Goal: Task Accomplishment & Management: Complete application form

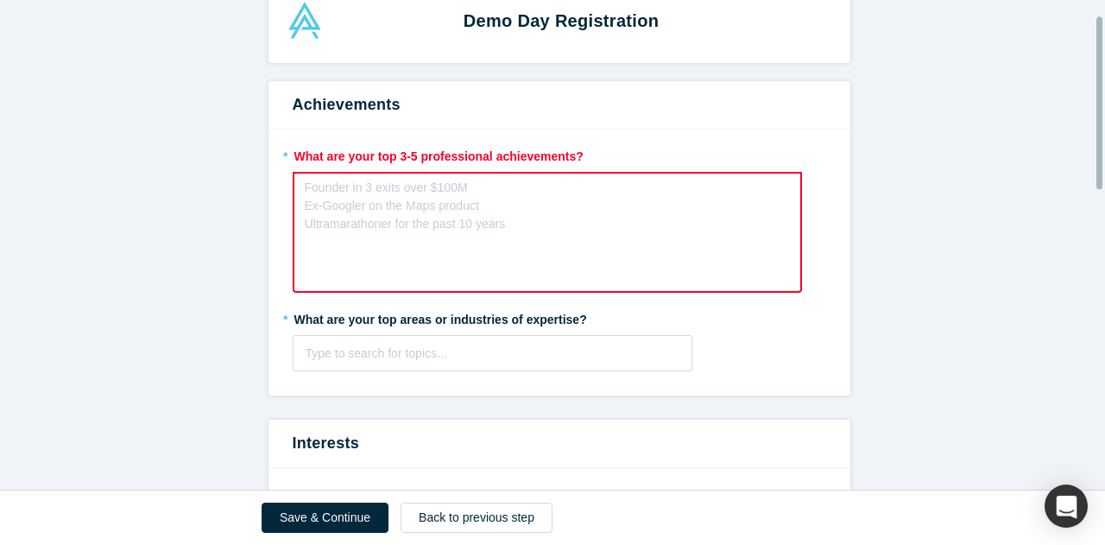
scroll to position [42, 0]
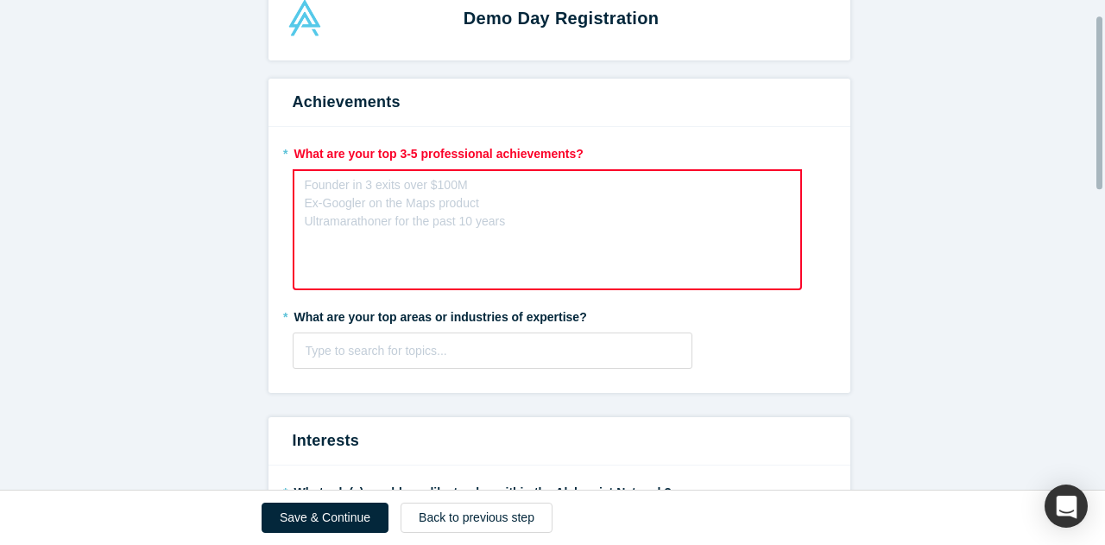
click at [349, 213] on div "Founder in 3 exits over $100M Ex-Googler on the Maps product Ultramarathoner fo…" at bounding box center [405, 203] width 201 height 54
click at [404, 345] on div at bounding box center [493, 351] width 375 height 22
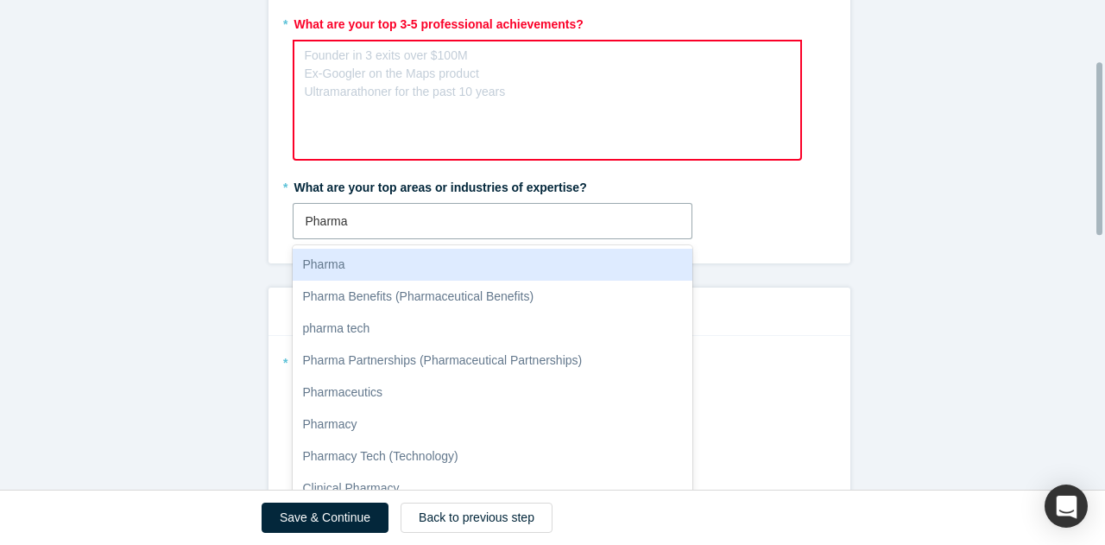
scroll to position [173, 0]
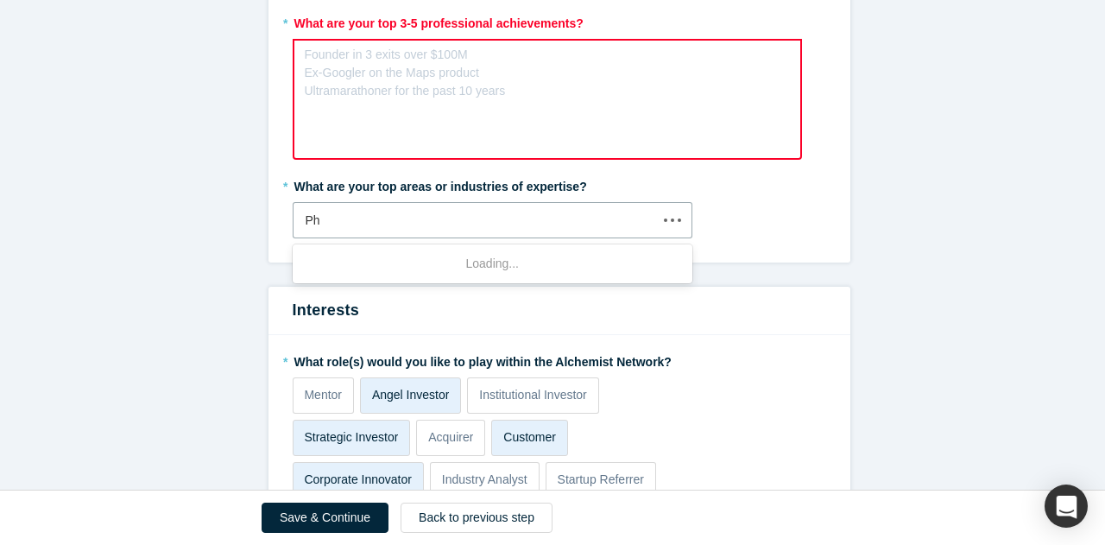
type input "P"
type input "Biophar"
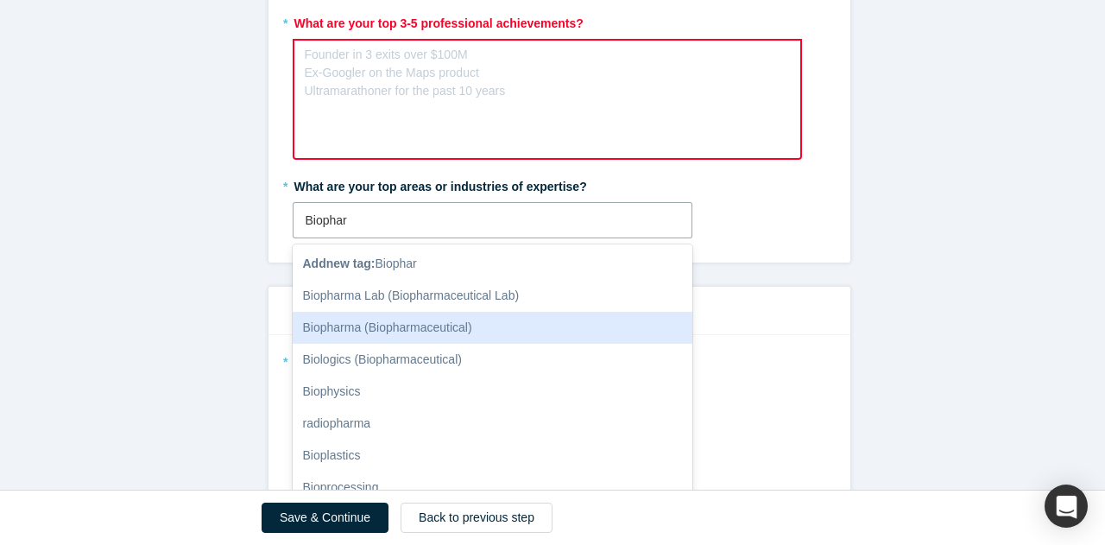
click at [548, 333] on div "Biopharma (Biopharmaceutical)" at bounding box center [493, 328] width 401 height 32
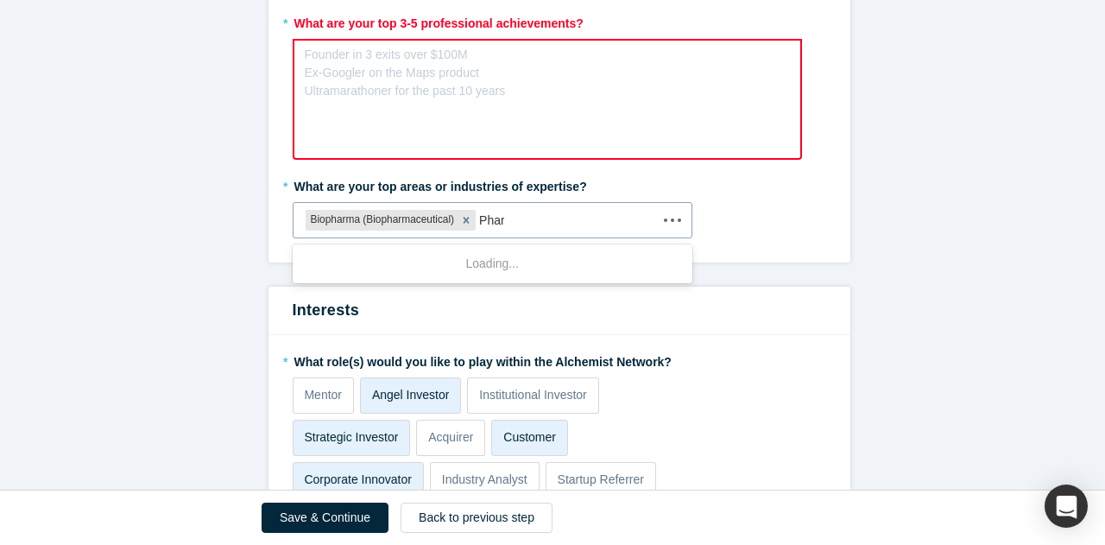
type input "Pharma"
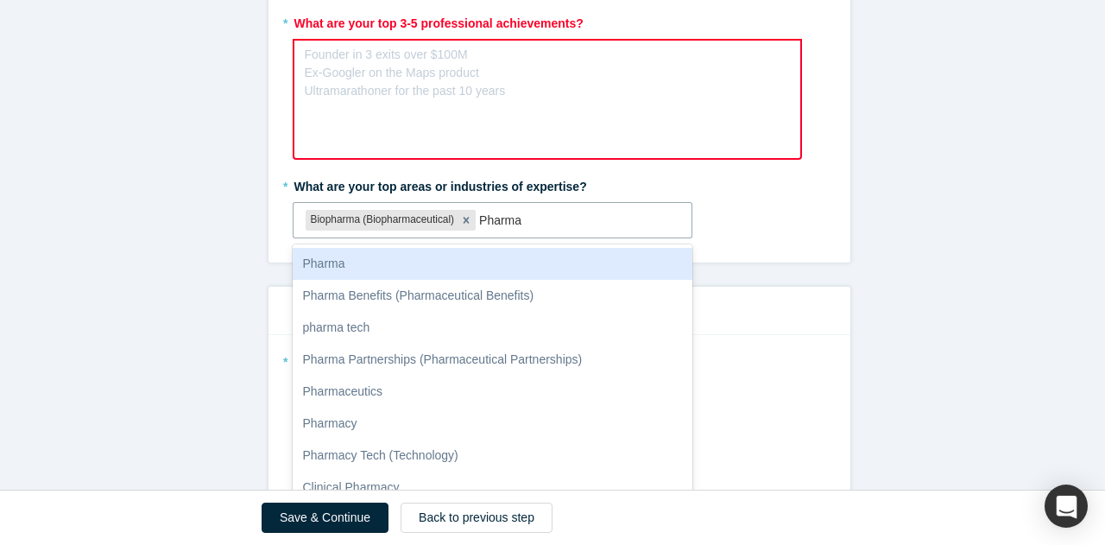
click at [499, 258] on div "Pharma" at bounding box center [493, 264] width 401 height 32
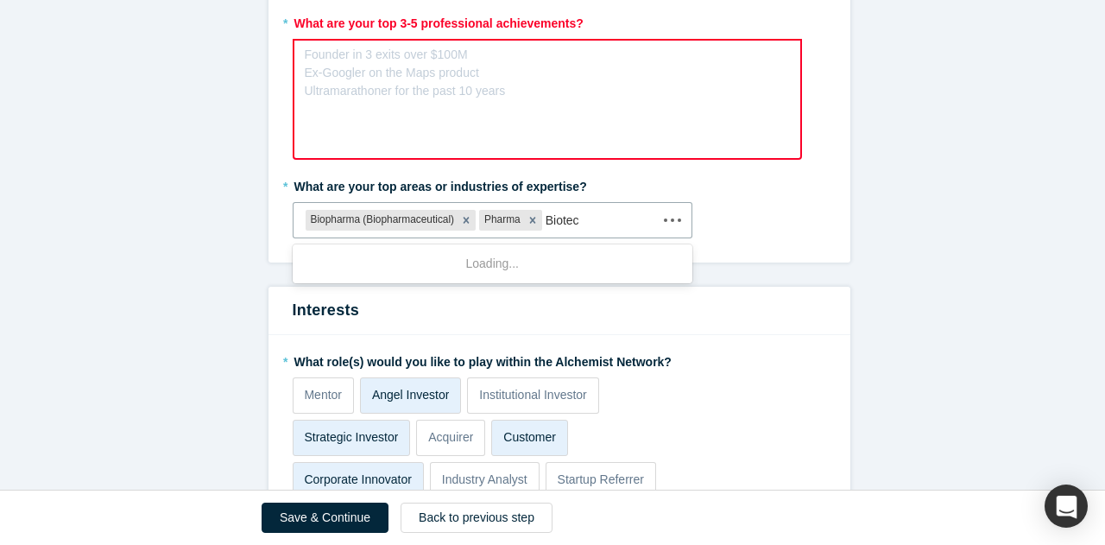
type input "Biotech"
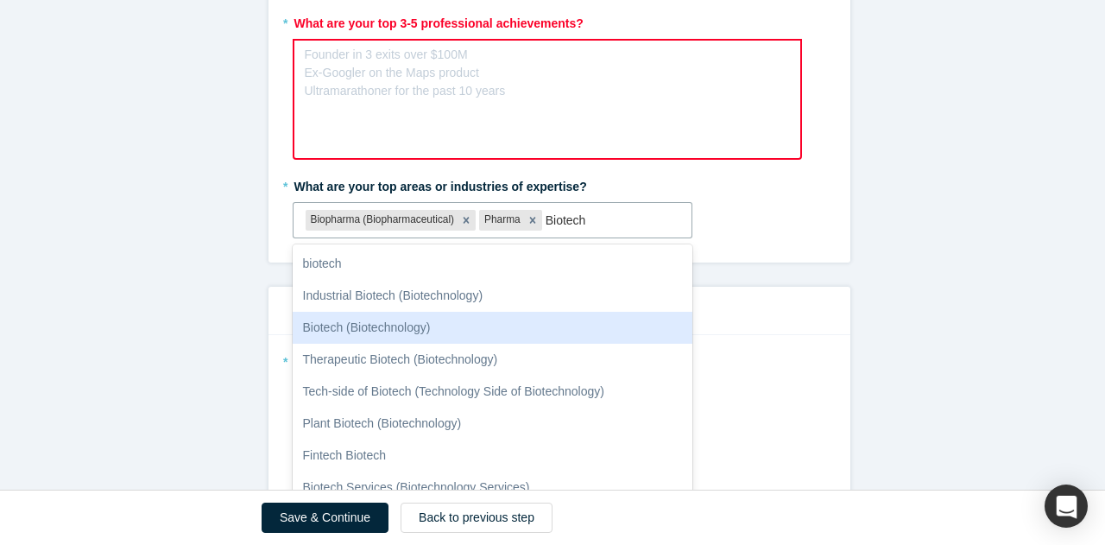
click at [576, 320] on div "Biotech (Biotechnology)" at bounding box center [493, 328] width 401 height 32
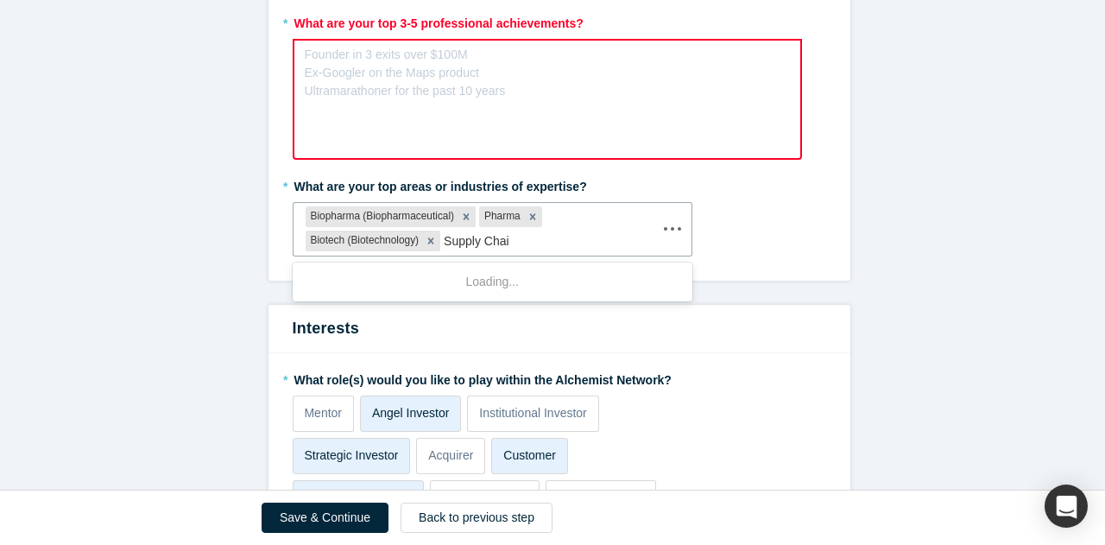
type input "Supply Chain"
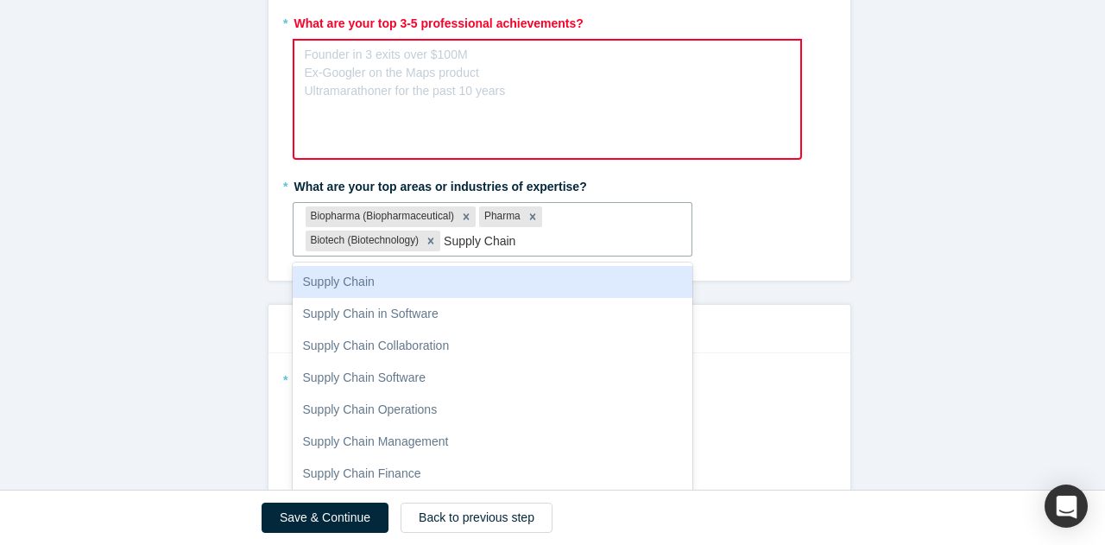
click at [491, 280] on div "Supply Chain" at bounding box center [493, 282] width 401 height 32
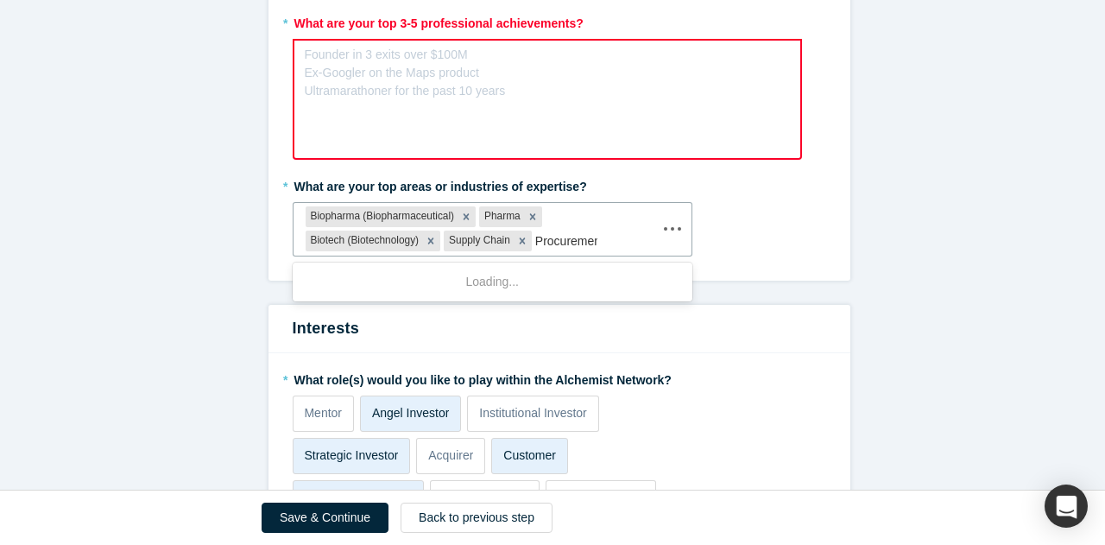
type input "Procurement"
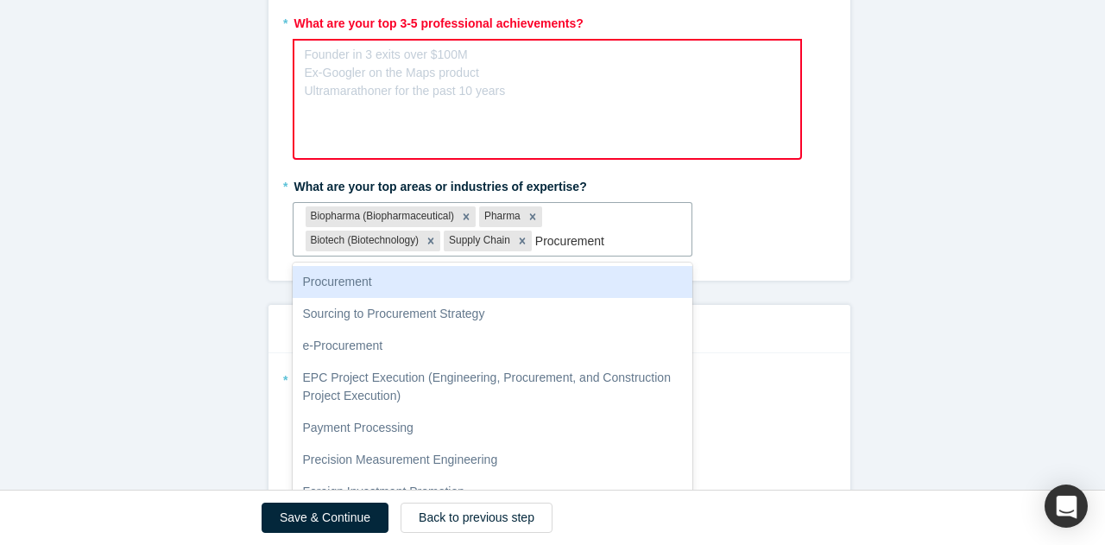
click at [516, 282] on div "Procurement" at bounding box center [493, 282] width 401 height 32
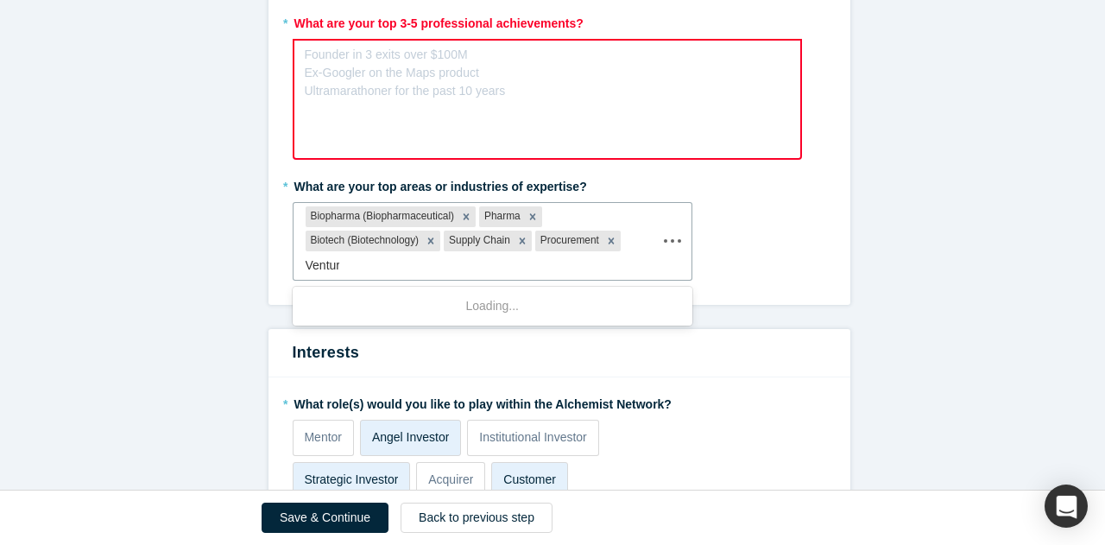
type input "Venture"
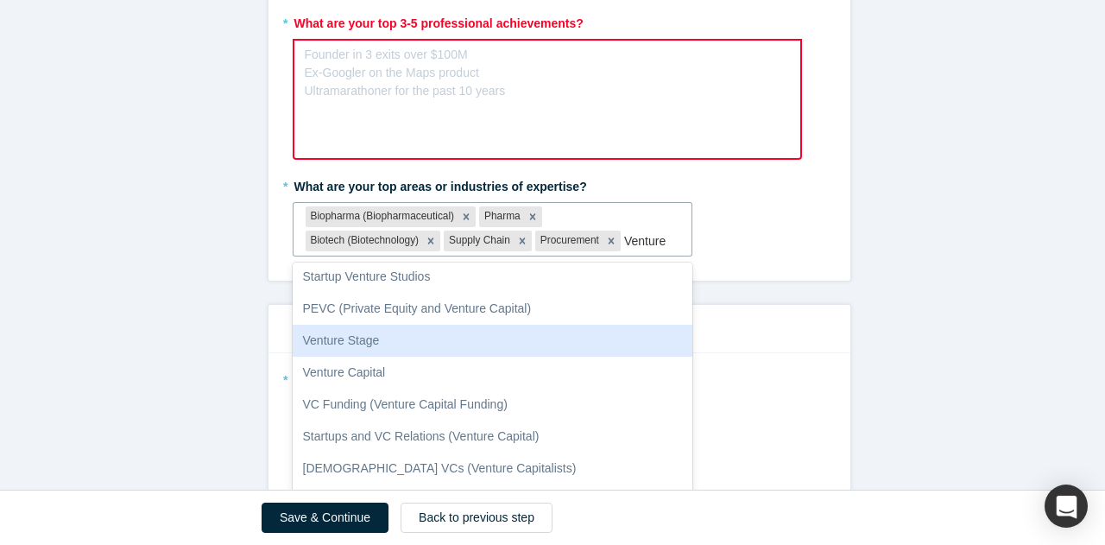
scroll to position [187, 0]
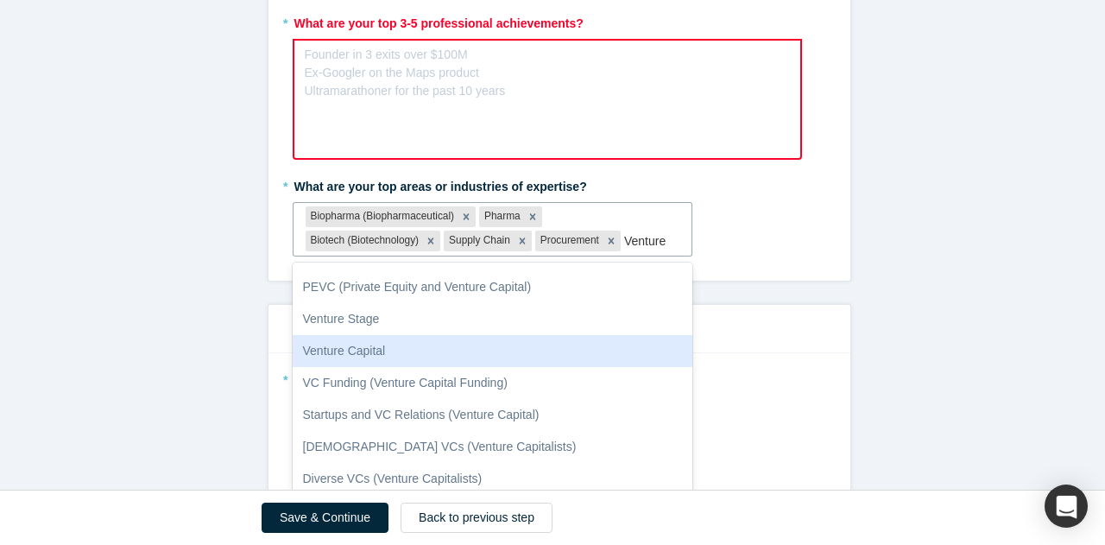
click at [546, 341] on div "Venture Capital" at bounding box center [493, 351] width 401 height 32
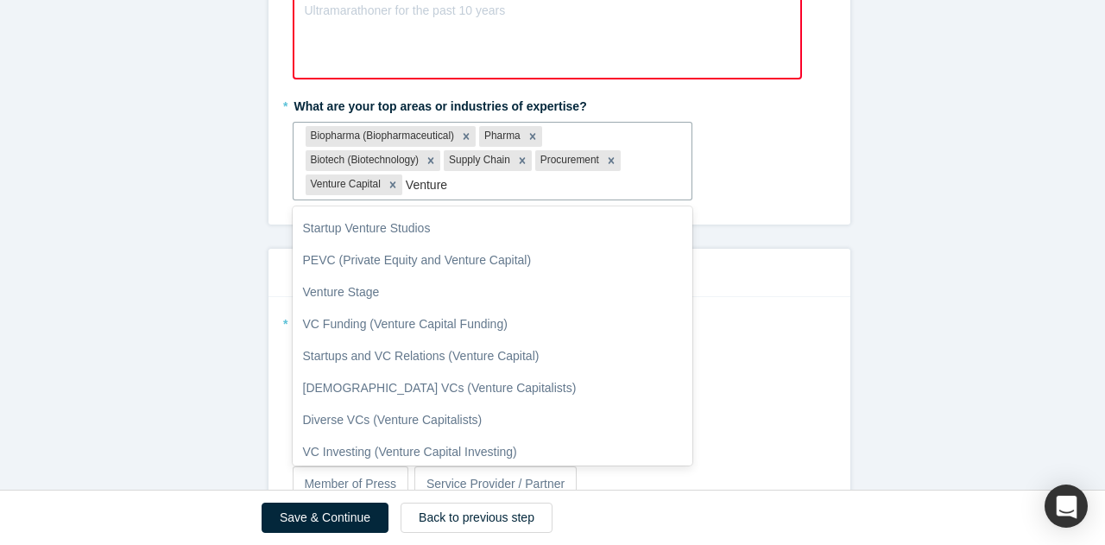
scroll to position [0, 0]
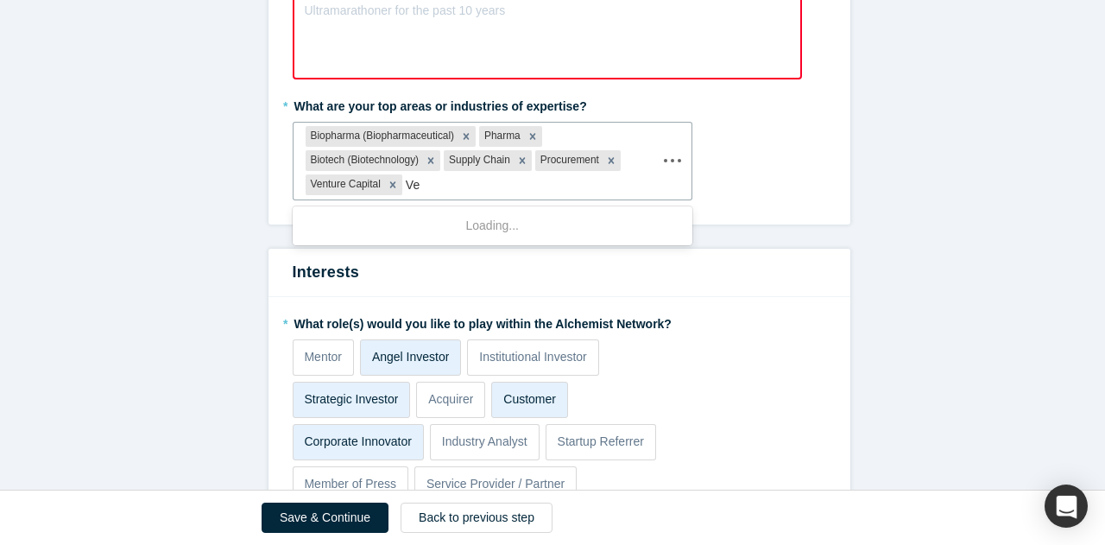
type input "V"
type input "Corporate"
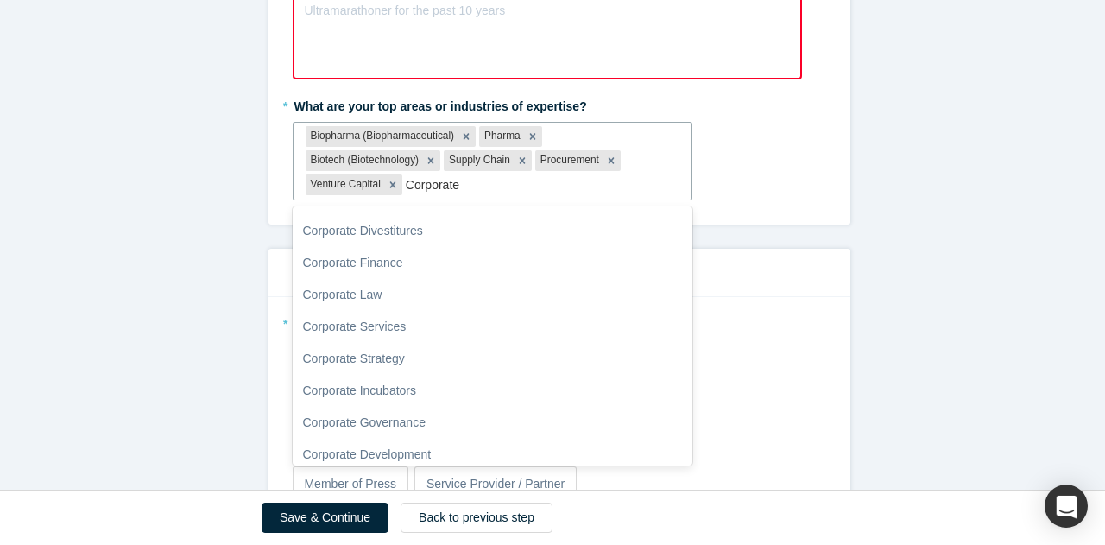
scroll to position [20, 0]
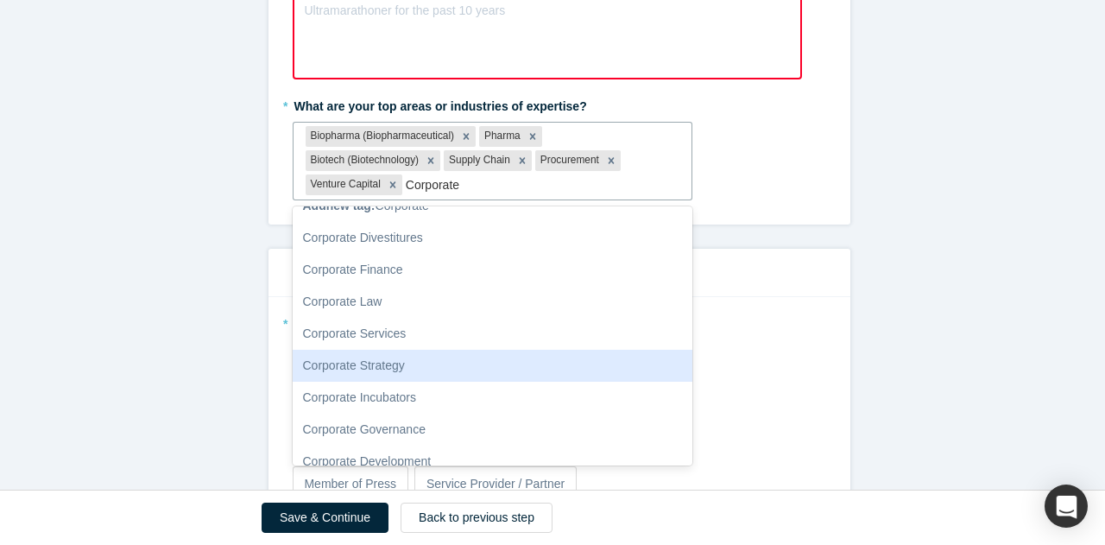
click at [426, 350] on div "Corporate Strategy" at bounding box center [493, 366] width 401 height 32
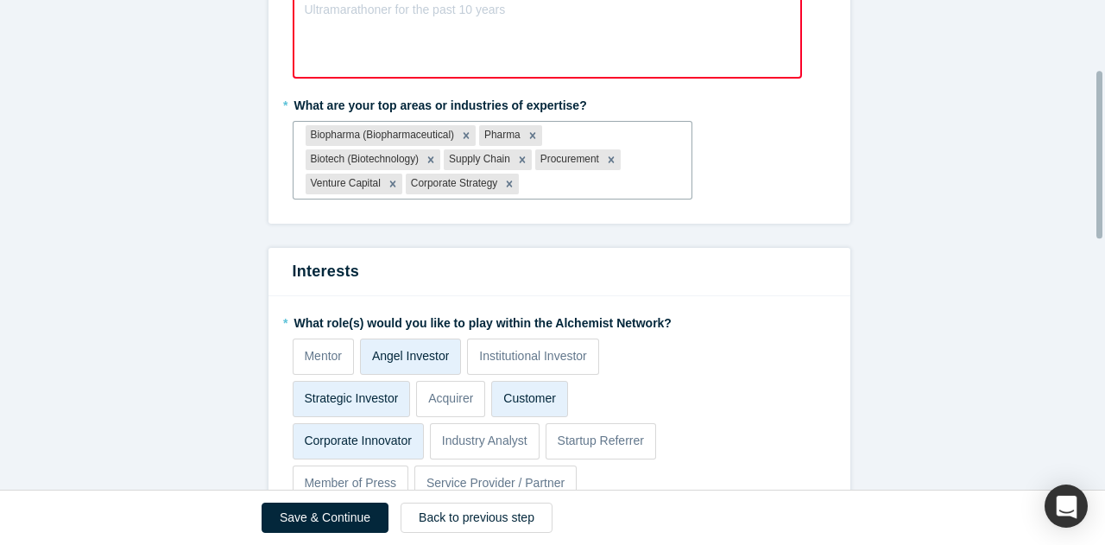
scroll to position [0, 0]
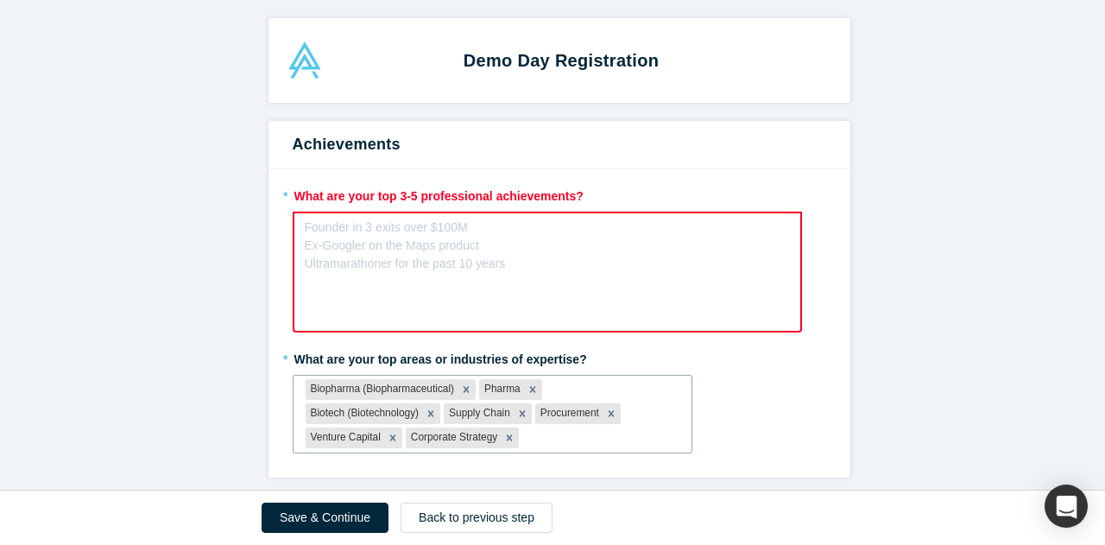
paste input "Lorem ips Dolors AmeTco’a Elitse Doeiusmo Temp Incidid Utlabore etd magnaali e …"
type input "Lorem ips Dolors AmeTco’a Elitse Doeiusmo Temp Incidid Utlabore etd magnaali e …"
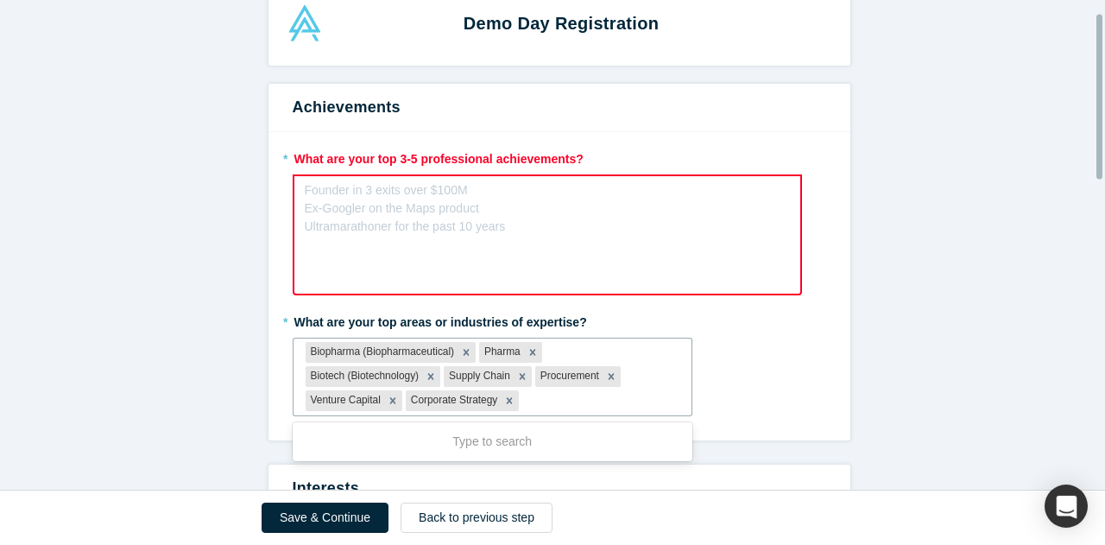
click at [427, 211] on div "Founder in 3 exits over $100M Ex-Googler on the Maps product Ultramarathoner fo…" at bounding box center [405, 208] width 201 height 54
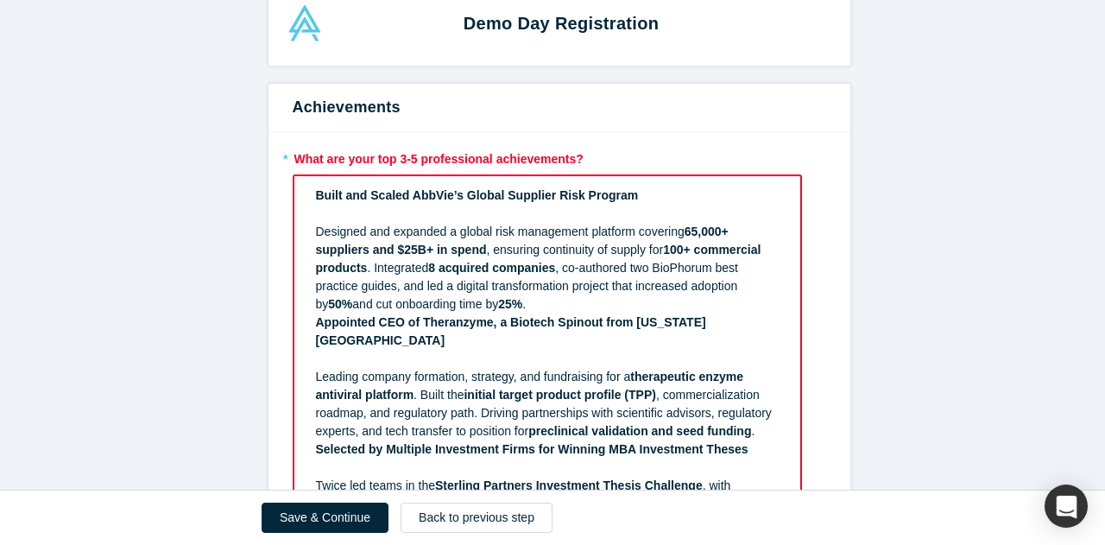
click at [382, 213] on div "rdw-editor" at bounding box center [548, 214] width 464 height 18
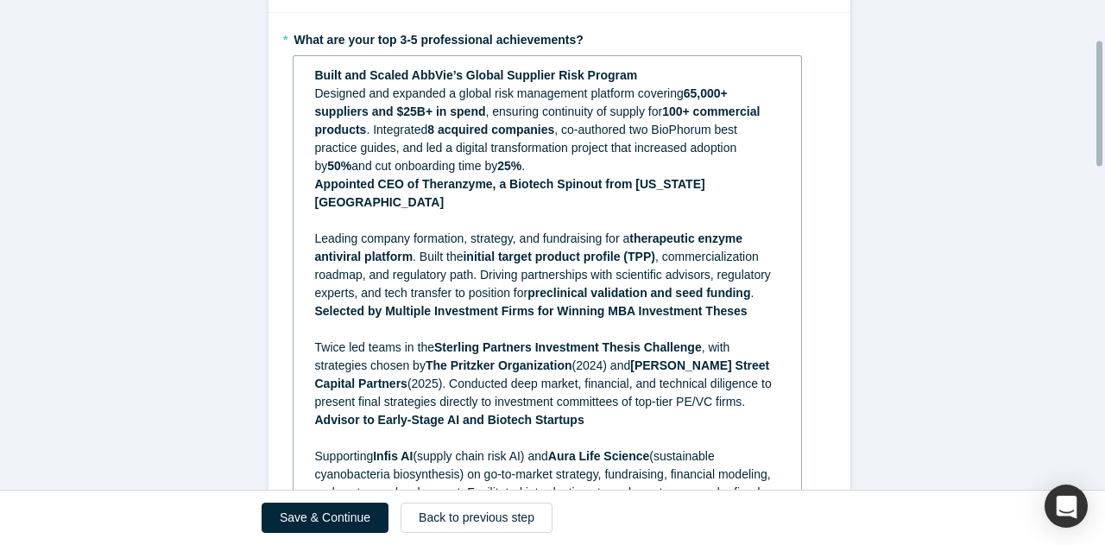
scroll to position [157, 0]
click at [546, 165] on div "Designed and expanded a global risk management platform covering 65,000+ suppli…" at bounding box center [547, 129] width 465 height 91
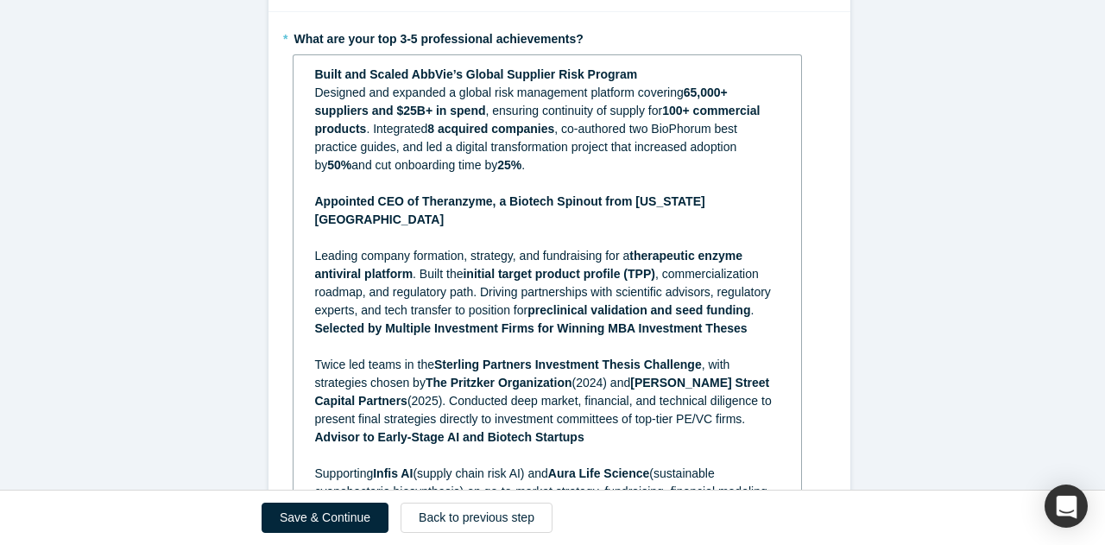
click at [456, 229] on div "rdw-editor" at bounding box center [547, 238] width 465 height 18
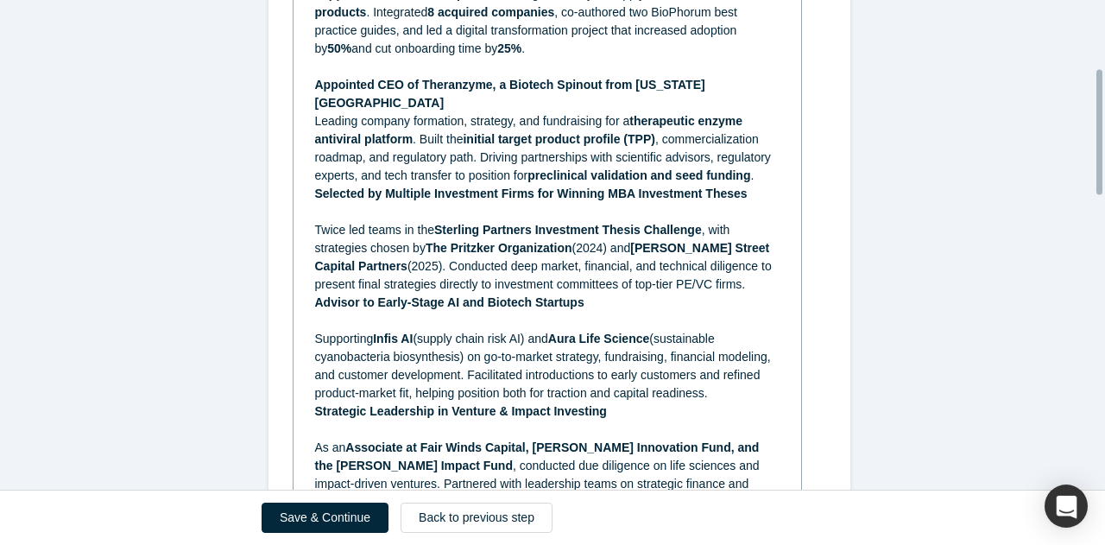
scroll to position [276, 0]
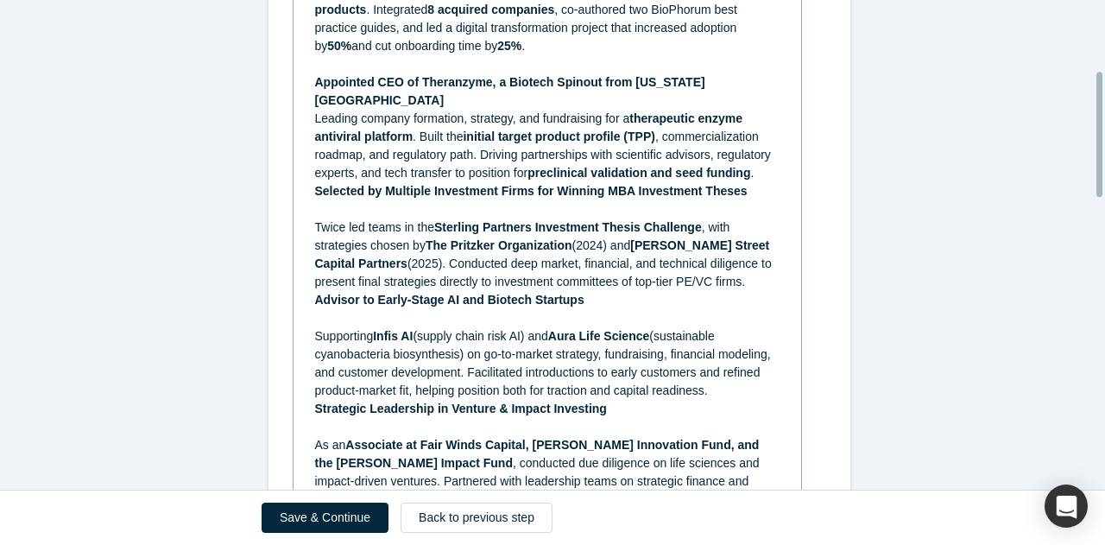
click at [402, 200] on div "rdw-editor" at bounding box center [547, 209] width 465 height 18
click at [757, 155] on div "Leading company formation, strategy, and fundraising for a therapeutic enzyme a…" at bounding box center [547, 146] width 465 height 73
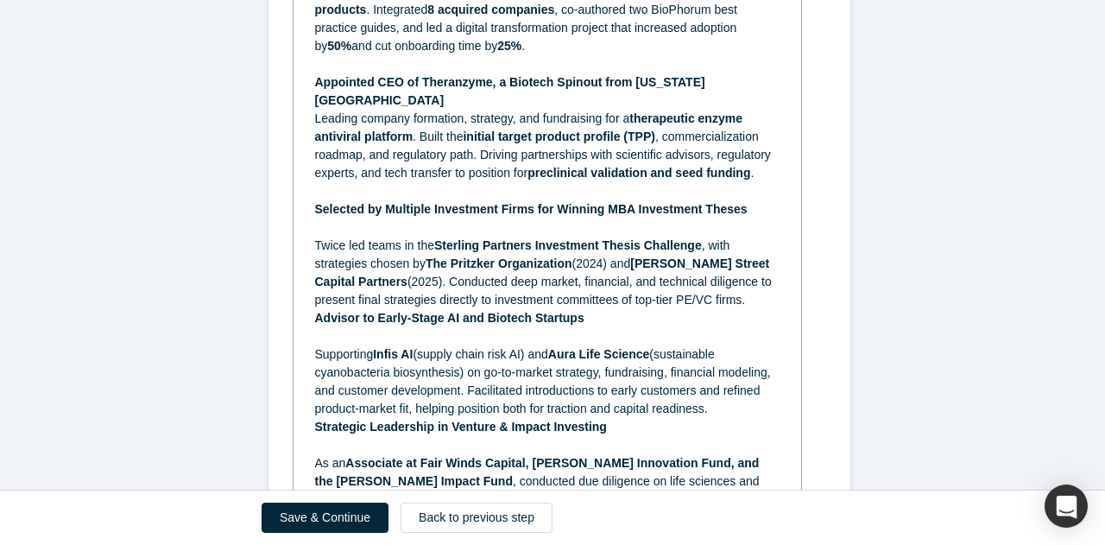
click at [580, 218] on div "rdw-editor" at bounding box center [547, 227] width 465 height 18
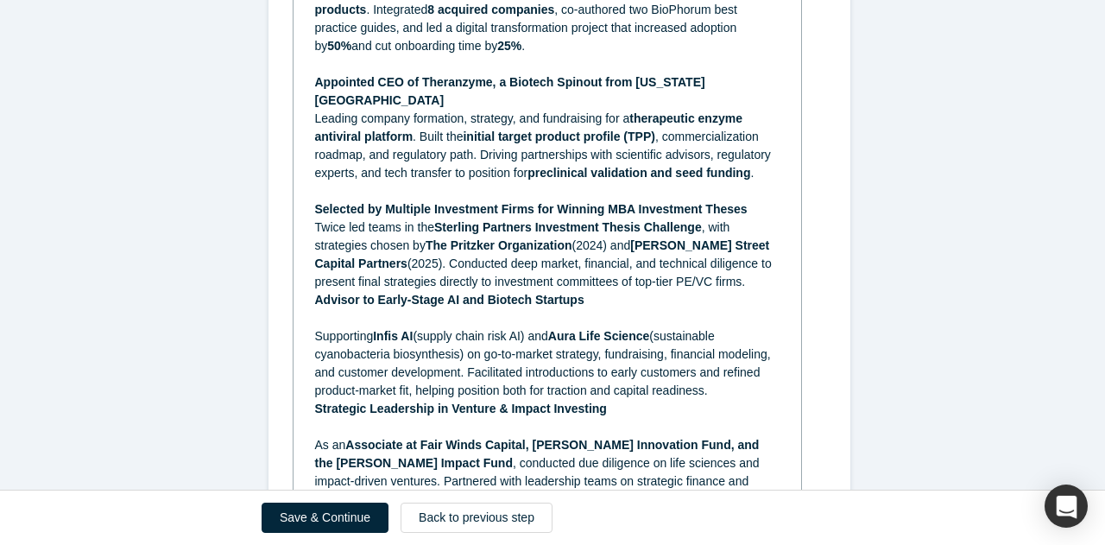
click at [693, 267] on div "Twice led teams in the Sterling Partners Investment Thesis Challenge , with str…" at bounding box center [547, 254] width 465 height 73
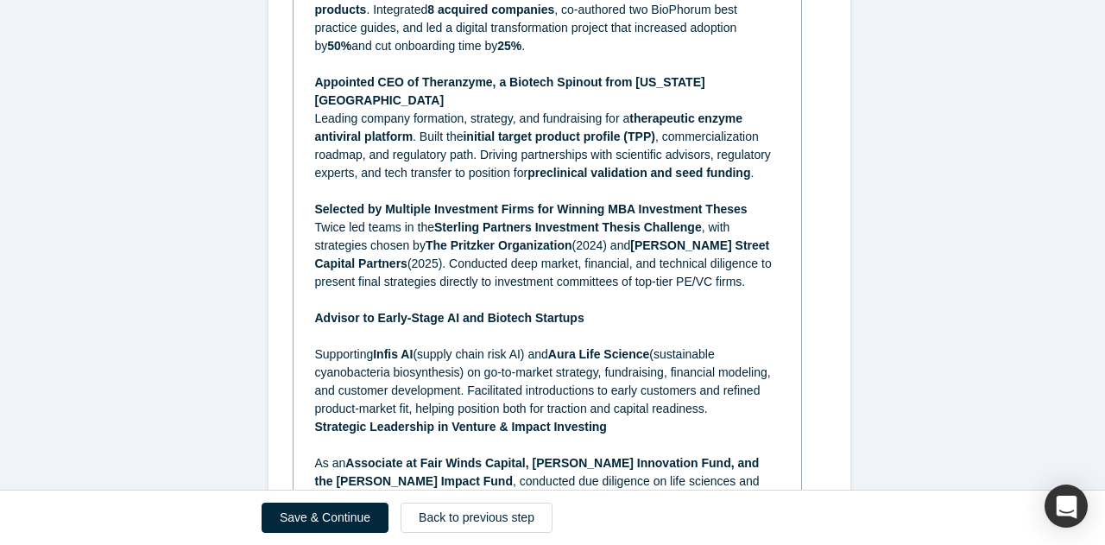
click at [510, 327] on div "rdw-editor" at bounding box center [547, 336] width 465 height 18
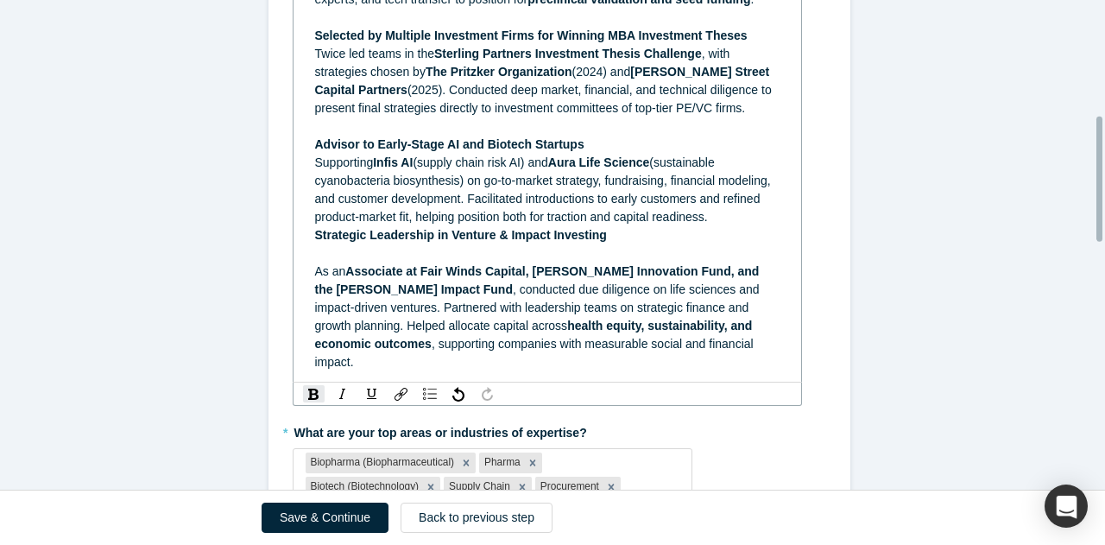
scroll to position [451, 0]
click at [736, 200] on div "Supporting Infis AI (supply chain risk AI) and Aura Life Science (sustainable c…" at bounding box center [547, 189] width 465 height 73
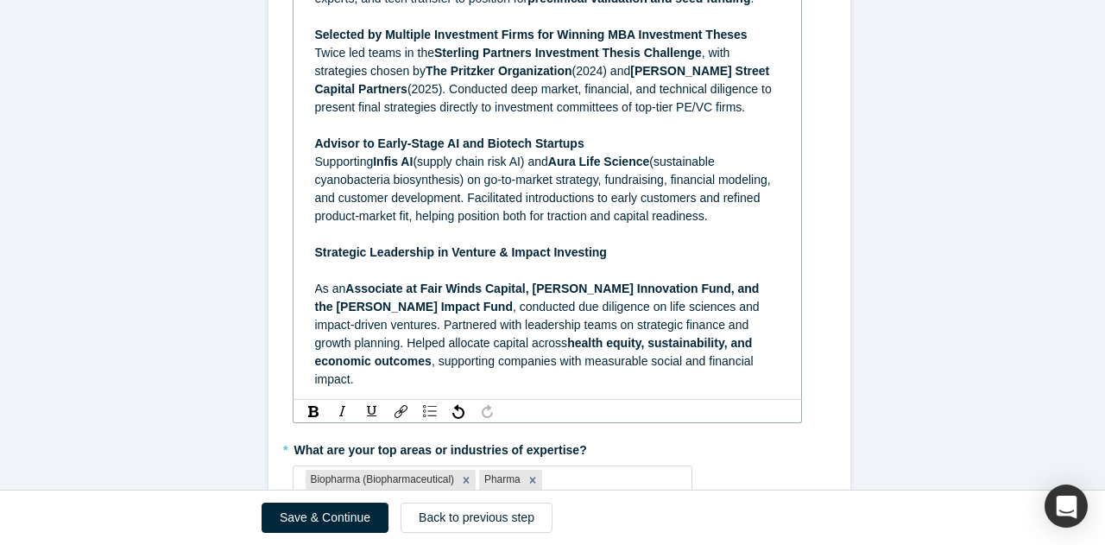
click at [571, 262] on div "rdw-editor" at bounding box center [547, 271] width 465 height 18
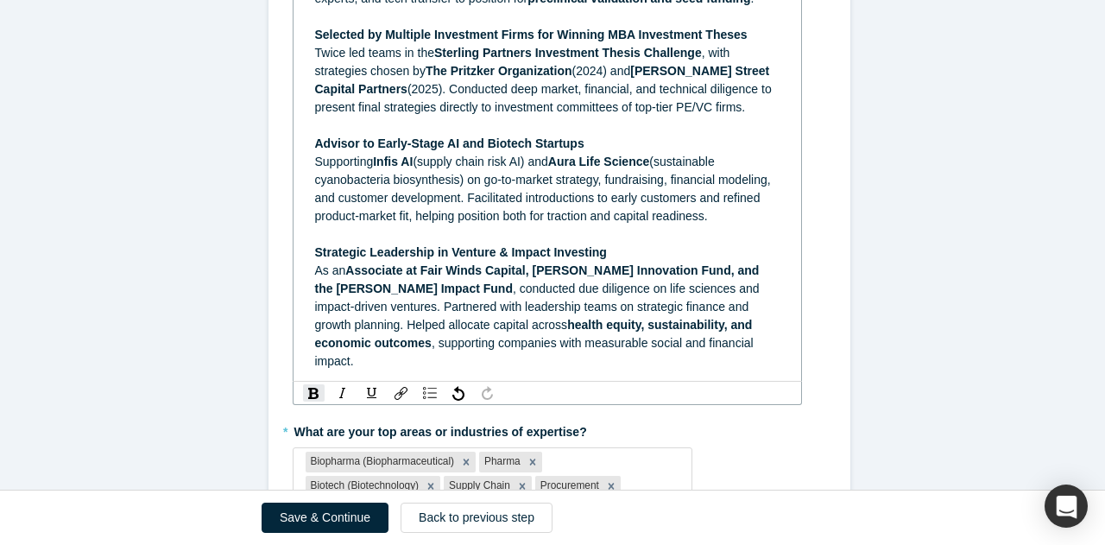
click at [411, 263] on span "Associate at Fair Winds Capital, [PERSON_NAME] Innovation Fund, and the [PERSON…" at bounding box center [539, 279] width 448 height 32
click at [467, 282] on span ", conducted due diligence on life sciences and impact-driven ventures. Partnere…" at bounding box center [539, 307] width 448 height 50
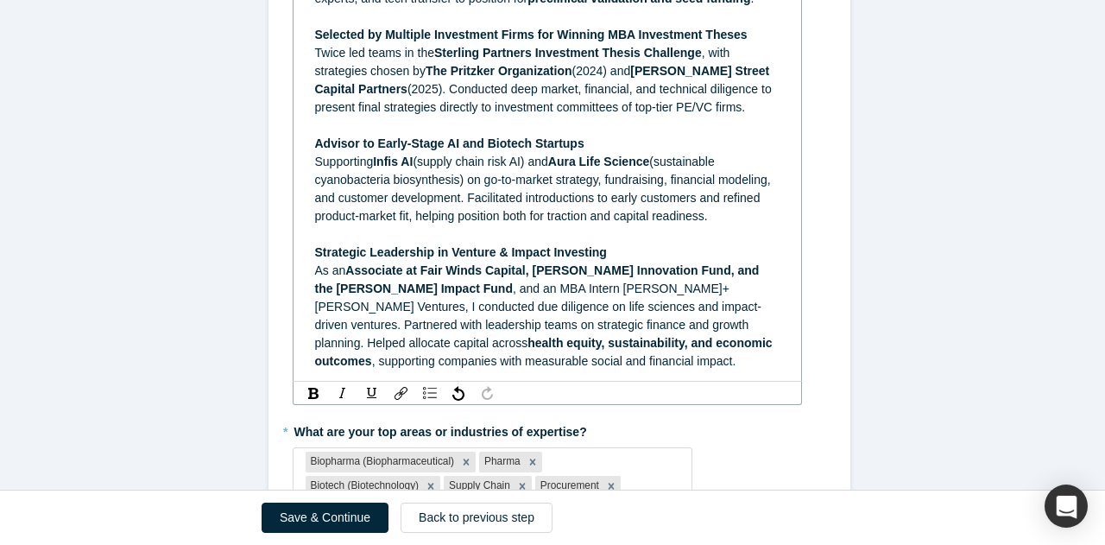
click at [459, 289] on span ", and an MBA Intern [PERSON_NAME]+[PERSON_NAME] Ventures, I conducted due dilig…" at bounding box center [538, 316] width 447 height 68
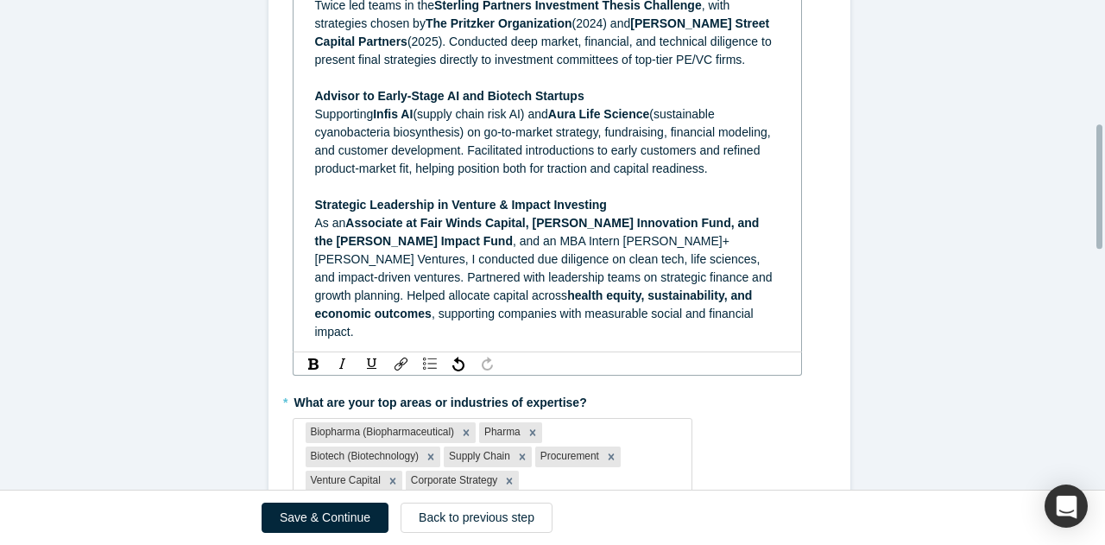
scroll to position [499, 0]
click at [703, 297] on div "As an Associate at Fair Winds Capital, [PERSON_NAME] Innovation Fund, and the […" at bounding box center [547, 276] width 465 height 127
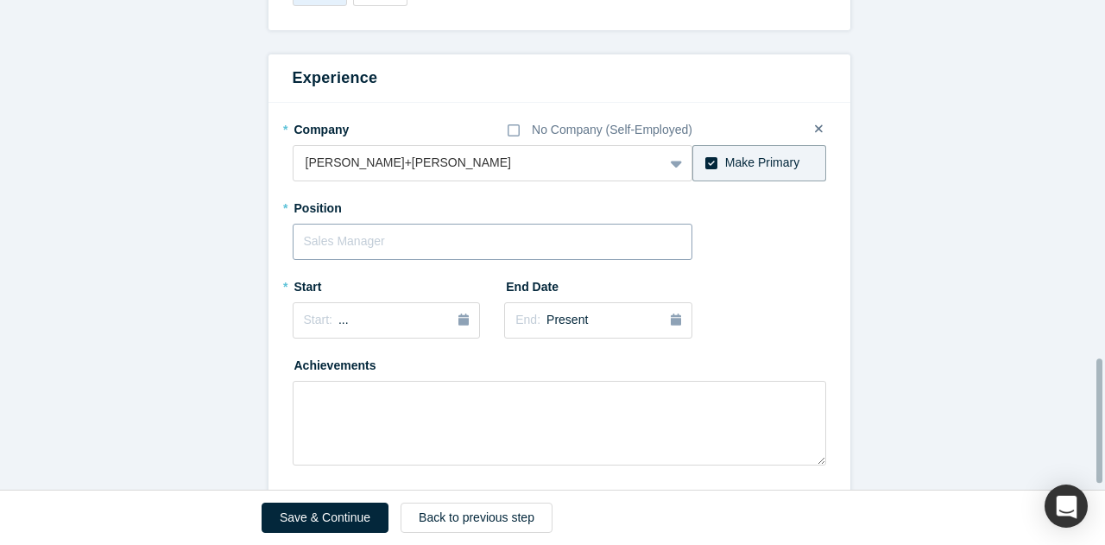
scroll to position [1419, 0]
click at [447, 223] on input "text" at bounding box center [493, 241] width 401 height 36
type input "MBA Intern, Corporate Venture Capital"
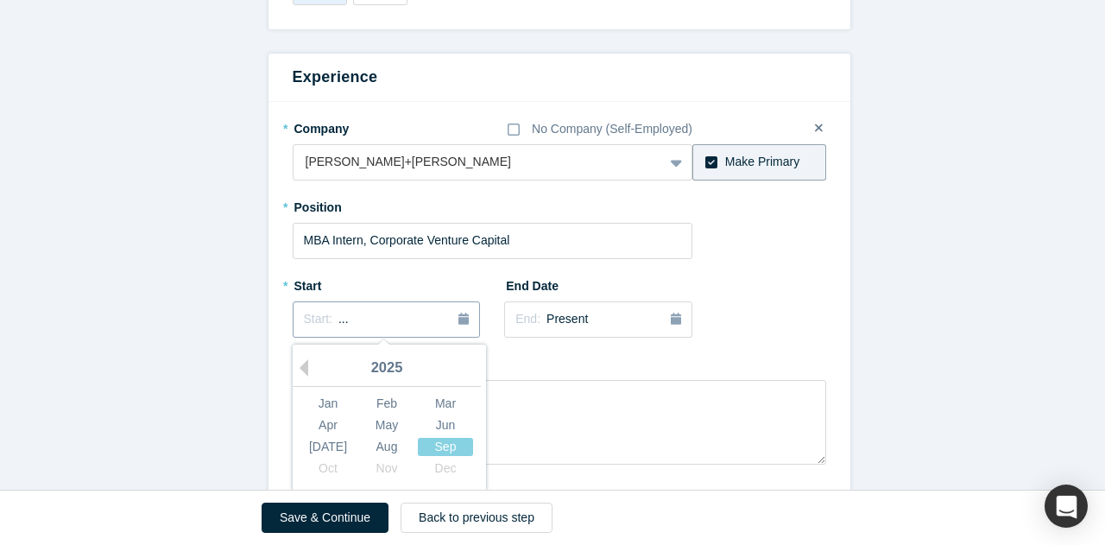
click at [459, 313] on icon "button" at bounding box center [464, 319] width 10 height 12
click at [432, 415] on div "Jun" at bounding box center [445, 424] width 55 height 18
click at [383, 310] on div "Start: [DATE]" at bounding box center [387, 319] width 166 height 18
click at [331, 437] on div "[DATE]" at bounding box center [328, 446] width 55 height 18
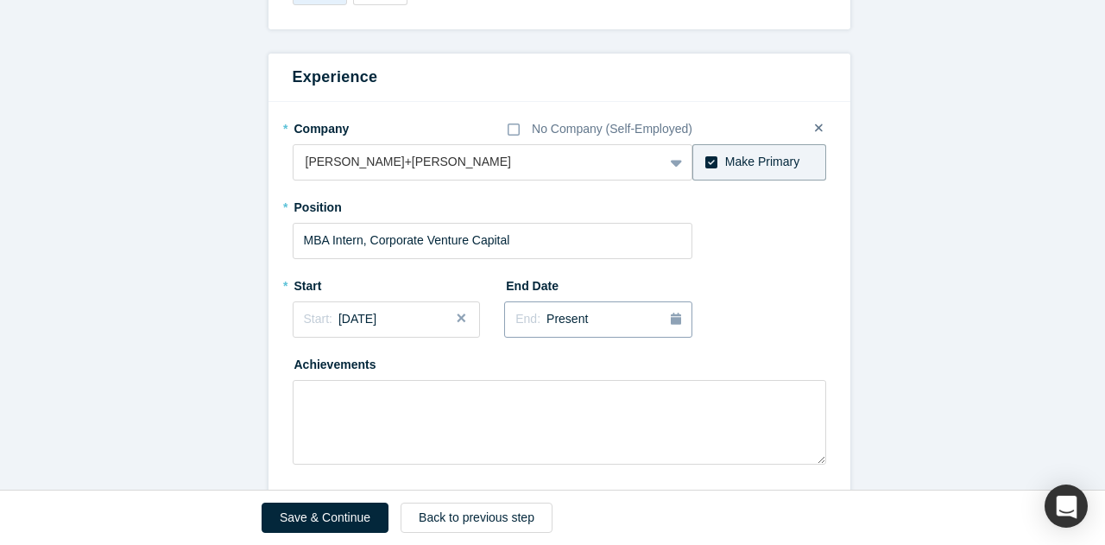
click at [586, 310] on div "End: Present" at bounding box center [599, 319] width 166 height 19
click at [757, 251] on div "* Company No Company (Self-Employed) [PERSON_NAME]+[PERSON_NAME] To pick up a d…" at bounding box center [560, 289] width 534 height 351
click at [523, 312] on span "End:" at bounding box center [528, 319] width 25 height 14
click at [715, 265] on div "* Company No Company (Self-Employed) [PERSON_NAME]+[PERSON_NAME] To pick up a d…" at bounding box center [560, 289] width 534 height 351
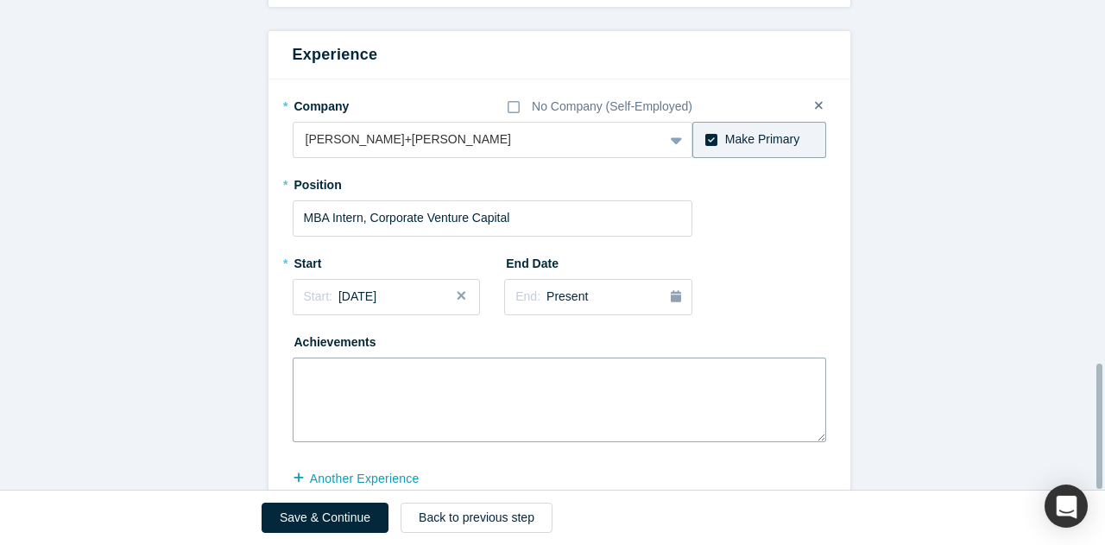
click at [420, 358] on textarea at bounding box center [560, 400] width 534 height 85
paste textarea "Conduct deep-dive evaluations of industry sectors to help shape investment stra…"
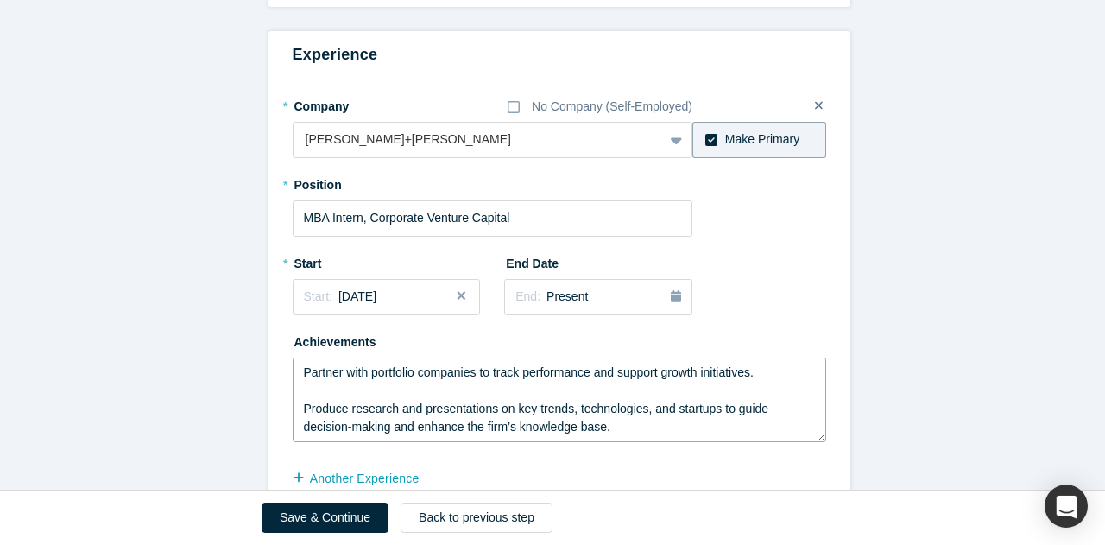
scroll to position [144, 0]
type textarea "Conduct deep-dive evaluations of industry sectors to help shape investment stra…"
click at [366, 464] on button "another Experience" at bounding box center [365, 479] width 145 height 30
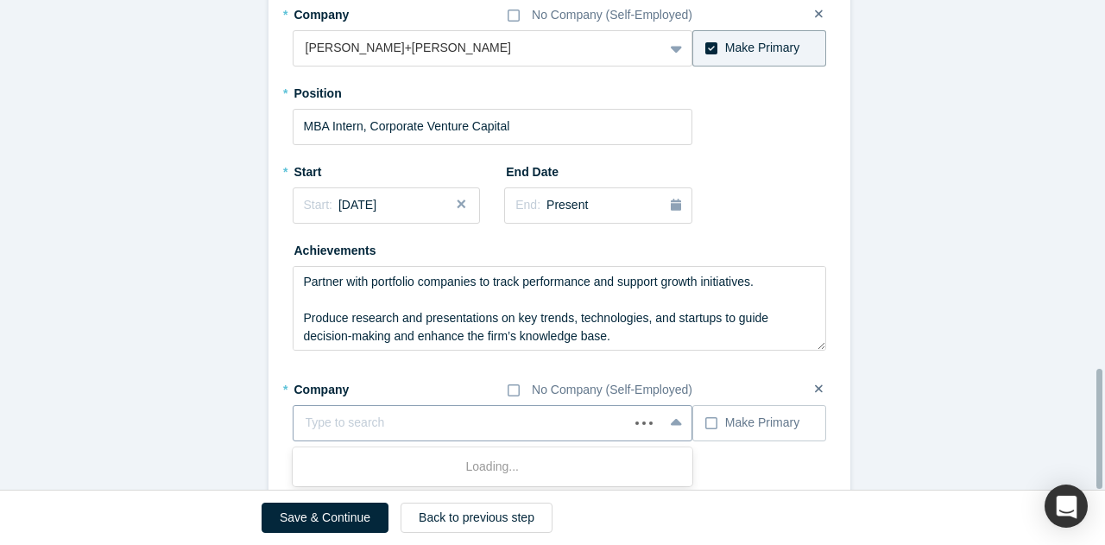
click at [447, 412] on div at bounding box center [462, 423] width 312 height 22
type input "Theranzyme"
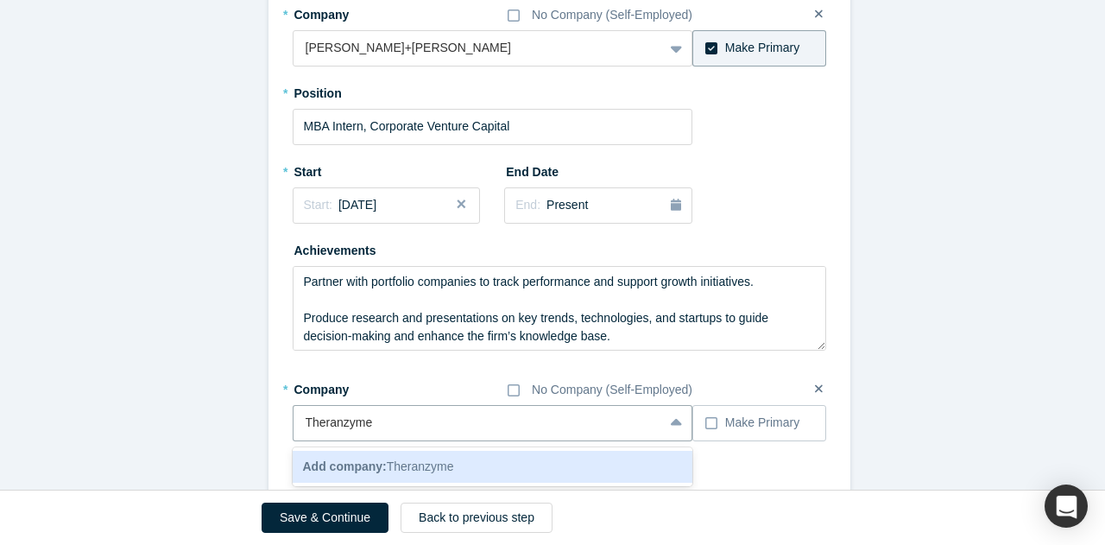
click at [502, 451] on div "Add company: Theranzyme" at bounding box center [493, 467] width 401 height 32
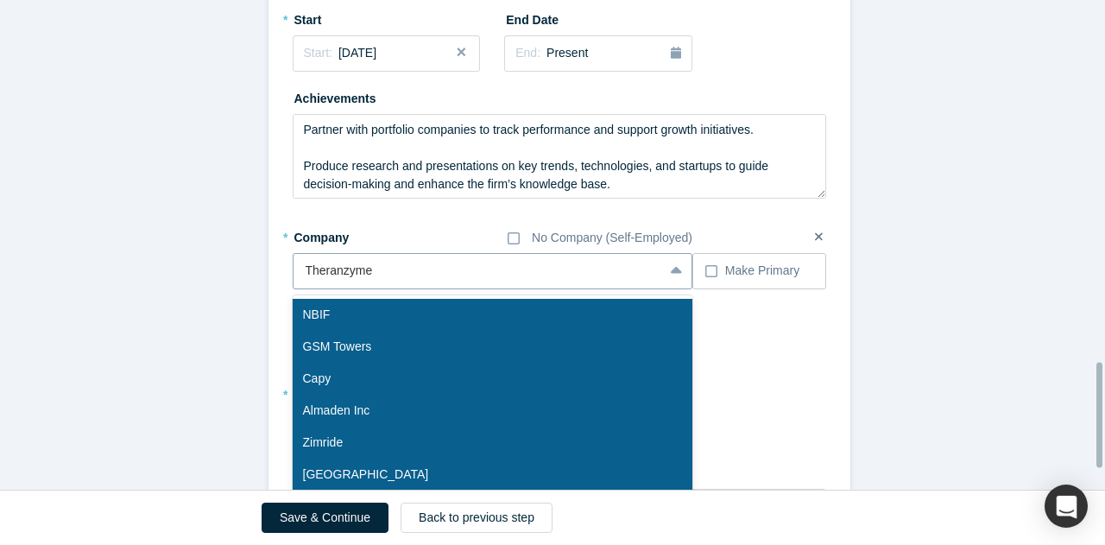
scroll to position [1693, 0]
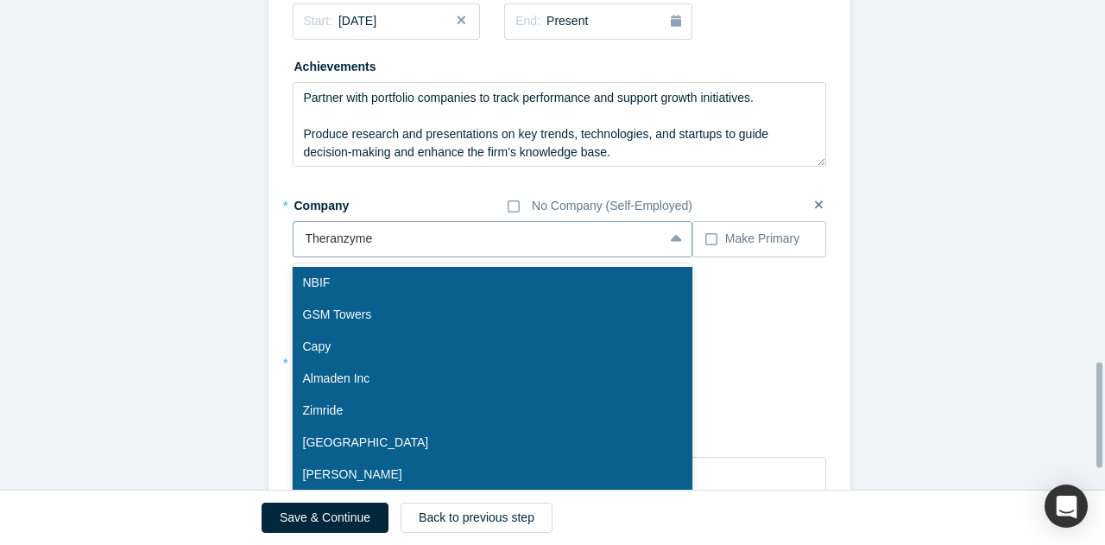
click at [618, 225] on div "option Theranzyme, selected. 10 results available. Use Up and Down to choose op…" at bounding box center [493, 239] width 401 height 36
click at [553, 197] on div "No Company (Self-Employed)" at bounding box center [612, 206] width 161 height 18
click at [0, 0] on input "No Company (Self-Employed)" at bounding box center [0, 0] width 0 height 0
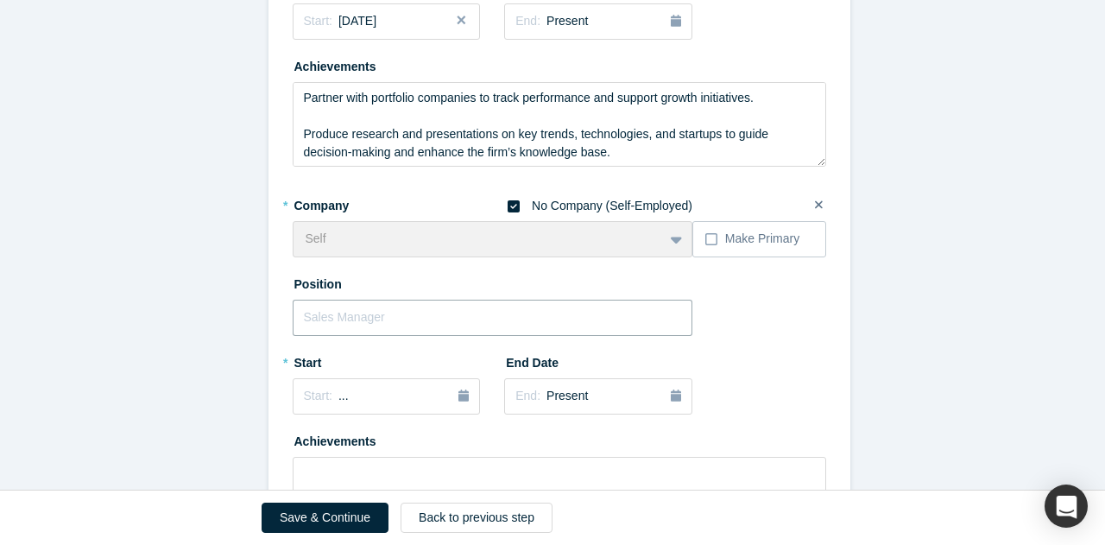
click at [419, 300] on input "text" at bounding box center [493, 318] width 401 height 36
type input "C"
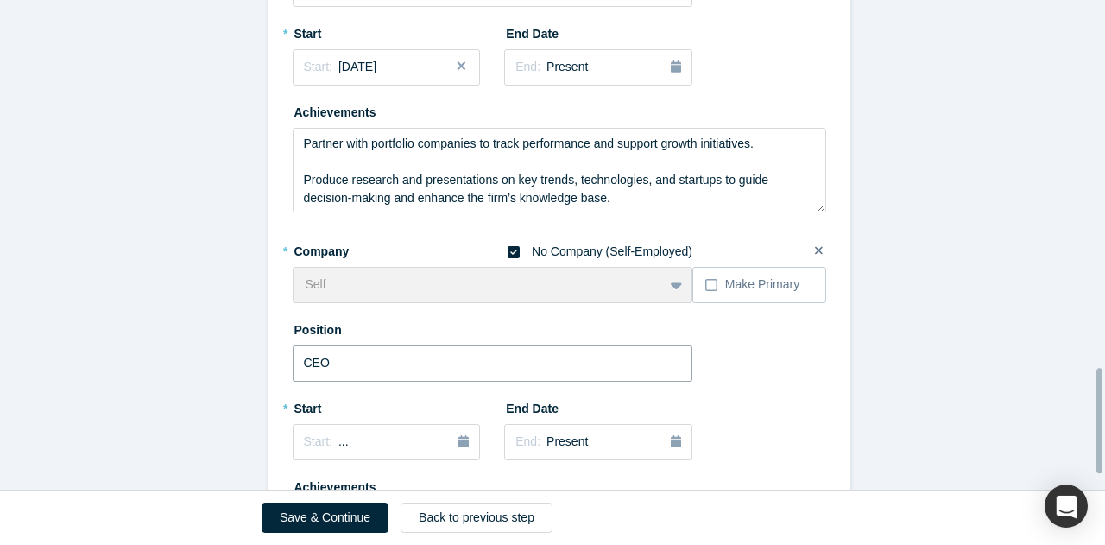
scroll to position [1725, 0]
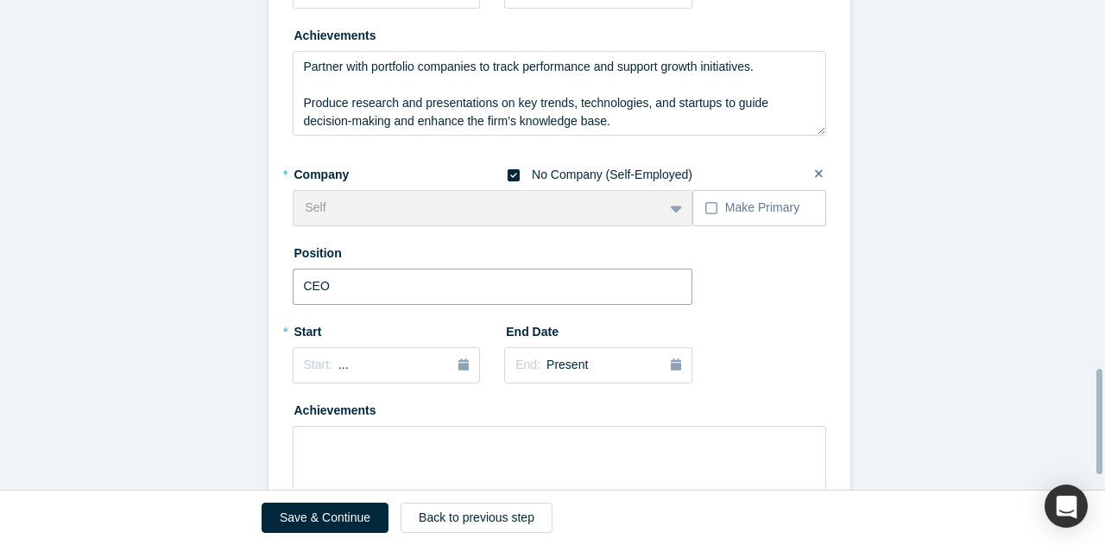
type input "CEO"
click at [508, 169] on icon at bounding box center [514, 175] width 12 height 12
click at [0, 0] on input "No Company (Self-Employed)" at bounding box center [0, 0] width 0 height 0
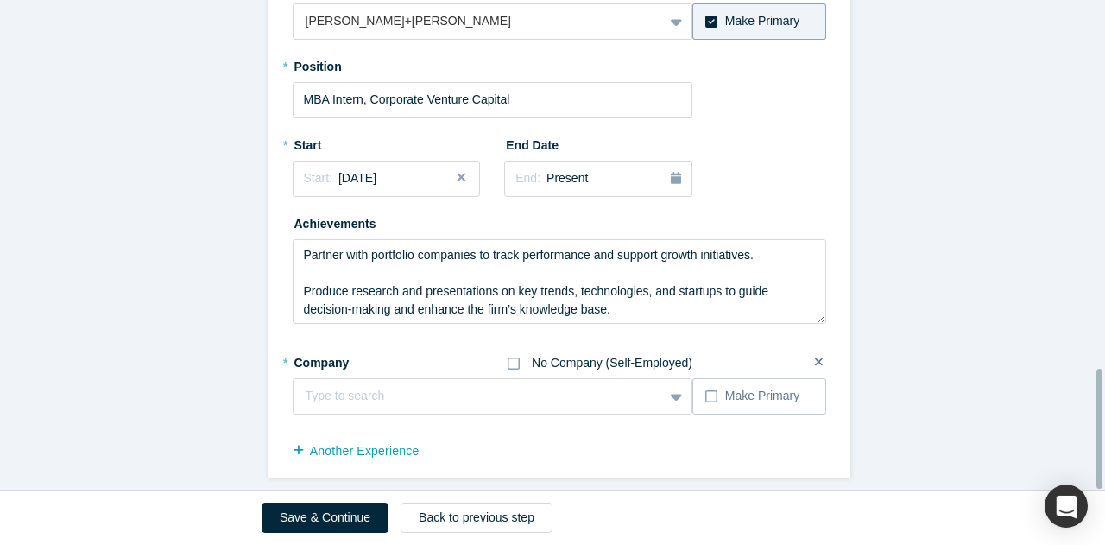
scroll to position [1510, 0]
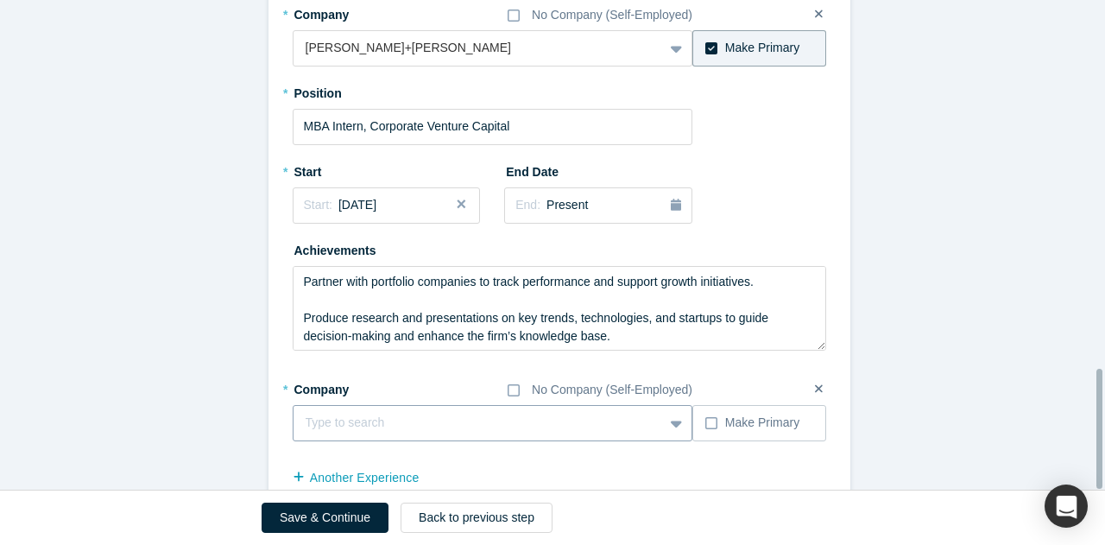
click at [424, 405] on div "Type to search" at bounding box center [493, 423] width 401 height 36
type input "[PERSON_NAME] Innovation Fund"
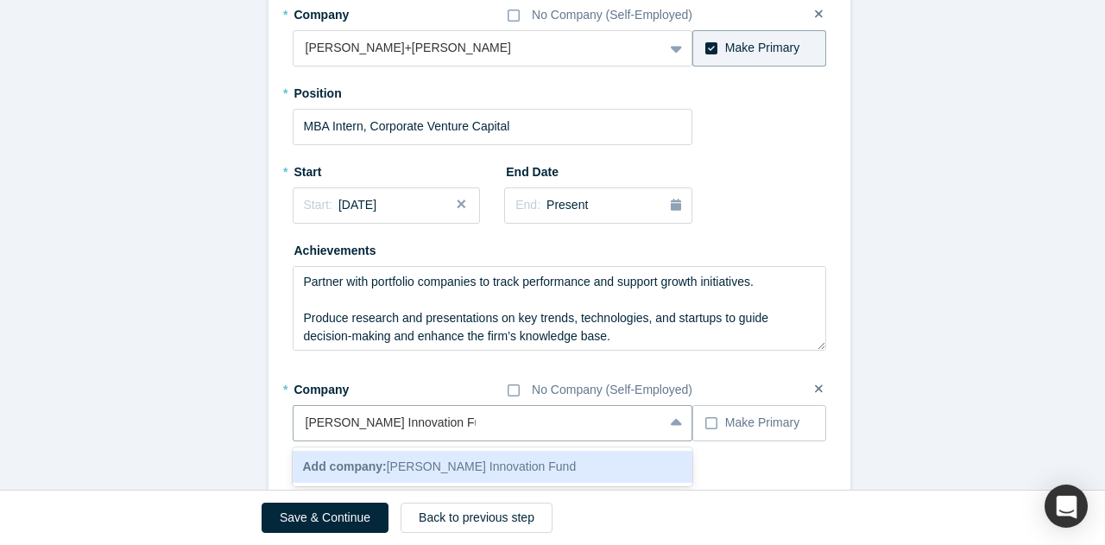
click at [518, 459] on span "Add company: [PERSON_NAME] Innovation Fund" at bounding box center [440, 466] width 274 height 14
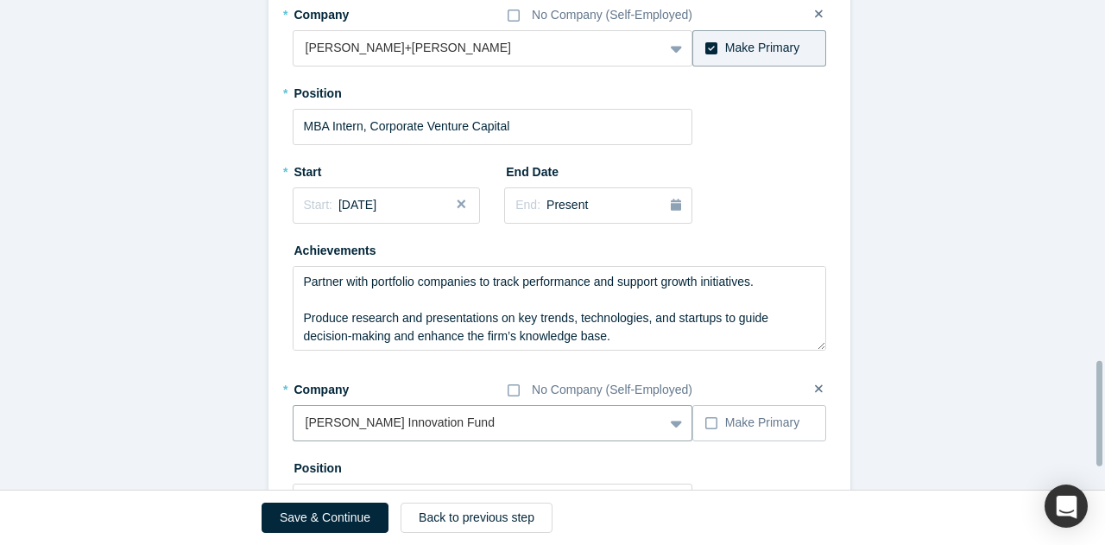
scroll to position [1687, 0]
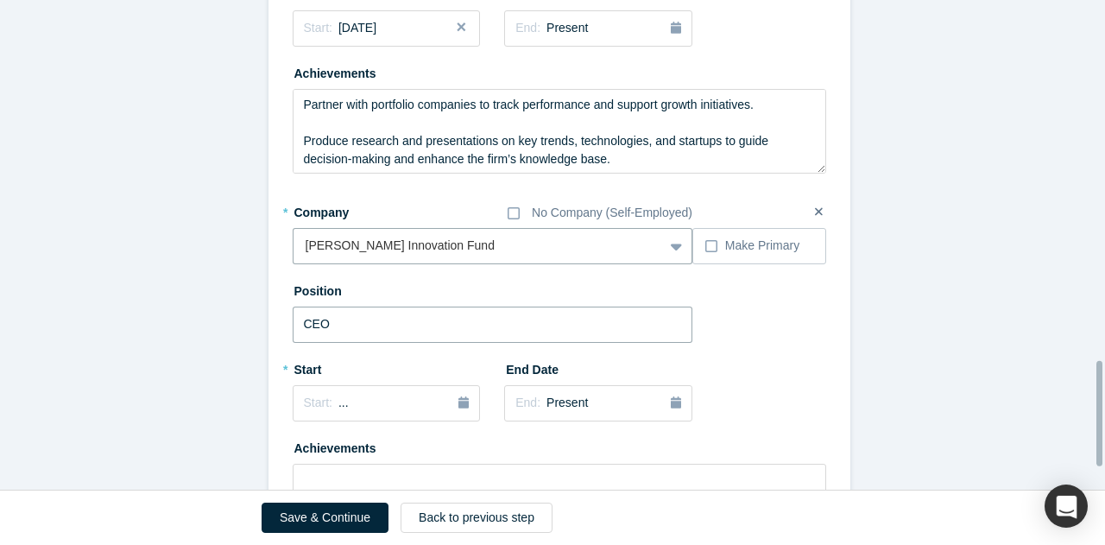
click at [381, 307] on input "CEO" at bounding box center [493, 325] width 401 height 36
type input "Associate"
click at [370, 394] on div "Start: ..." at bounding box center [387, 403] width 166 height 19
click at [332, 478] on div "Jan" at bounding box center [328, 487] width 55 height 18
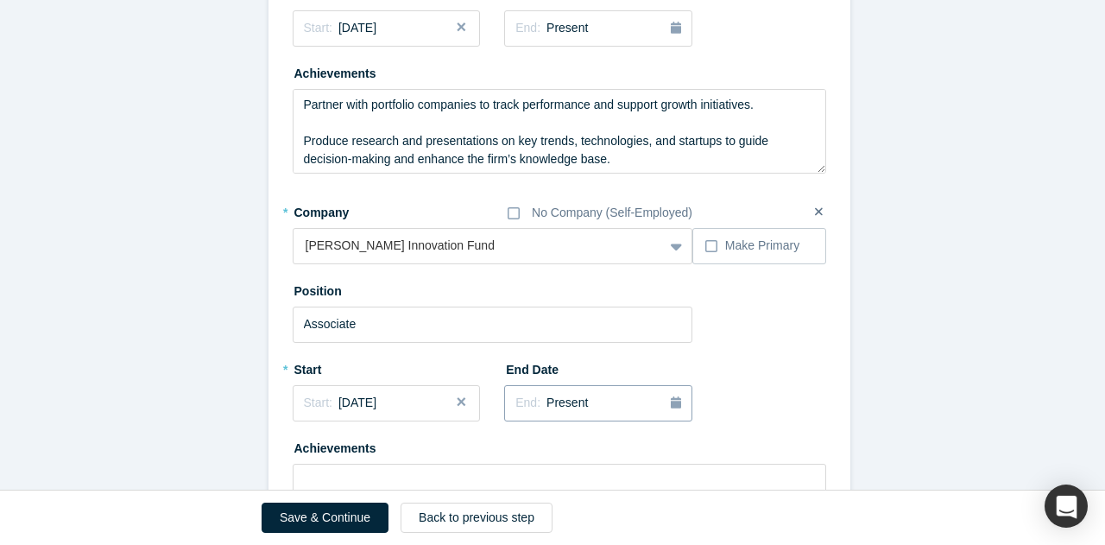
click at [578, 394] on div "End: Present" at bounding box center [599, 403] width 166 height 19
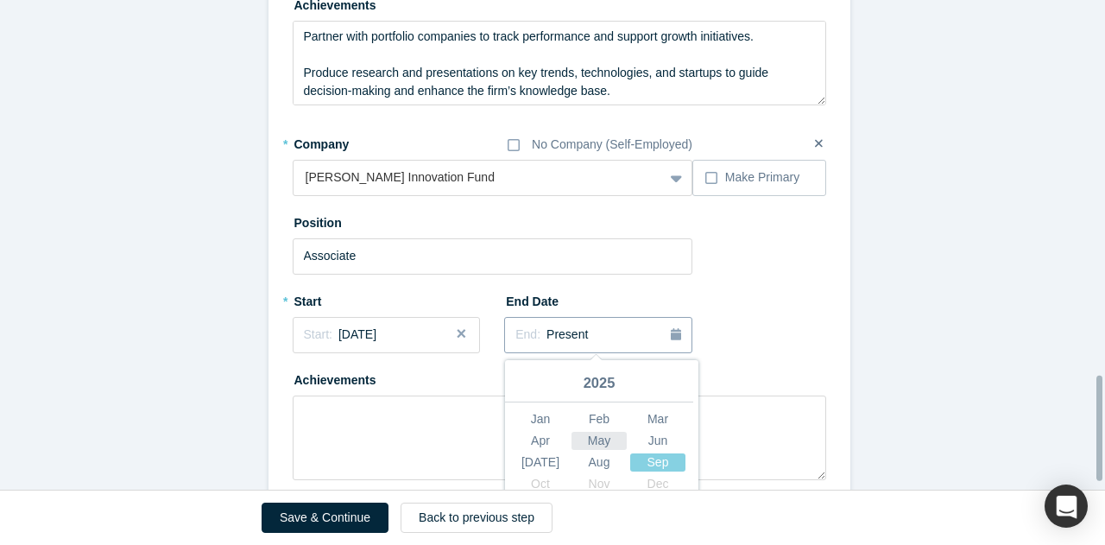
scroll to position [1756, 0]
click at [641, 430] on div "Jun" at bounding box center [657, 439] width 55 height 18
click at [547, 326] on span "[DATE]" at bounding box center [566, 333] width 38 height 14
click at [529, 452] on div "[DATE]" at bounding box center [540, 461] width 55 height 18
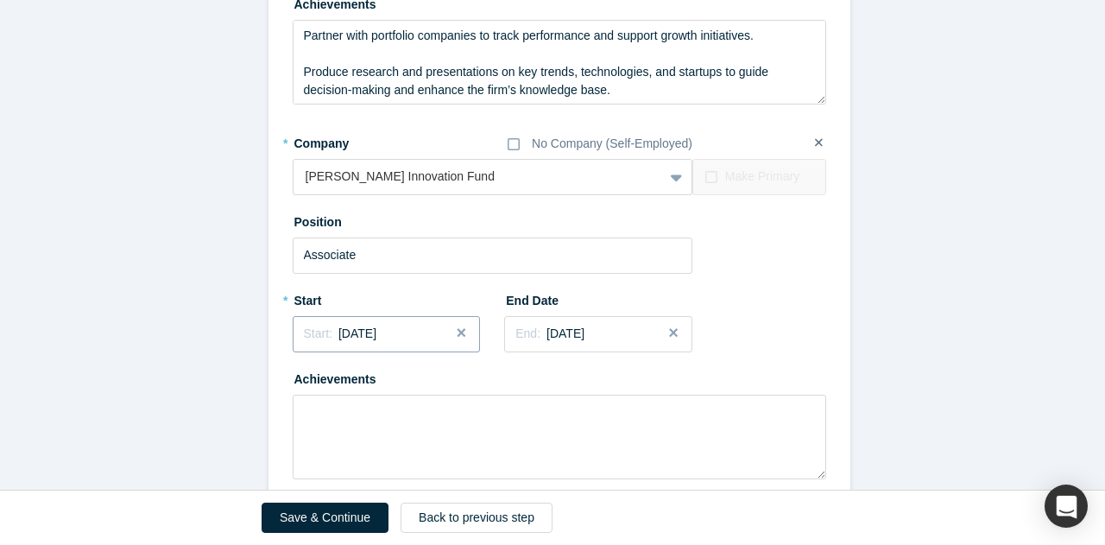
click at [388, 316] on button "Start: [DATE]" at bounding box center [387, 334] width 188 height 36
click at [383, 408] on div "Feb" at bounding box center [386, 417] width 55 height 18
click at [515, 396] on textarea at bounding box center [560, 437] width 534 height 85
paste textarea "One of 20 students selected for the 2025 Innovation Fund Associates cohort. Con…"
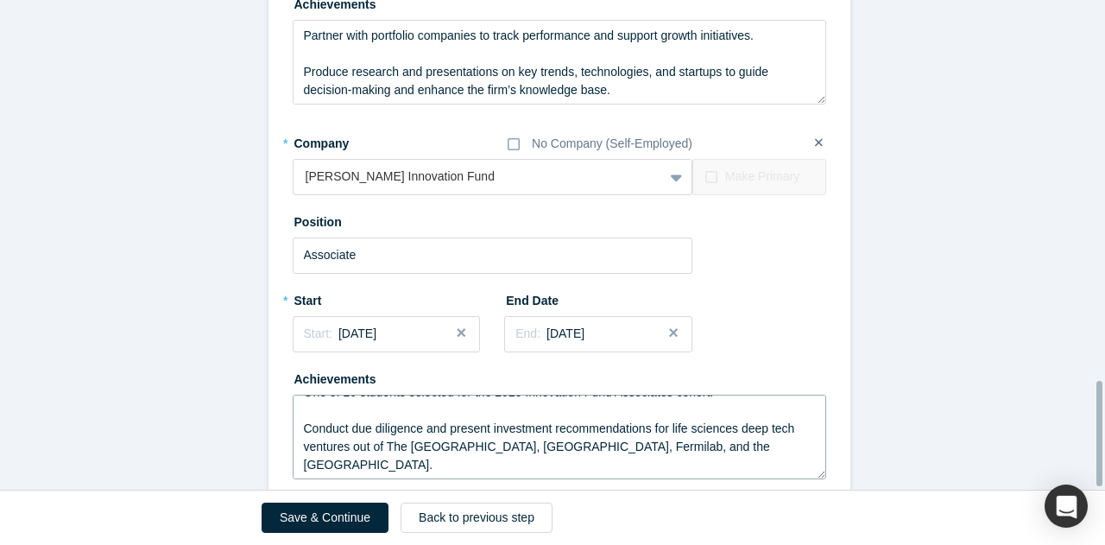
scroll to position [1793, 0]
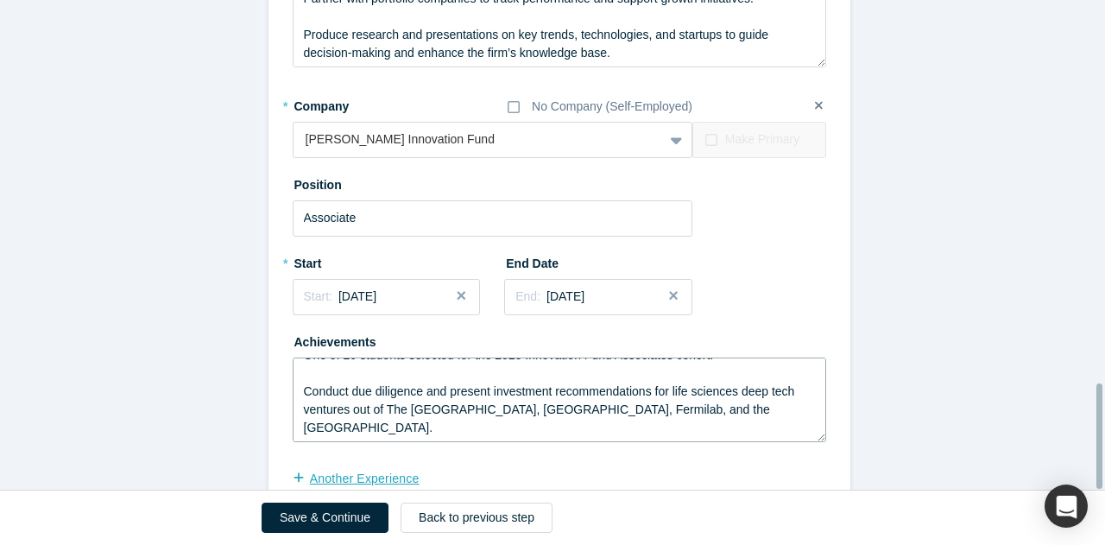
type textarea "One of 20 students selected for the 2025 Innovation Fund Associates cohort. Con…"
click at [382, 464] on button "another Experience" at bounding box center [365, 479] width 145 height 30
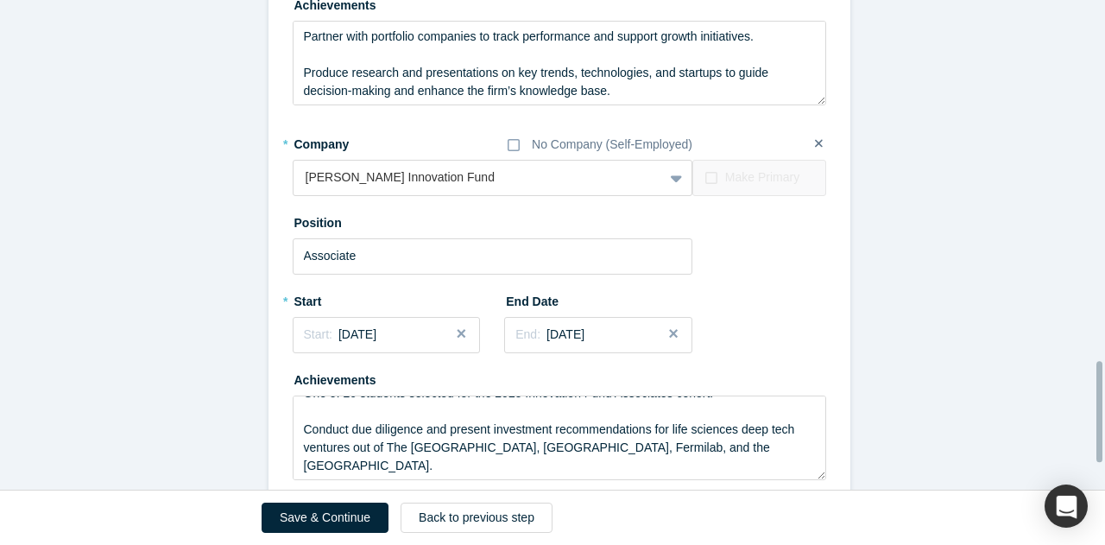
scroll to position [1884, 0]
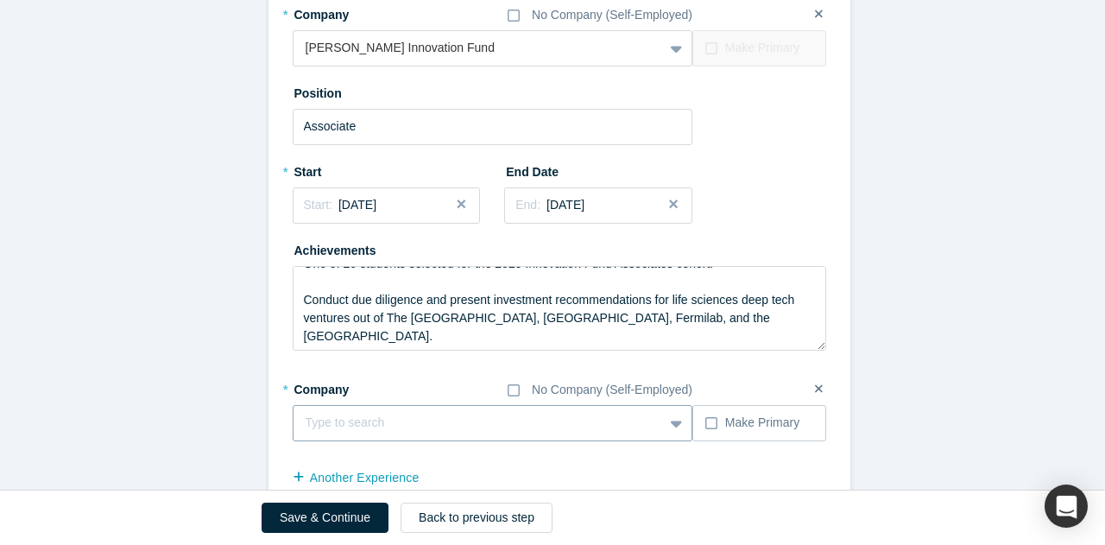
click at [362, 412] on div at bounding box center [479, 423] width 346 height 22
type input "AbbVie"
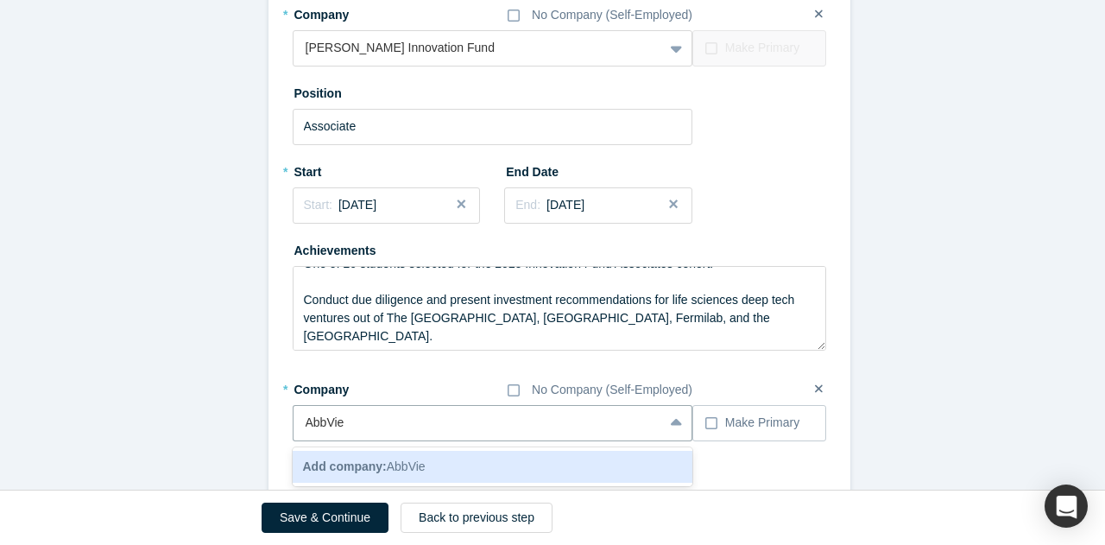
click at [512, 451] on div "Add company: AbbVie" at bounding box center [493, 467] width 401 height 32
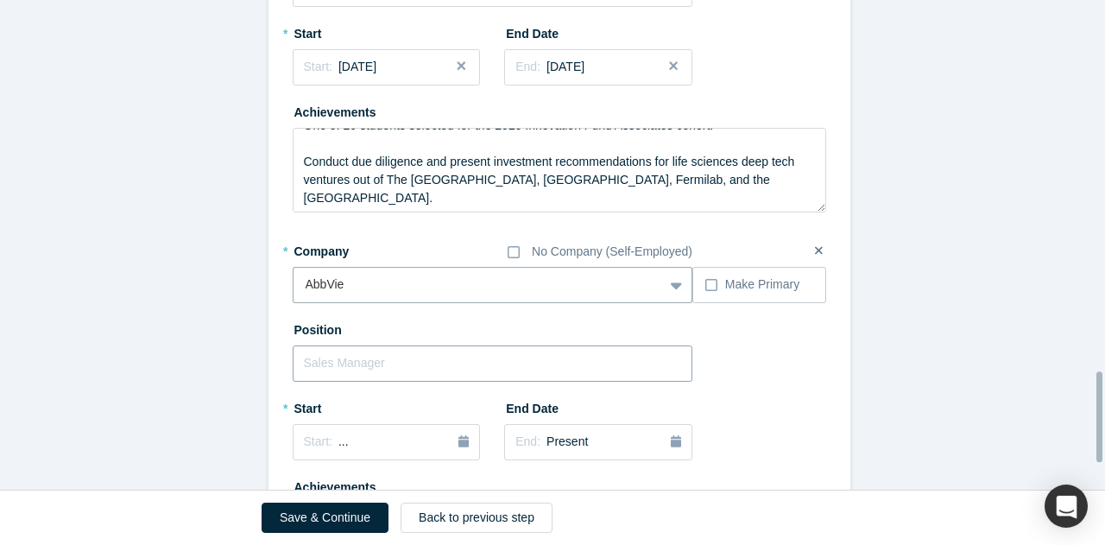
scroll to position [2023, 0]
click at [413, 345] on input "text" at bounding box center [493, 363] width 401 height 36
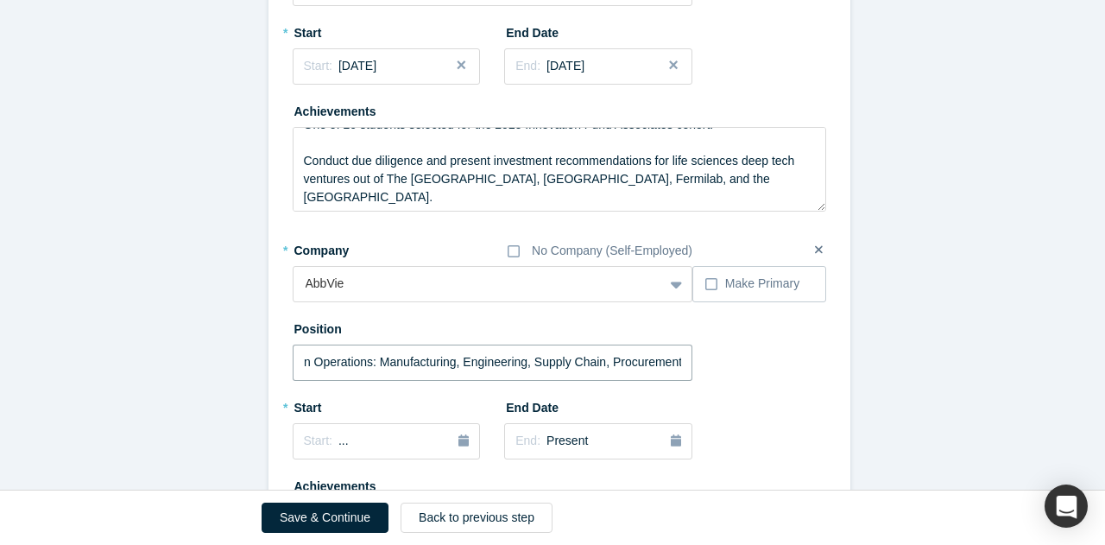
scroll to position [0, 40]
type input "Various in Operations: Manufacturing, Engineering, Supply Chain, Procurement"
click at [351, 423] on button "Start: ..." at bounding box center [387, 441] width 188 height 36
click at [301, 272] on div "2025" at bounding box center [387, 290] width 188 height 36
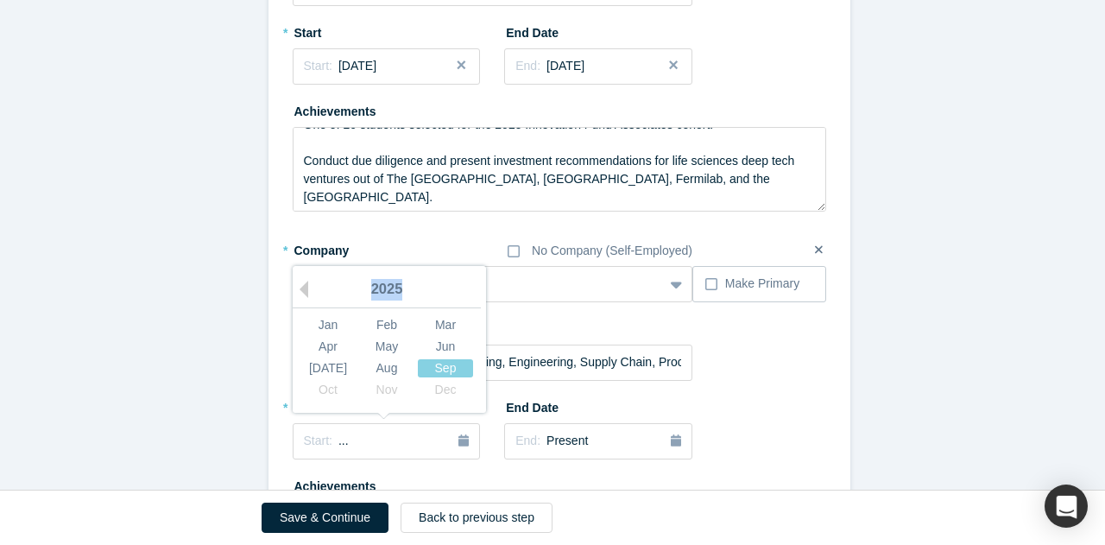
click at [301, 272] on div "2025" at bounding box center [387, 290] width 188 height 36
click at [297, 281] on button "Previous Year" at bounding box center [299, 289] width 17 height 17
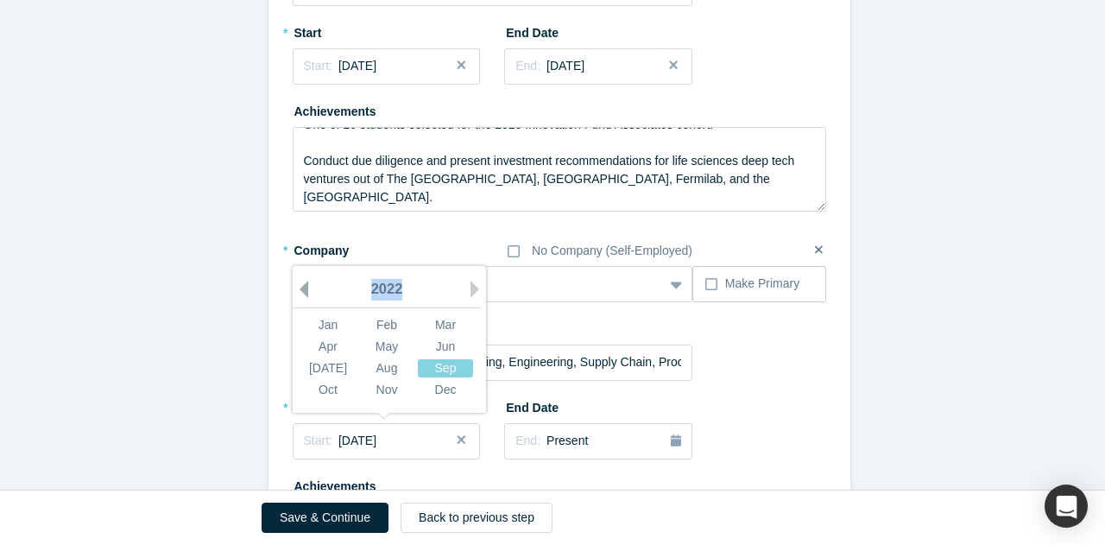
click at [297, 281] on button "Previous Year" at bounding box center [299, 289] width 17 height 17
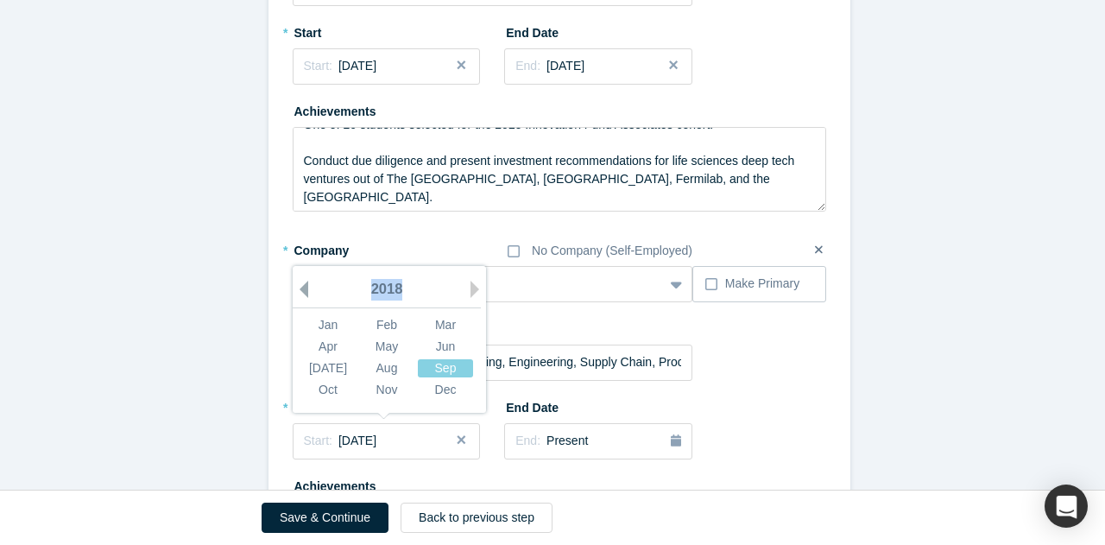
click at [297, 281] on button "Previous Year" at bounding box center [299, 289] width 17 height 17
click at [319, 358] on div "[DATE]" at bounding box center [328, 367] width 55 height 18
click at [403, 432] on div "Start: [DATE]" at bounding box center [387, 441] width 166 height 18
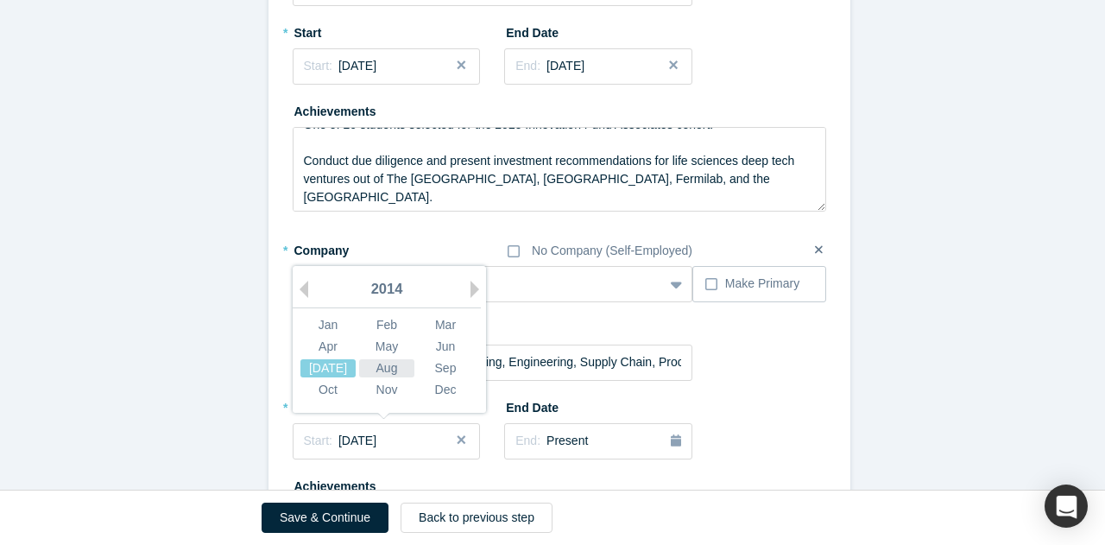
click at [395, 358] on div "Aug" at bounding box center [386, 367] width 55 height 18
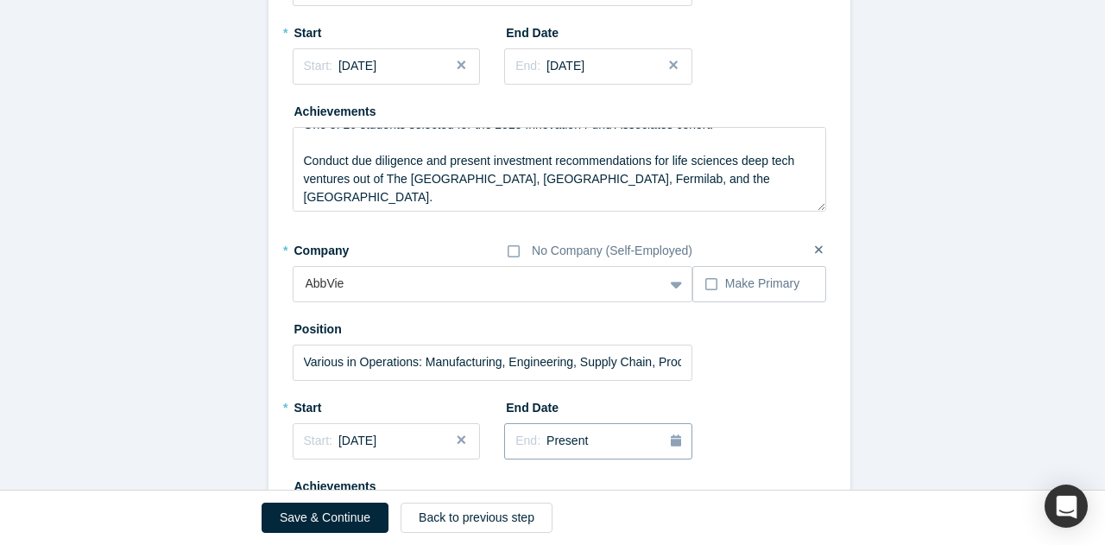
click at [535, 432] on div "End: Present" at bounding box center [552, 441] width 73 height 19
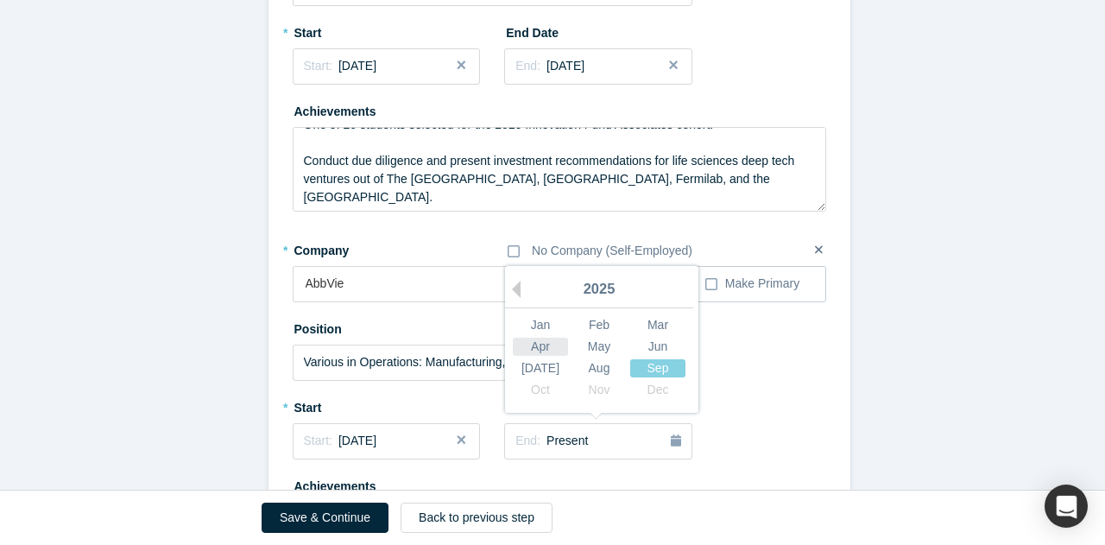
click at [539, 337] on div "Apr" at bounding box center [540, 346] width 55 height 18
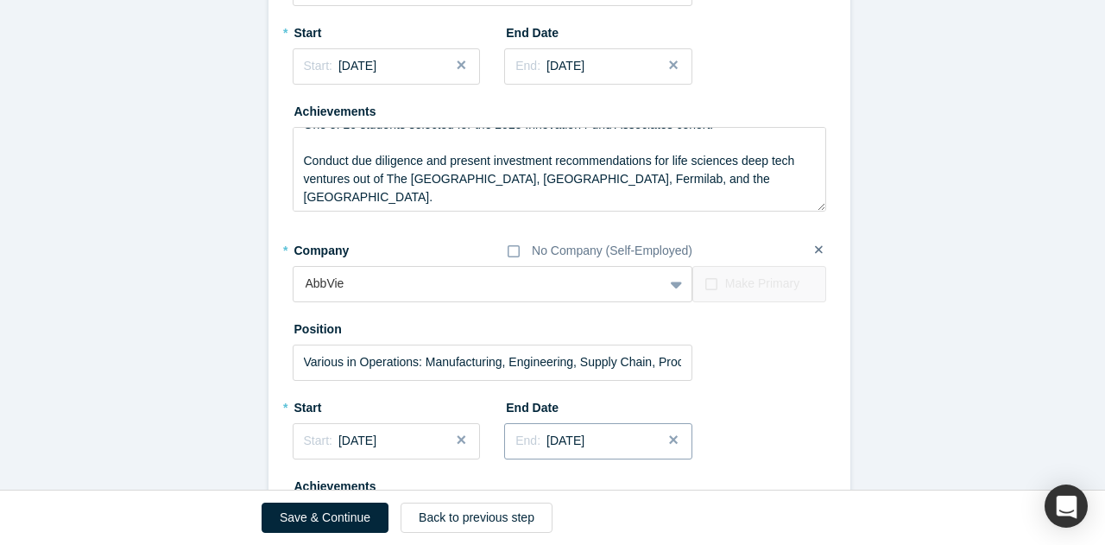
click at [615, 432] on div "End: [DATE]" at bounding box center [599, 441] width 166 height 18
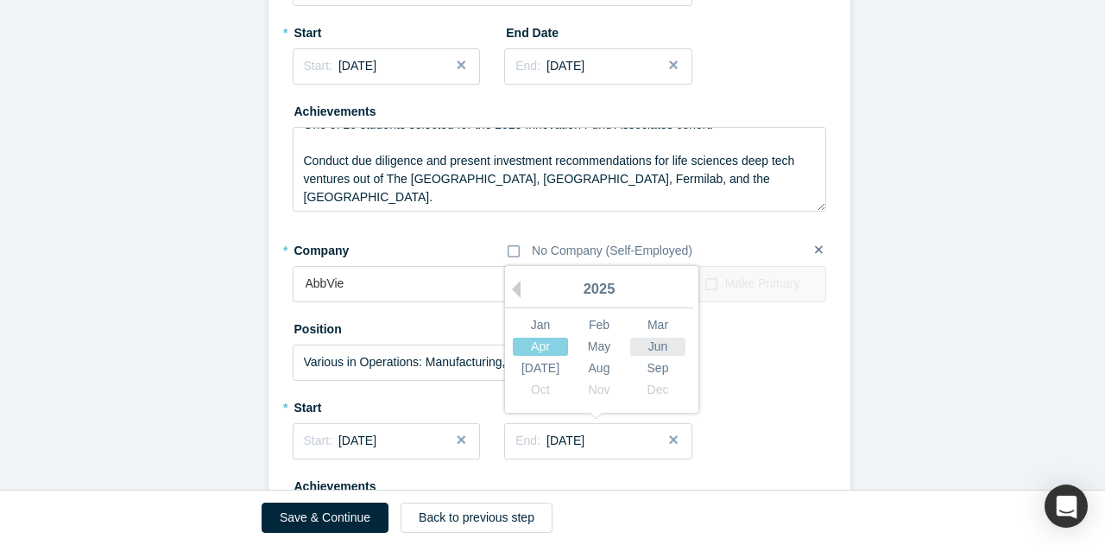
click at [658, 337] on div "Jun" at bounding box center [657, 346] width 55 height 18
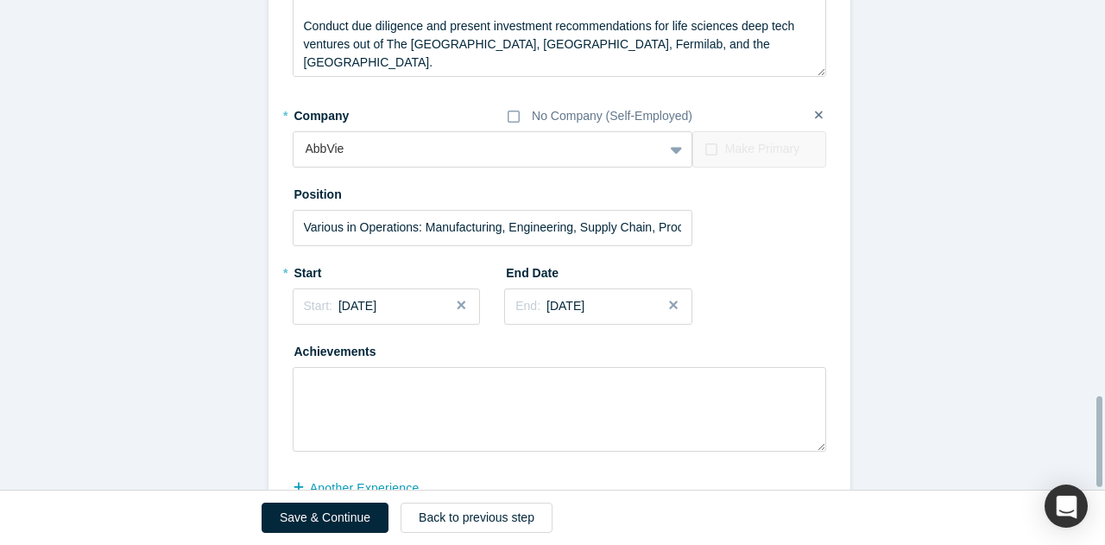
scroll to position [2168, 0]
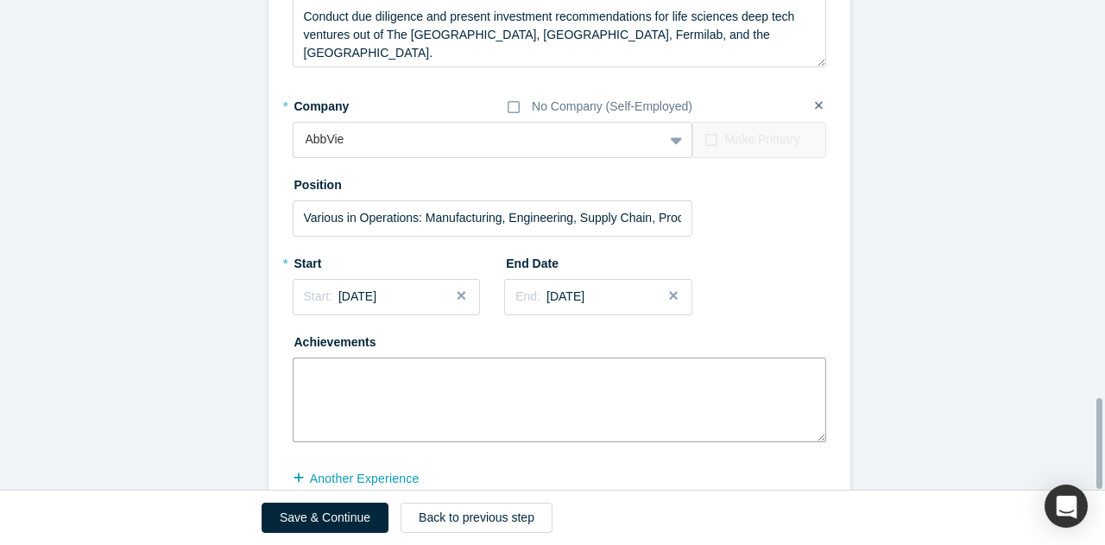
click at [514, 358] on textarea at bounding box center [560, 400] width 534 height 85
paste textarea "Lore i dolors am ConSec, A elitsedd eius temporin ut laboree, dolorema a enimad…"
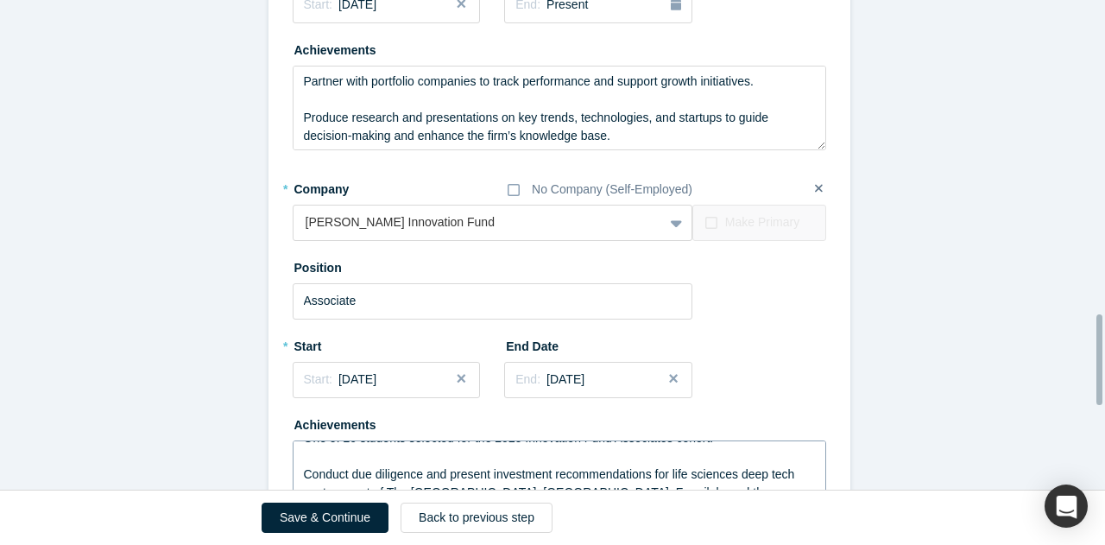
scroll to position [0, 0]
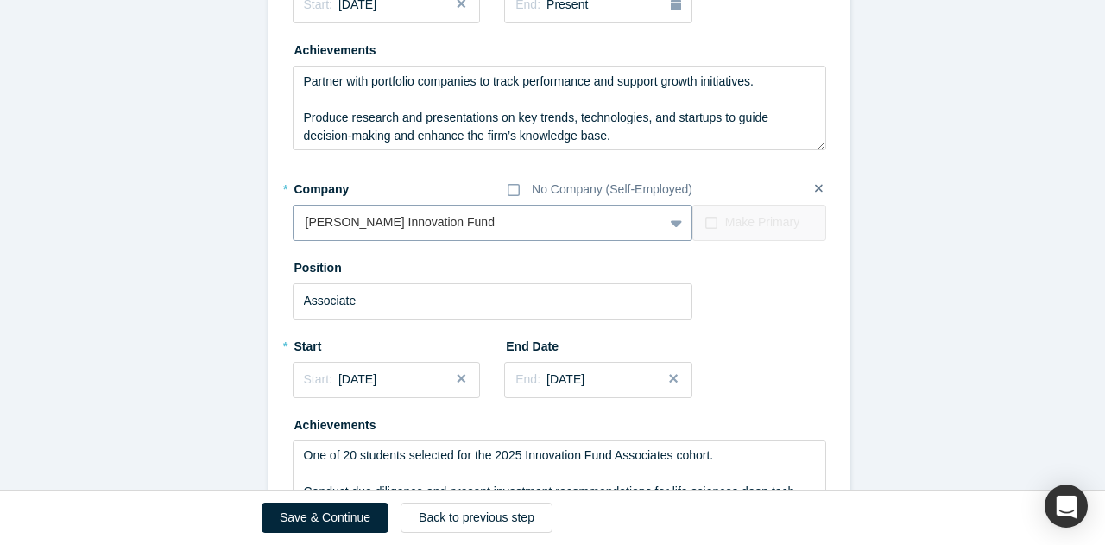
type textarea "Lore i dolors am ConSec, A elitsedd eius temporin ut laboree, dolorema a enimad…"
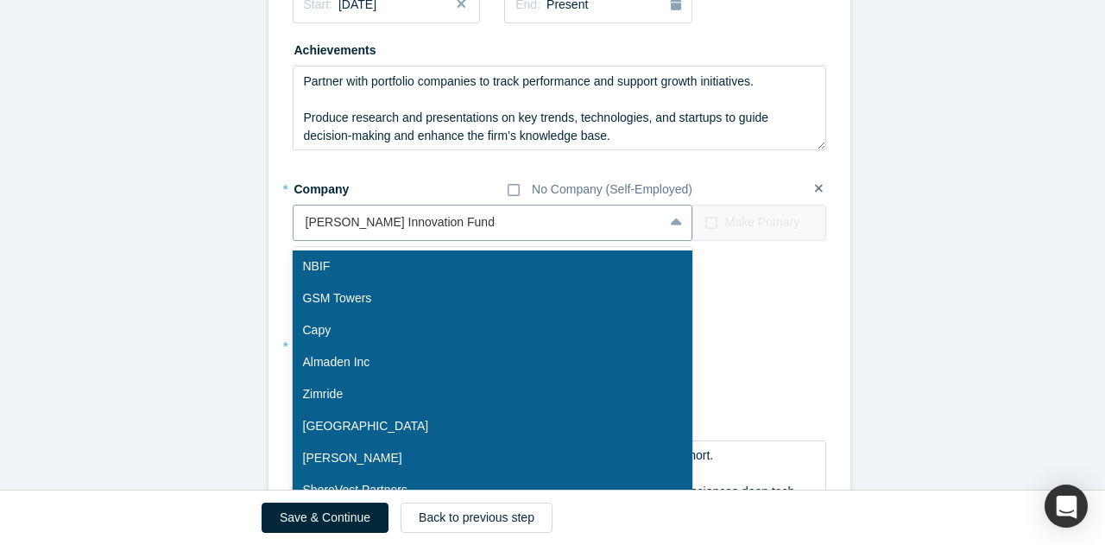
click at [436, 212] on div at bounding box center [479, 223] width 346 height 22
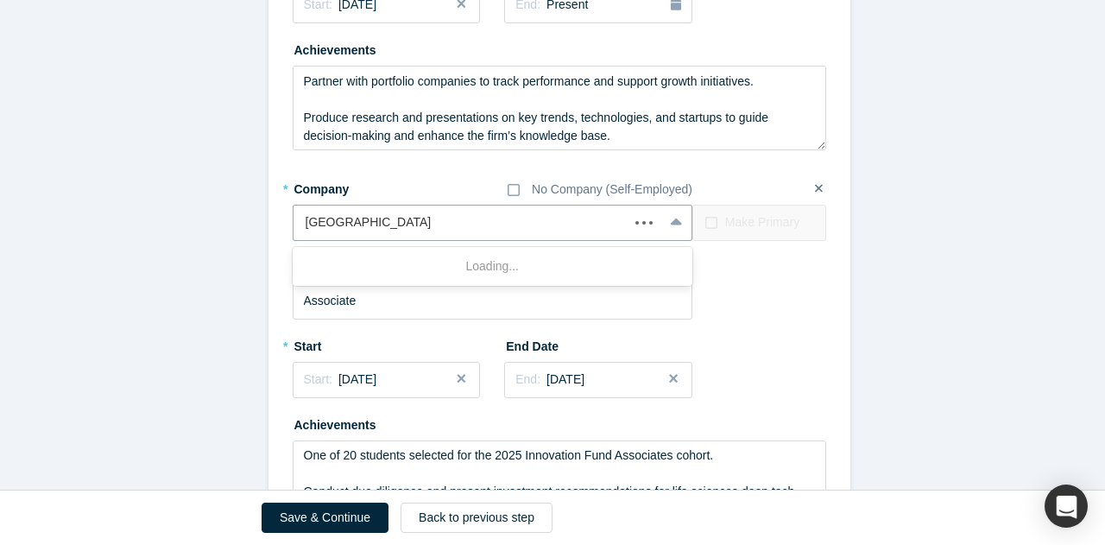
type input "[GEOGRAPHIC_DATA]"
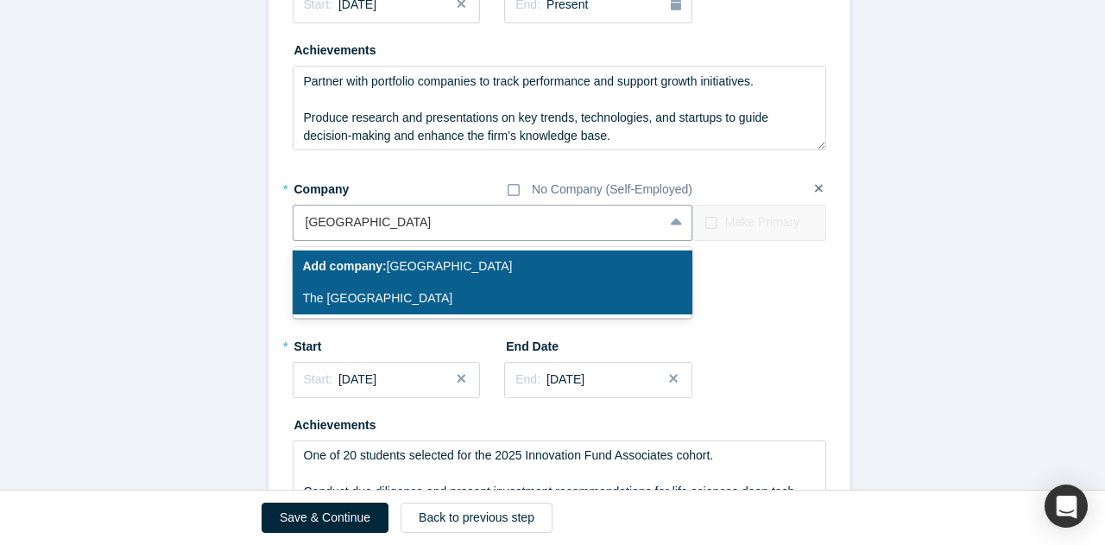
click at [415, 282] on div "The [GEOGRAPHIC_DATA]" at bounding box center [493, 298] width 401 height 32
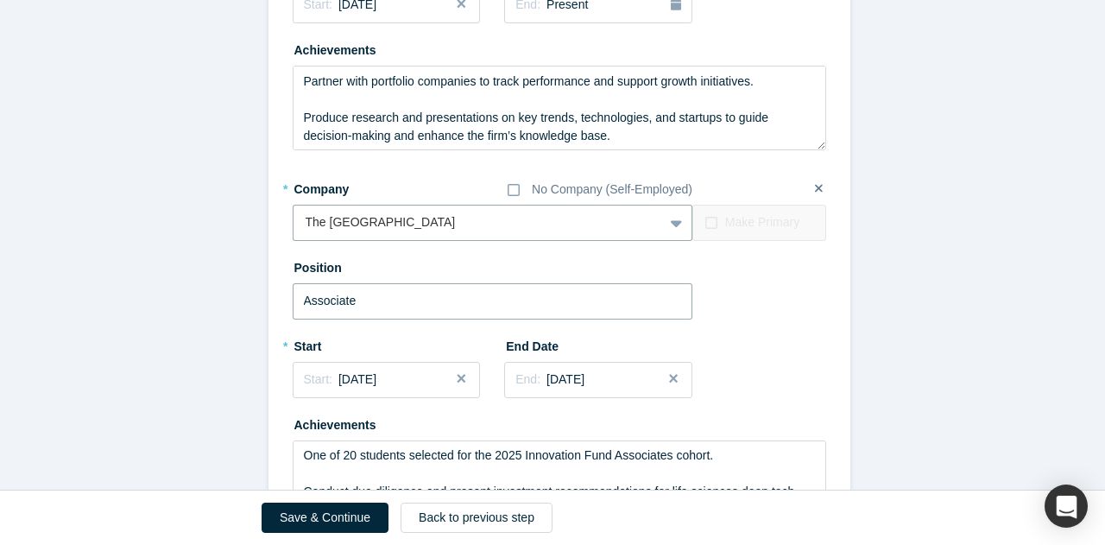
click at [471, 283] on input "Associate" at bounding box center [493, 301] width 401 height 36
type input "V"
paste input "Investment Associate – Venture Capital, Private Equity & Impact Funds"
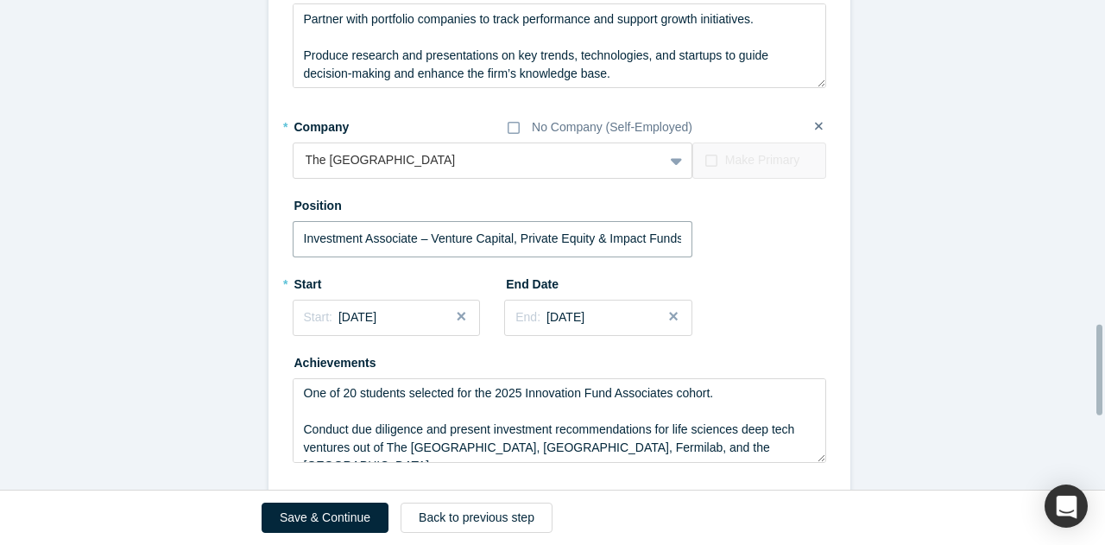
scroll to position [1774, 0]
type input "Investment Associate – Venture Capital, Private Equity & Impact Funds"
click at [402, 307] on div "Start: [DATE]" at bounding box center [387, 316] width 166 height 18
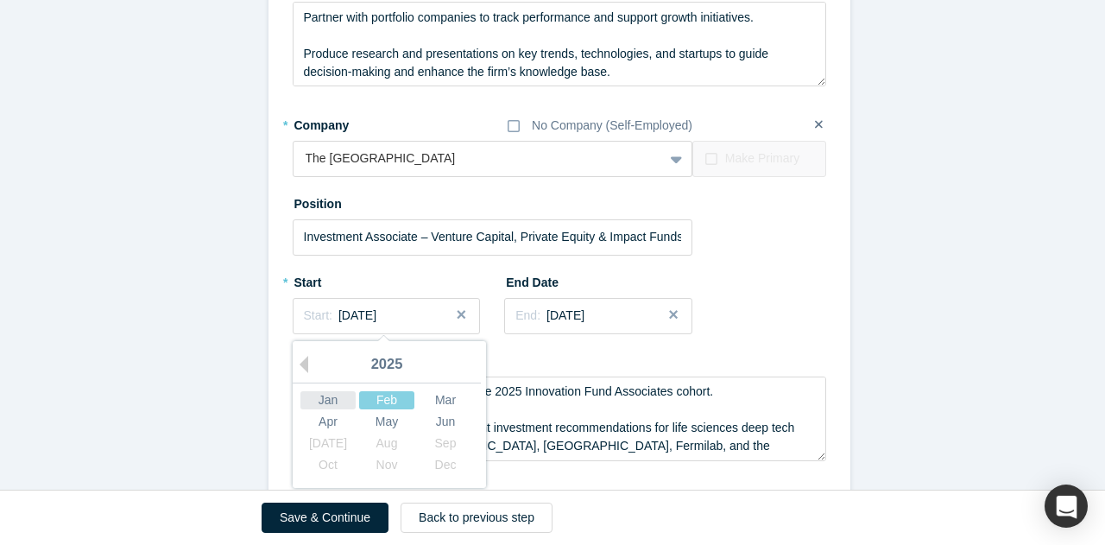
click at [323, 390] on div "Jan" at bounding box center [328, 399] width 55 height 18
click at [308, 308] on span "Start:" at bounding box center [318, 315] width 28 height 14
click at [297, 356] on button "Previous Year" at bounding box center [299, 364] width 17 height 17
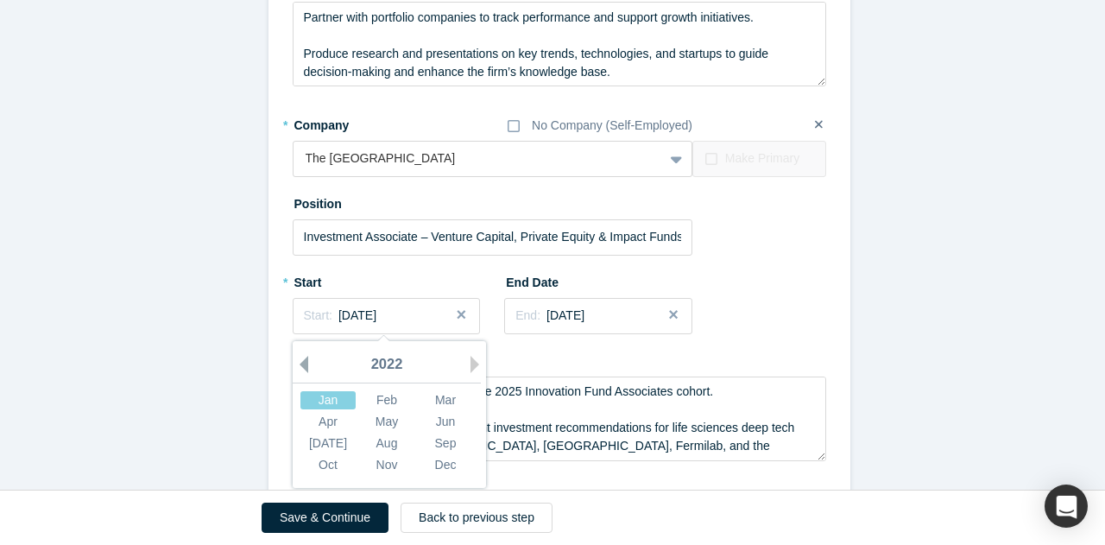
click at [297, 356] on button "Previous Year" at bounding box center [299, 364] width 17 height 17
click at [463, 347] on div "2021" at bounding box center [387, 365] width 188 height 36
click at [472, 356] on button "Next Year" at bounding box center [479, 364] width 17 height 17
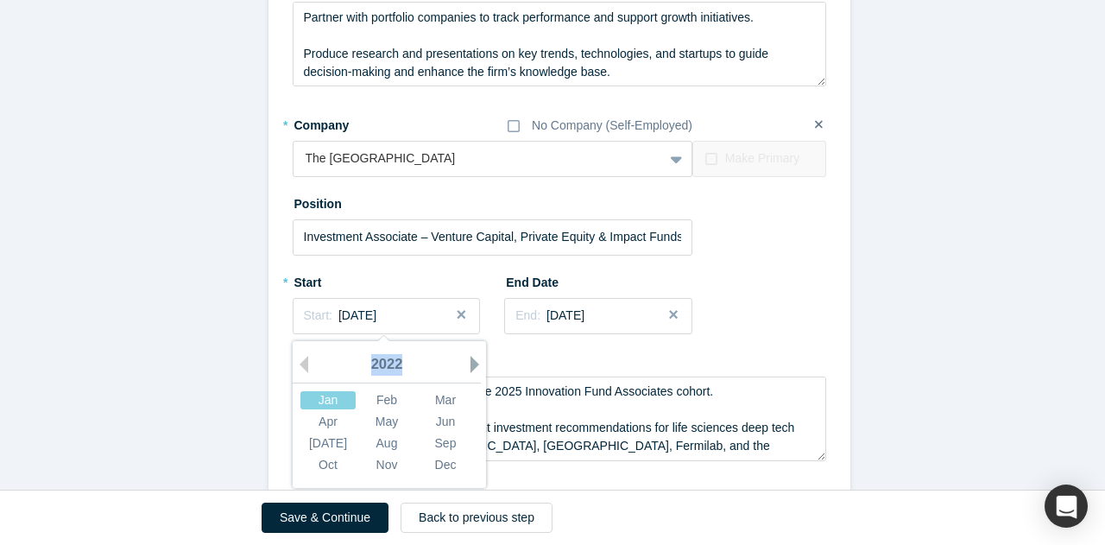
click at [472, 356] on button "Next Year" at bounding box center [479, 364] width 17 height 17
click at [368, 390] on div "Feb" at bounding box center [386, 399] width 55 height 18
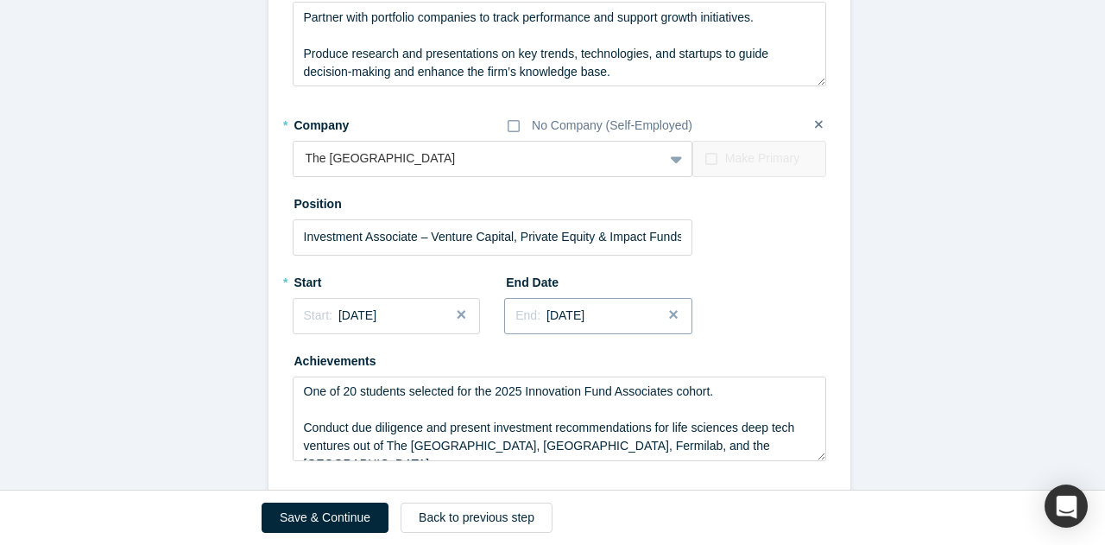
click at [584, 308] on span "[DATE]" at bounding box center [566, 315] width 38 height 14
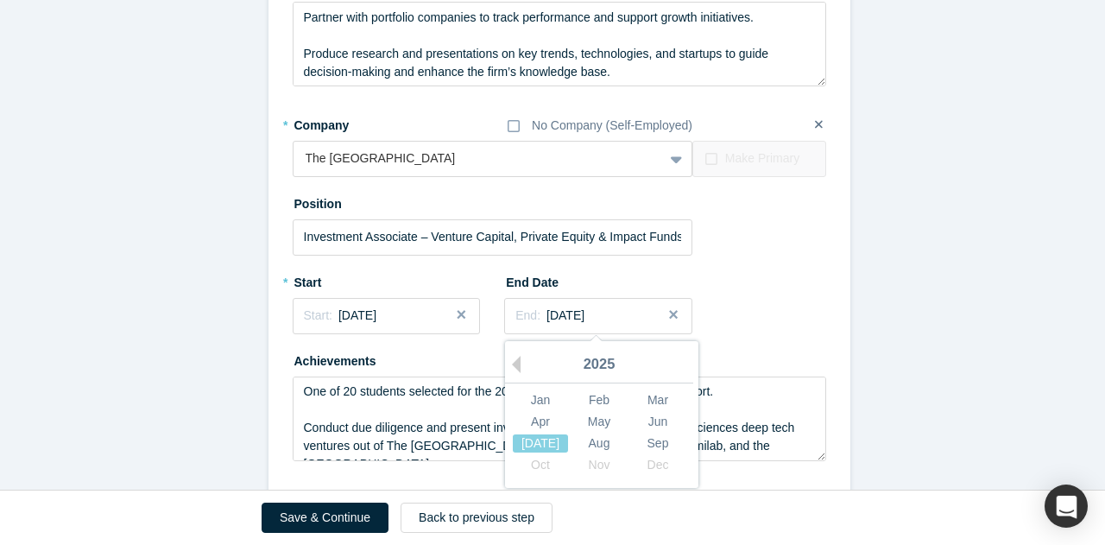
click at [618, 347] on div "2025" at bounding box center [599, 365] width 188 height 36
click at [721, 247] on div "* Company No Company (Self-Employed) The [GEOGRAPHIC_DATA] Booth School of Busi…" at bounding box center [560, 286] width 534 height 351
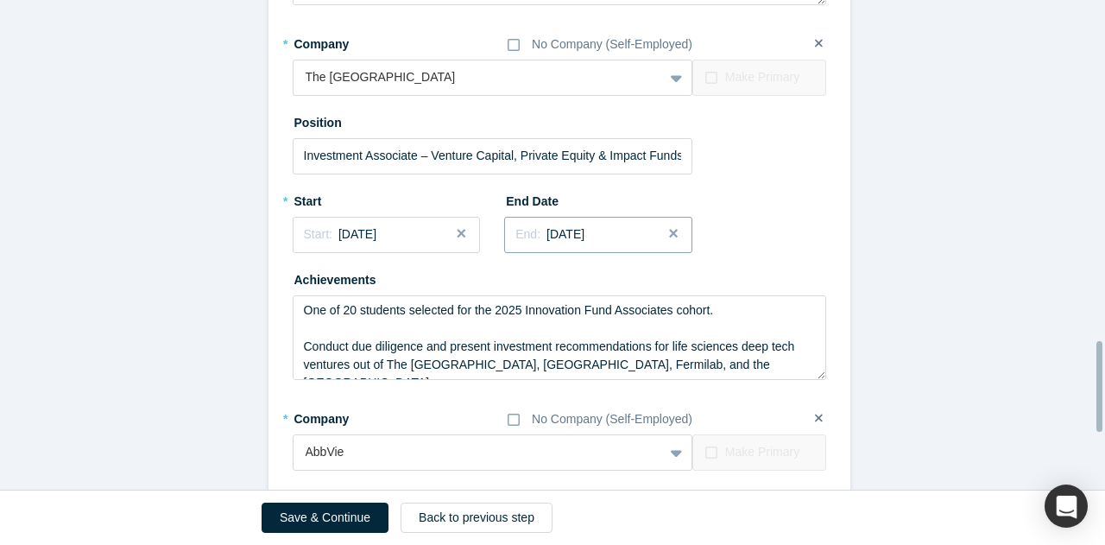
scroll to position [1857, 0]
click at [478, 294] on textarea "One of 20 students selected for the 2025 Innovation Fund Associates cohort. Con…" at bounding box center [560, 336] width 534 height 85
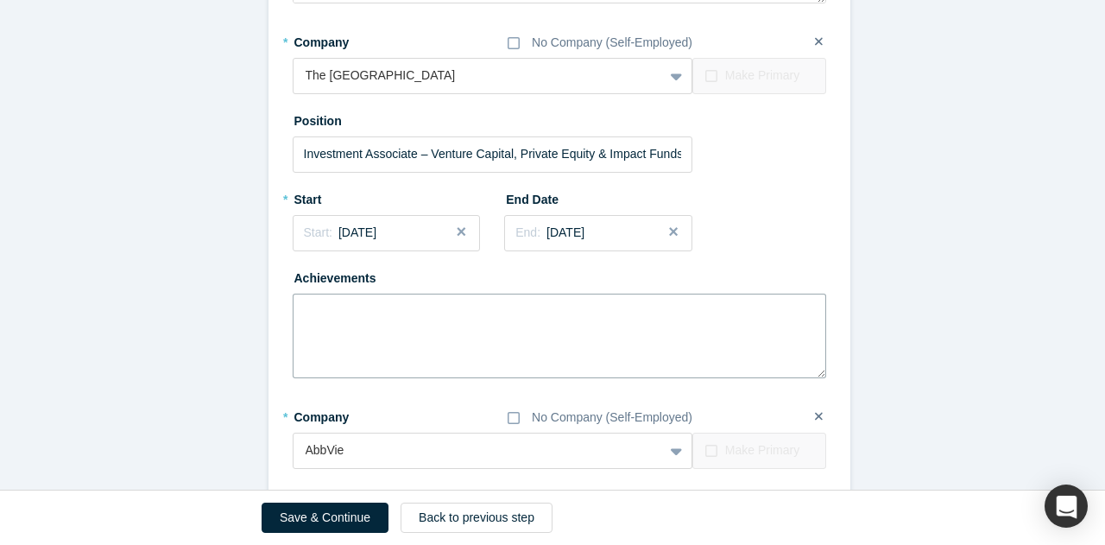
paste textarea "Selected for multiple highly competitive MBA investment programs and fund roles…"
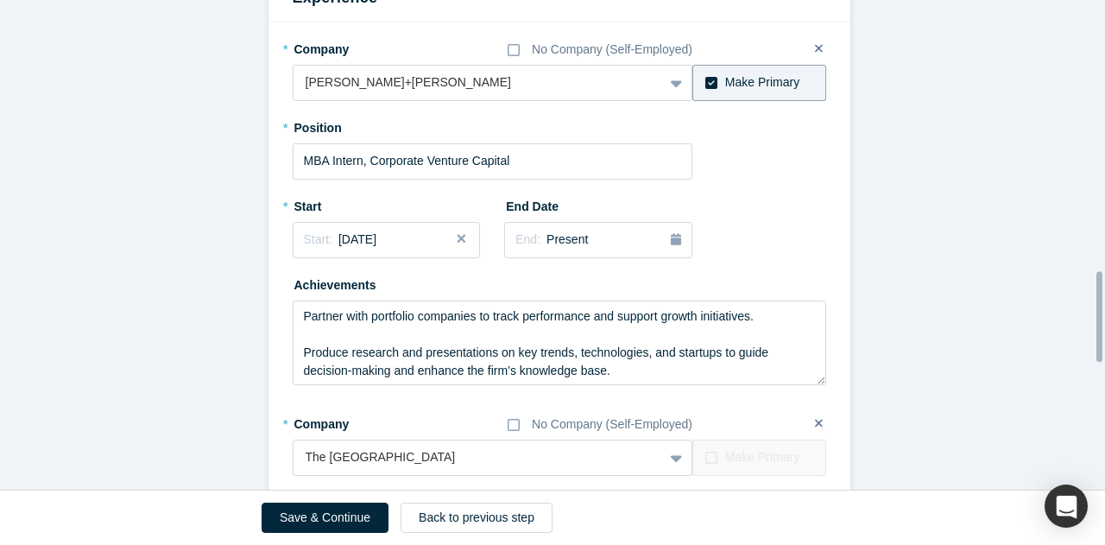
scroll to position [1478, 0]
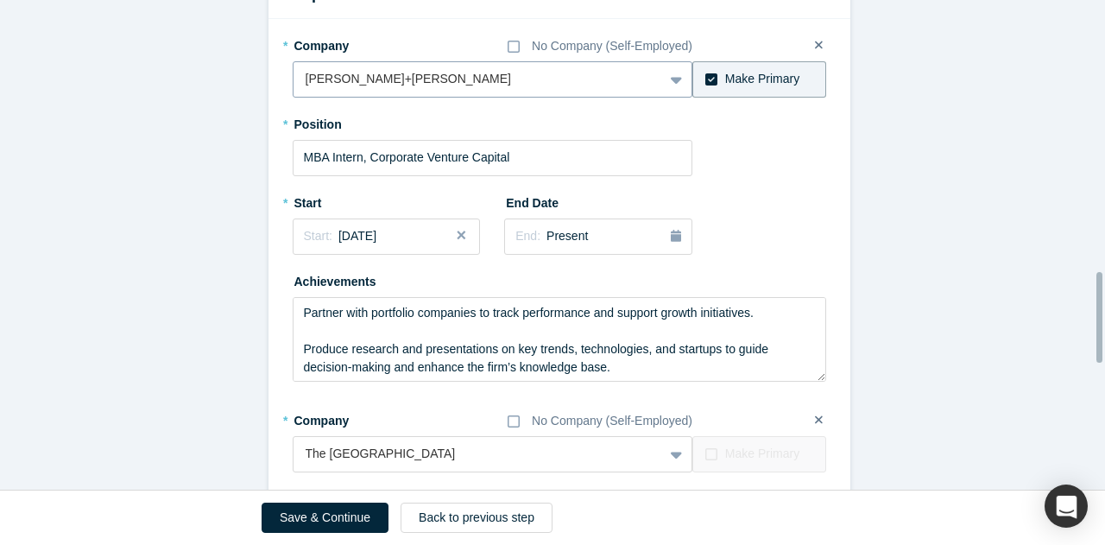
type textarea "Selected for multiple highly competitive MBA investment programs and fund roles…"
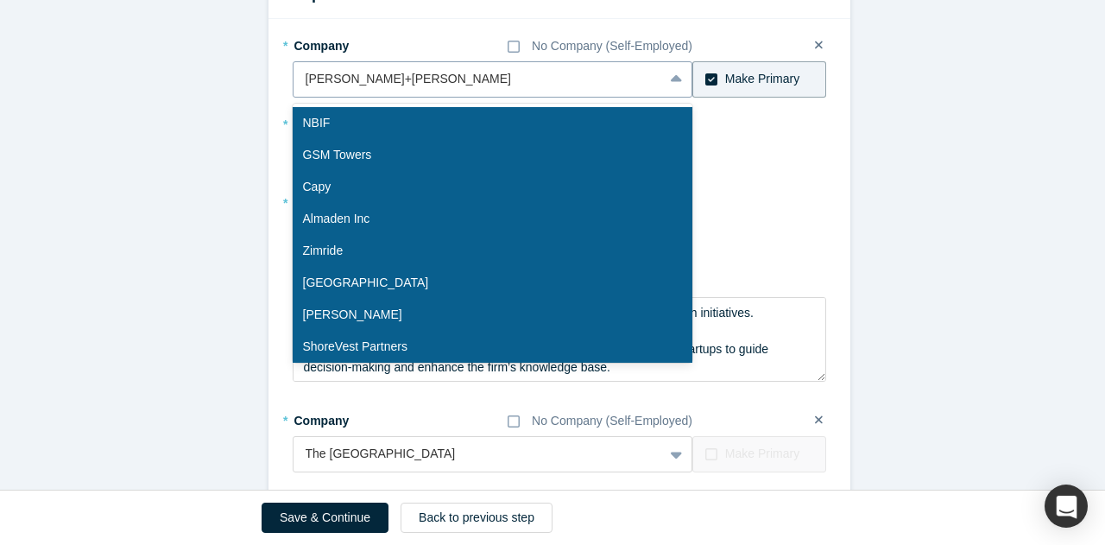
click at [411, 68] on div at bounding box center [479, 79] width 346 height 22
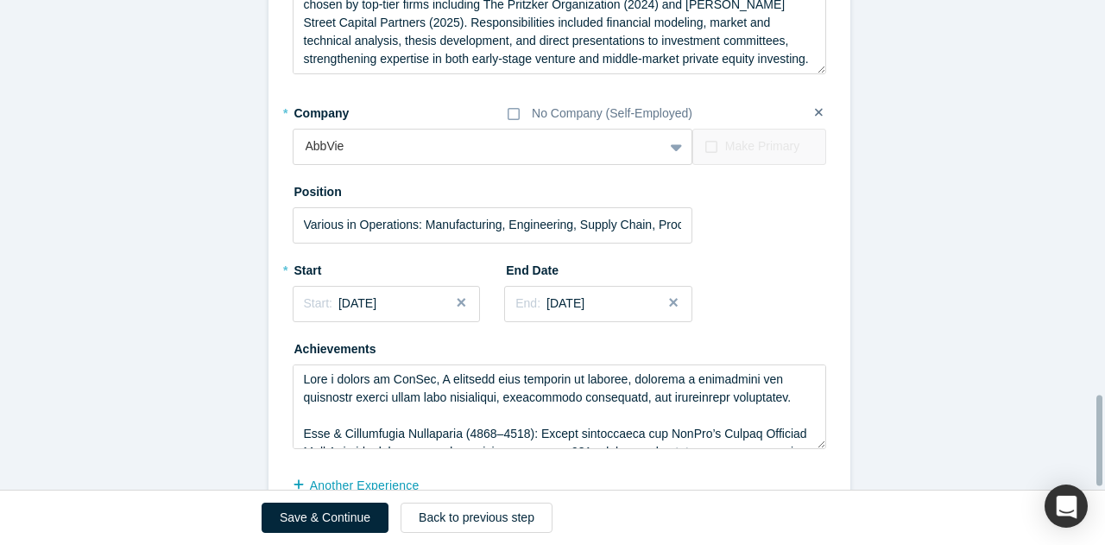
scroll to position [2168, 0]
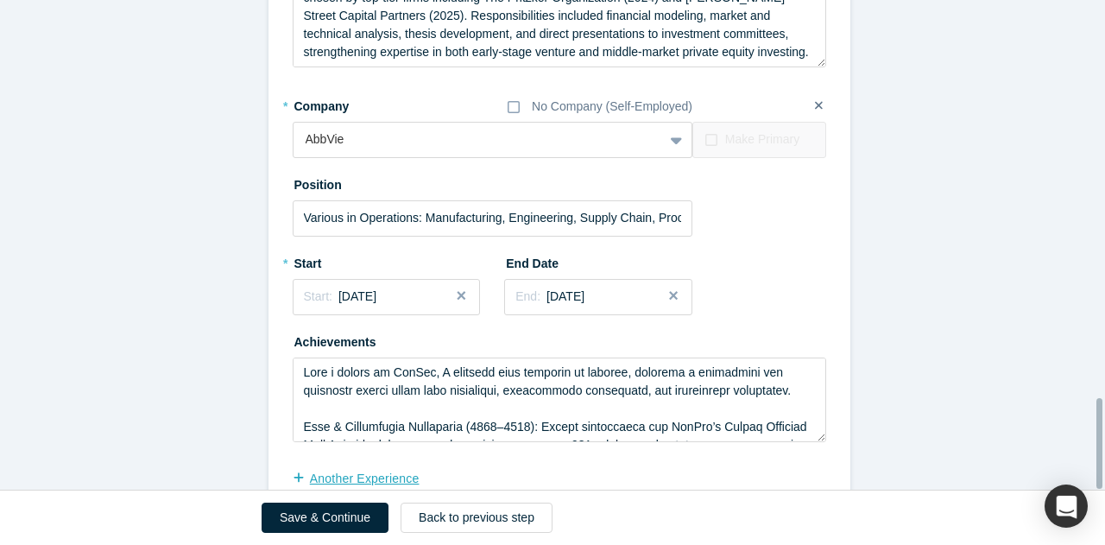
click at [339, 464] on button "another Experience" at bounding box center [365, 479] width 145 height 30
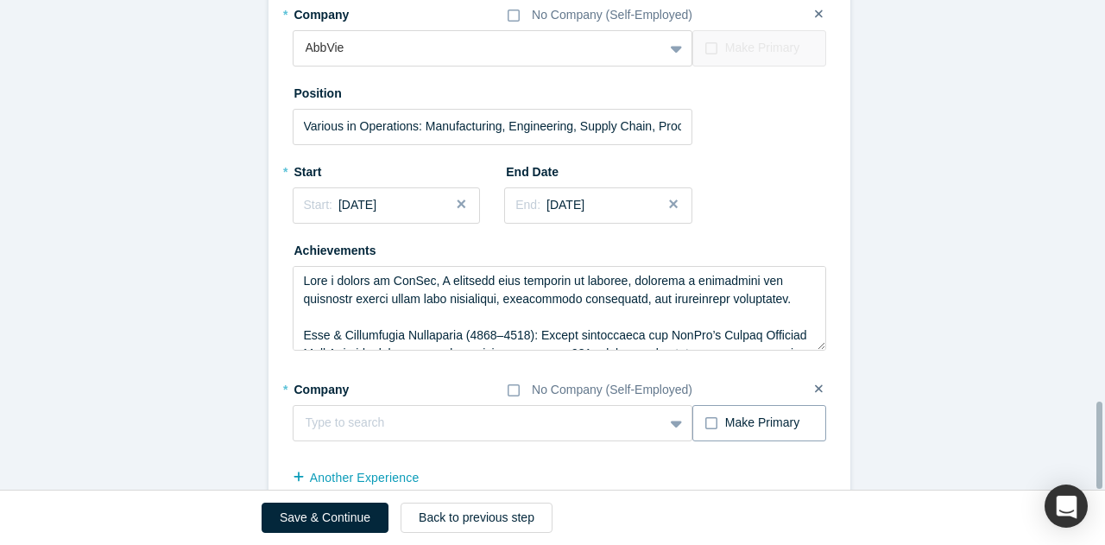
click at [706, 416] on icon at bounding box center [712, 423] width 12 height 14
click at [0, 0] on input "Make Primary" at bounding box center [0, 0] width 0 height 0
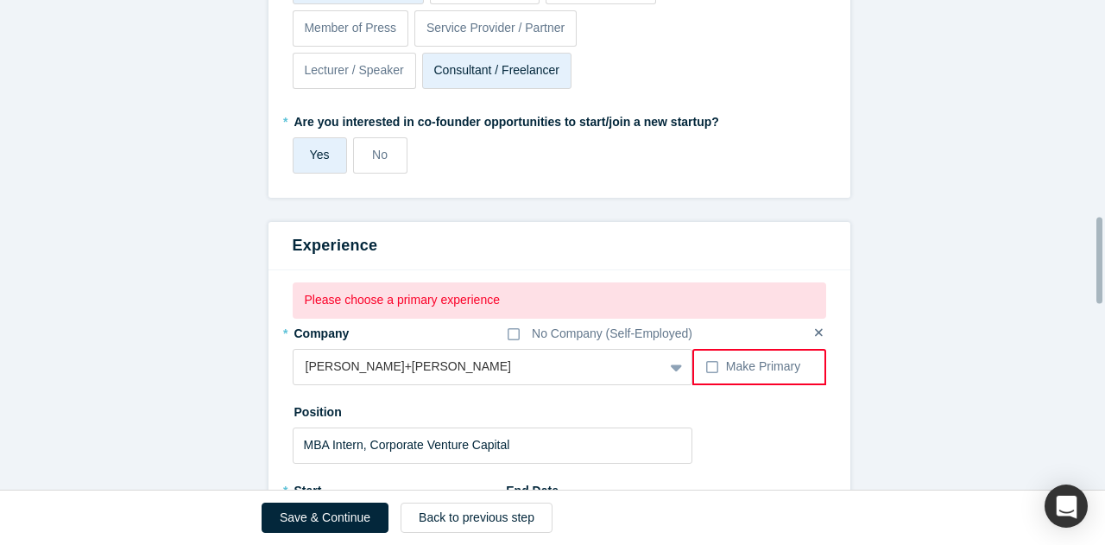
scroll to position [1224, 0]
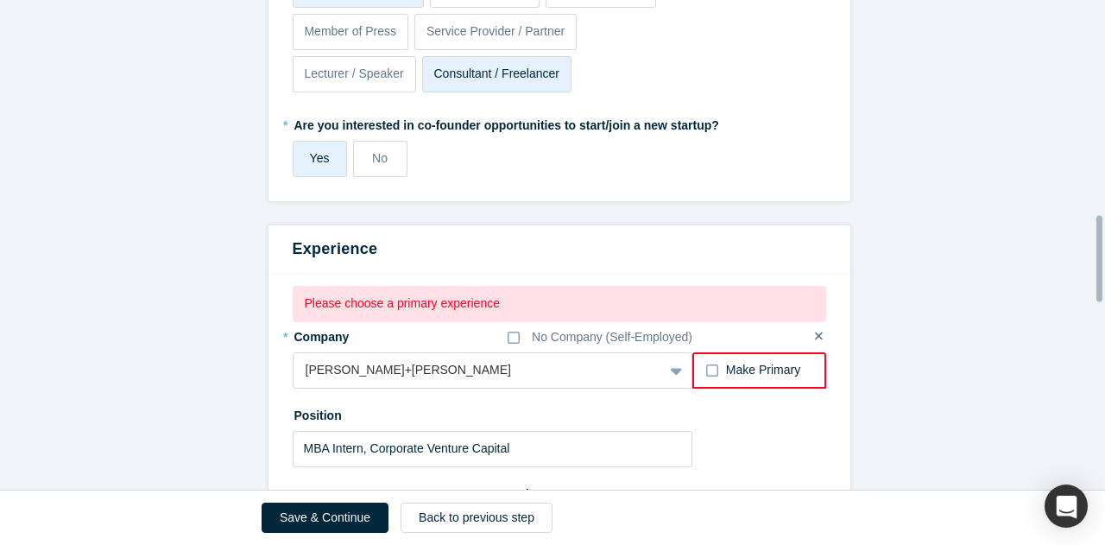
click at [706, 364] on icon at bounding box center [712, 370] width 12 height 12
click at [0, 0] on input "Make Primary" at bounding box center [0, 0] width 0 height 0
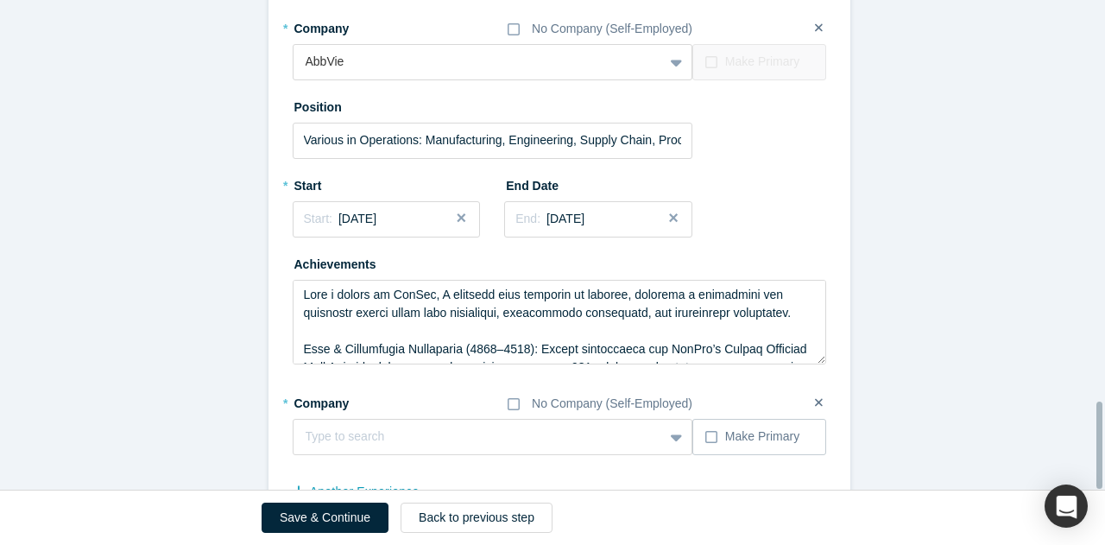
scroll to position [2259, 0]
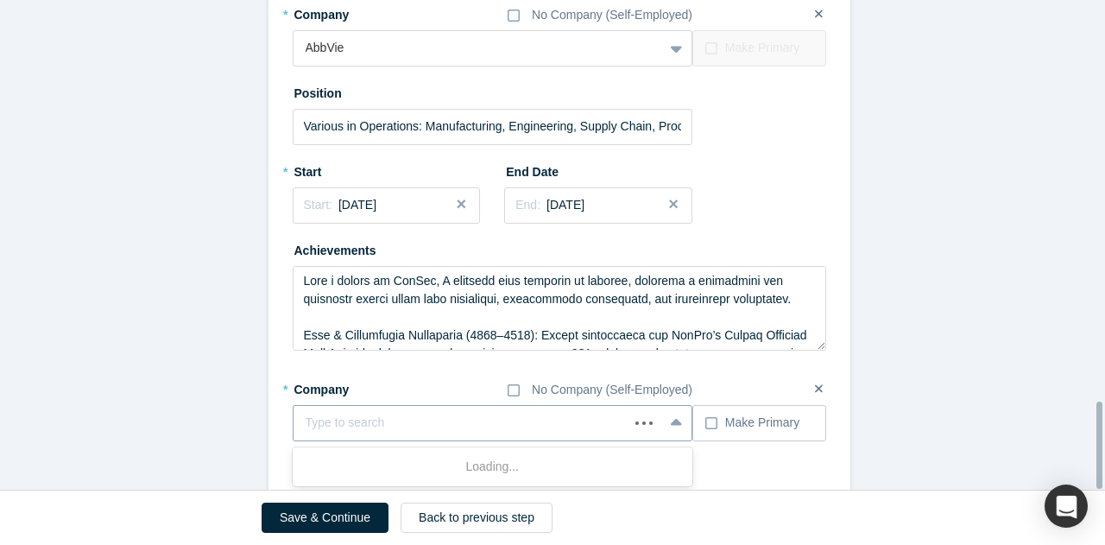
click at [522, 412] on div at bounding box center [462, 423] width 312 height 22
click at [547, 381] on div "No Company (Self-Employed)" at bounding box center [612, 390] width 161 height 18
click at [0, 0] on input "No Company (Self-Employed)" at bounding box center [0, 0] width 0 height 0
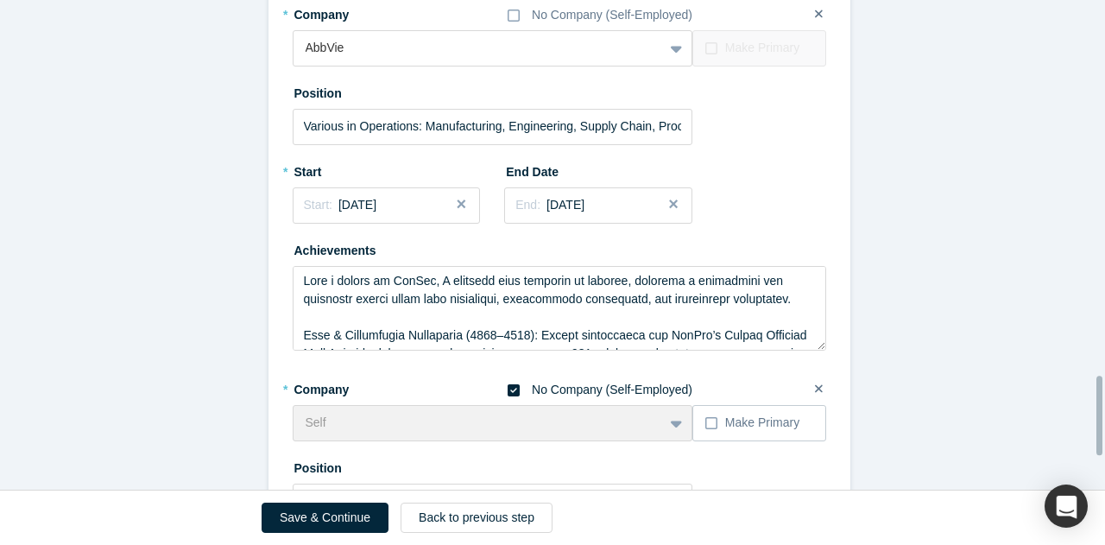
scroll to position [2346, 0]
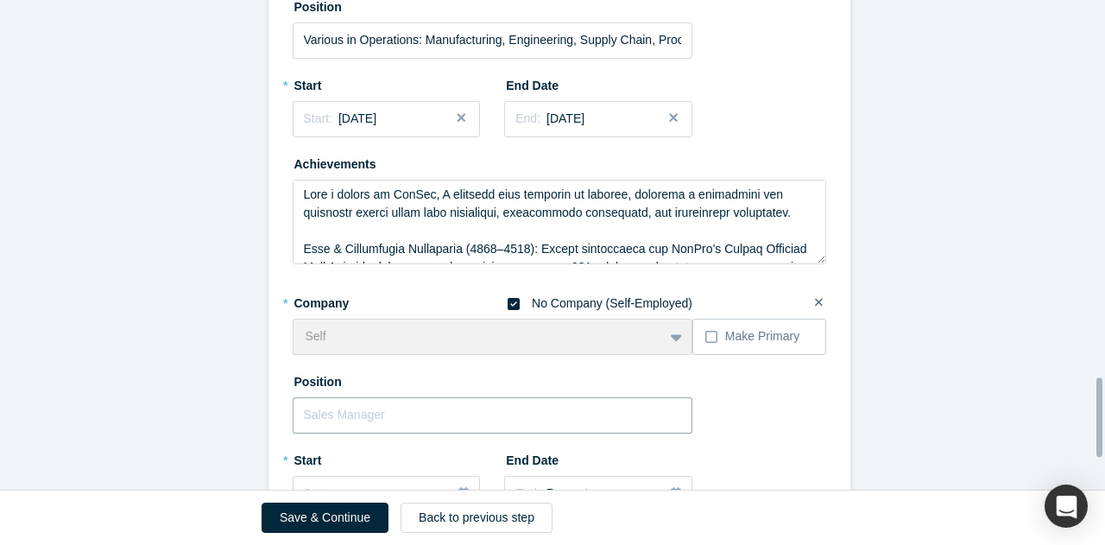
click at [462, 397] on input "text" at bounding box center [493, 415] width 401 height 36
paste input "Advisor – Early-Stage Biotech & AI Startups"
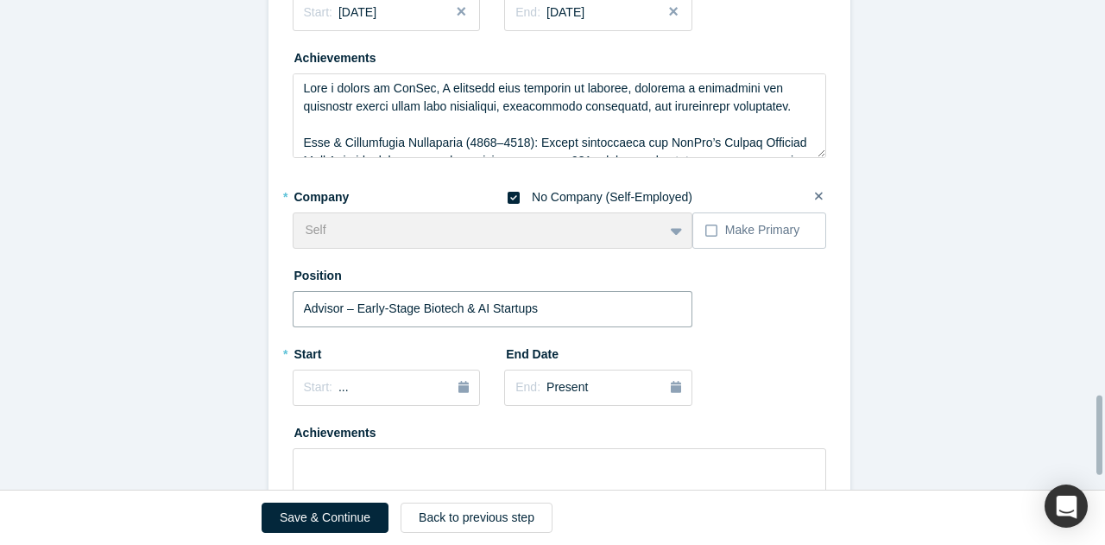
scroll to position [2456, 0]
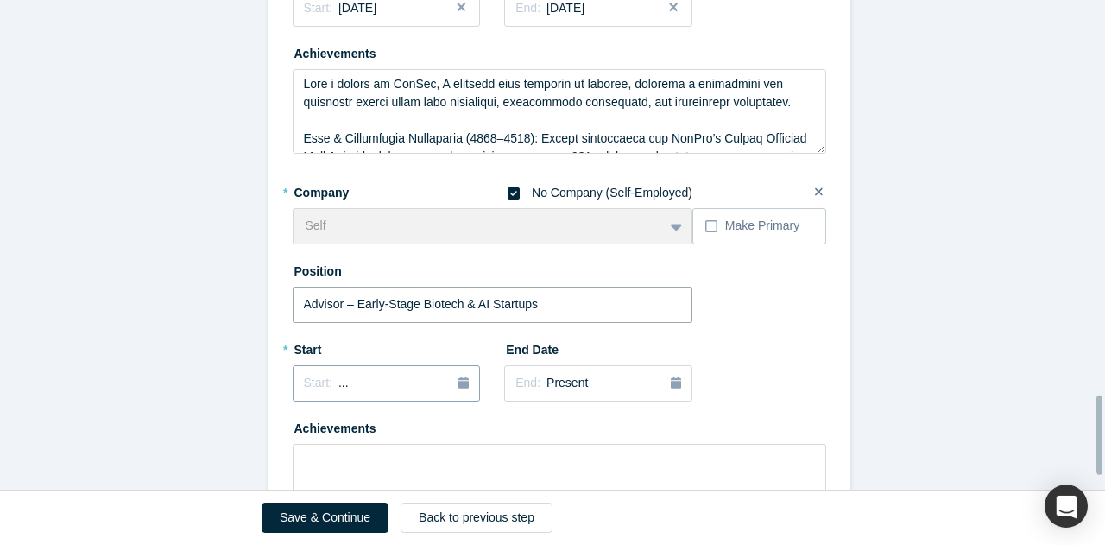
type input "Advisor – Early-Stage Biotech & AI Startups"
click at [405, 374] on div "Start: ..." at bounding box center [387, 383] width 166 height 19
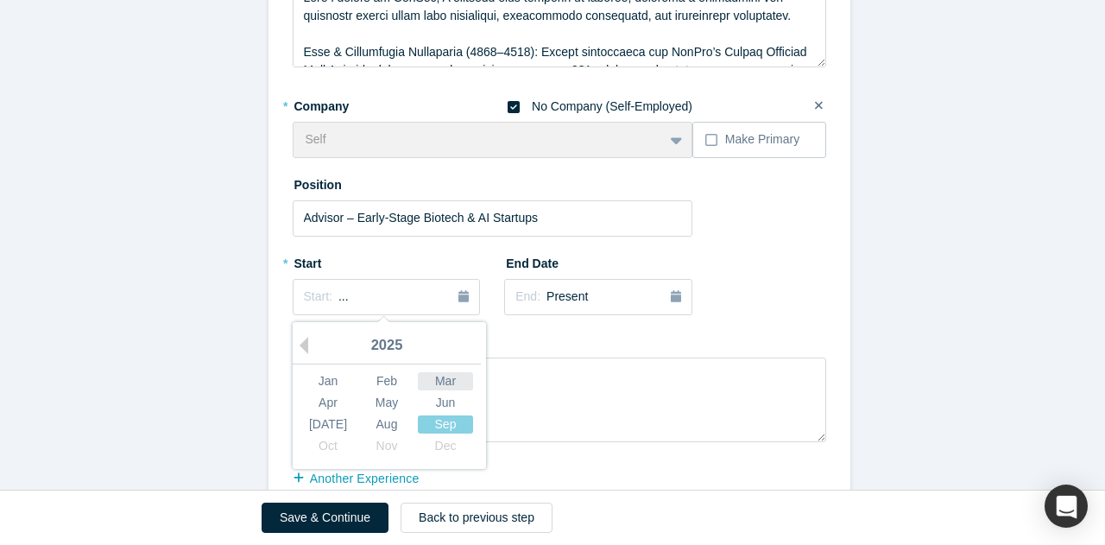
click at [434, 371] on div "Mar" at bounding box center [445, 380] width 55 height 18
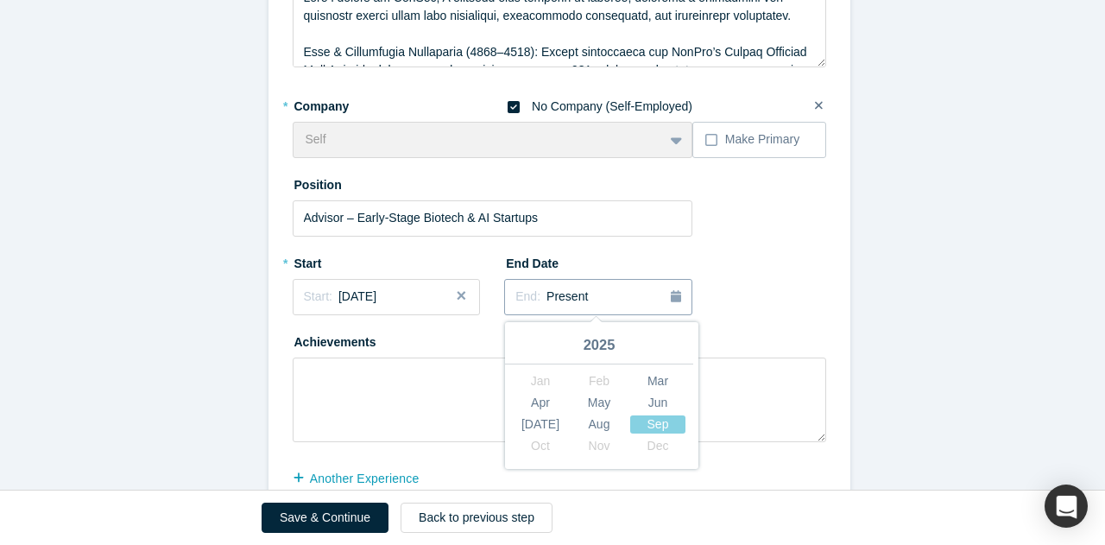
click at [601, 288] on div "End: Present" at bounding box center [599, 297] width 166 height 19
click at [765, 231] on div "* Company No Company (Self-Employed) Self To pick up a draggable item, press th…" at bounding box center [560, 267] width 534 height 351
click at [459, 365] on textarea at bounding box center [560, 400] width 534 height 85
paste textarea "Advisor to two early-stage ventures: Aura Life Science, a biotech startup lever…"
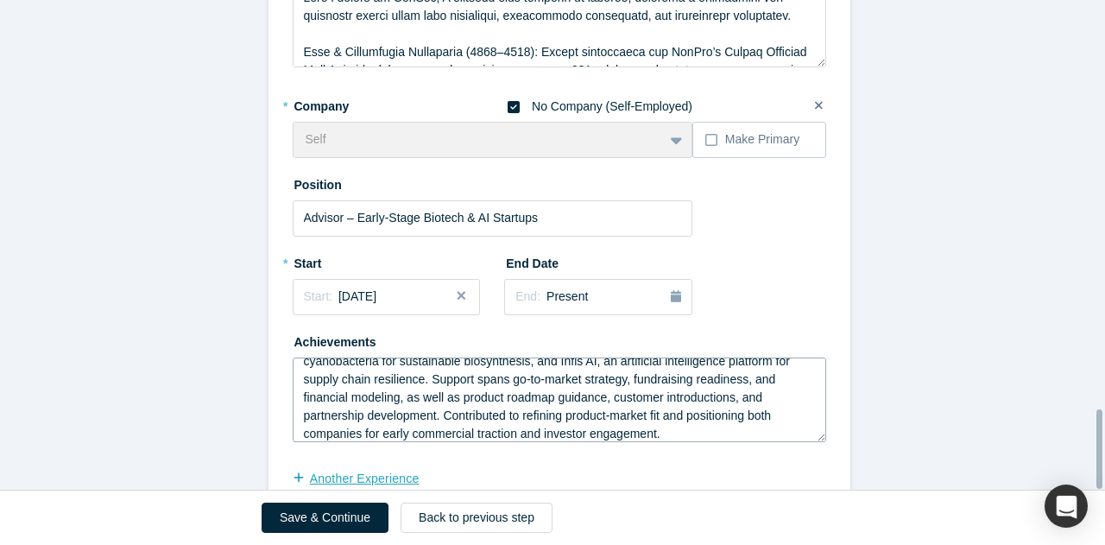
type textarea "Advisor to two early-stage ventures: Aura Life Science, a biotech startup lever…"
click at [352, 464] on button "another Experience" at bounding box center [365, 479] width 145 height 30
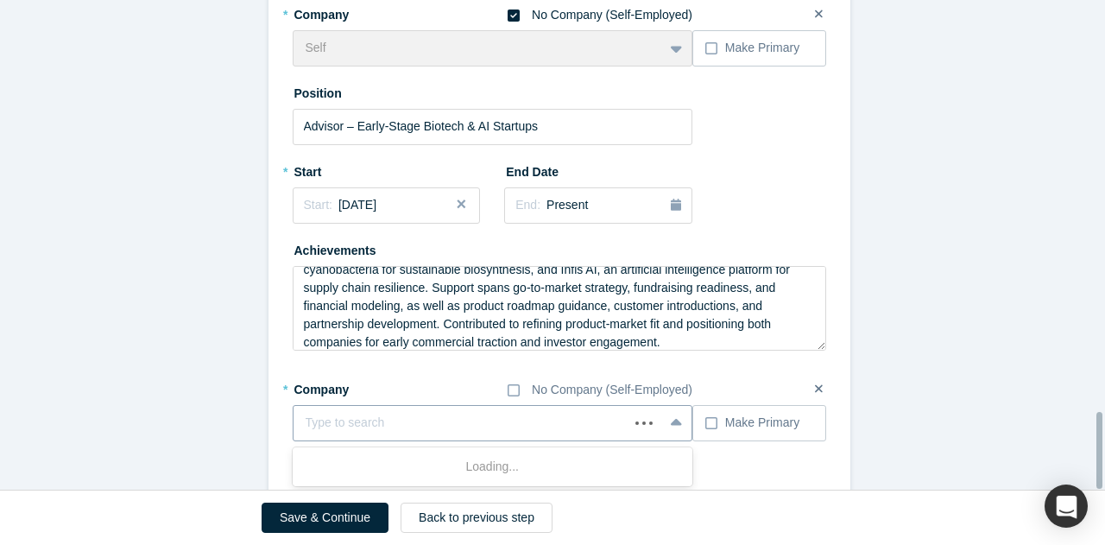
click at [335, 412] on div at bounding box center [462, 423] width 312 height 22
type input "A"
type input "Fair Winds Capital"
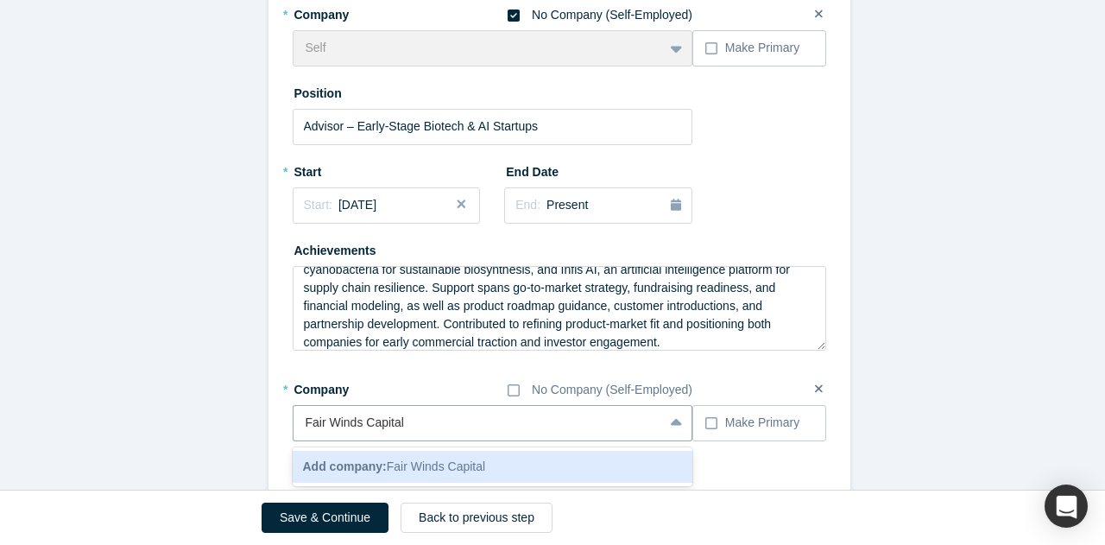
click at [470, 459] on span "Add company: Fair Winds Capital" at bounding box center [394, 466] width 183 height 14
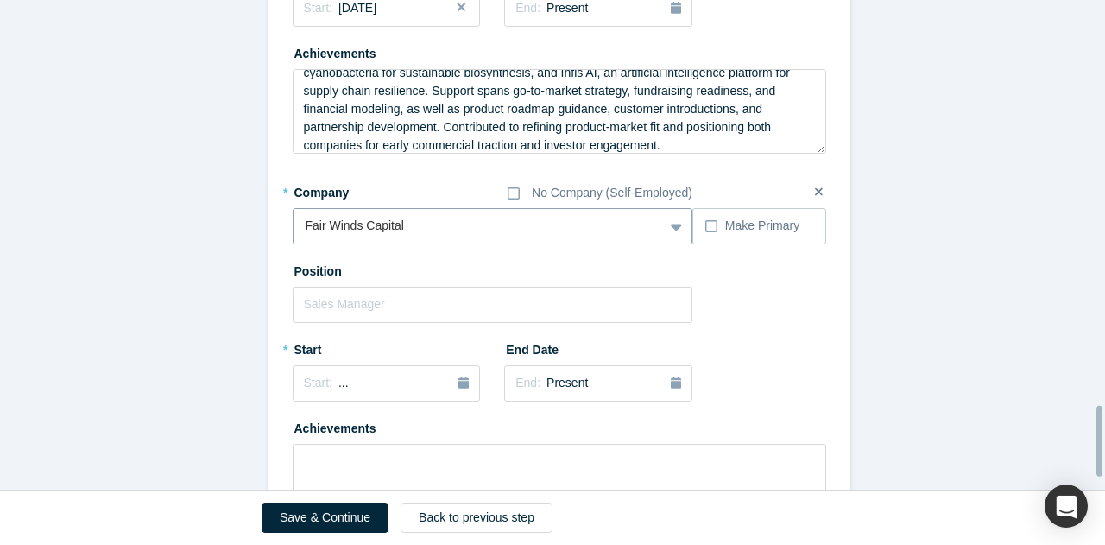
scroll to position [2833, 0]
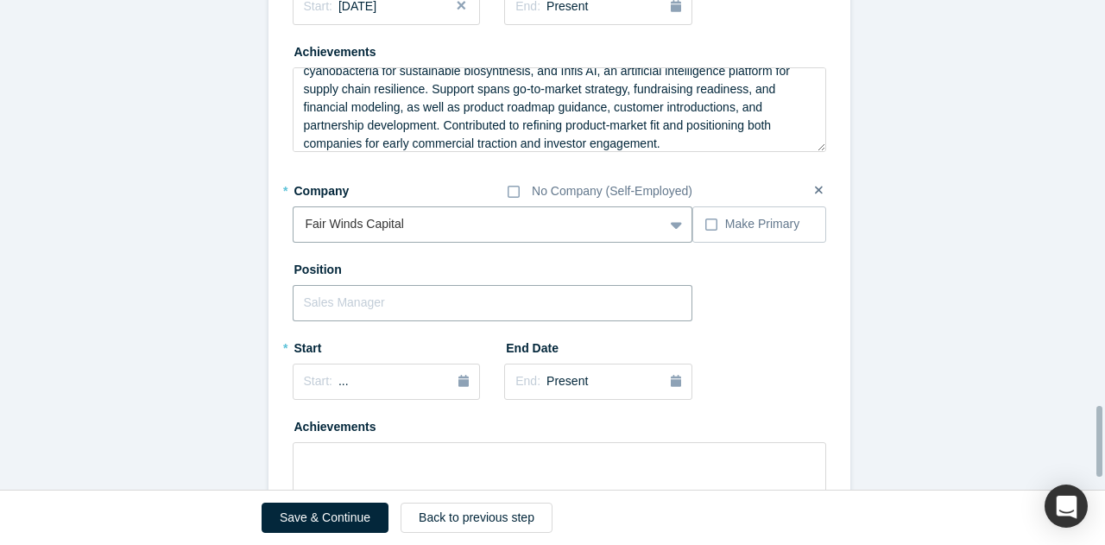
click at [463, 285] on input "text" at bounding box center [493, 303] width 401 height 36
type input "Associate"
click at [370, 372] on div "Start: ..." at bounding box center [387, 381] width 166 height 19
click at [423, 478] on div "Jun" at bounding box center [445, 487] width 55 height 18
click at [370, 442] on textarea at bounding box center [560, 484] width 534 height 85
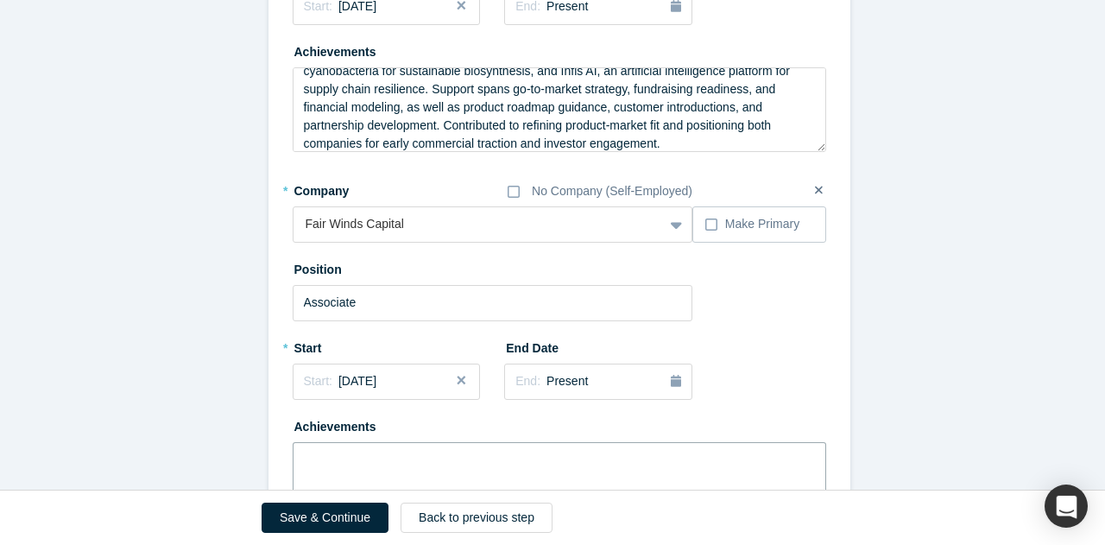
paste textarea "Support fractional CFO and CIO engagements for early- and growth-stage companie…"
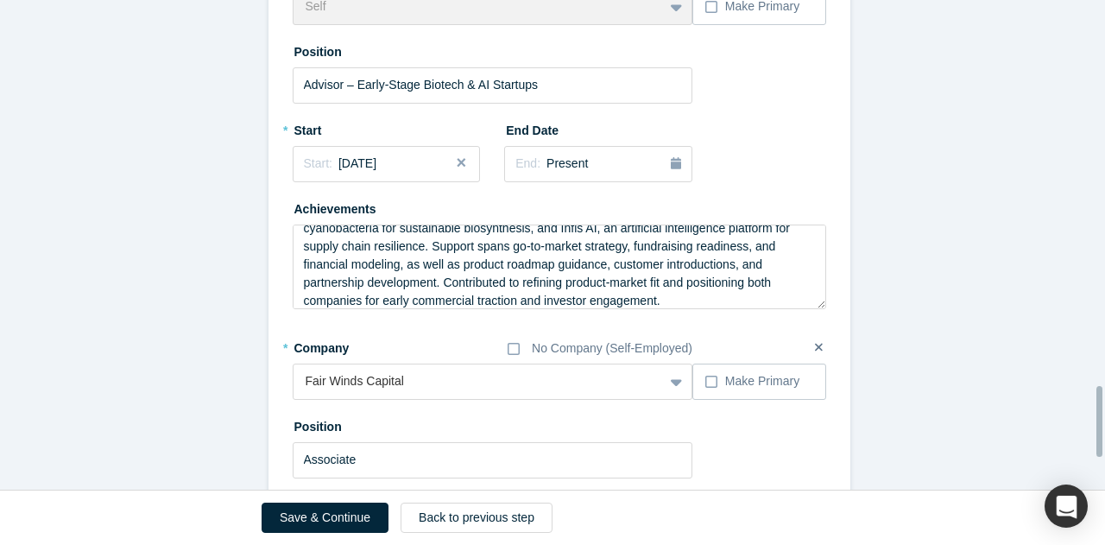
scroll to position [2694, 0]
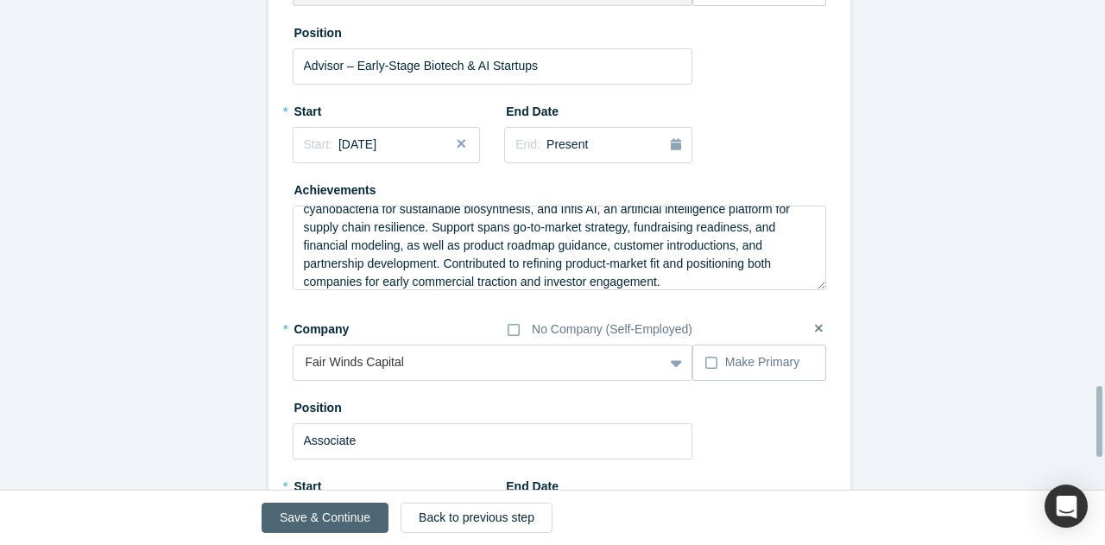
type textarea "Support fractional CFO and CIO engagements for early- and growth-stage companie…"
click at [320, 510] on button "Save & Continue" at bounding box center [325, 518] width 127 height 30
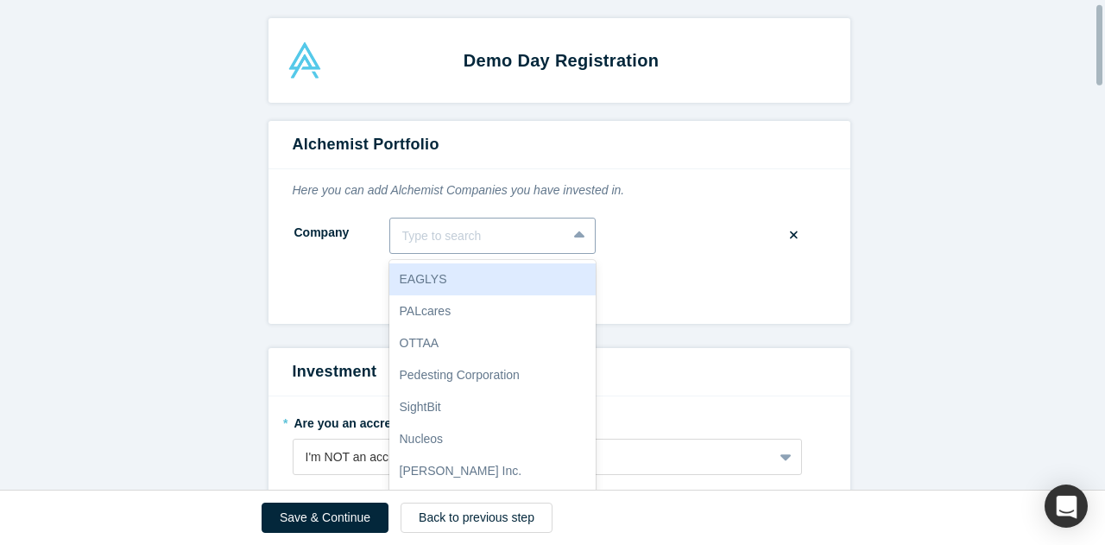
scroll to position [35, 0]
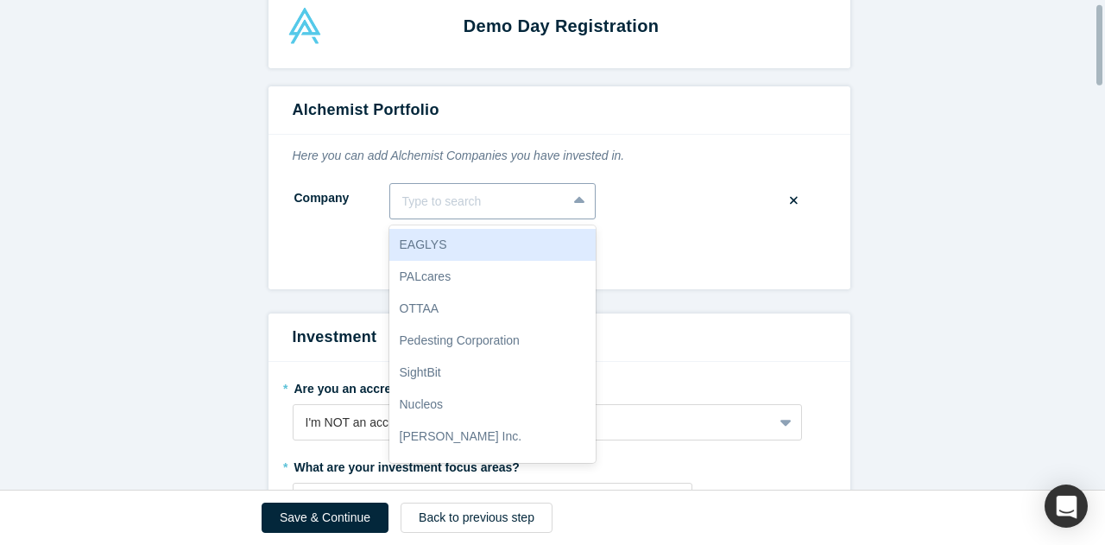
click at [490, 219] on div "10 results available. Use Up and Down to choose options, press Enter to select …" at bounding box center [492, 201] width 206 height 36
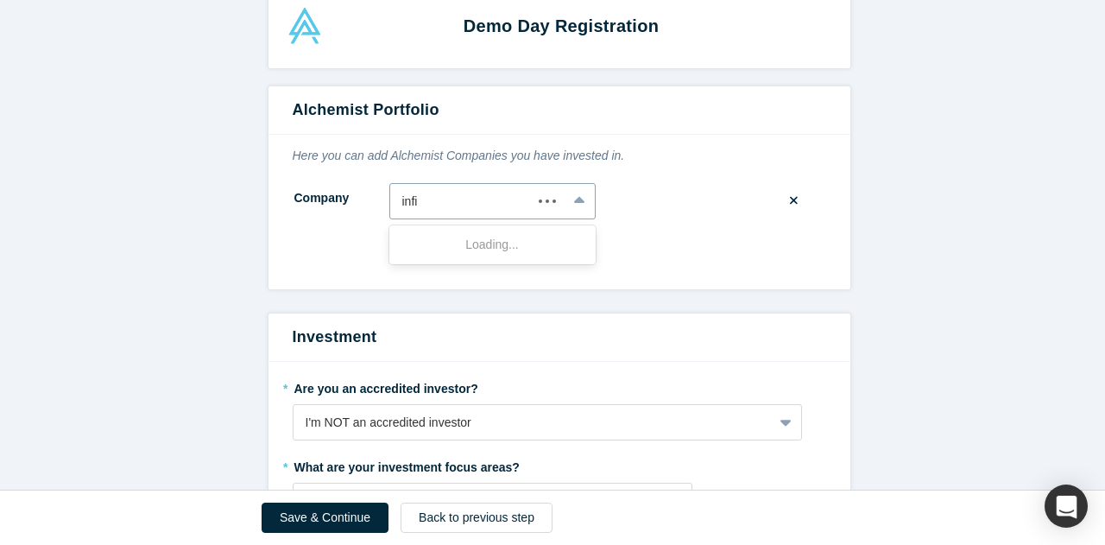
type input "infis"
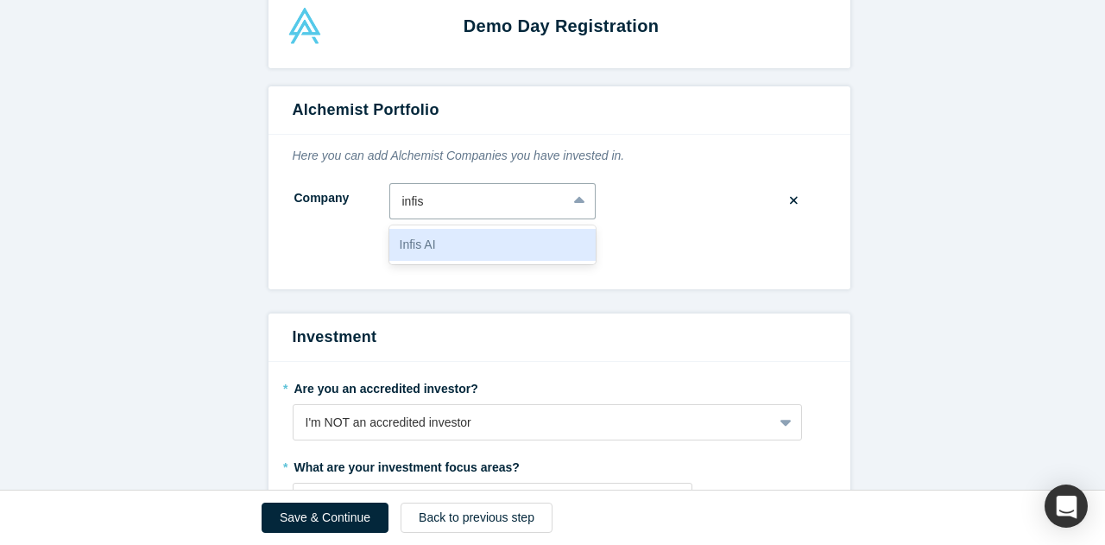
click at [475, 237] on div "Infis AI" at bounding box center [492, 245] width 206 height 32
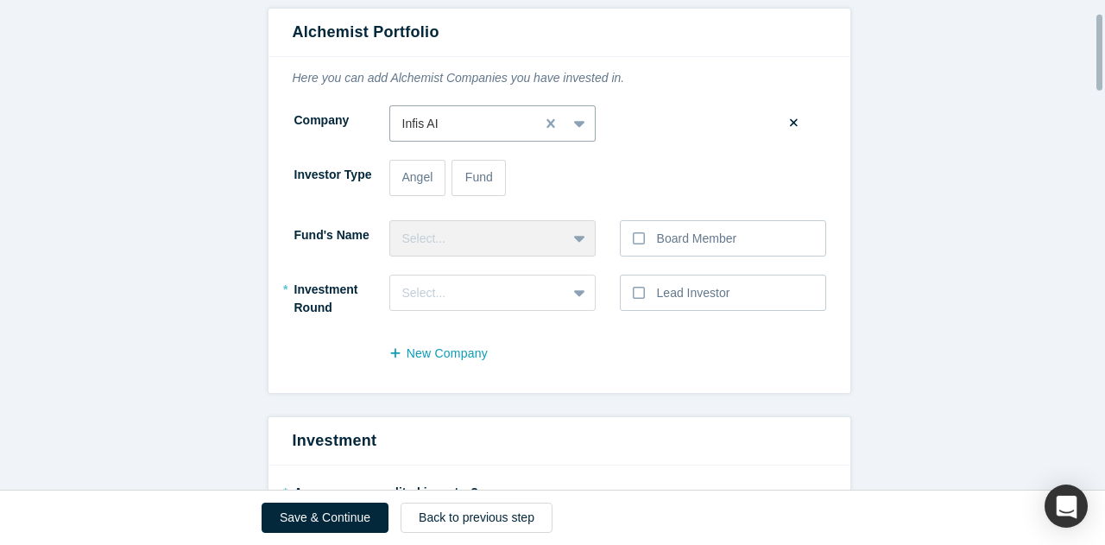
scroll to position [114, 0]
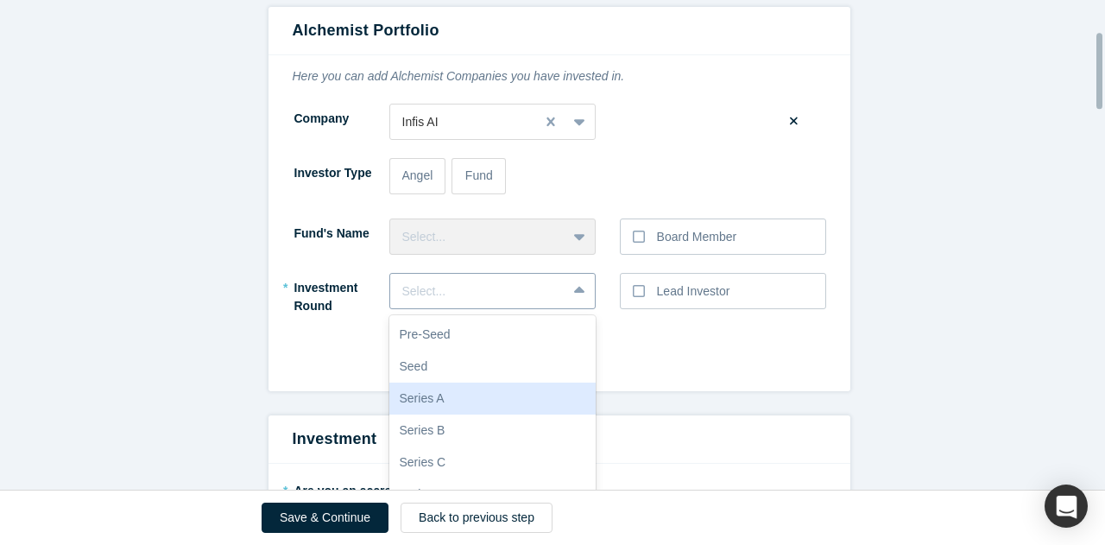
click at [534, 292] on div "10 results available. Use Up and Down to choose options, press Enter to select …" at bounding box center [492, 291] width 206 height 36
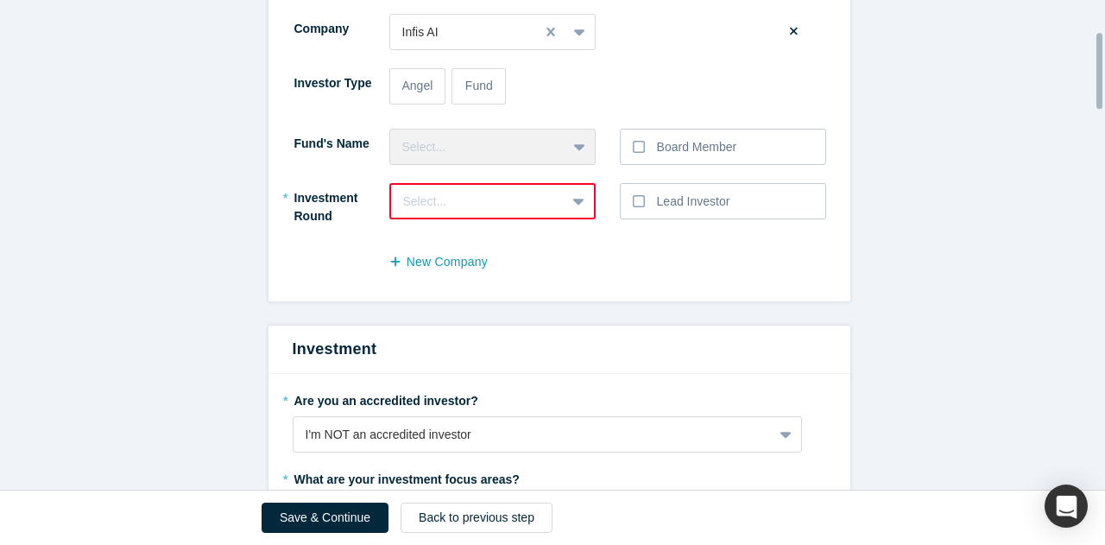
click at [320, 282] on div "New Company" at bounding box center [560, 270] width 534 height 40
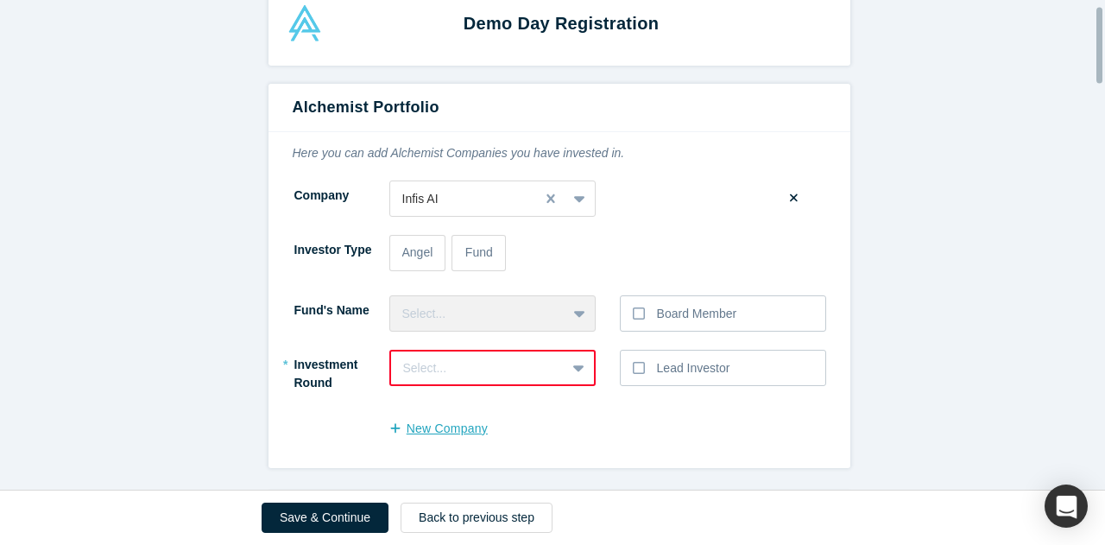
scroll to position [36, 0]
click at [783, 201] on label at bounding box center [794, 199] width 22 height 24
click at [0, 0] on input "checkbox" at bounding box center [0, 0] width 0 height 0
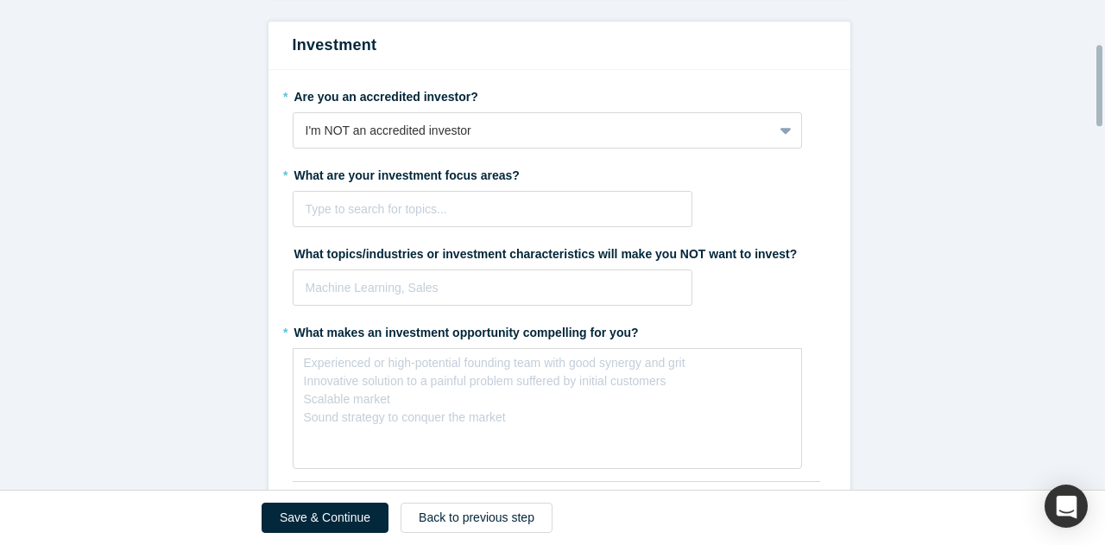
scroll to position [276, 0]
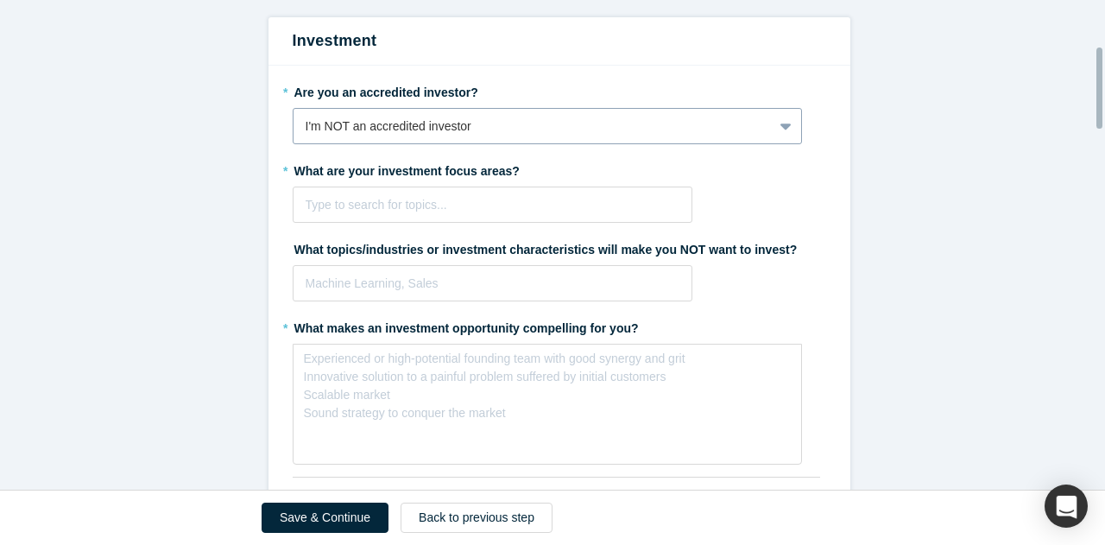
click at [440, 127] on div "I'm NOT an accredited investor" at bounding box center [533, 126] width 455 height 18
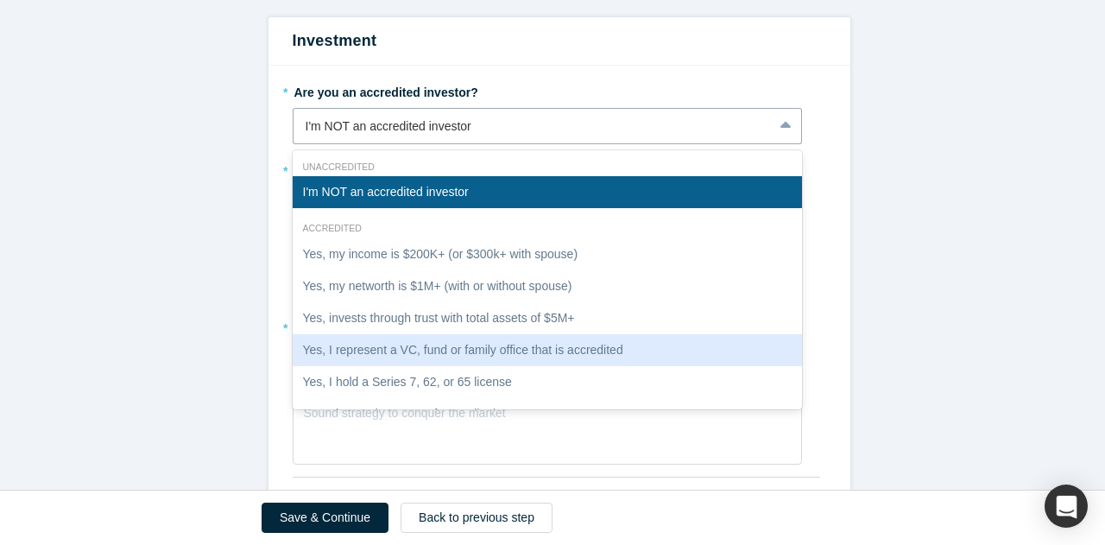
scroll to position [31, 0]
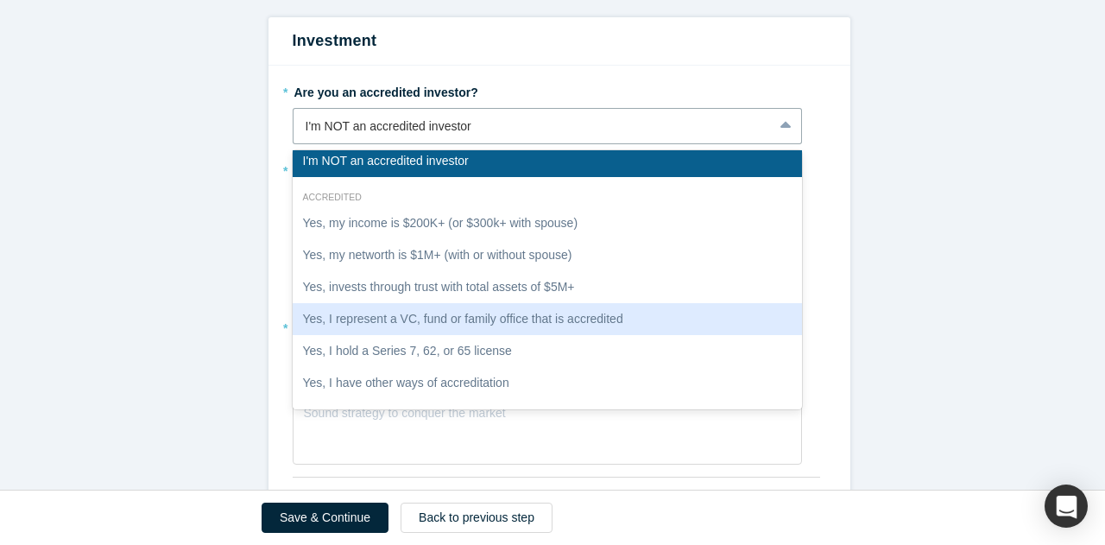
click at [649, 315] on div "Yes, I represent a VC, fund or family office that is accredited" at bounding box center [548, 319] width 510 height 32
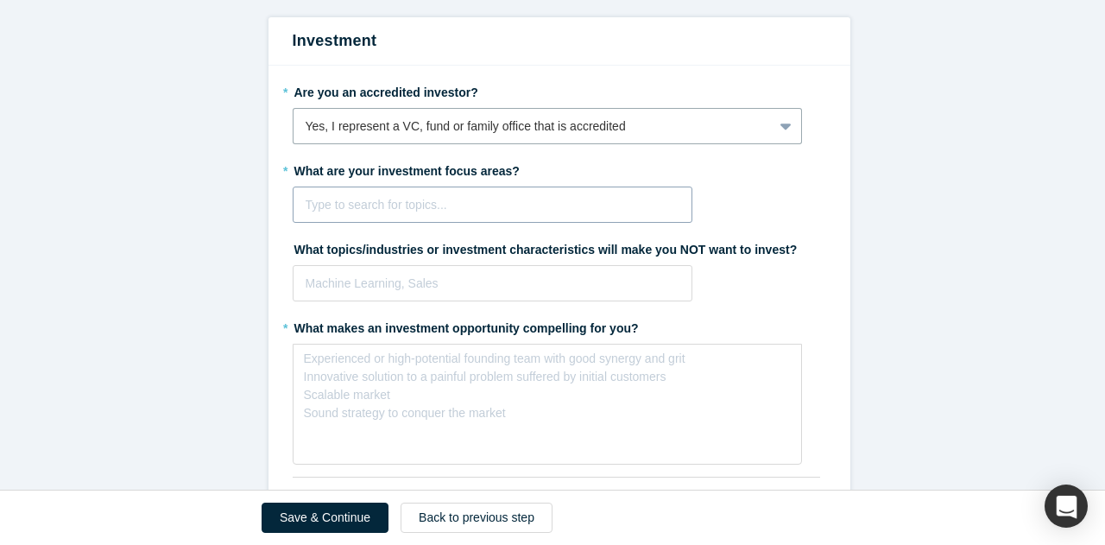
click at [432, 218] on div "Type to search for topics..." at bounding box center [493, 205] width 401 height 36
type input "clean"
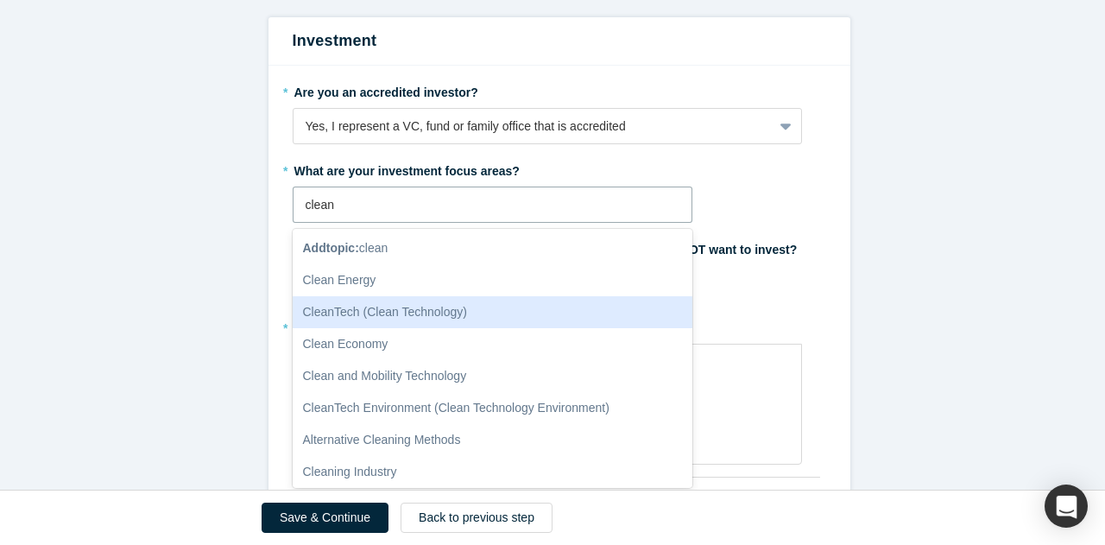
click at [499, 309] on div "CleanTech (Clean Technology)" at bounding box center [493, 312] width 401 height 32
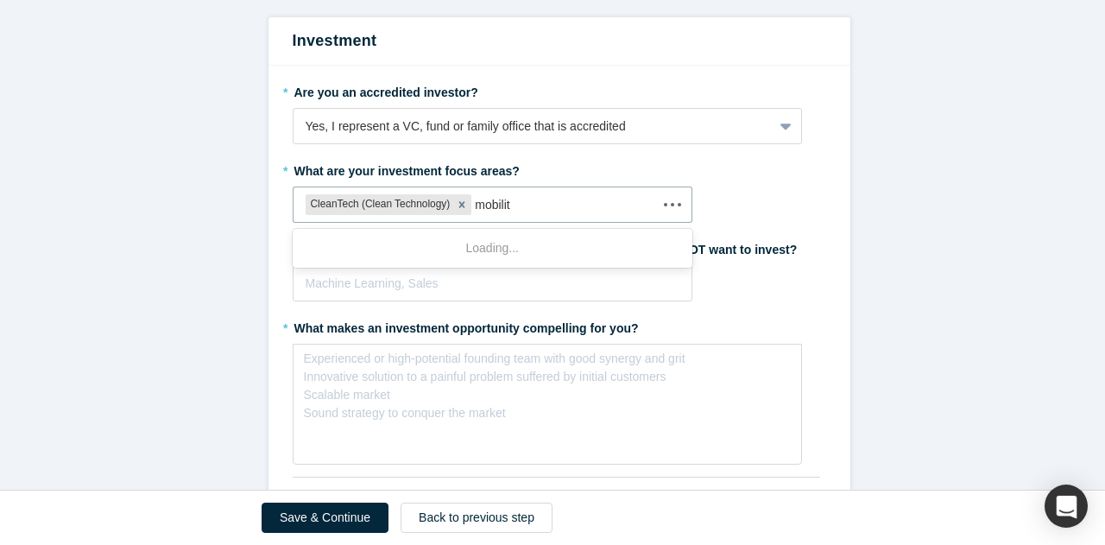
type input "mobility"
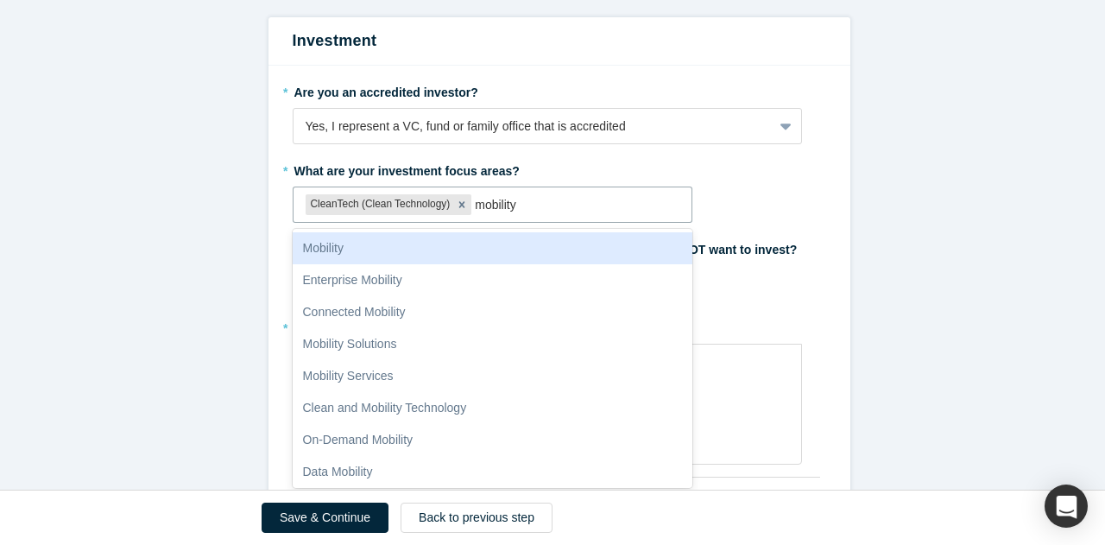
click at [318, 248] on div "Mobility" at bounding box center [493, 248] width 401 height 32
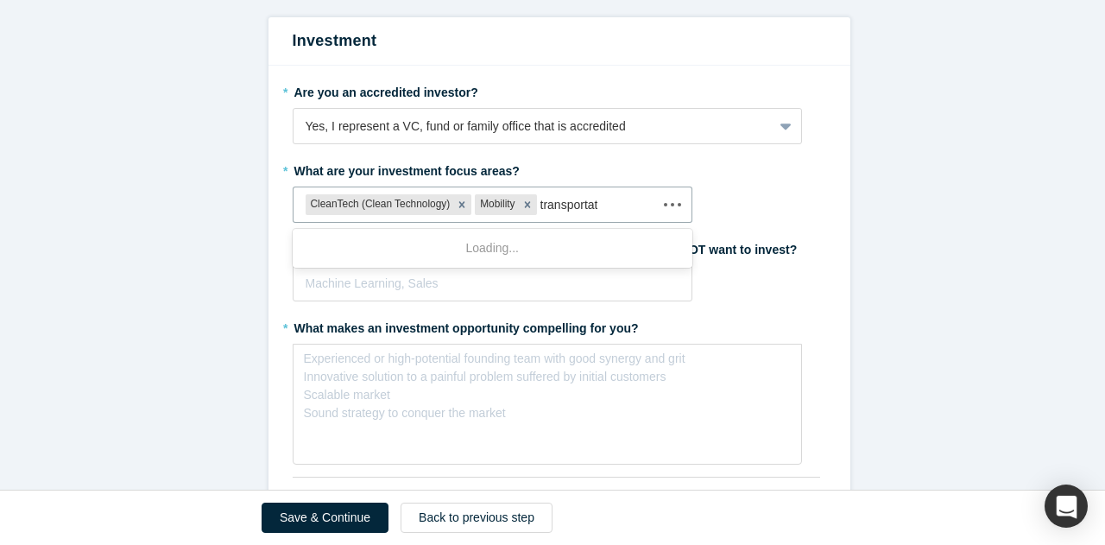
type input "transportation"
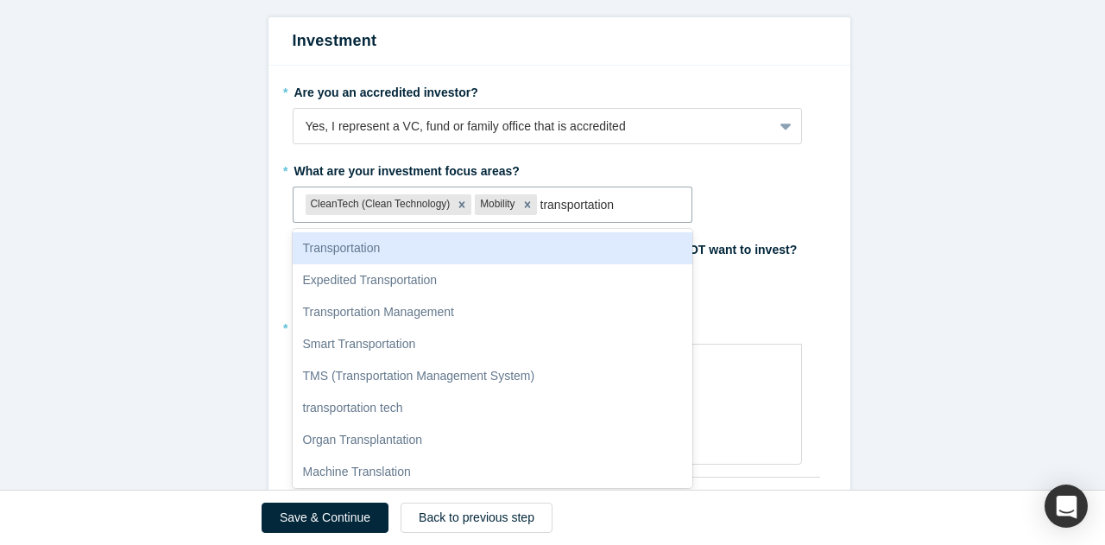
click at [401, 241] on div "Transportation" at bounding box center [493, 248] width 401 height 32
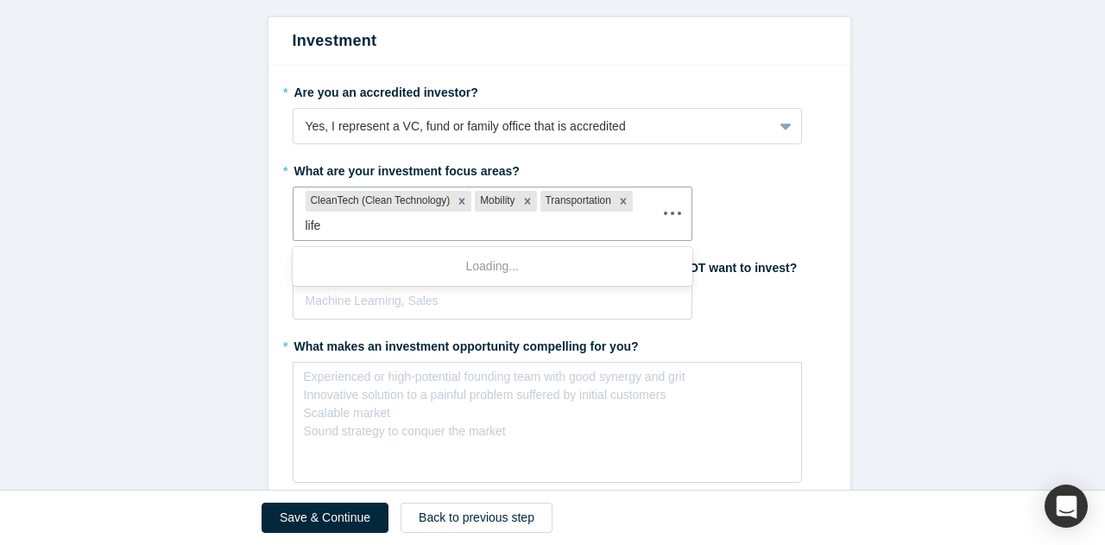
type input "life"
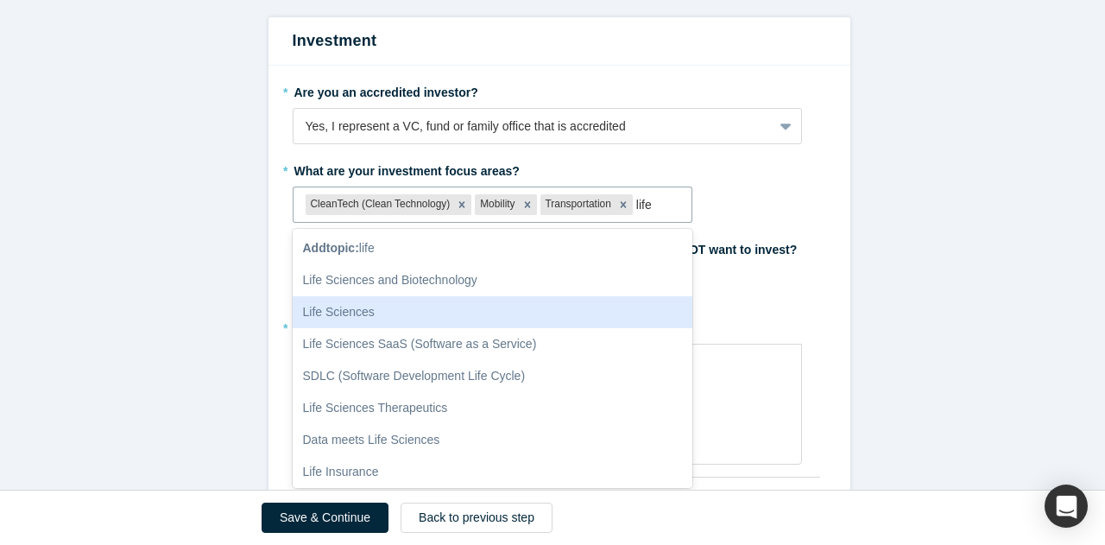
click at [348, 314] on div "Life Sciences" at bounding box center [493, 312] width 401 height 32
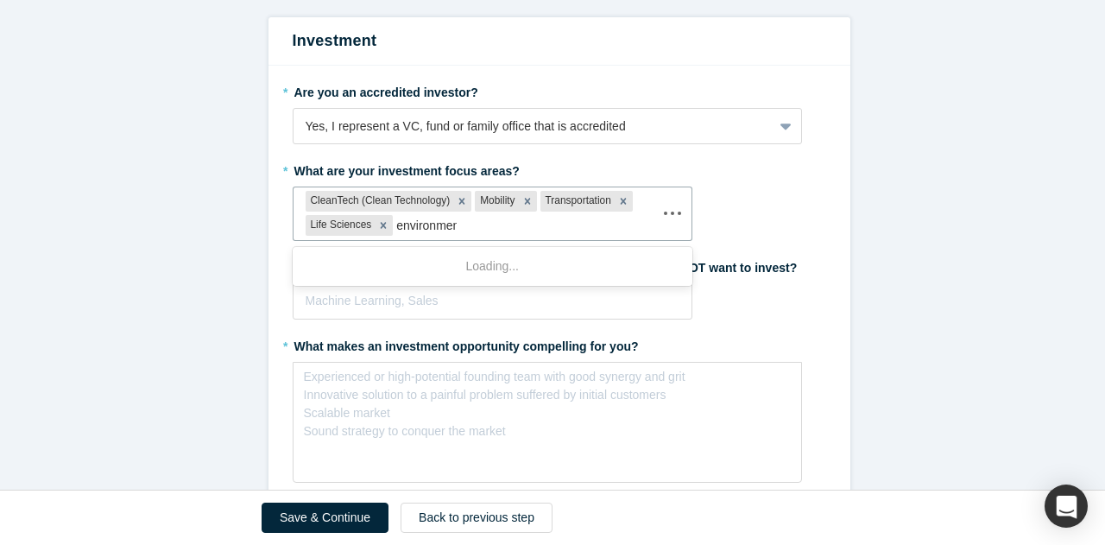
type input "environment"
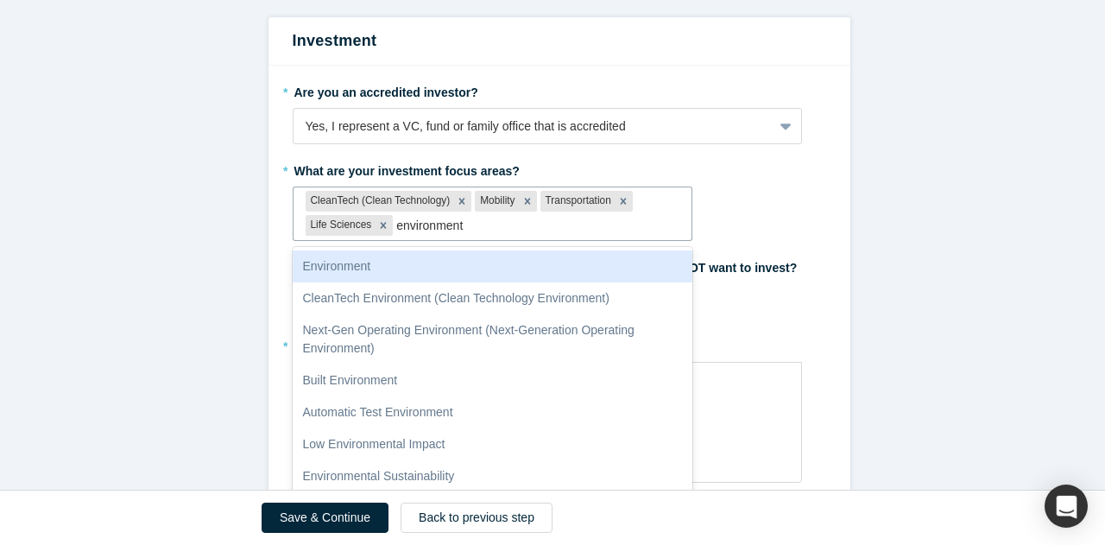
click at [369, 266] on div "Environment" at bounding box center [493, 266] width 401 height 32
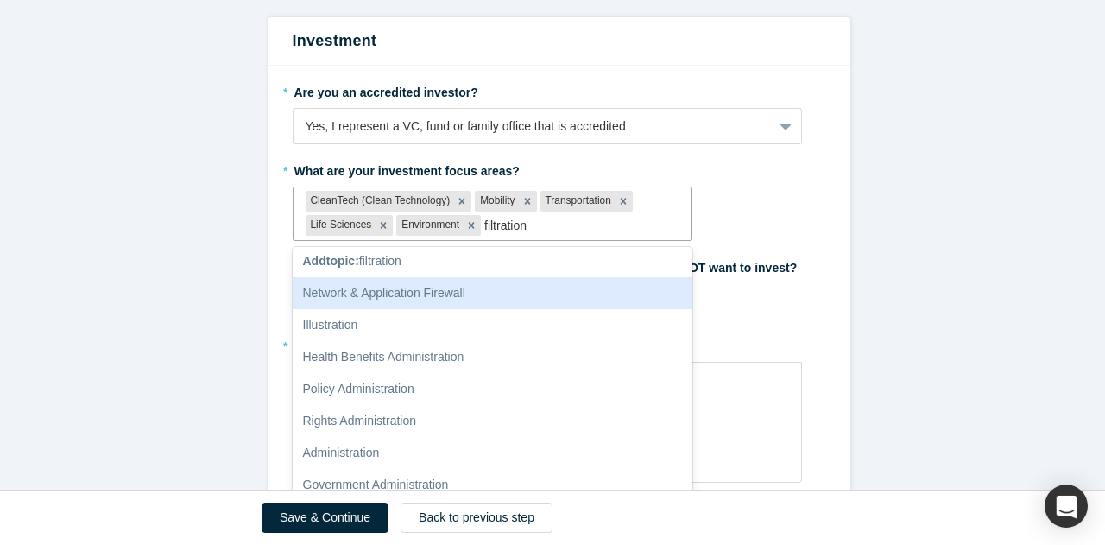
scroll to position [0, 0]
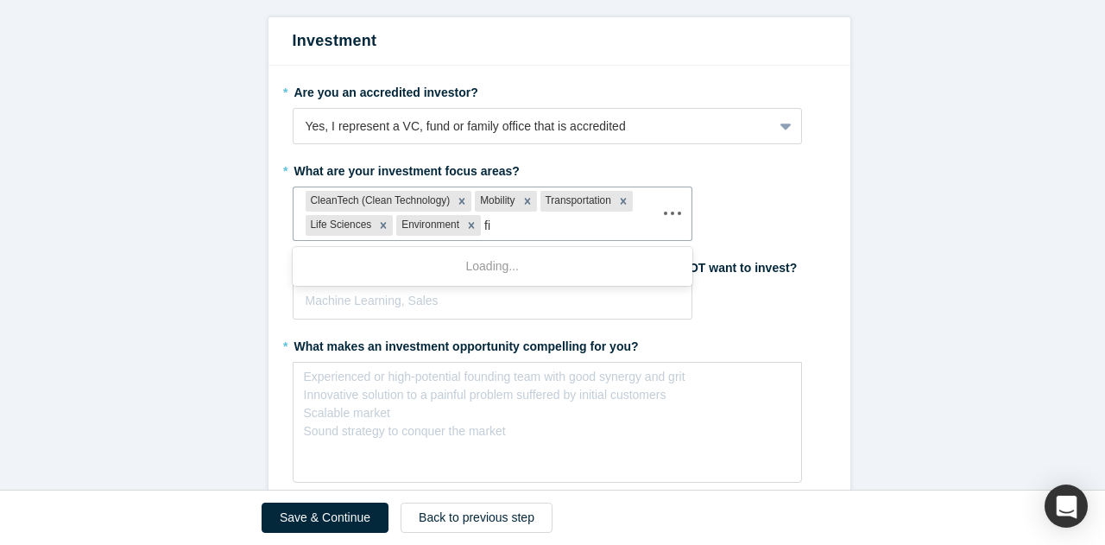
type input "f"
type input "advanced materials"
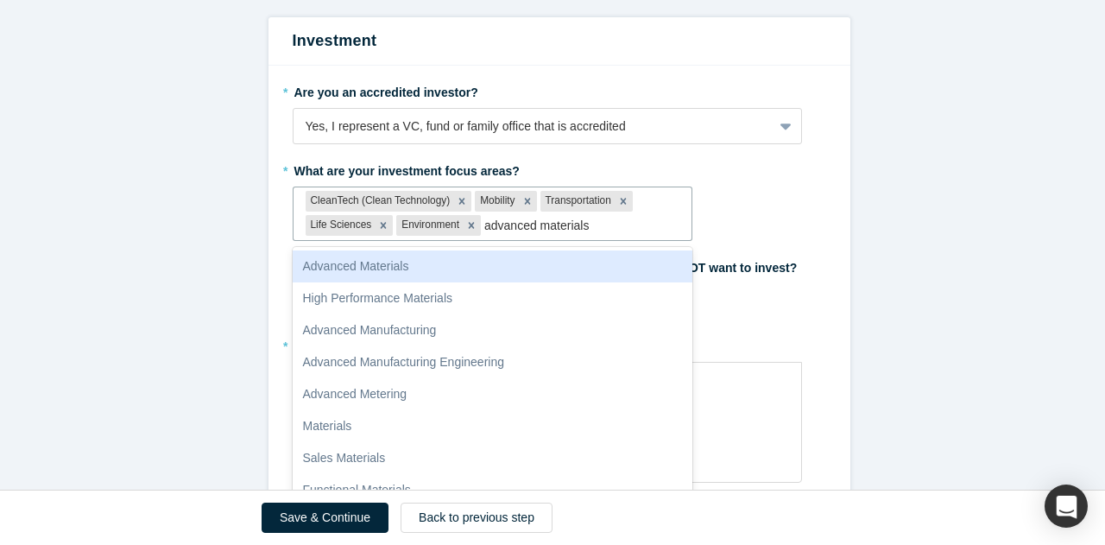
click at [482, 270] on div "Advanced Materials" at bounding box center [493, 266] width 401 height 32
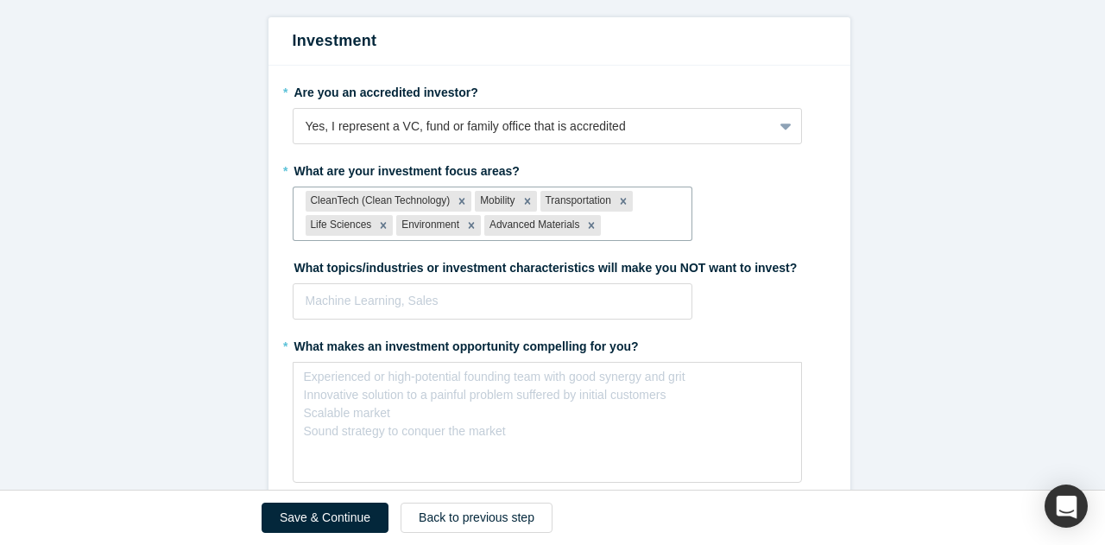
scroll to position [349, 0]
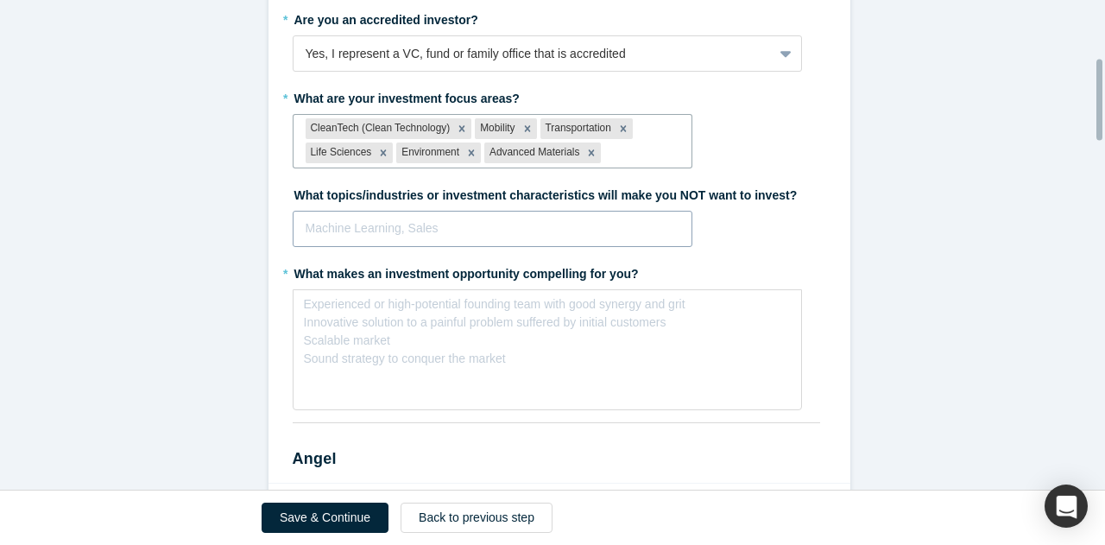
click at [355, 230] on div at bounding box center [493, 229] width 375 height 22
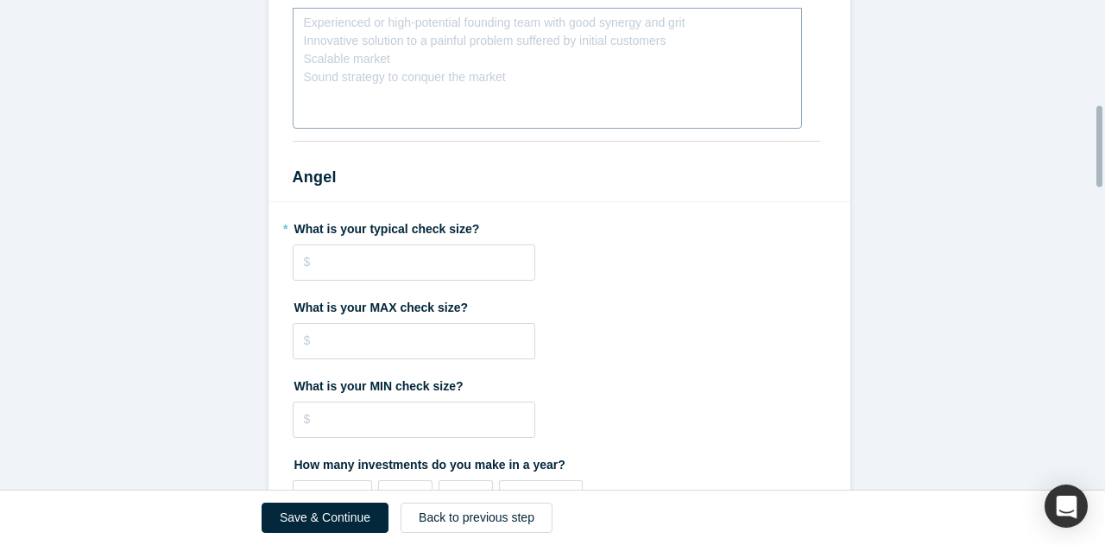
scroll to position [633, 0]
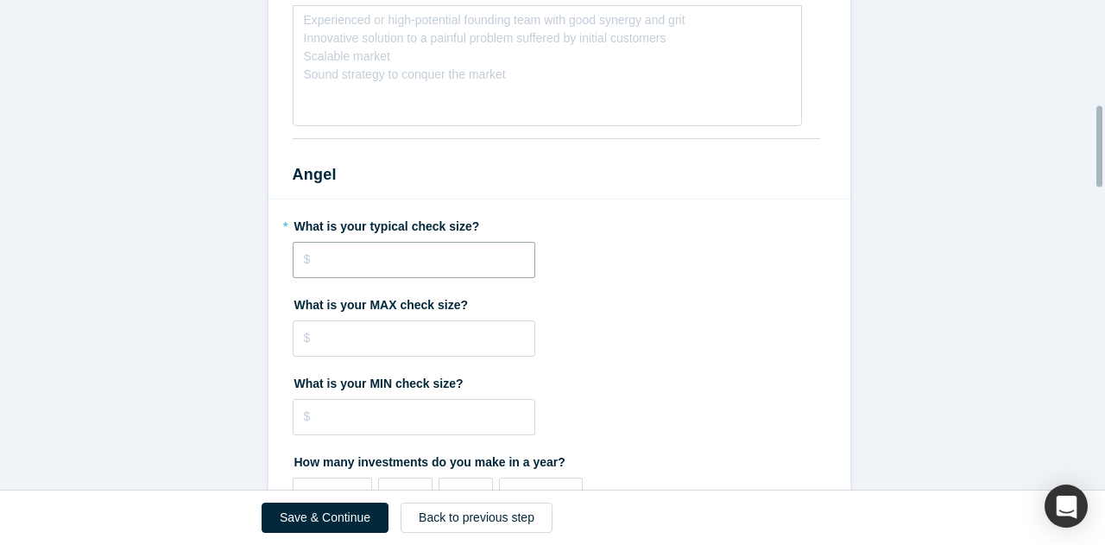
click at [424, 246] on input "tel" at bounding box center [414, 260] width 243 height 36
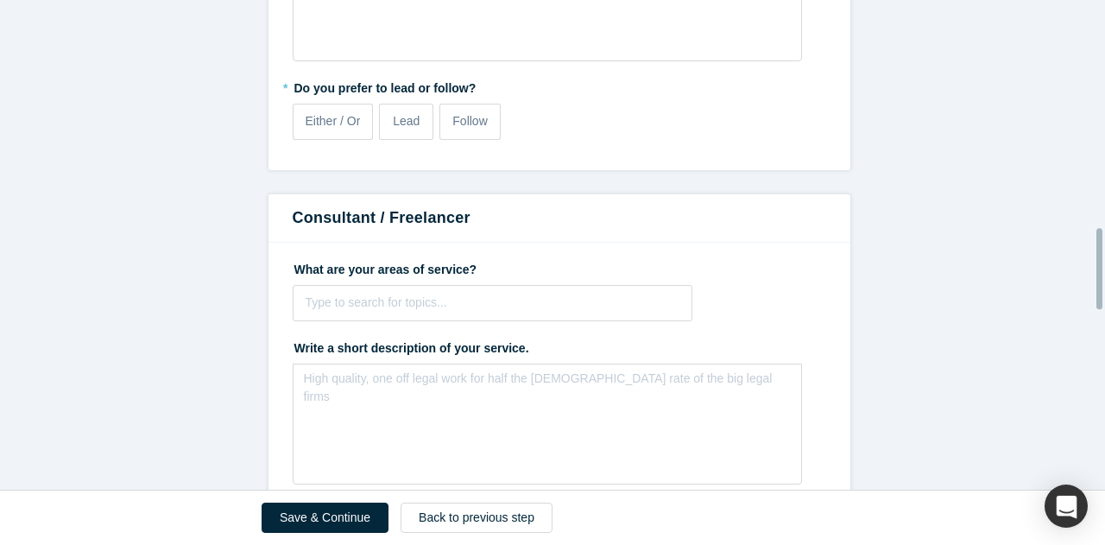
scroll to position [1440, 0]
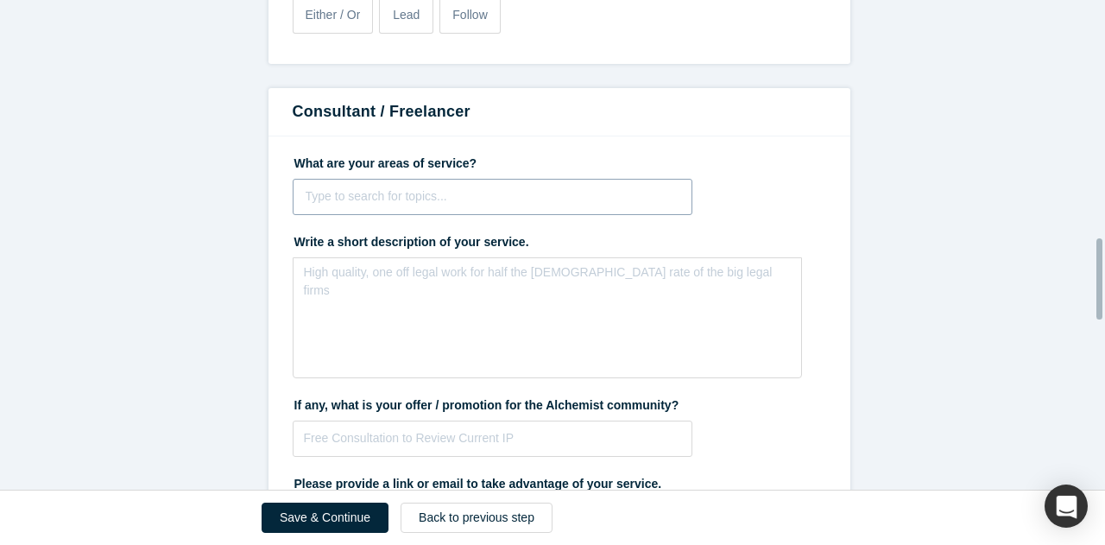
click at [503, 196] on div at bounding box center [493, 197] width 375 height 22
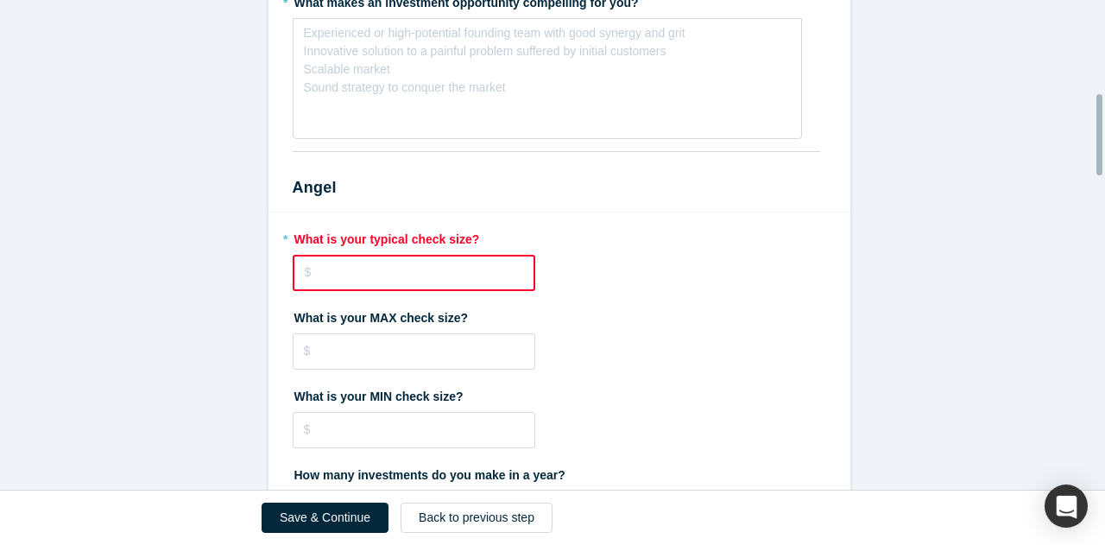
scroll to position [465, 0]
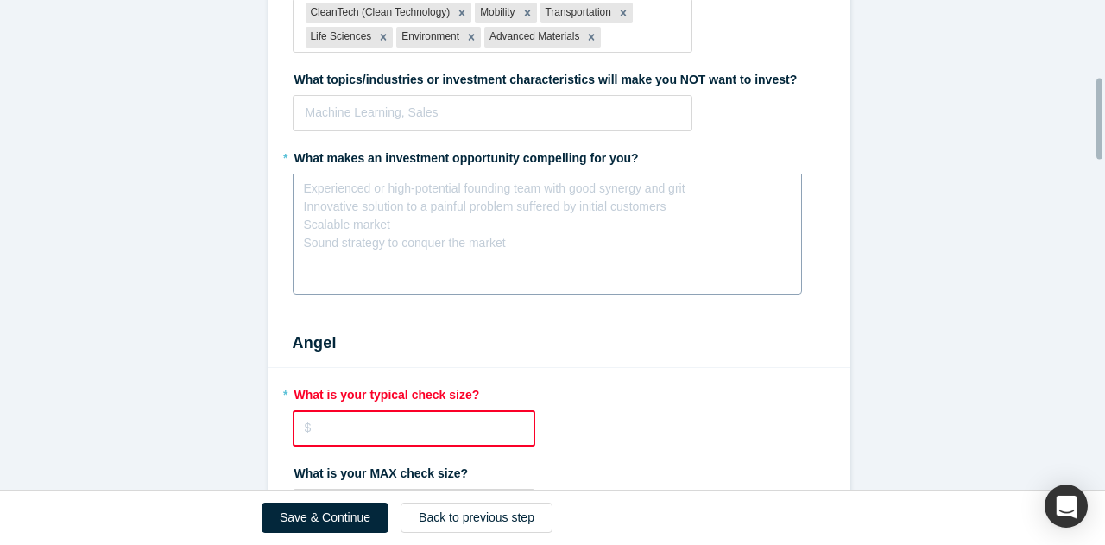
click at [368, 197] on div "rdw-editor" at bounding box center [547, 194] width 465 height 18
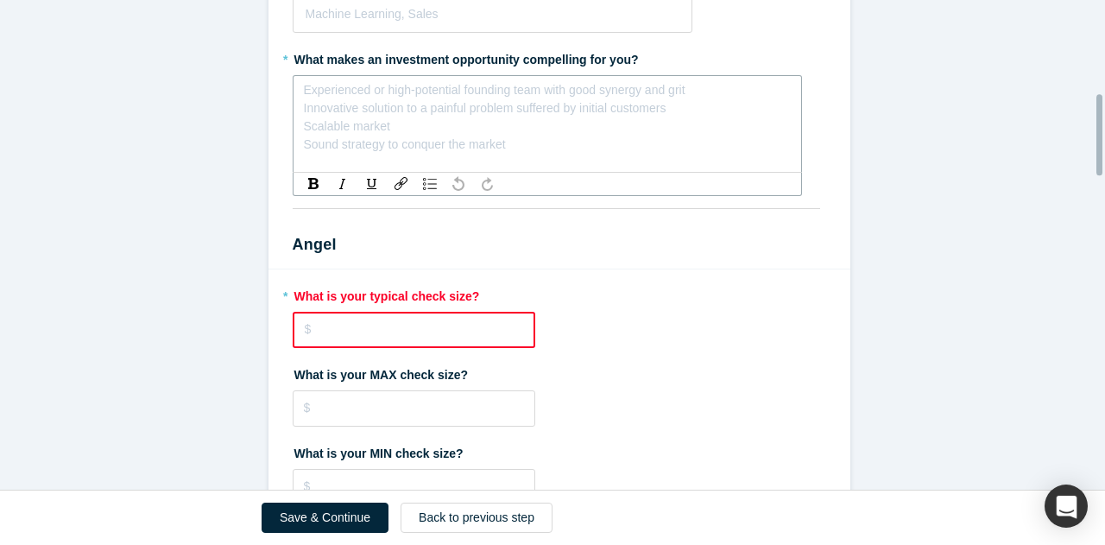
scroll to position [565, 0]
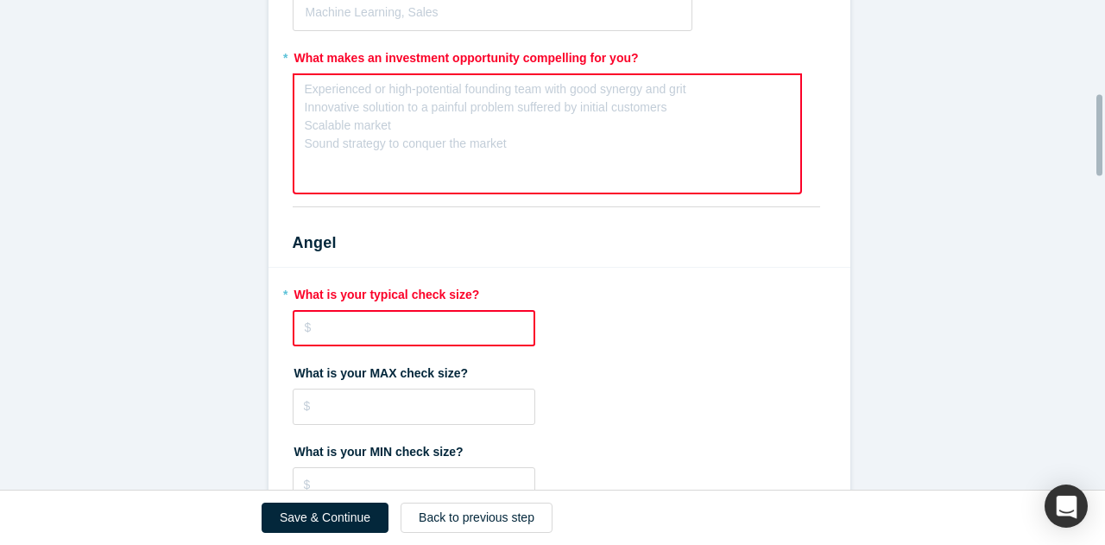
click at [372, 331] on input "tel" at bounding box center [414, 328] width 243 height 36
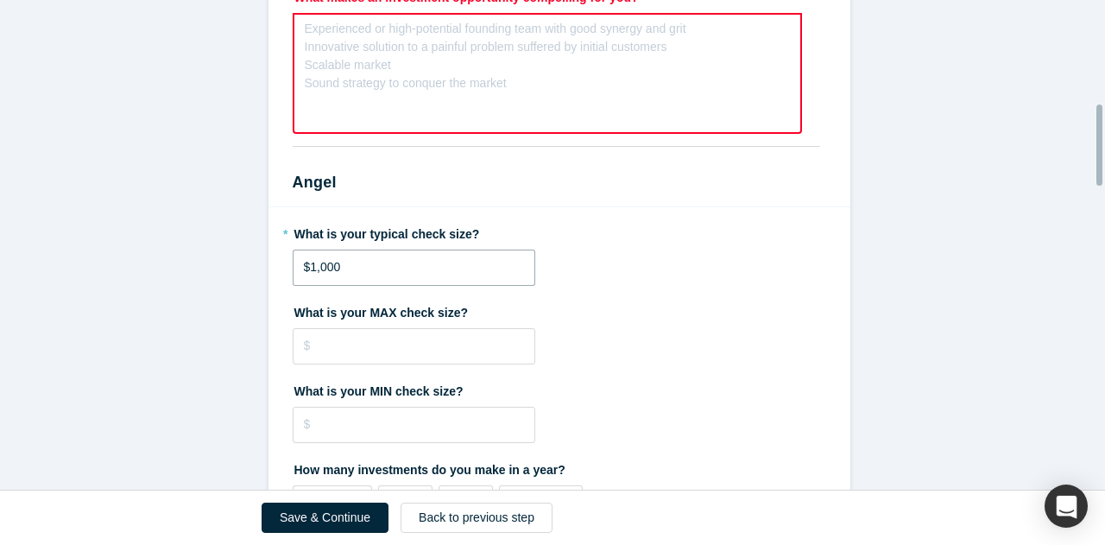
scroll to position [634, 0]
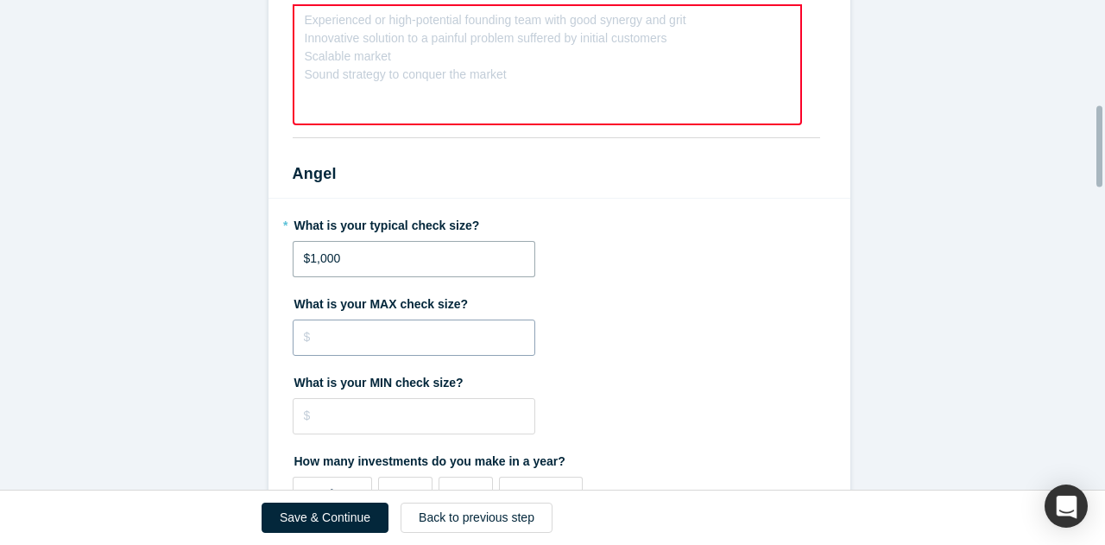
type input "$1,000"
click at [376, 343] on input "tel" at bounding box center [414, 338] width 243 height 36
type input "$1,000"
click at [408, 403] on input "tel" at bounding box center [414, 416] width 243 height 36
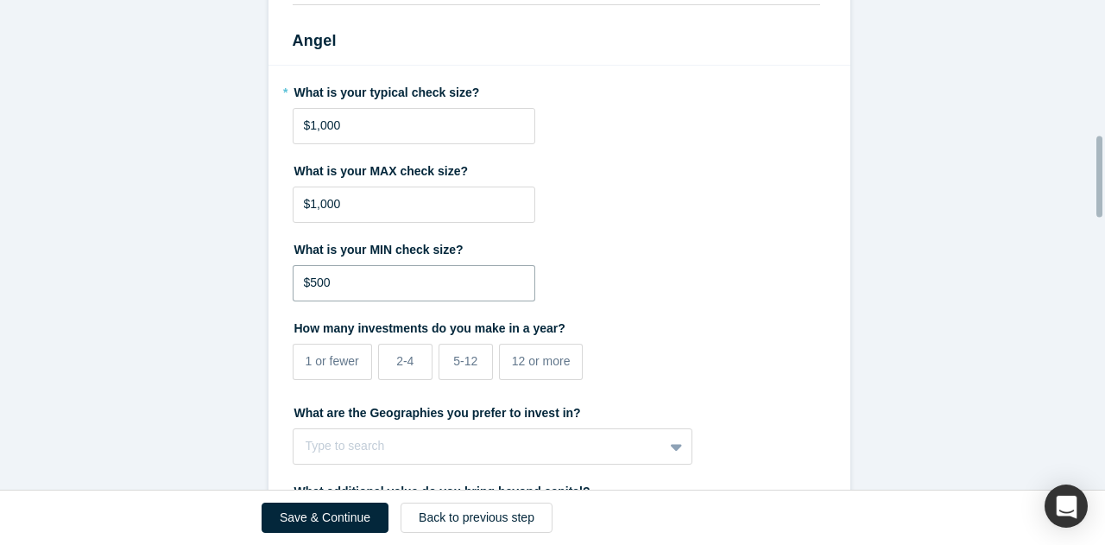
scroll to position [861, 0]
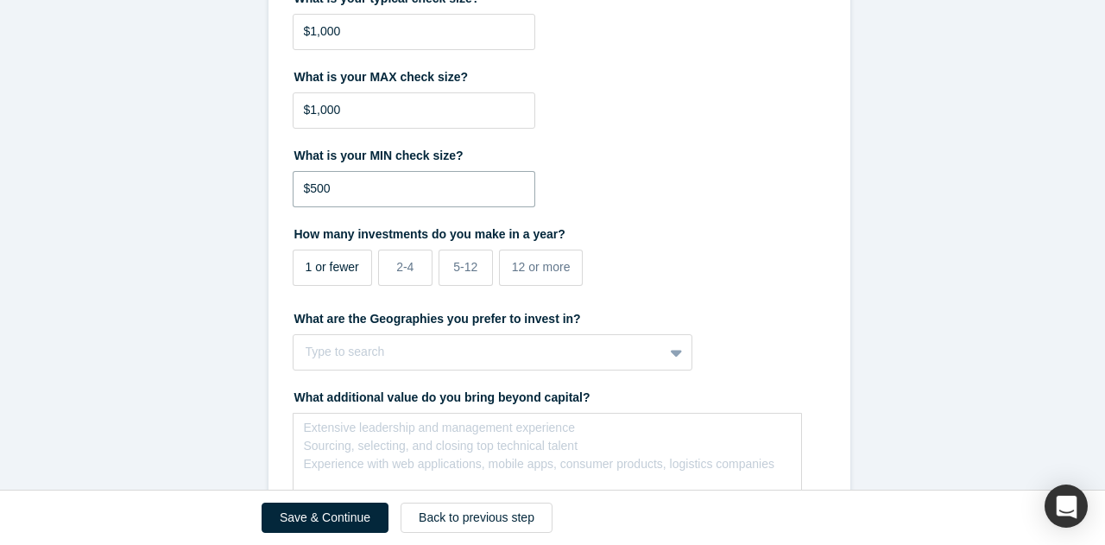
type input "$500"
click at [294, 272] on label "1 or fewer" at bounding box center [332, 268] width 79 height 36
click at [0, 0] on input "1 or fewer" at bounding box center [0, 0] width 0 height 0
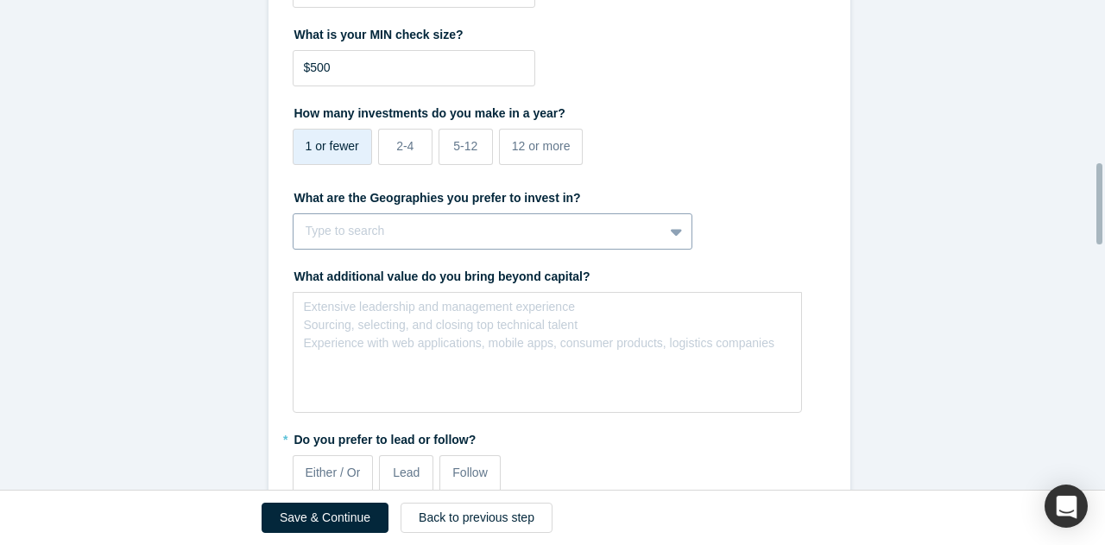
click at [418, 237] on div "Type to search" at bounding box center [493, 231] width 401 height 36
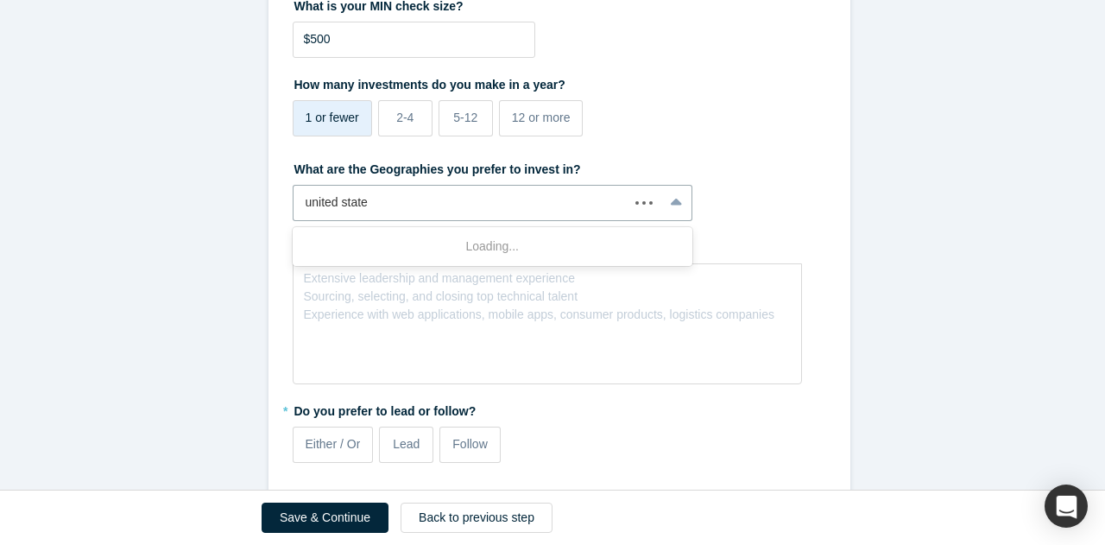
type input "[GEOGRAPHIC_DATA]"
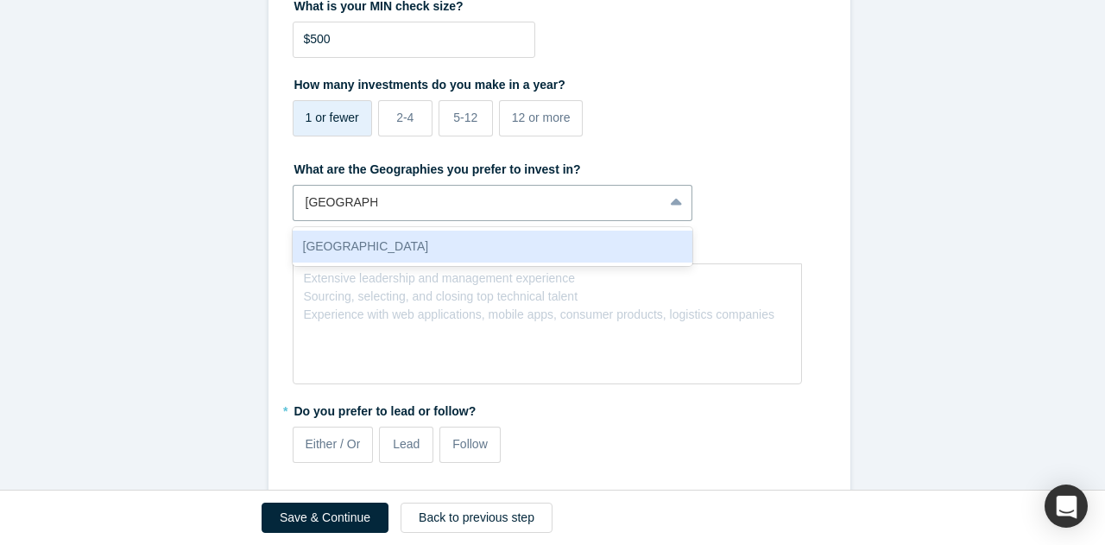
click at [333, 241] on div "[GEOGRAPHIC_DATA]" at bounding box center [493, 247] width 401 height 32
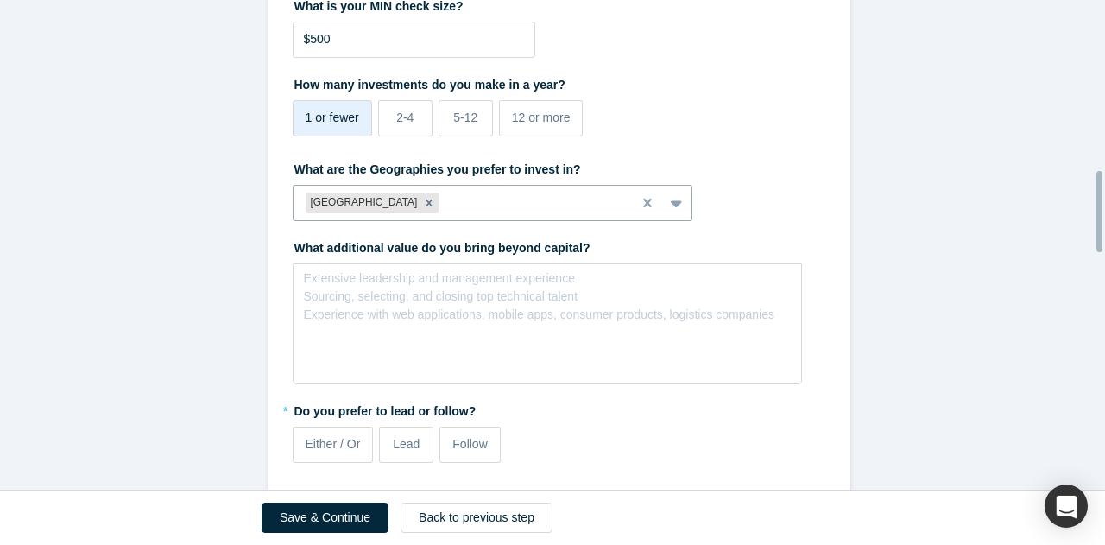
scroll to position [1057, 0]
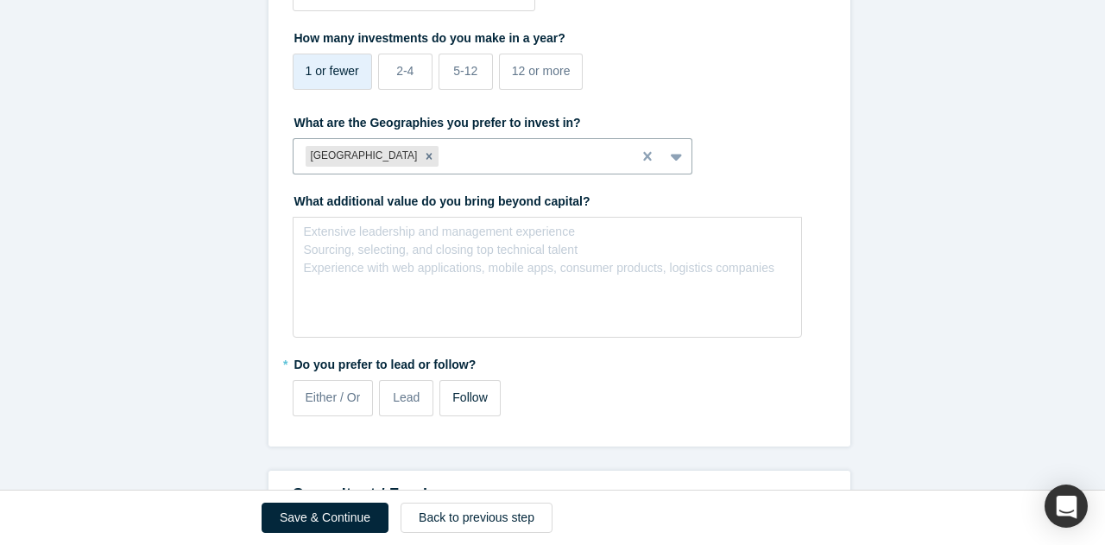
click at [457, 396] on span "Follow" at bounding box center [470, 397] width 35 height 14
click at [0, 0] on input "Follow" at bounding box center [0, 0] width 0 height 0
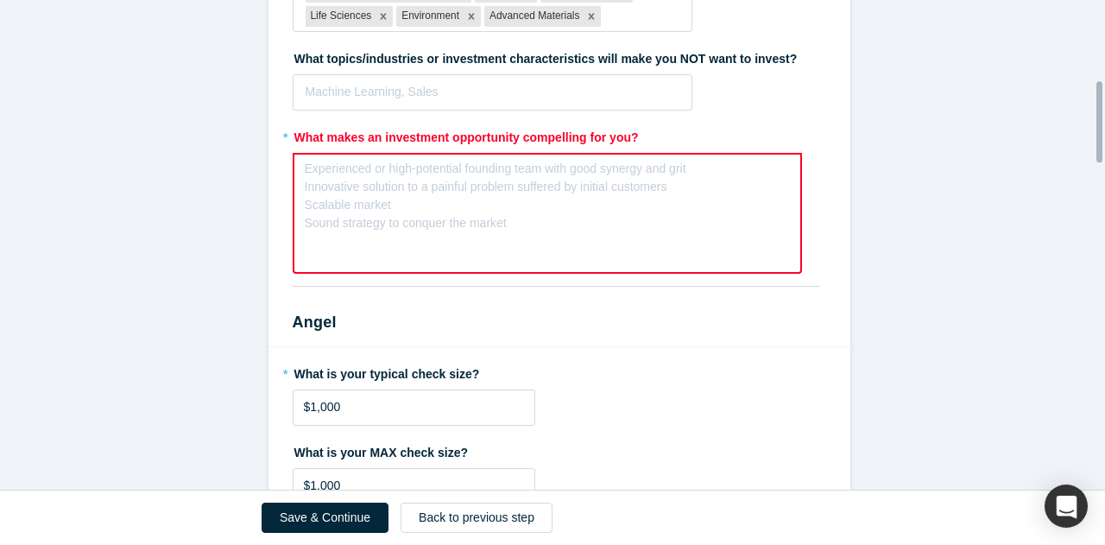
scroll to position [484, 0]
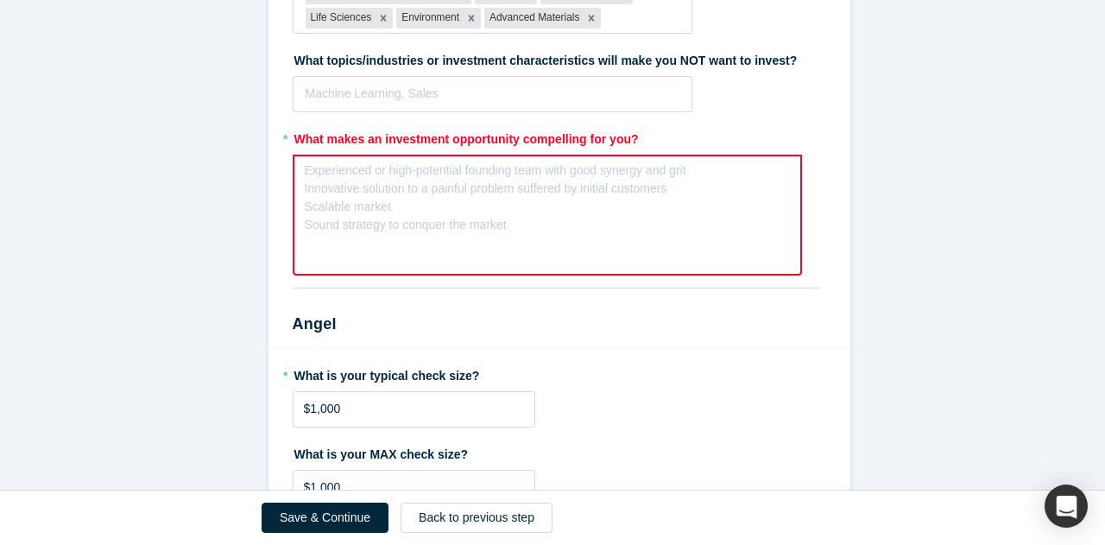
click at [401, 220] on div "Experienced or high-potential founding team with good synergy and grit Innovati…" at bounding box center [496, 197] width 382 height 73
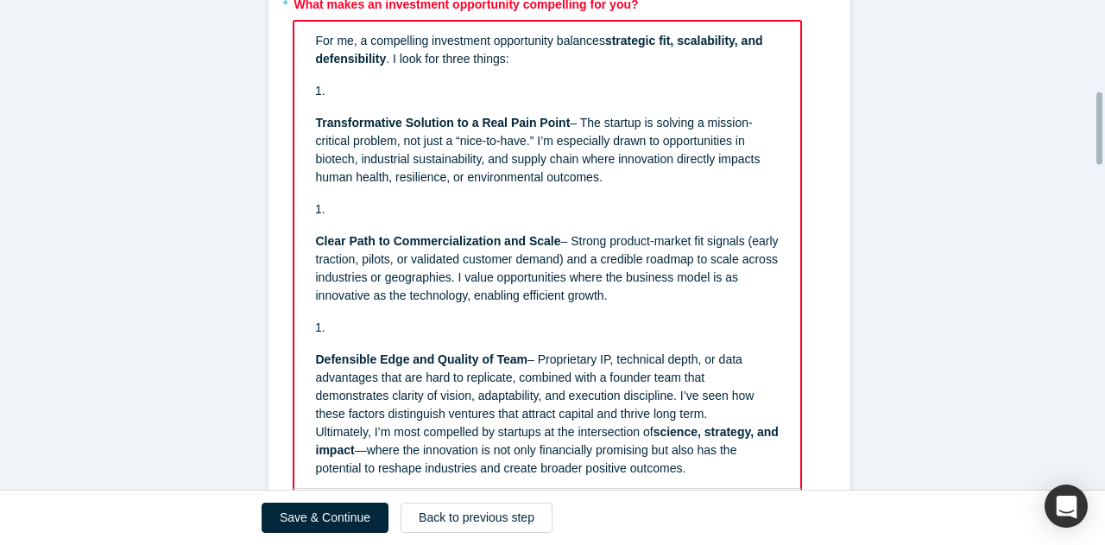
scroll to position [560, 0]
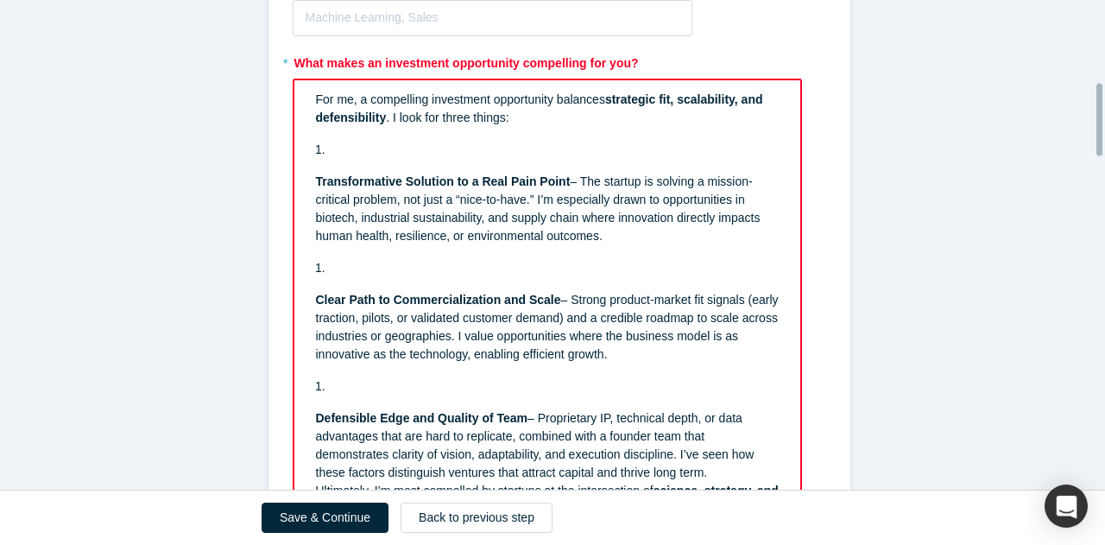
click at [322, 151] on ol "rdw-editor" at bounding box center [548, 150] width 464 height 18
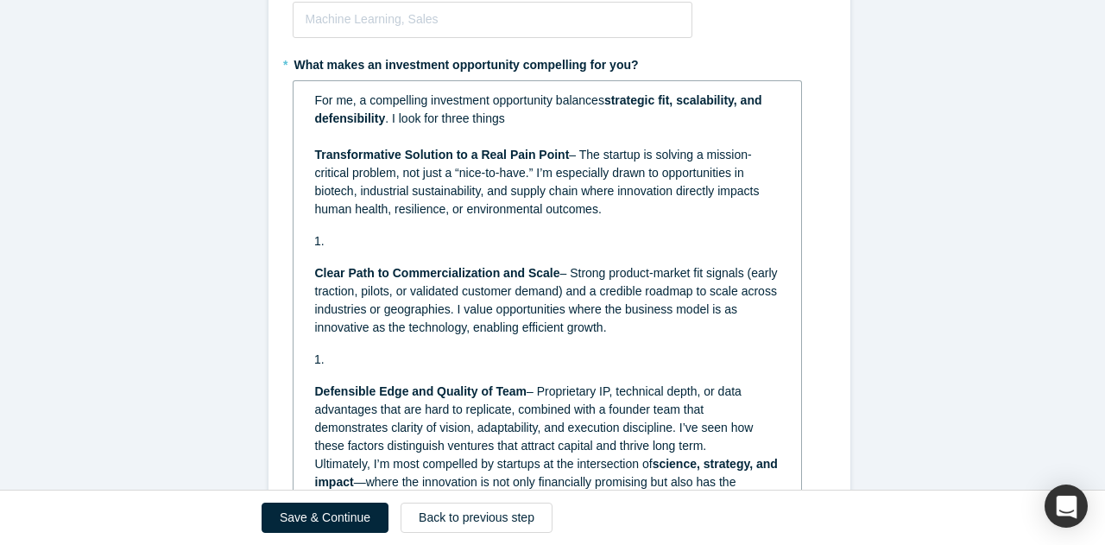
click at [345, 232] on div "rdw-editor" at bounding box center [556, 241] width 447 height 18
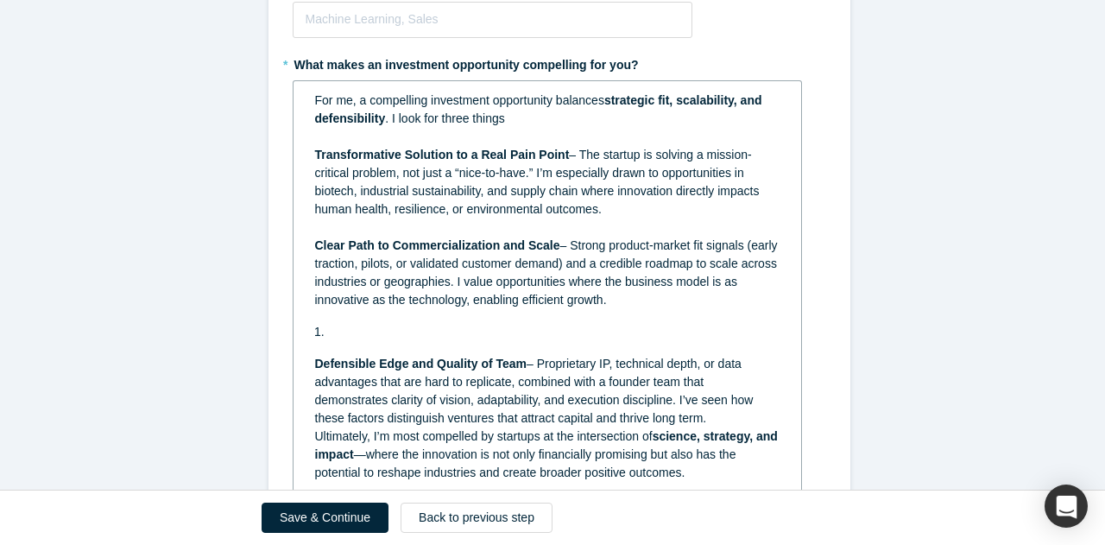
click at [515, 111] on div "For me, a compelling investment opportunity balances strategic fit, scalability…" at bounding box center [547, 110] width 465 height 36
click at [354, 332] on div "rdw-editor" at bounding box center [556, 332] width 447 height 18
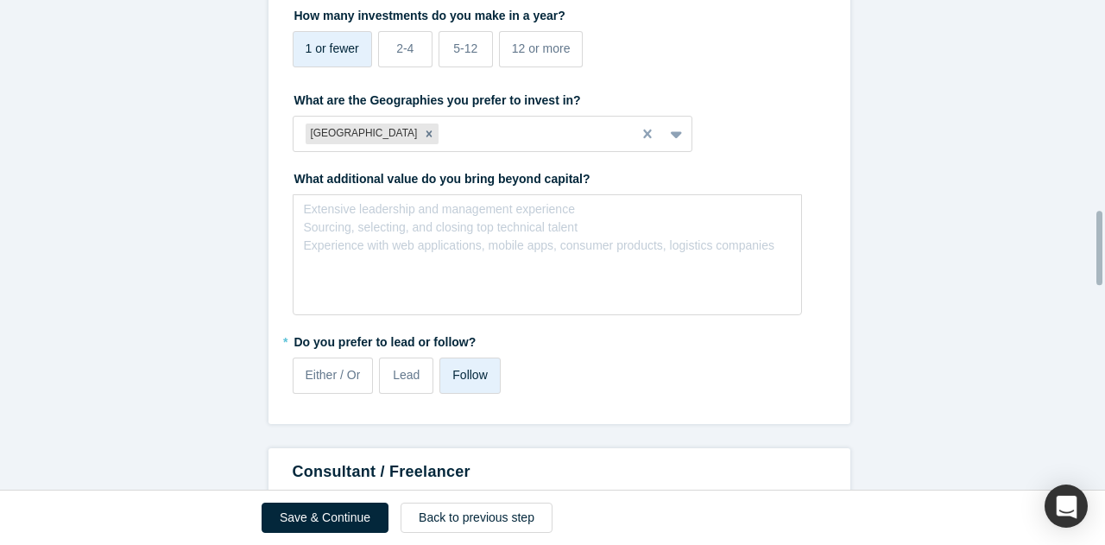
scroll to position [1409, 0]
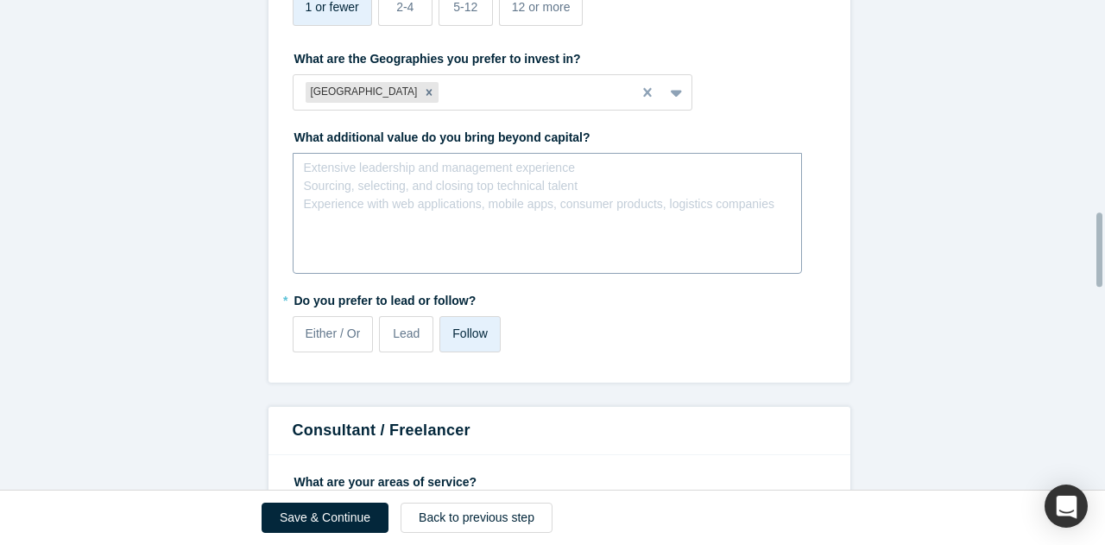
click at [402, 222] on div "Extensive leadership and management experience Sourcing, selecting, and closing…" at bounding box center [548, 213] width 510 height 121
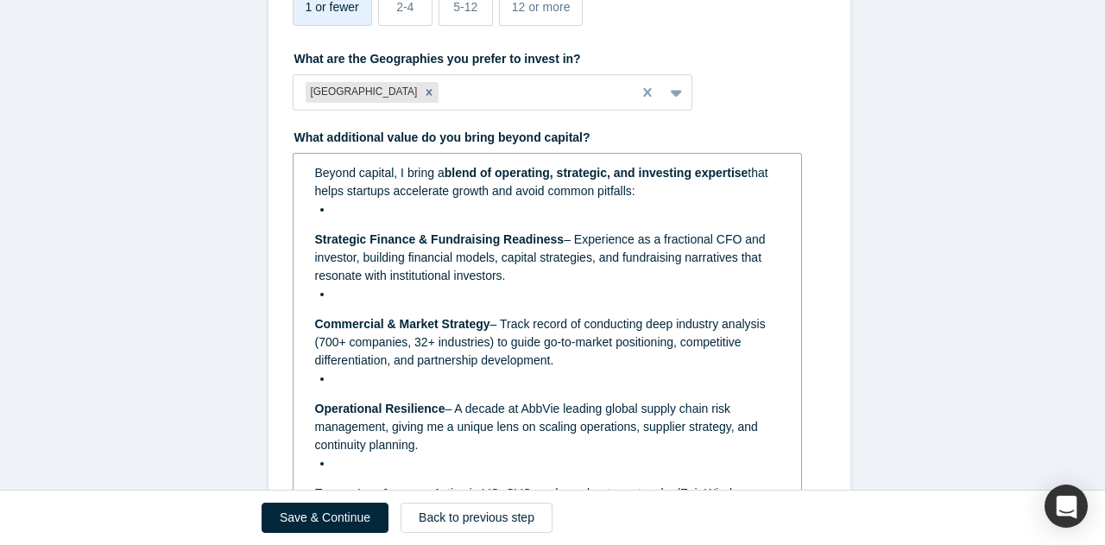
click at [337, 211] on div "rdw-editor" at bounding box center [556, 209] width 447 height 18
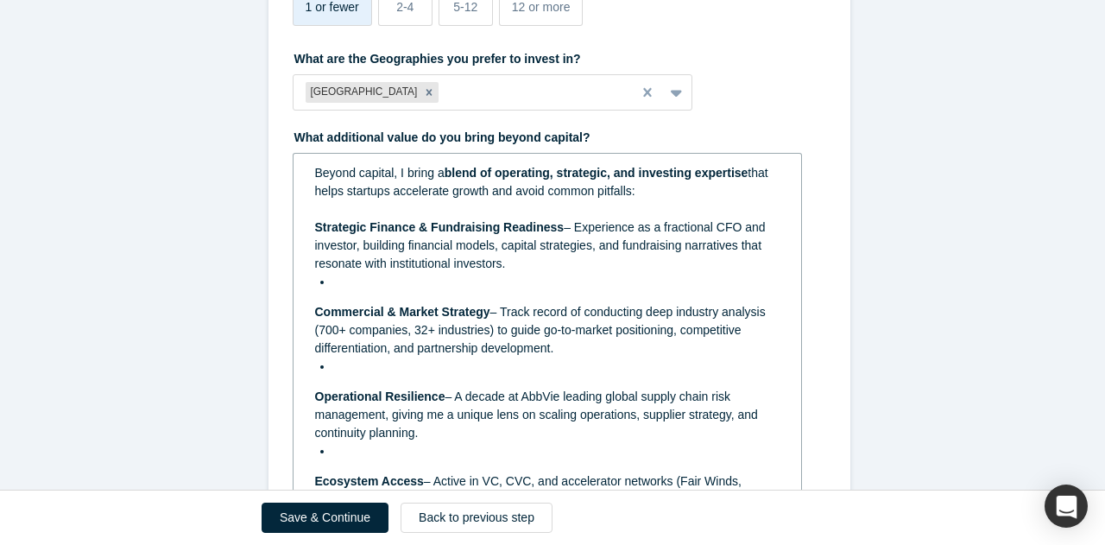
click at [358, 281] on div "rdw-editor" at bounding box center [556, 282] width 447 height 18
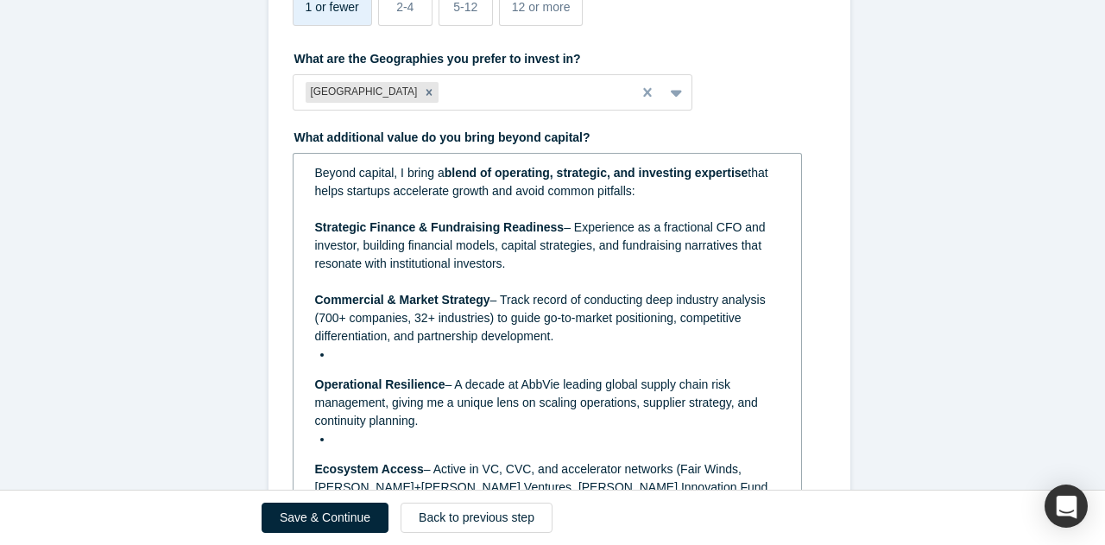
click at [351, 347] on div "rdw-editor" at bounding box center [556, 354] width 447 height 18
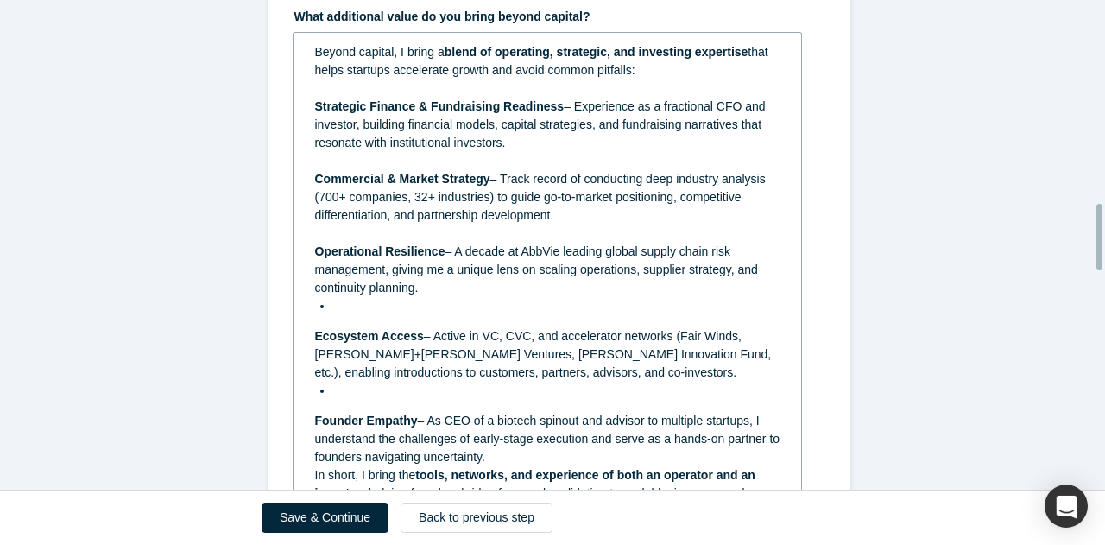
scroll to position [1508, 0]
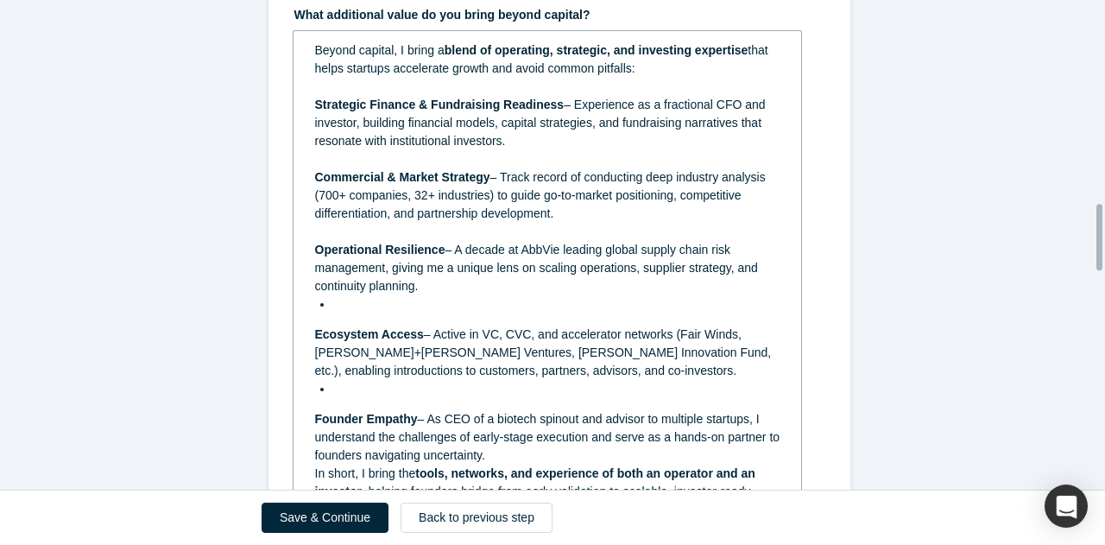
click at [359, 300] on div "rdw-editor" at bounding box center [556, 304] width 447 height 18
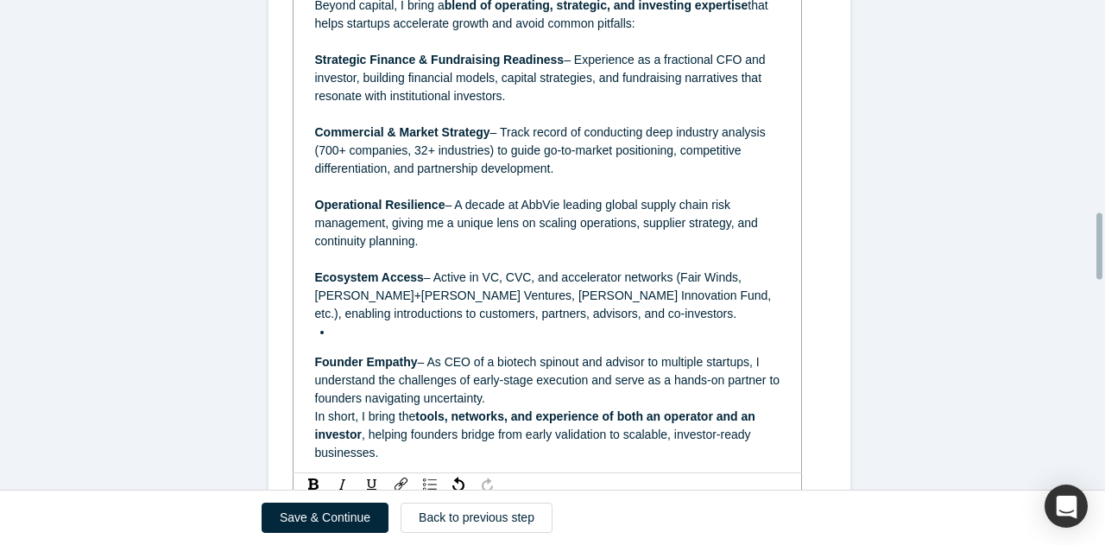
scroll to position [1570, 0]
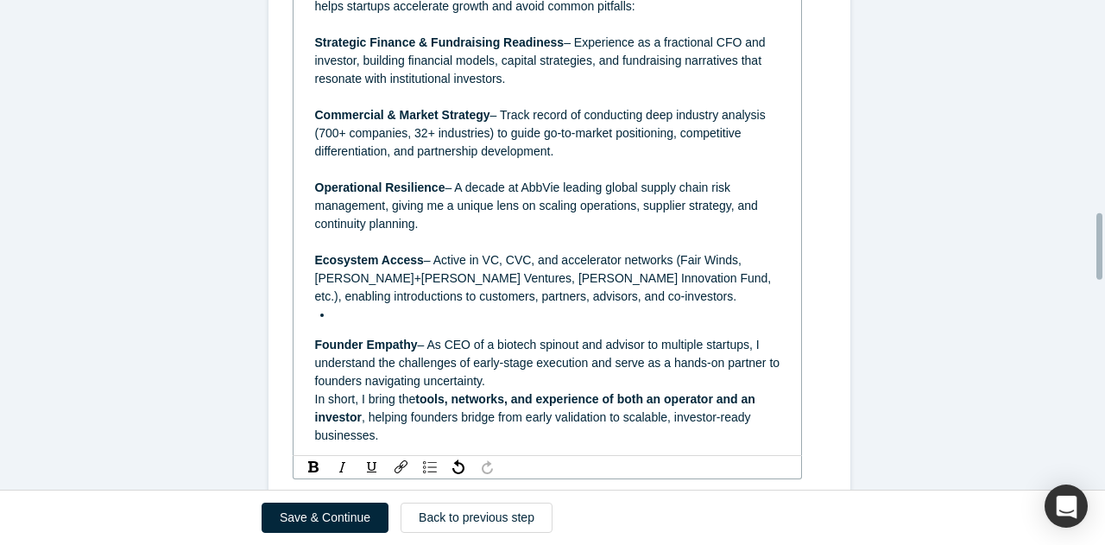
click at [363, 319] on div "rdw-editor" at bounding box center [556, 315] width 447 height 18
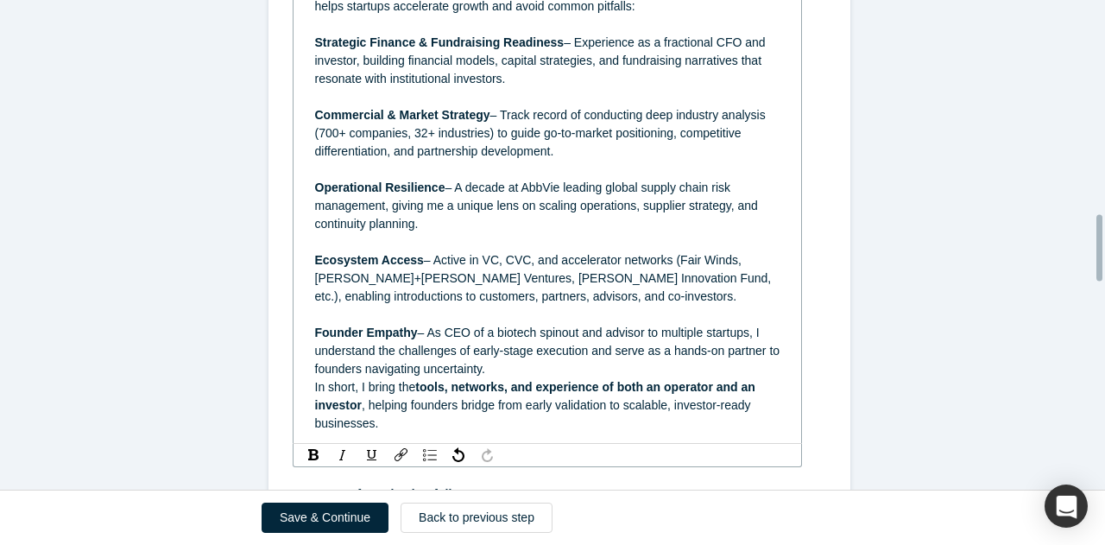
scroll to position [1634, 0]
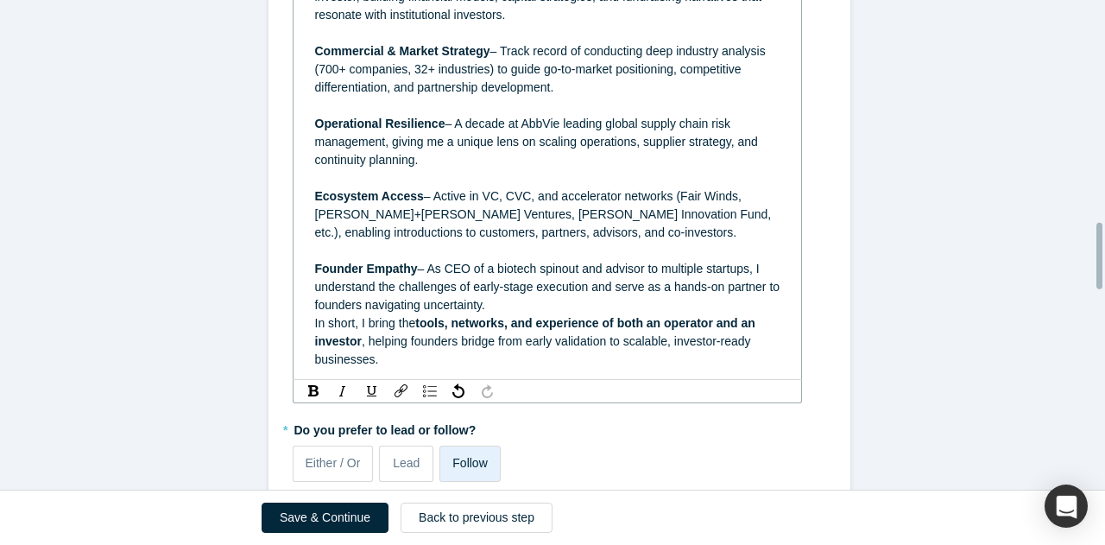
click at [511, 301] on div "Founder Empathy – As CEO of a biotech spinout and advisor to multiple startups,…" at bounding box center [547, 287] width 465 height 54
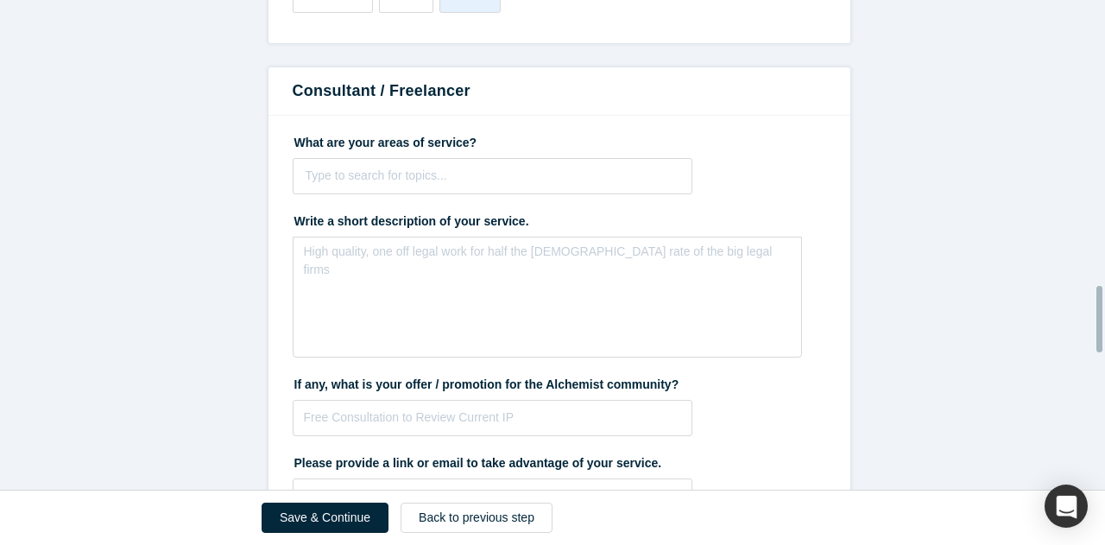
scroll to position [2098, 0]
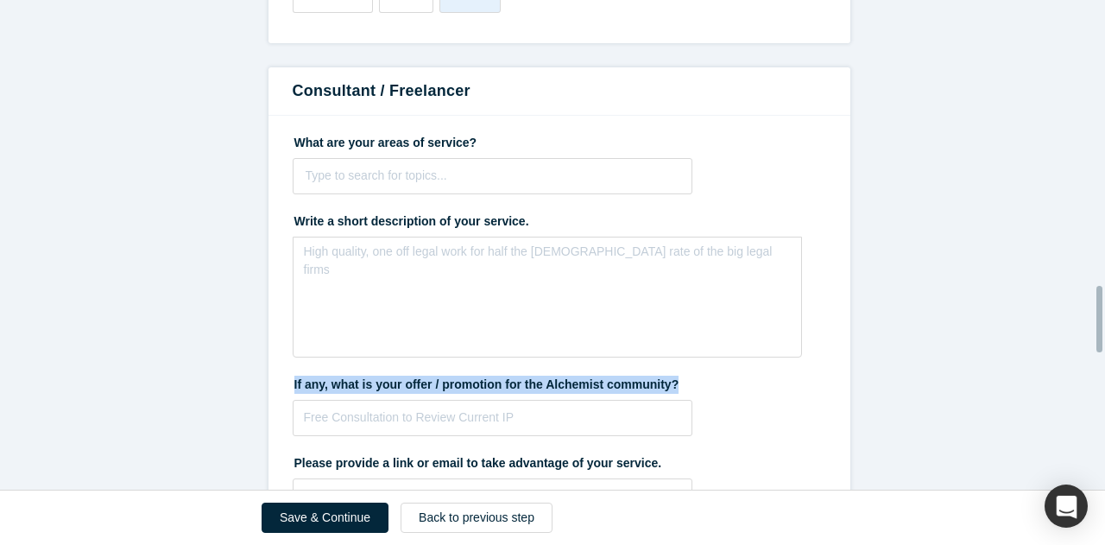
drag, startPoint x: 283, startPoint y: 377, endPoint x: 669, endPoint y: 379, distance: 386.0
click at [669, 379] on div "What are your areas of service? Type to search for topics... To pick up a dragg…" at bounding box center [560, 327] width 582 height 423
copy label "If any, what is your offer / promotion for the Alchemist community?"
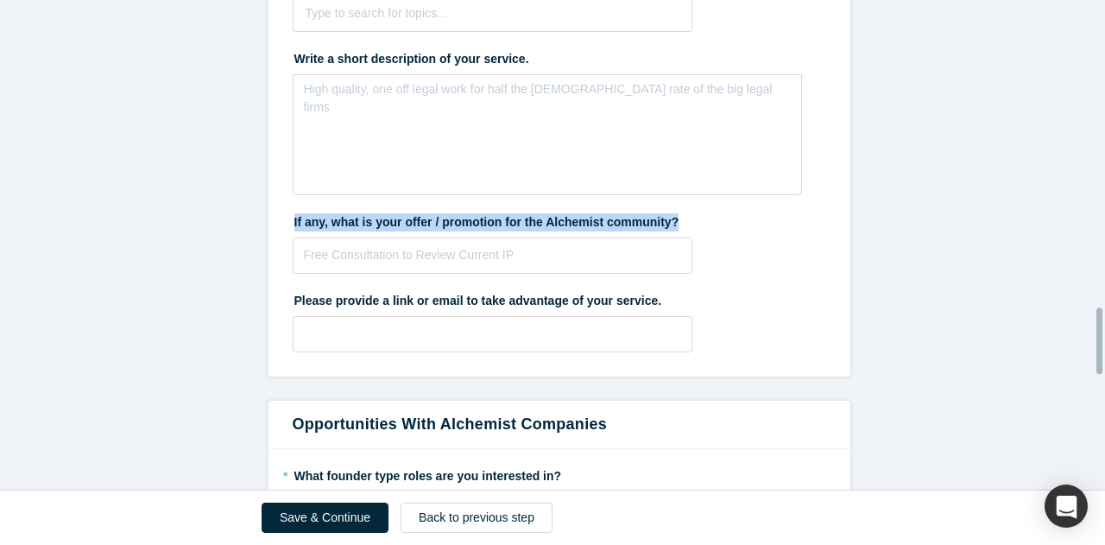
scroll to position [2351, 0]
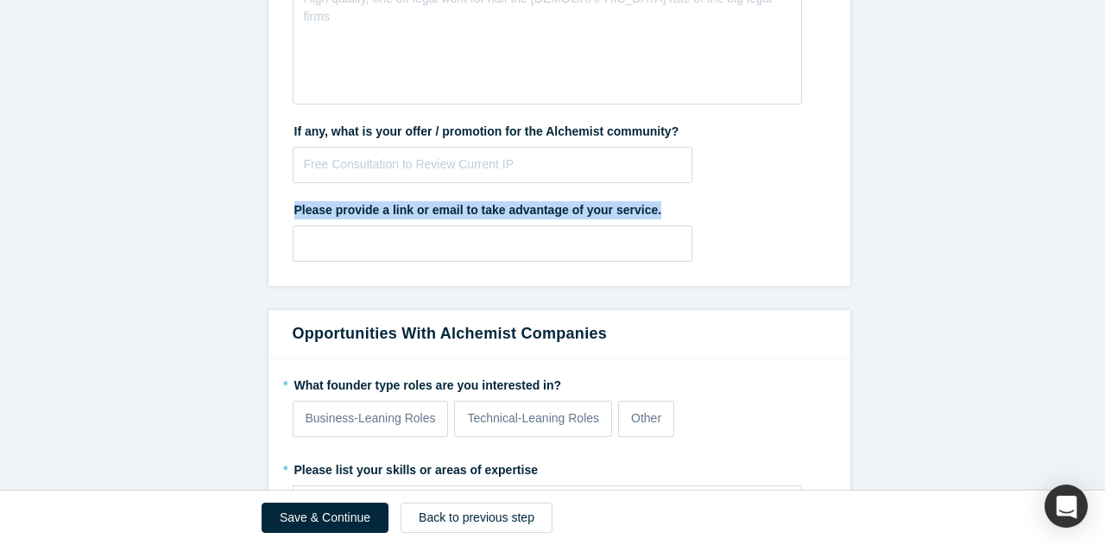
drag, startPoint x: 284, startPoint y: 202, endPoint x: 662, endPoint y: 206, distance: 377.4
click at [662, 206] on div "What are your areas of service? Type to search for topics... To pick up a dragg…" at bounding box center [560, 74] width 582 height 423
copy label "Please provide a link or email to take advantage of your service."
click at [439, 245] on input "text" at bounding box center [493, 243] width 401 height 36
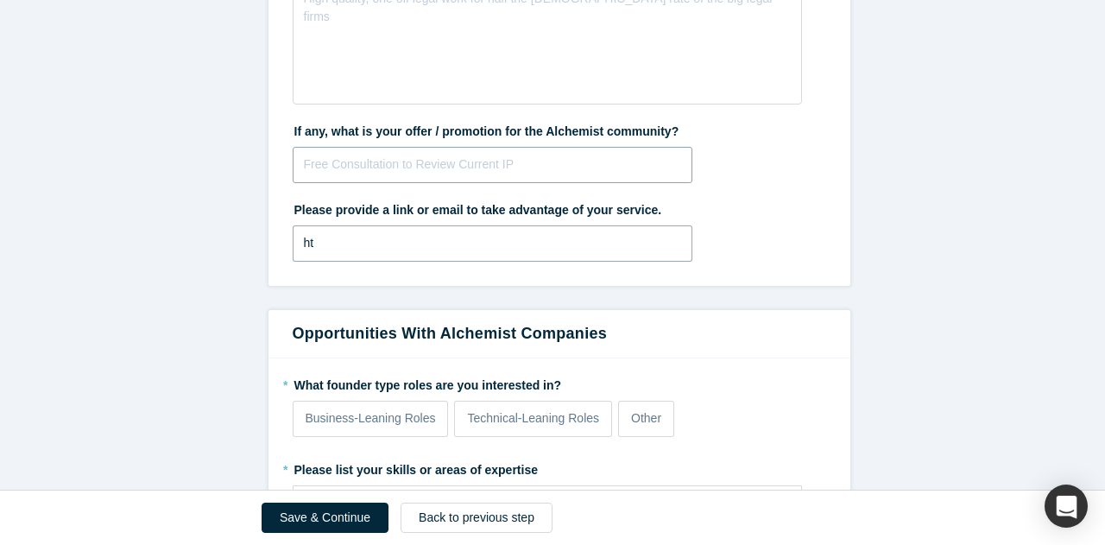
type input "h"
paste input "[URL][DOMAIN_NAME]"
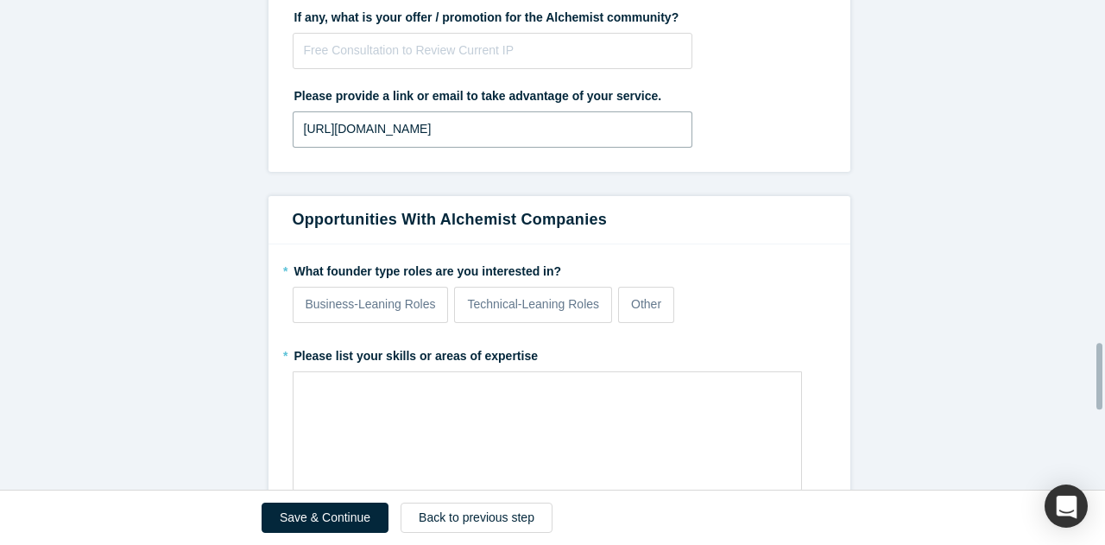
scroll to position [2552, 0]
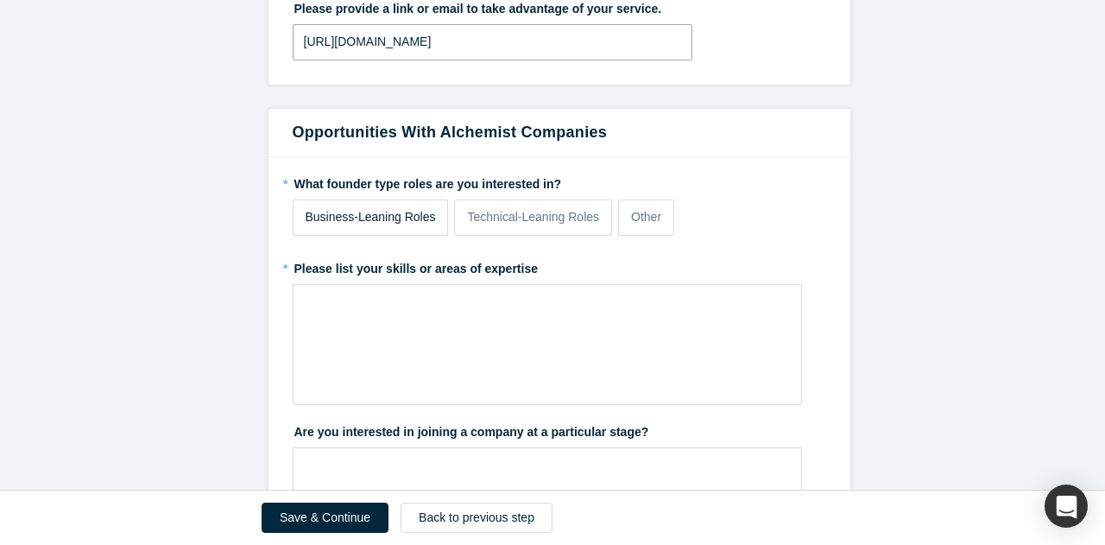
type input "[URL][DOMAIN_NAME]"
click at [421, 217] on p "Business-Leaning Roles" at bounding box center [371, 217] width 130 height 18
click at [0, 0] on input "Business-Leaning Roles" at bounding box center [0, 0] width 0 height 0
click at [641, 216] on p "Other" at bounding box center [646, 217] width 30 height 18
click at [0, 0] on input "Other" at bounding box center [0, 0] width 0 height 0
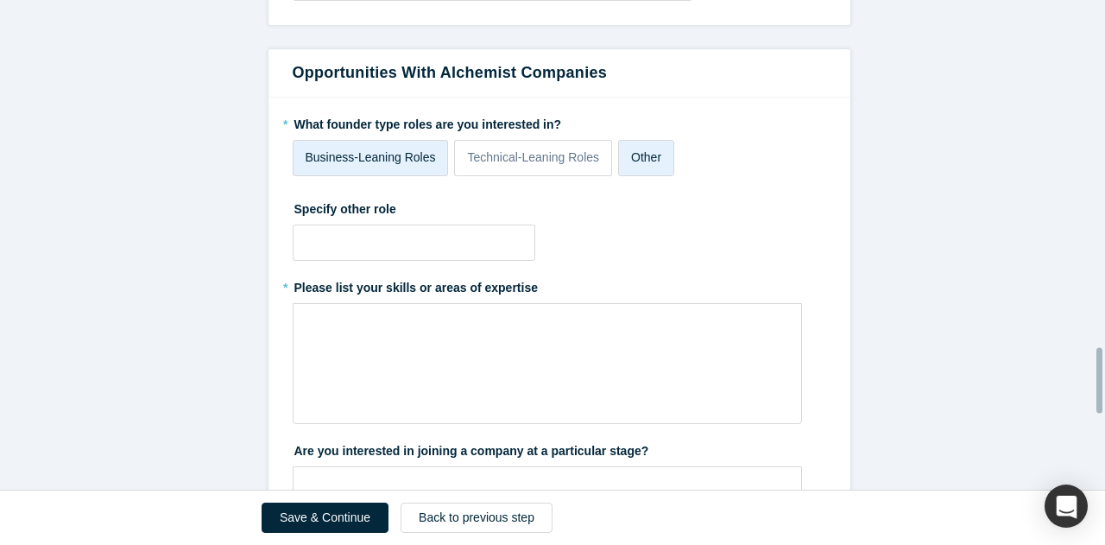
scroll to position [2613, 0]
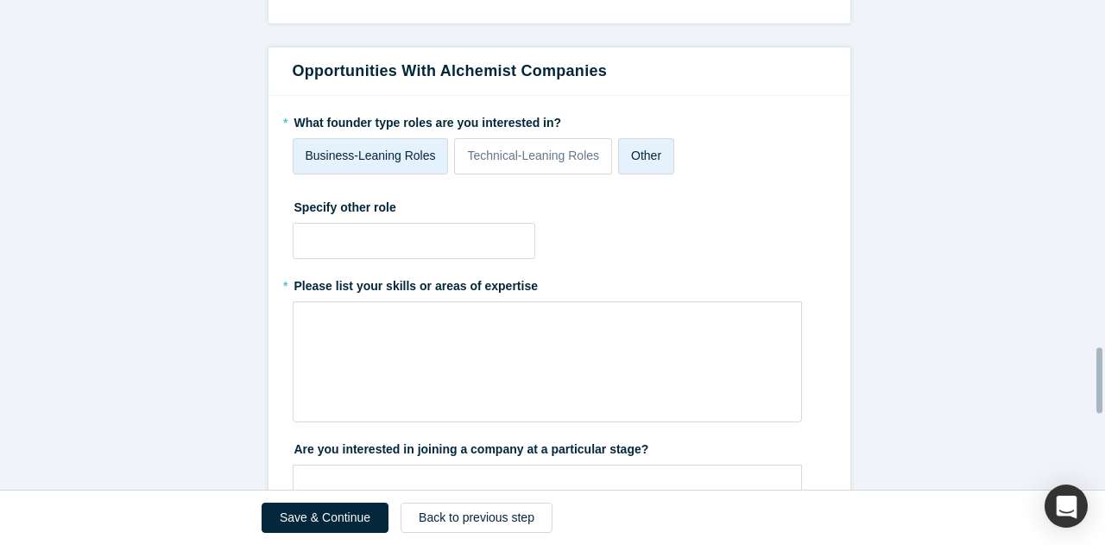
click at [627, 162] on label "Other" at bounding box center [646, 156] width 56 height 36
click at [0, 0] on input "Other" at bounding box center [0, 0] width 0 height 0
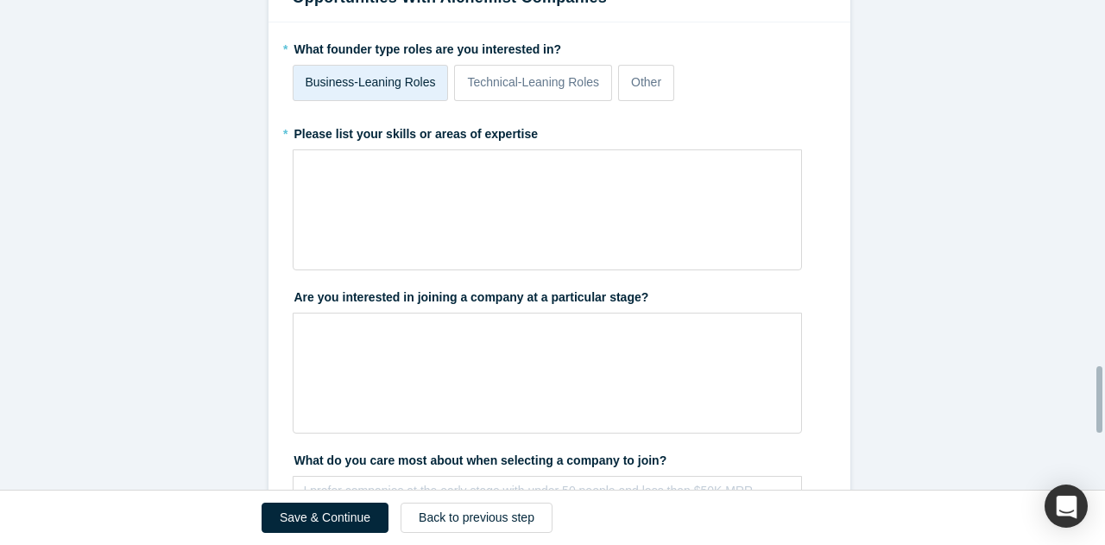
scroll to position [2693, 0]
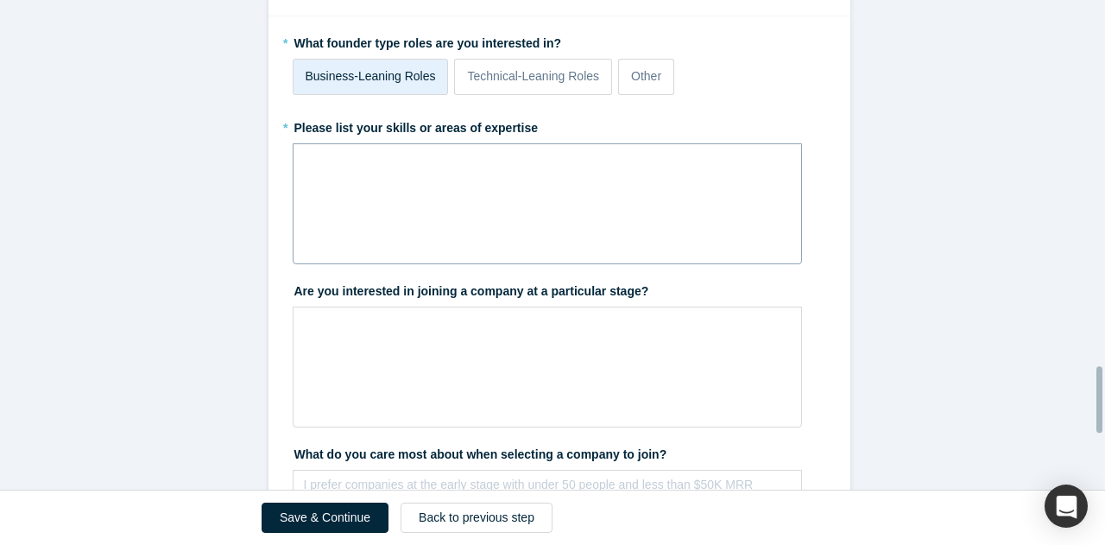
click at [501, 187] on div "rdw-wrapper" at bounding box center [548, 203] width 510 height 121
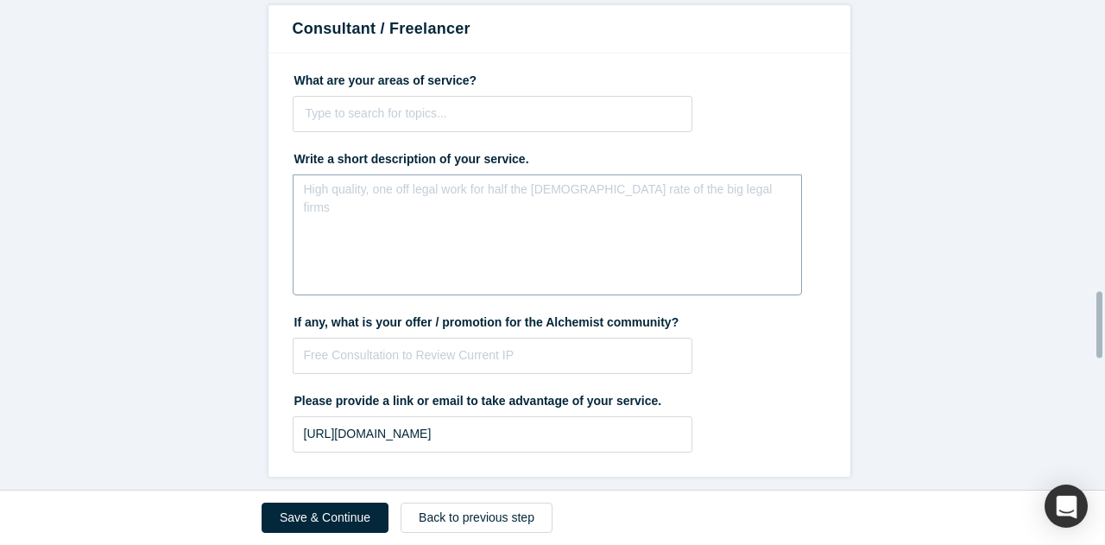
scroll to position [2125, 0]
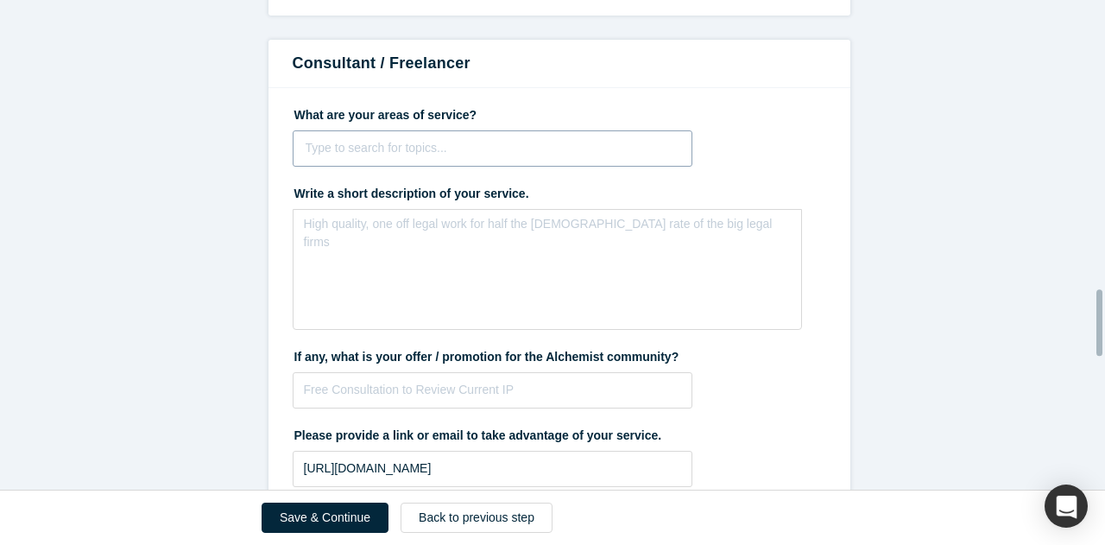
click at [415, 146] on div at bounding box center [493, 148] width 375 height 22
paste input "Strategic Finance & Fundraising"
type input "Strategic Finance & Fundraising"
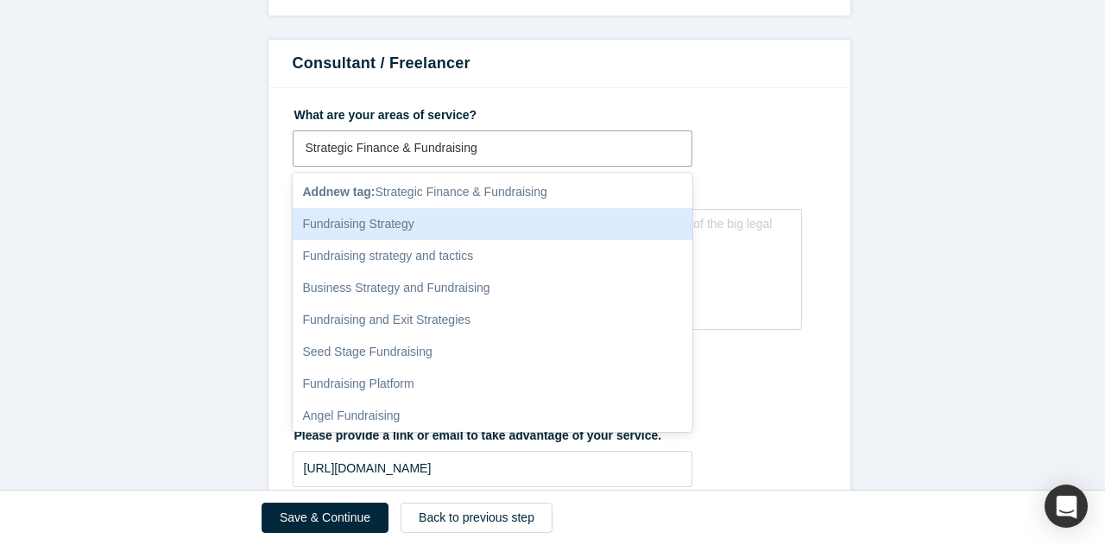
click at [500, 224] on div "Fundraising Strategy" at bounding box center [493, 224] width 401 height 32
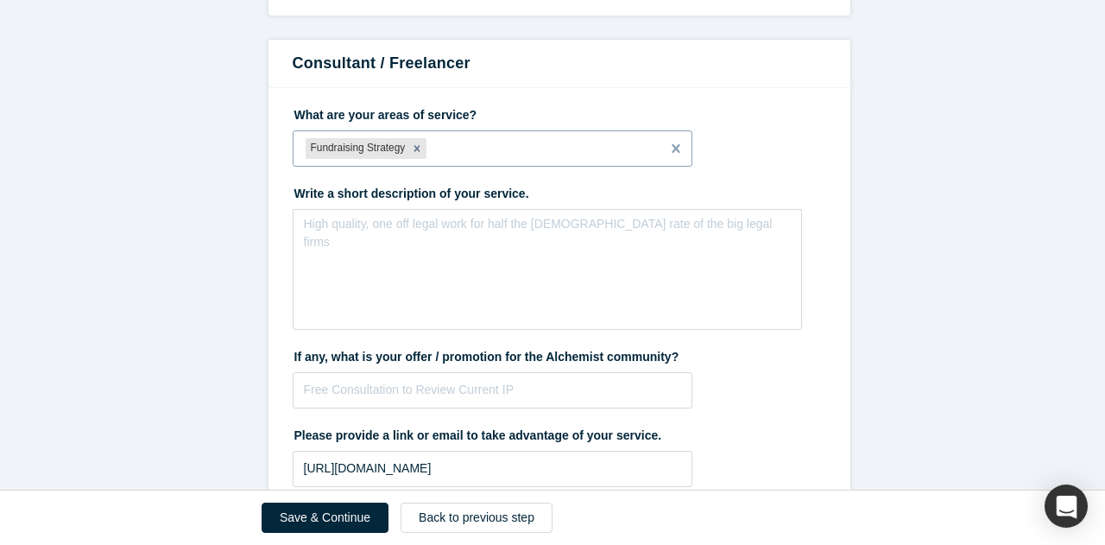
paste input "Strategic Finance & Fundraising"
type input "Strategic Finance & Fundraising"
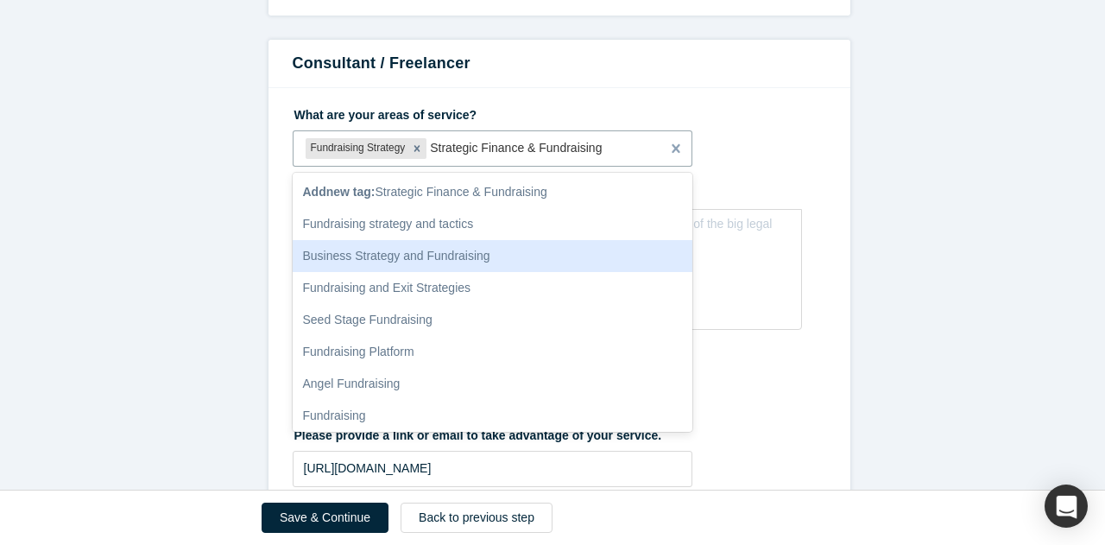
click at [535, 254] on div "Business Strategy and Fundraising" at bounding box center [493, 256] width 401 height 32
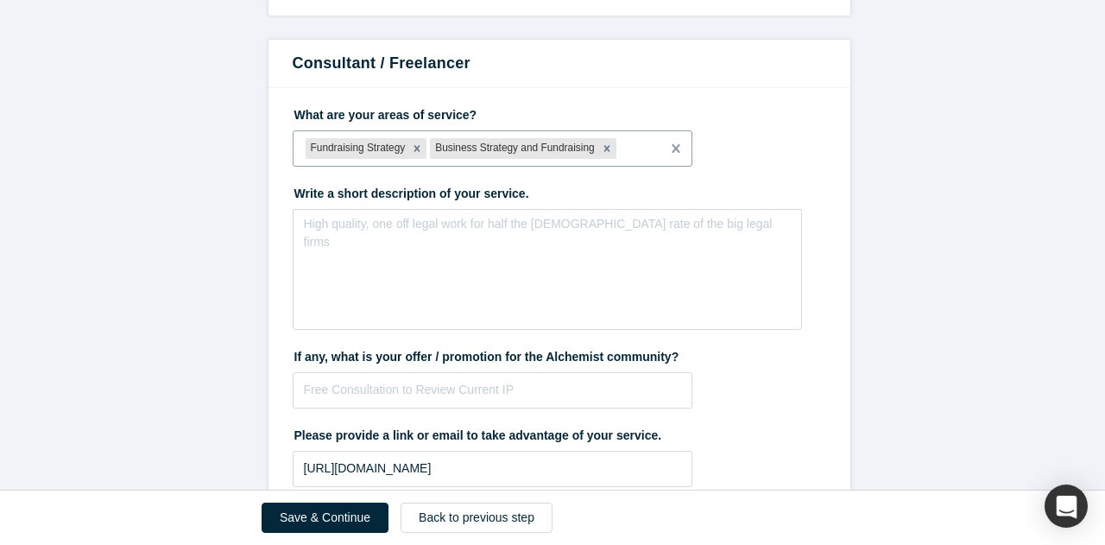
paste input "Strategic Finance & Fundraising"
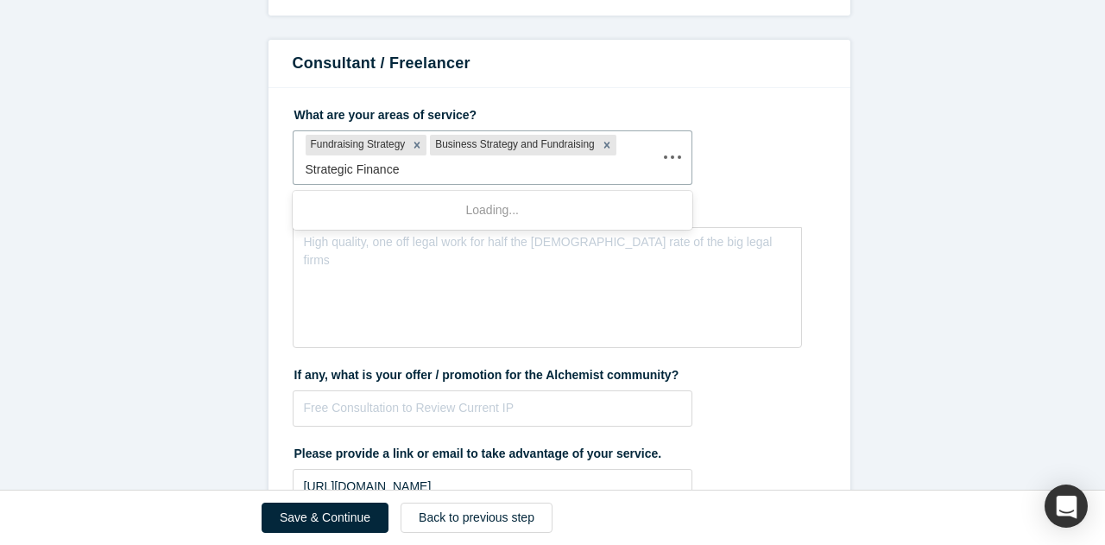
type input "Strategic Finance"
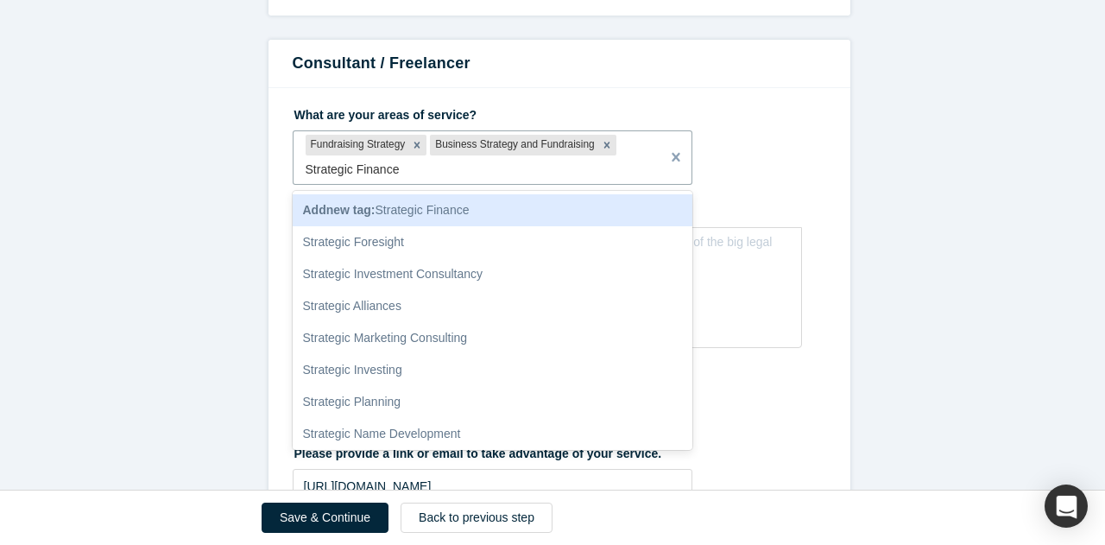
click at [496, 201] on div "Add new tag : Strategic Finance" at bounding box center [493, 210] width 401 height 32
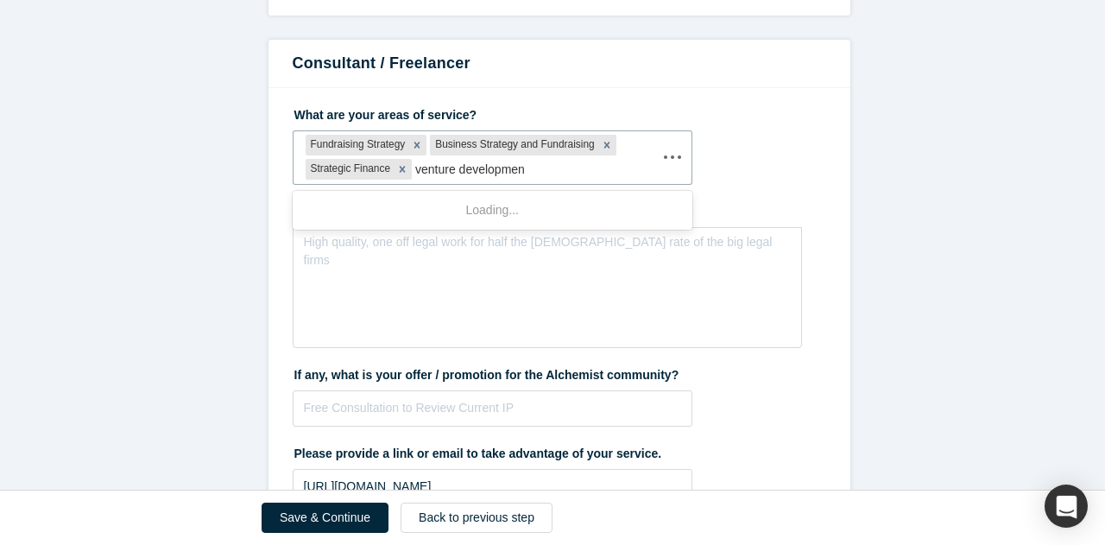
type input "venture development"
type input "corporate stra"
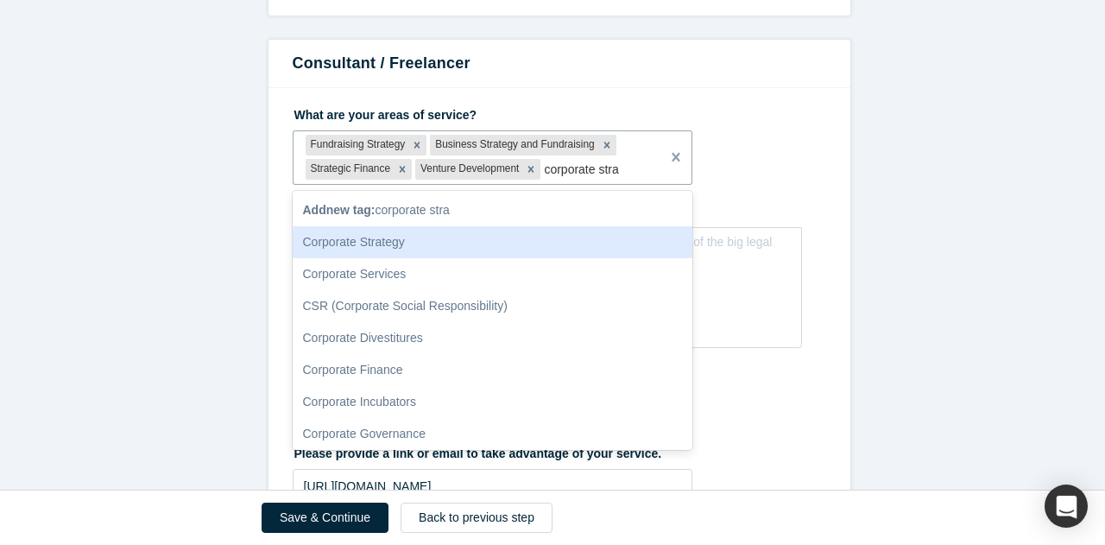
click at [433, 237] on div "Corporate Strategy" at bounding box center [493, 242] width 401 height 32
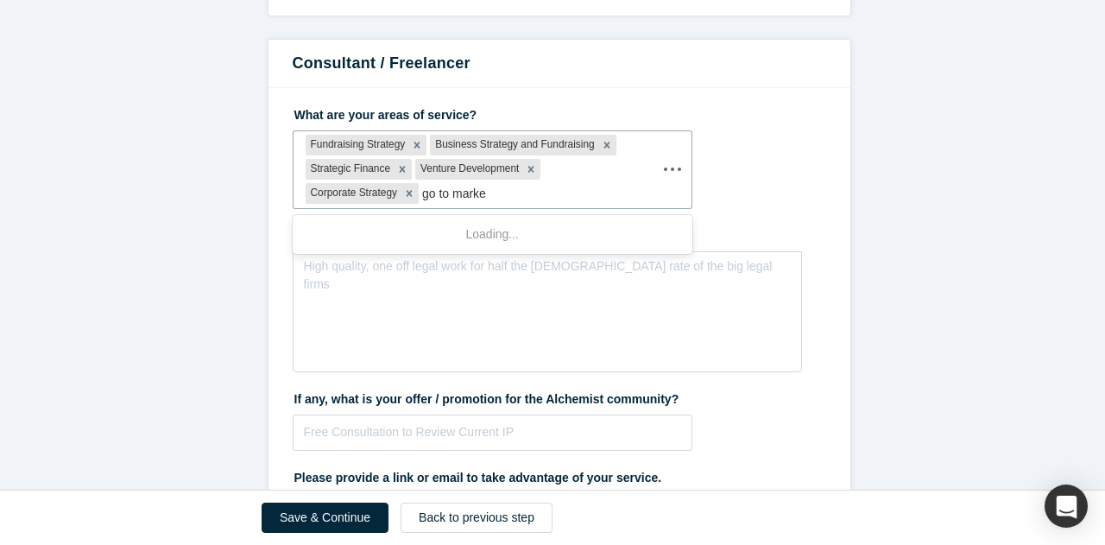
type input "go to market"
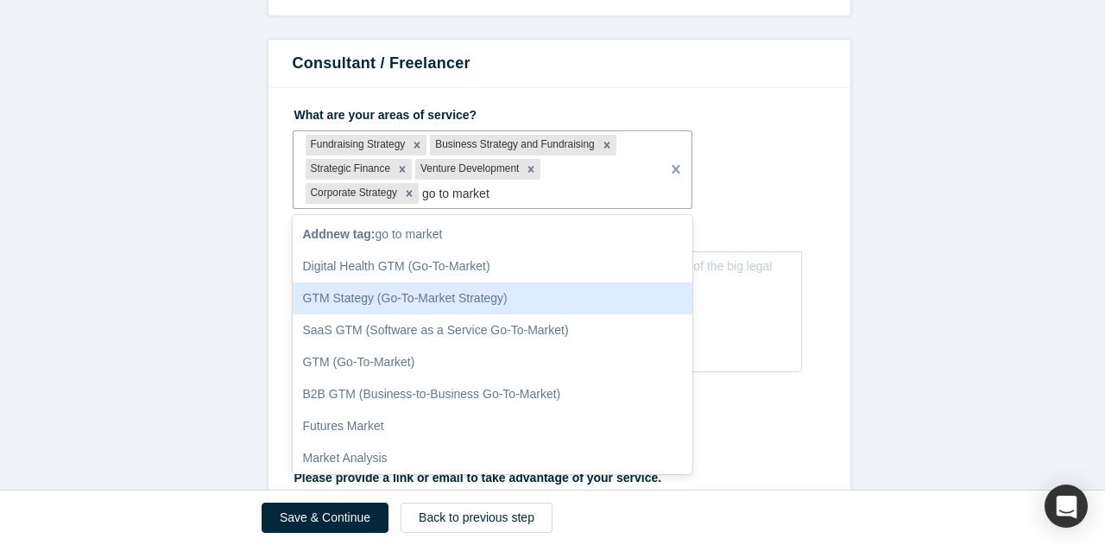
click at [532, 292] on div "GTM Stategy (Go-To-Market Strategy)" at bounding box center [493, 298] width 401 height 32
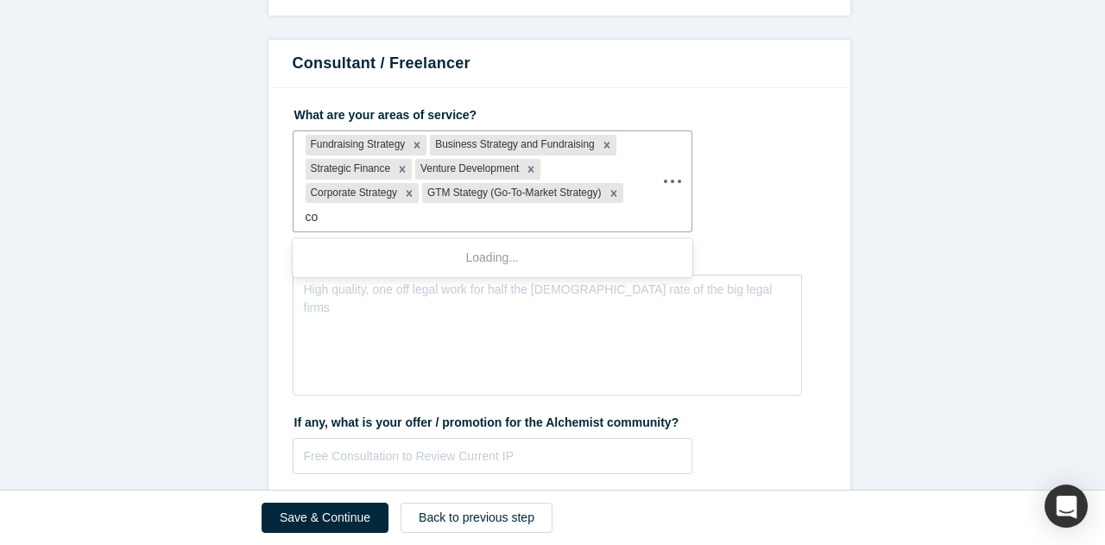
type input "c"
type input "supply chain"
type input "procurmene"
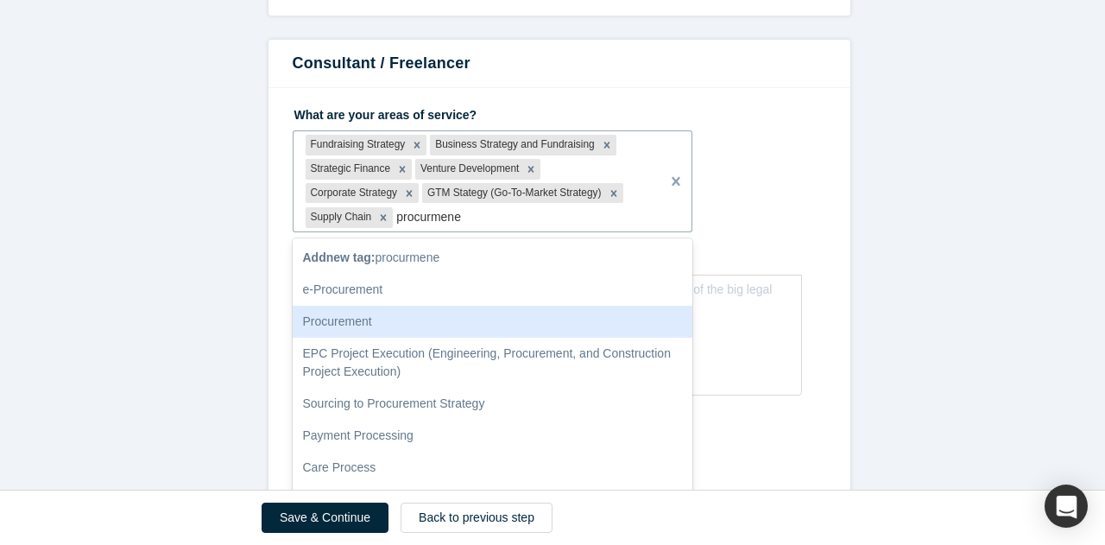
click at [320, 312] on div "Procurement" at bounding box center [493, 322] width 401 height 32
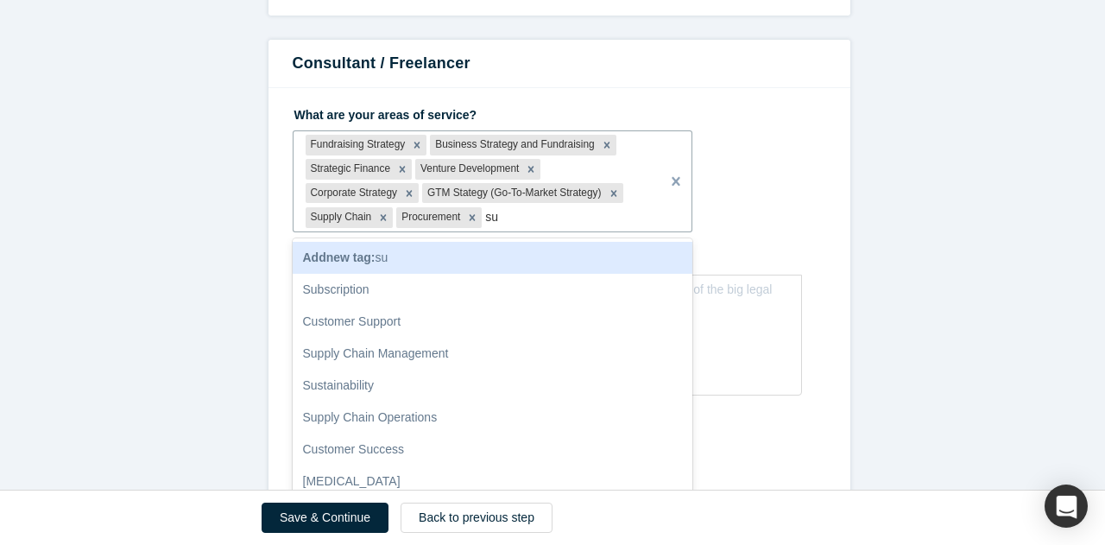
type input "s"
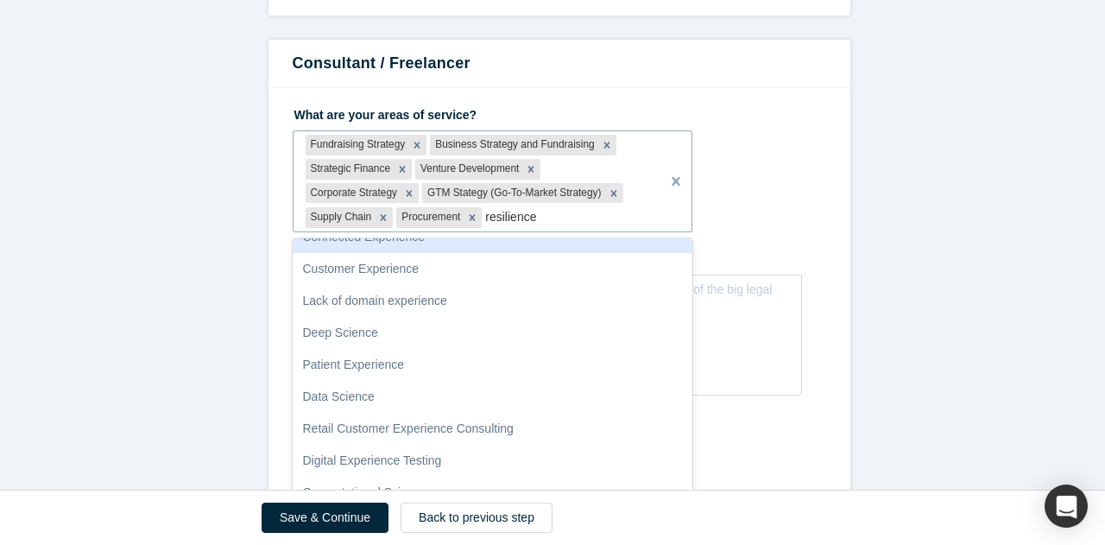
scroll to position [0, 0]
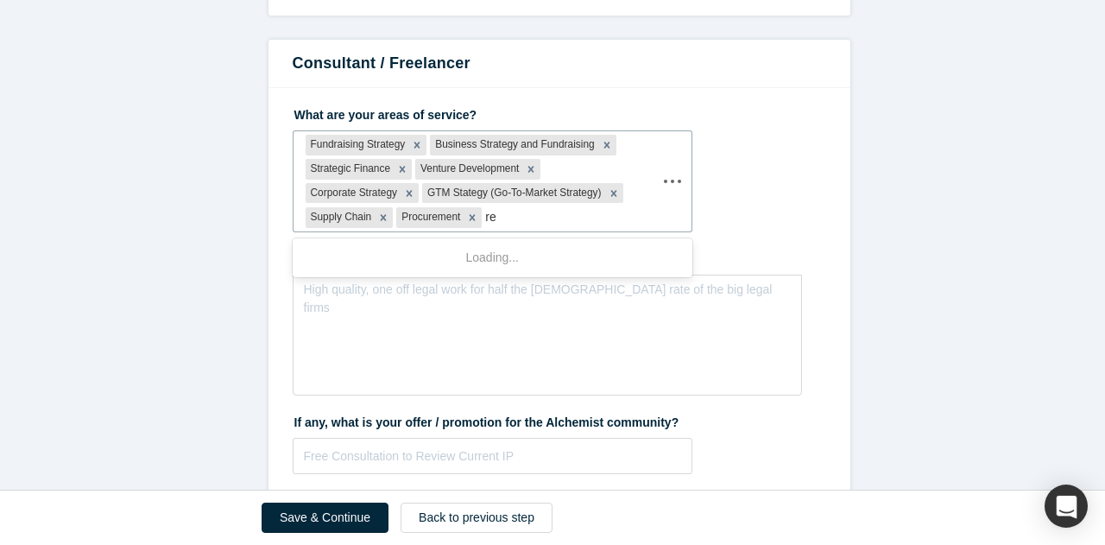
type input "r"
type input "Supply Chain Resilience"
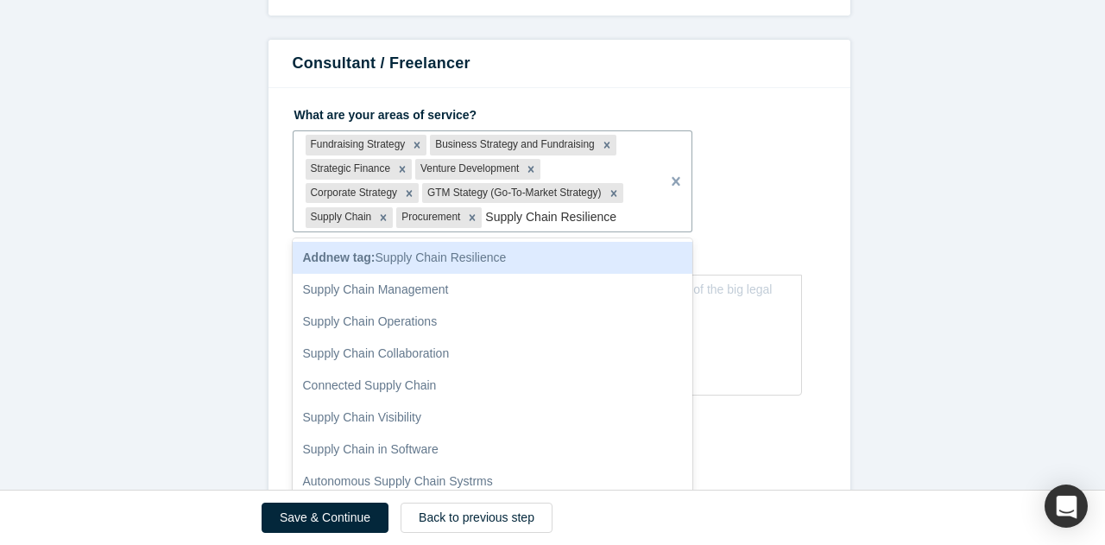
click at [515, 255] on div "Add new tag : Supply Chain Resilience" at bounding box center [493, 258] width 401 height 32
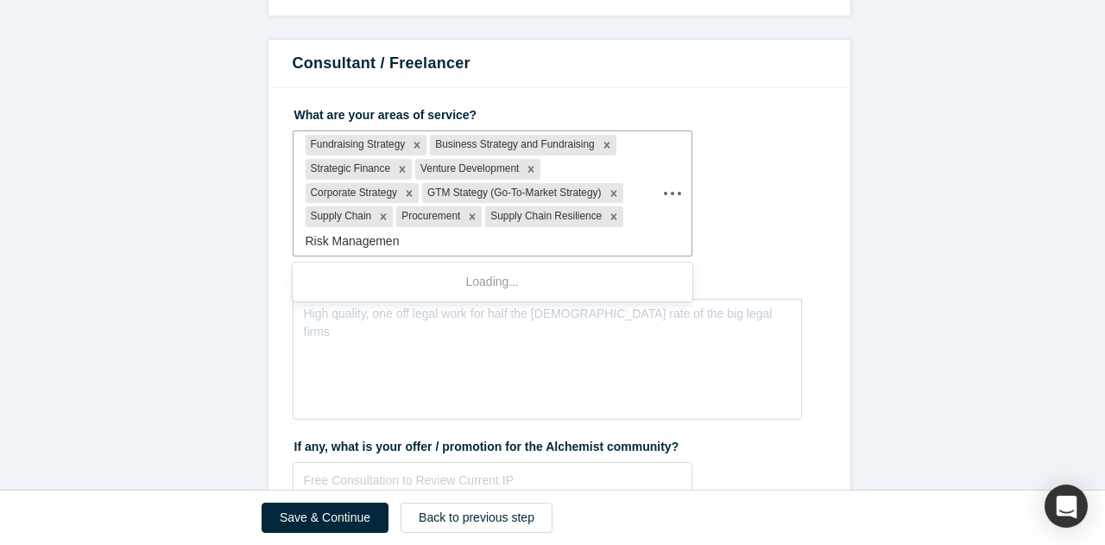
type input "Risk Management"
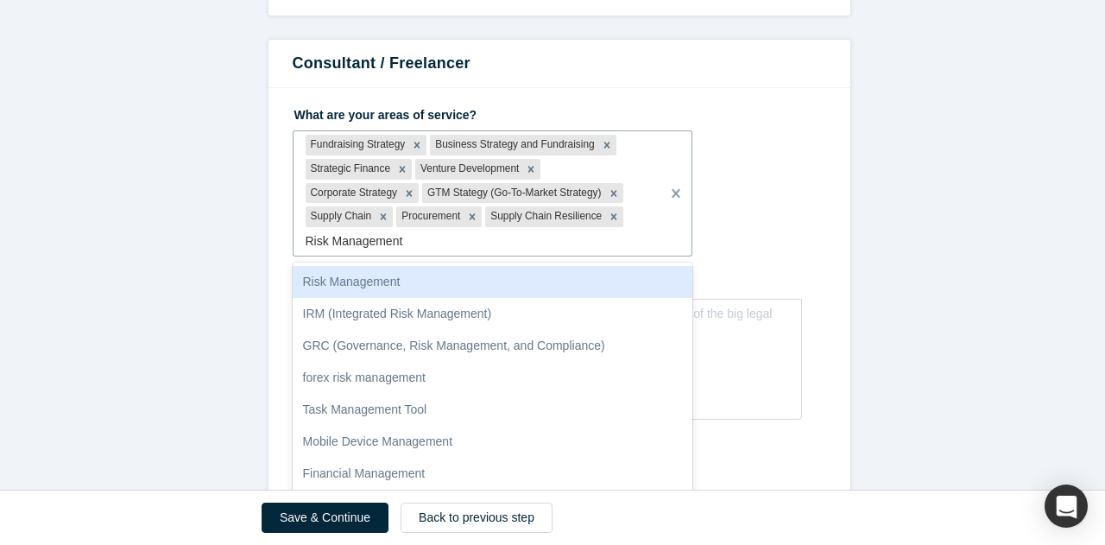
click at [325, 275] on div "Risk Management" at bounding box center [493, 282] width 401 height 32
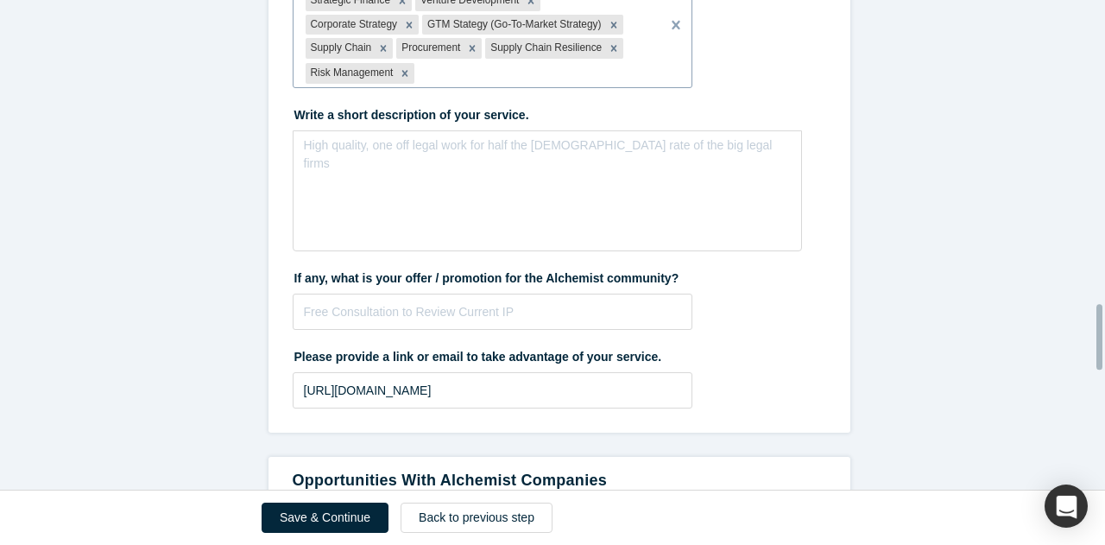
scroll to position [2296, 0]
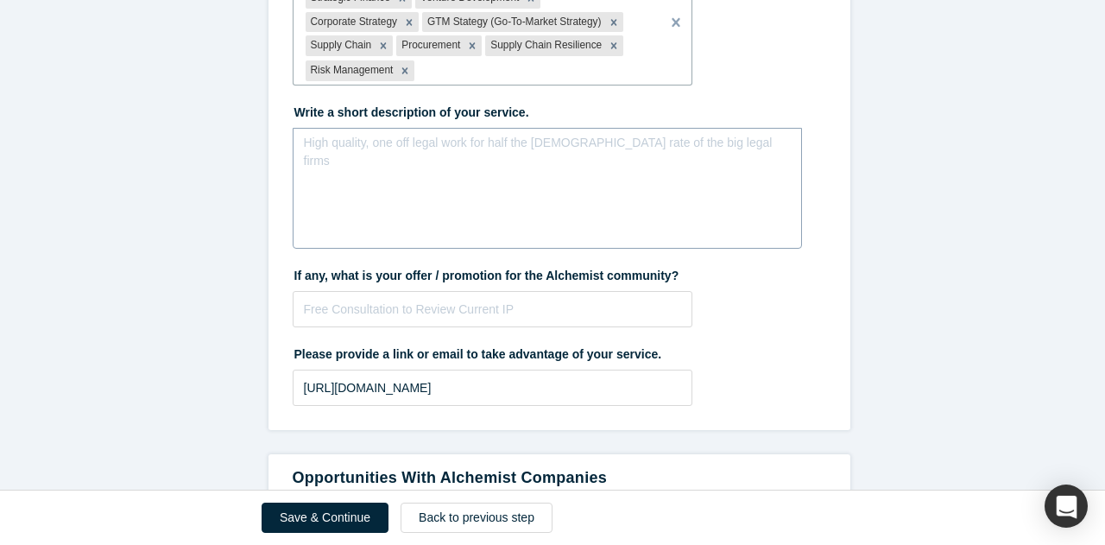
click at [413, 222] on div "High quality, one off legal work for half the [DEMOGRAPHIC_DATA] rate of the bi…" at bounding box center [548, 188] width 510 height 121
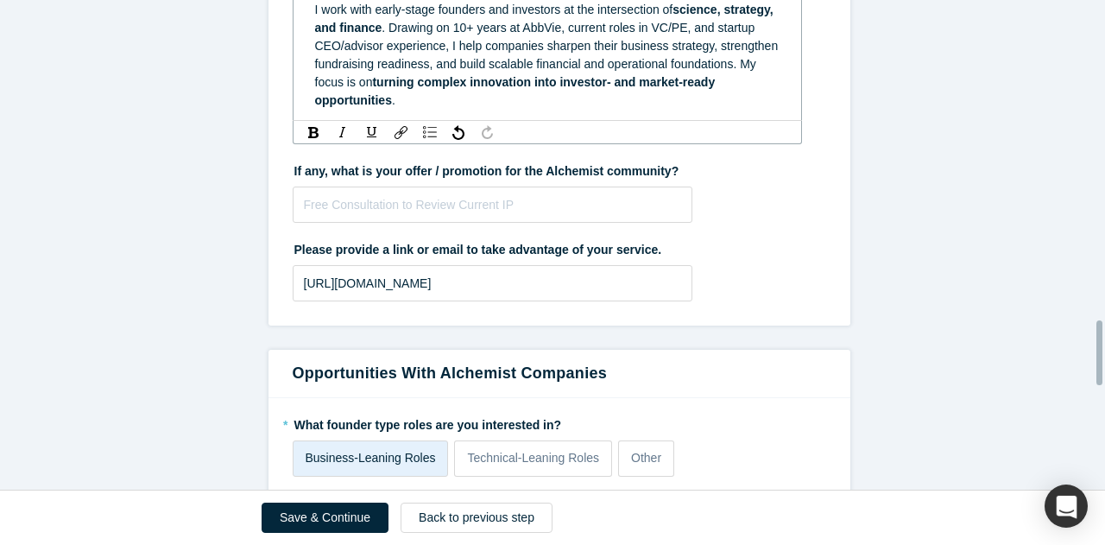
scroll to position [2438, 0]
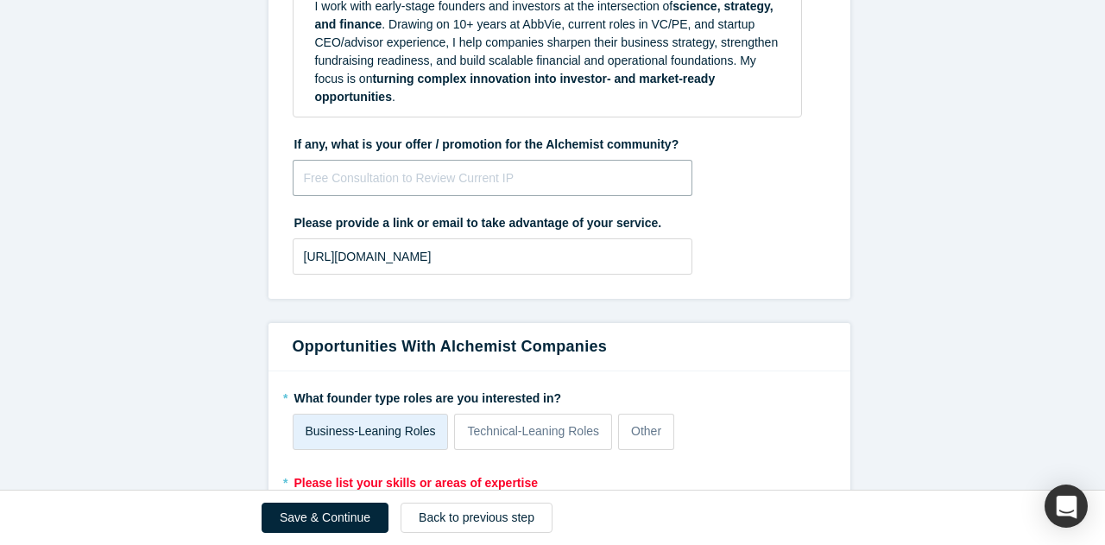
click at [400, 206] on fieldset "What are your areas of service? Fundraising Strategy Business Strategy and Fund…" at bounding box center [560, 37] width 534 height 499
paste input "For Alchemist founders, I’m offering a complimentary 1-hour strategy or fundrai…"
drag, startPoint x: 345, startPoint y: 175, endPoint x: 142, endPoint y: 171, distance: 203.0
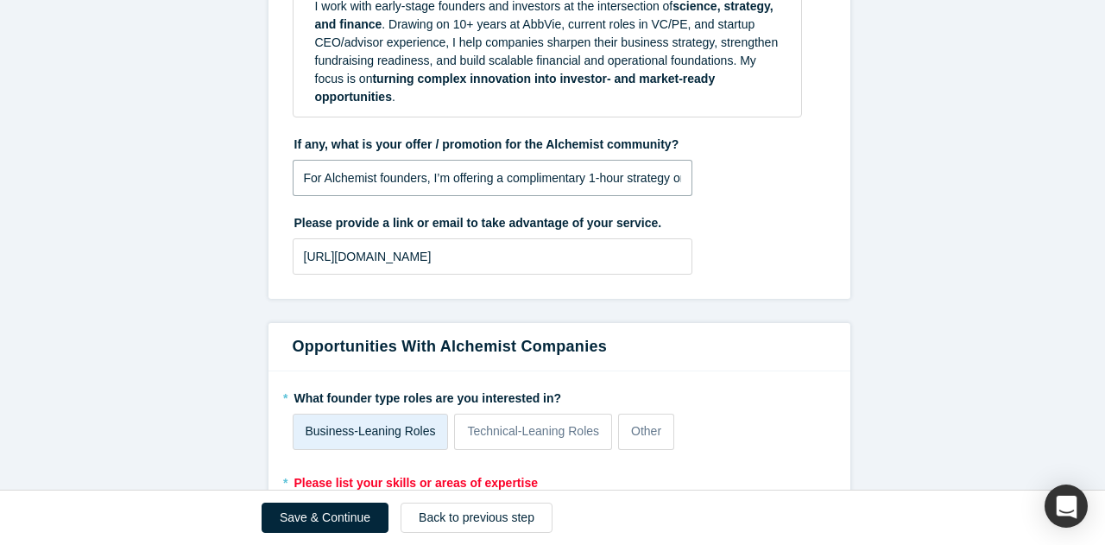
click at [299, 168] on input "For Alchemist founders, I’m offering a complimentary 1-hour strategy or fundrai…" at bounding box center [493, 178] width 401 height 36
click at [679, 174] on input "For Alchemist founders, I’m offering a complimentary 1-hour strategy or fundrai…" at bounding box center [493, 178] width 401 height 36
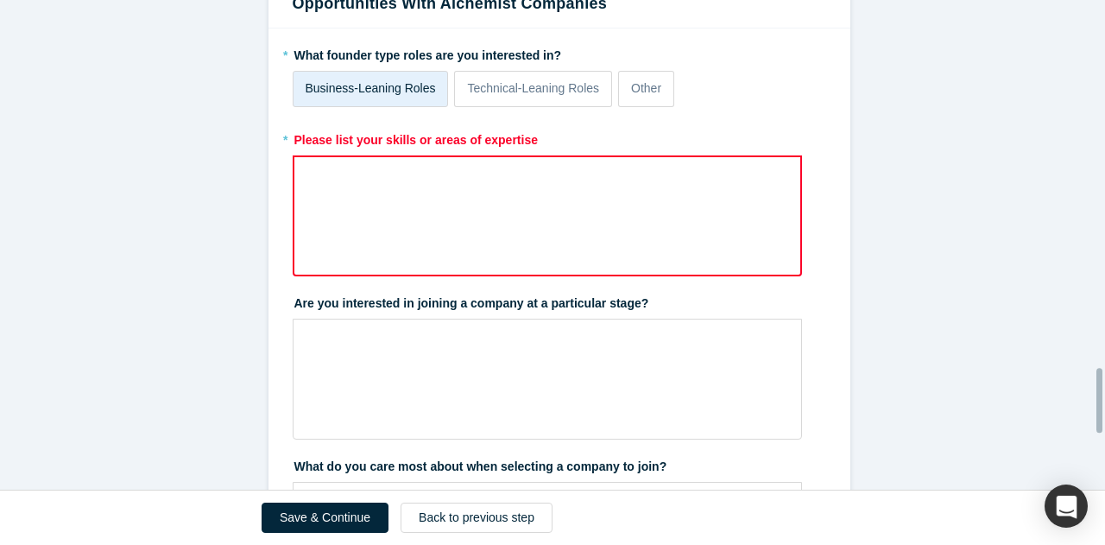
scroll to position [2782, 0]
type input "For Alchemist founders, I’m offering a complimentary 1-hour strategy or fundrai…"
click at [636, 199] on div "rdw-wrapper" at bounding box center [548, 215] width 510 height 121
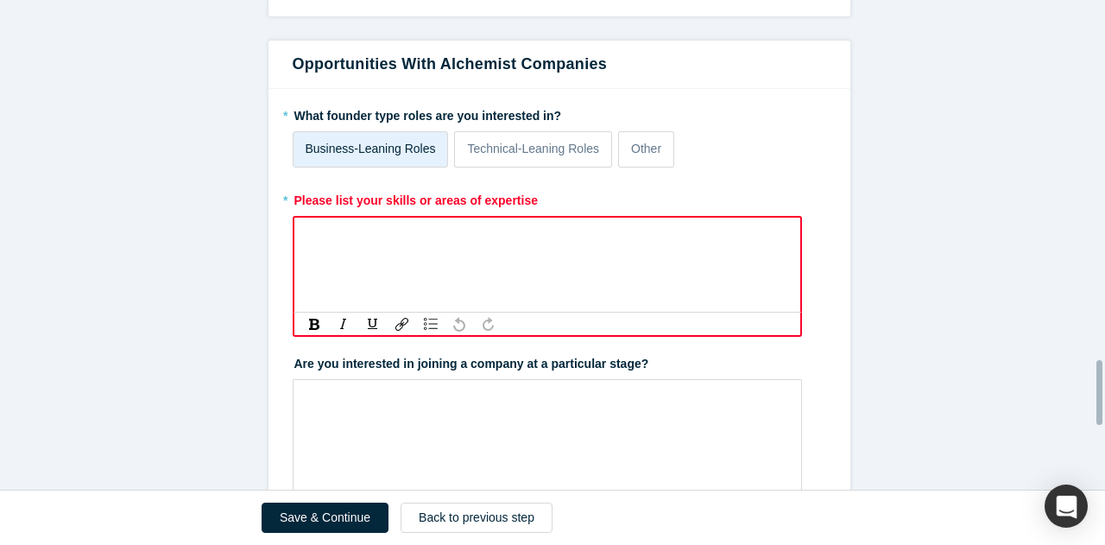
scroll to position [2719, 0]
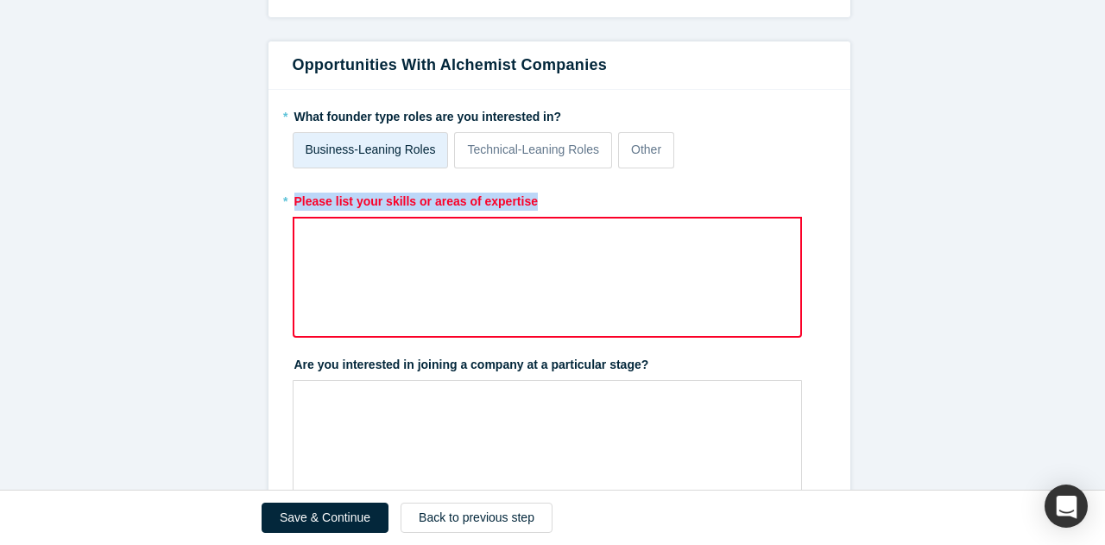
drag, startPoint x: 544, startPoint y: 198, endPoint x: 287, endPoint y: 190, distance: 257.5
click at [293, 190] on label "* Please list your skills or areas of expertise" at bounding box center [560, 199] width 534 height 24
copy label "Please list your skills or areas of expertise"
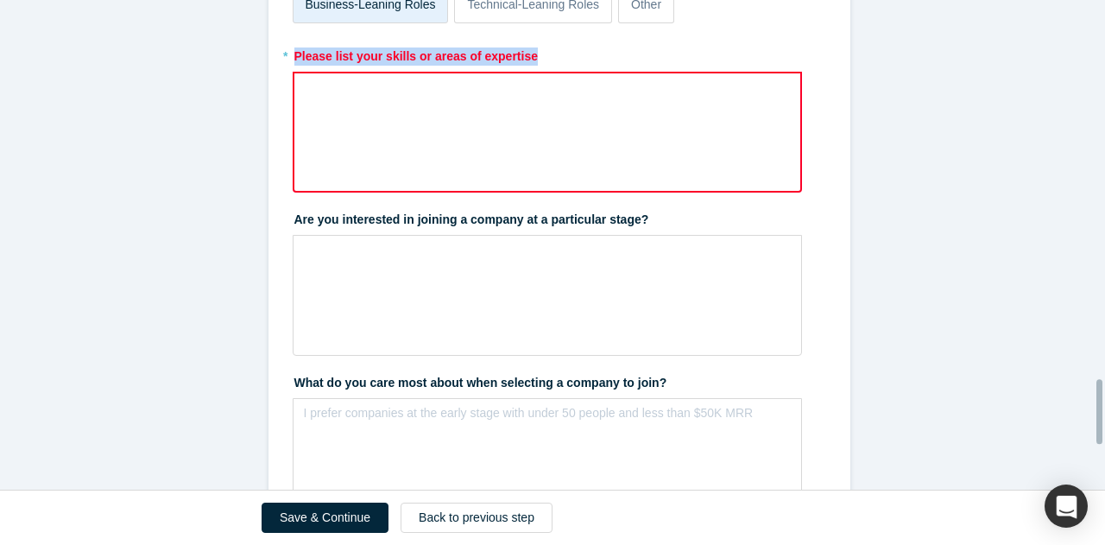
scroll to position [2867, 0]
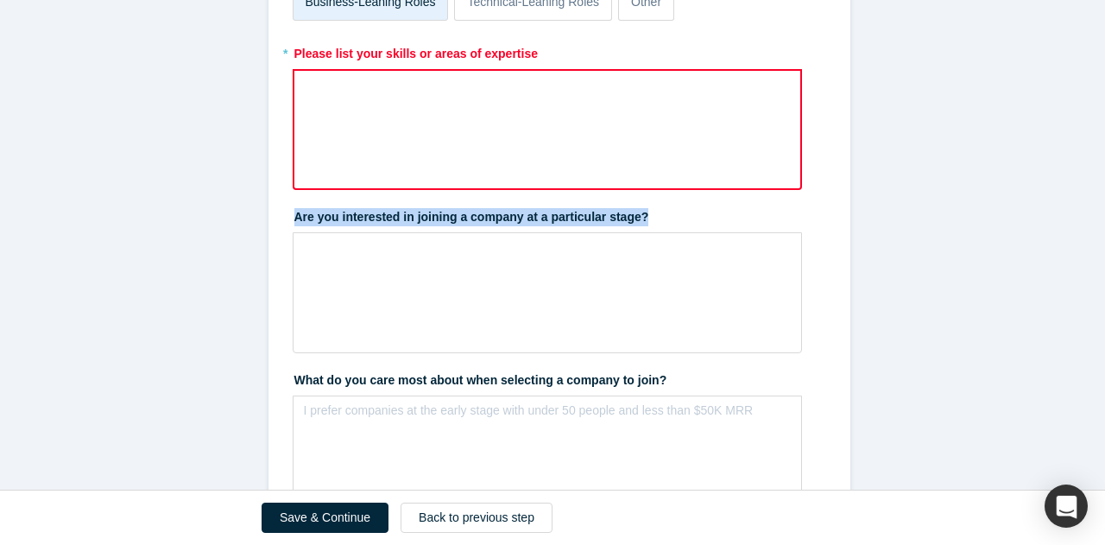
drag, startPoint x: 285, startPoint y: 212, endPoint x: 645, endPoint y: 213, distance: 360.1
click at [645, 213] on label "Are you interested in joining a company at a particular stage?" at bounding box center [560, 214] width 534 height 24
copy label "Are you interested in joining a company at a particular stage?"
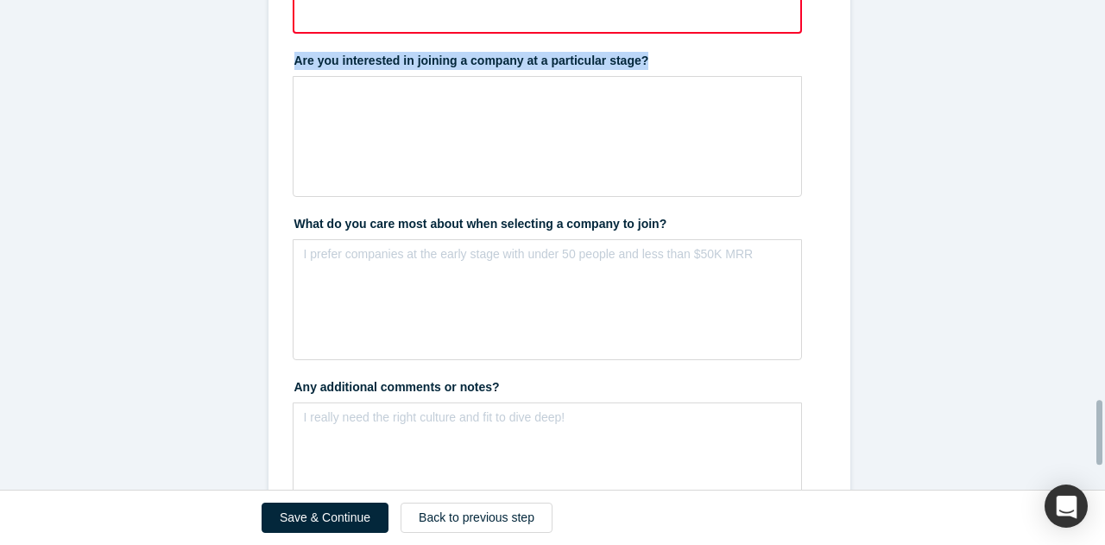
scroll to position [3024, 0]
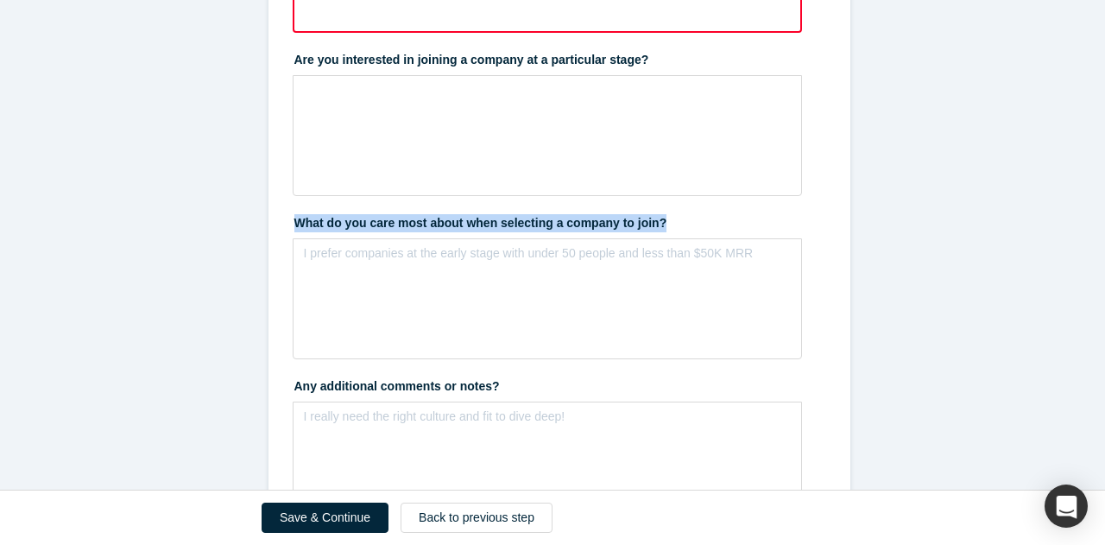
drag, startPoint x: 285, startPoint y: 210, endPoint x: 656, endPoint y: 213, distance: 371.4
click at [656, 213] on label "What do you care most about when selecting a company to join?" at bounding box center [560, 220] width 534 height 24
copy label "What do you care most about when selecting a company to join?"
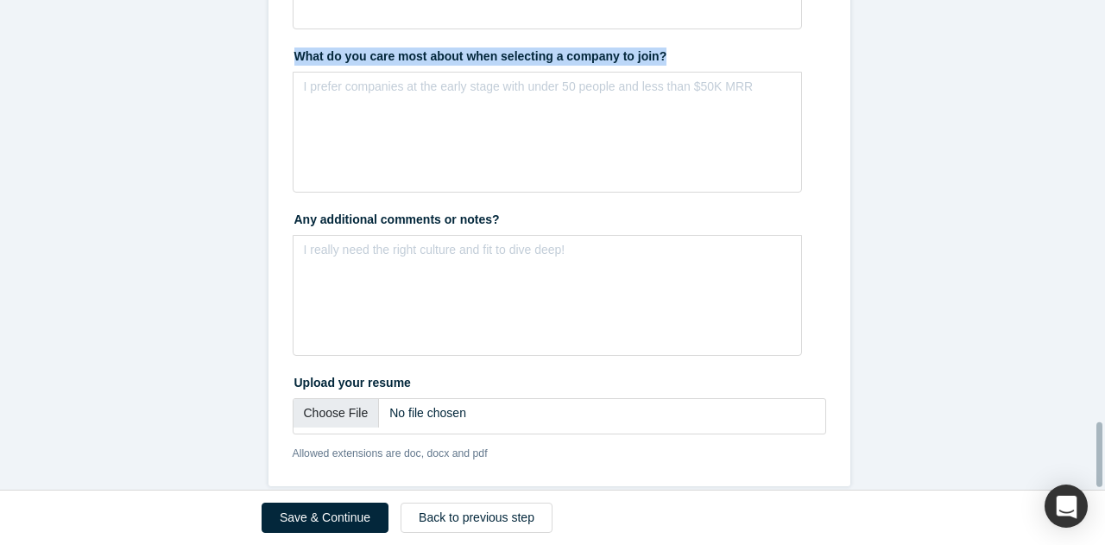
scroll to position [3201, 0]
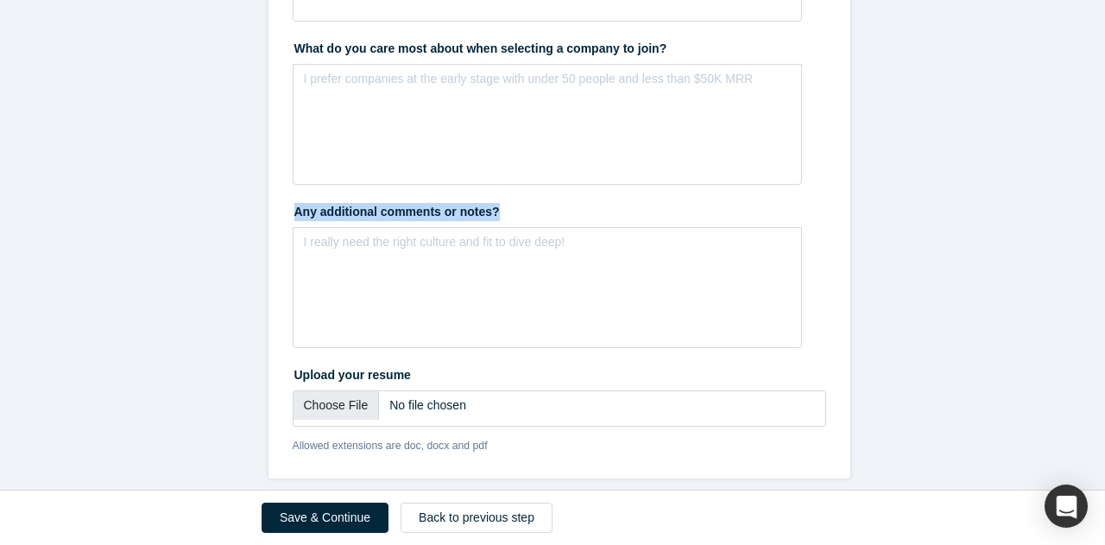
drag, startPoint x: 290, startPoint y: 201, endPoint x: 508, endPoint y: 185, distance: 218.2
click at [508, 185] on fieldset "* What founder type roles are you interested in? Business-Leaning Roles Technic…" at bounding box center [560, 45] width 534 height 844
copy label "Any additional comments or notes?"
click at [314, 408] on input "file" at bounding box center [560, 408] width 534 height 36
type input "C:\fakepath\[PERSON_NAME].pdf"
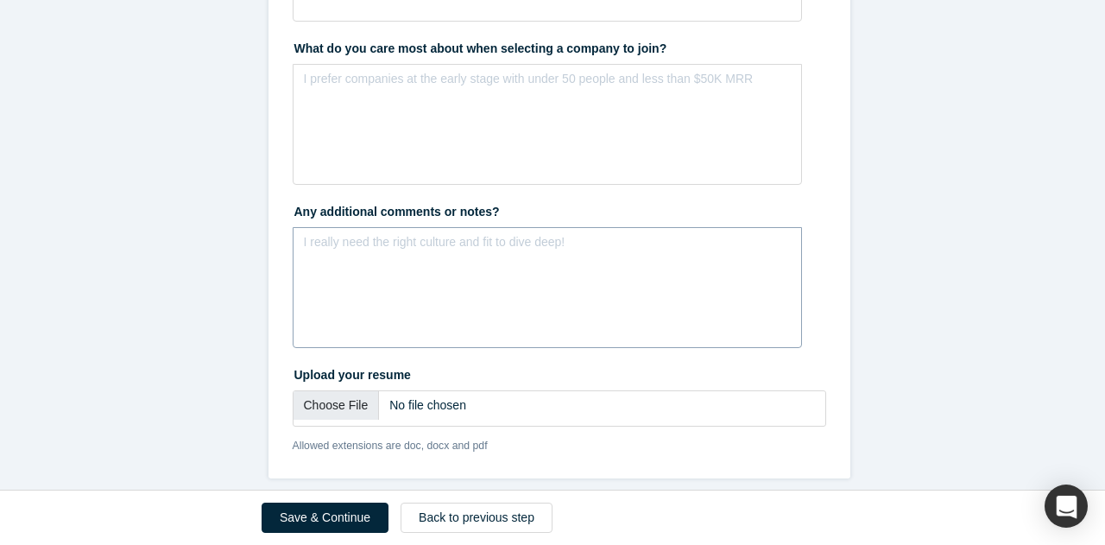
click at [435, 269] on div "I really need the right culture and fit to dive deep!" at bounding box center [548, 287] width 510 height 121
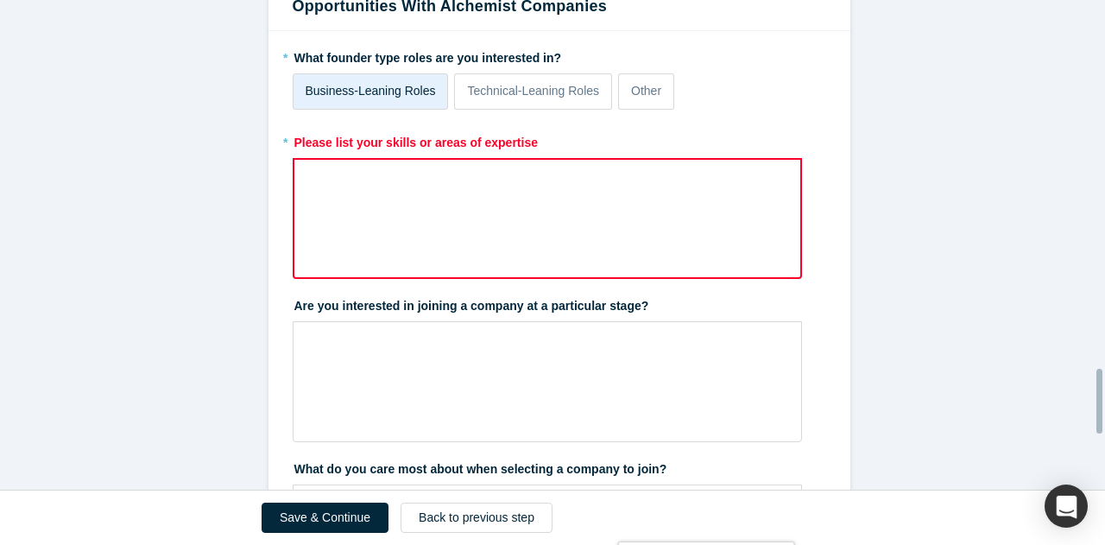
scroll to position [2776, 0]
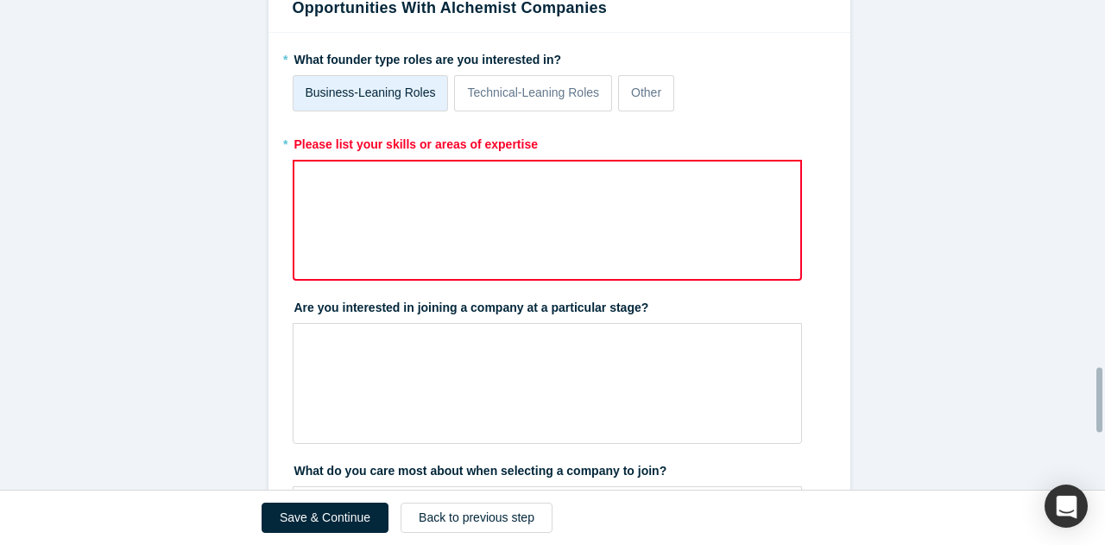
click at [453, 195] on div "rdw-wrapper" at bounding box center [548, 220] width 510 height 121
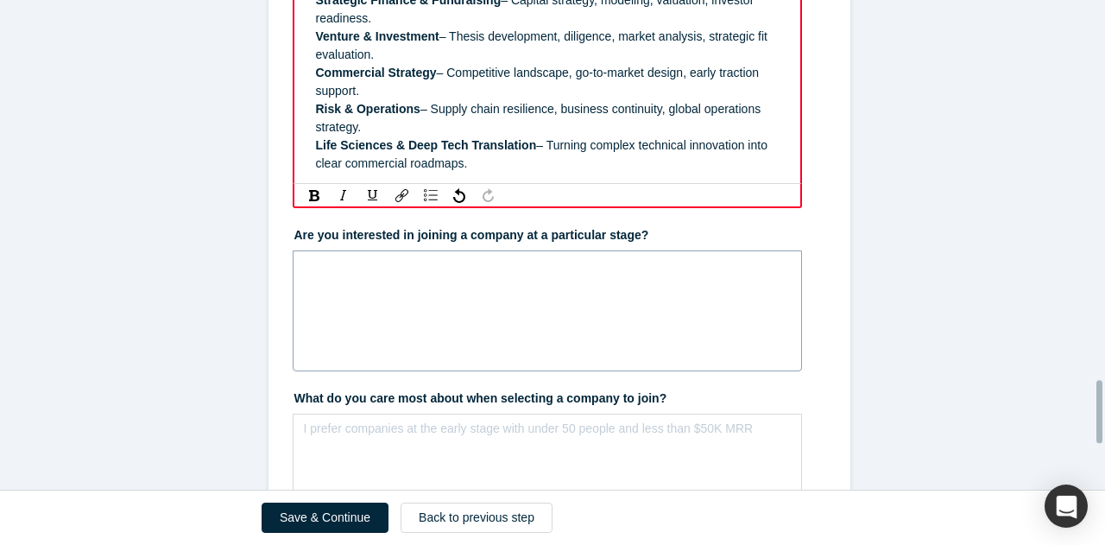
click at [359, 277] on div "rdw-wrapper" at bounding box center [548, 310] width 510 height 121
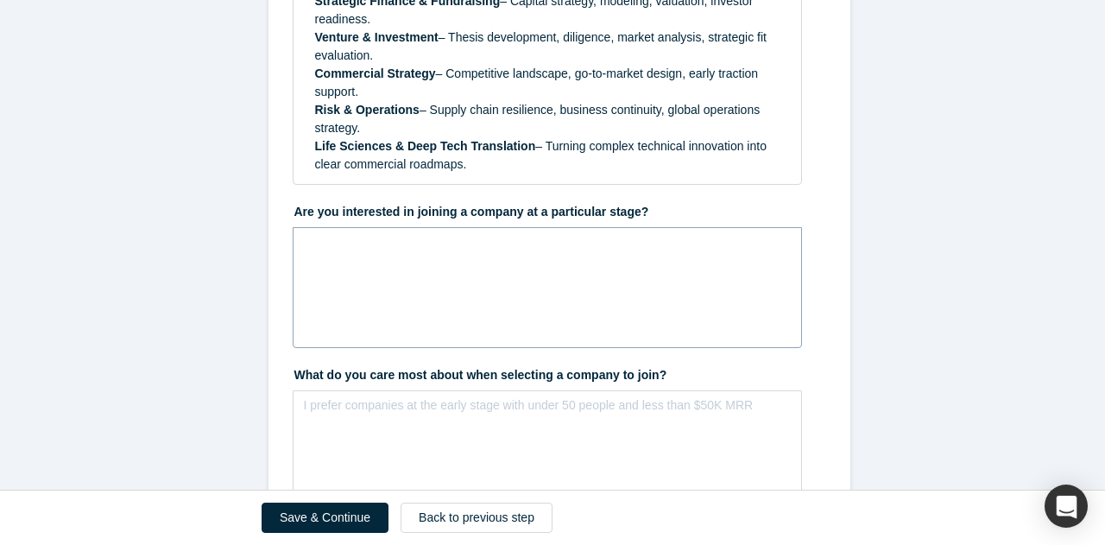
click at [374, 296] on div "rdw-wrapper" at bounding box center [548, 287] width 510 height 121
paste div "rdw-editor"
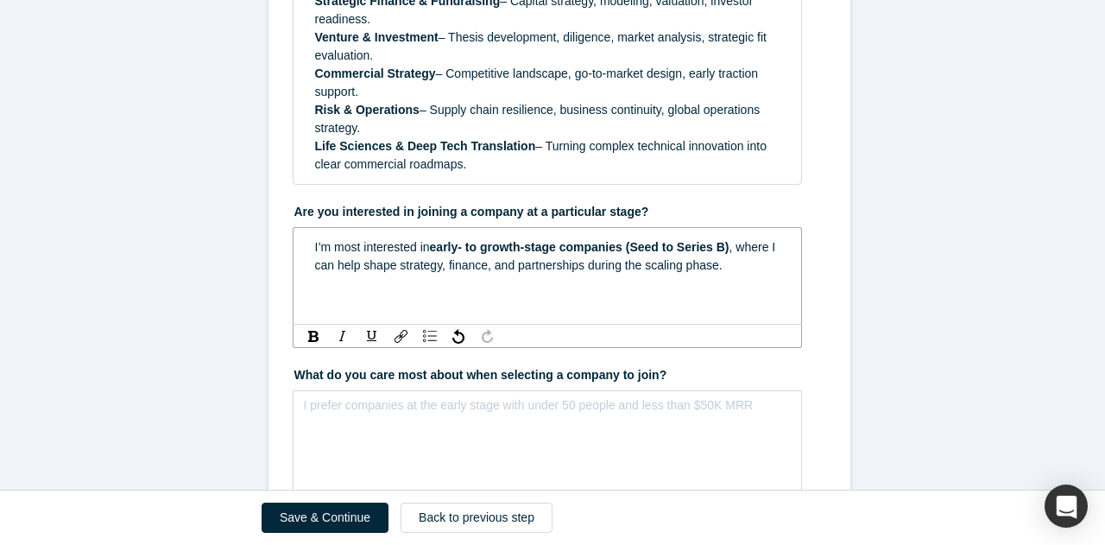
click at [627, 240] on span "early- to growth-stage companies (Seed to Series B)" at bounding box center [580, 247] width 300 height 14
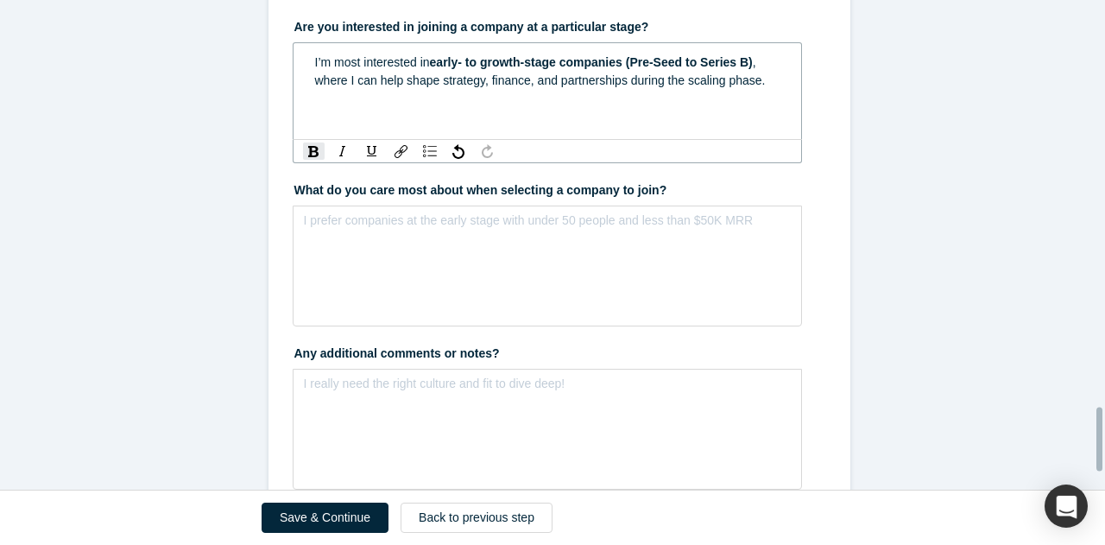
scroll to position [3150, 0]
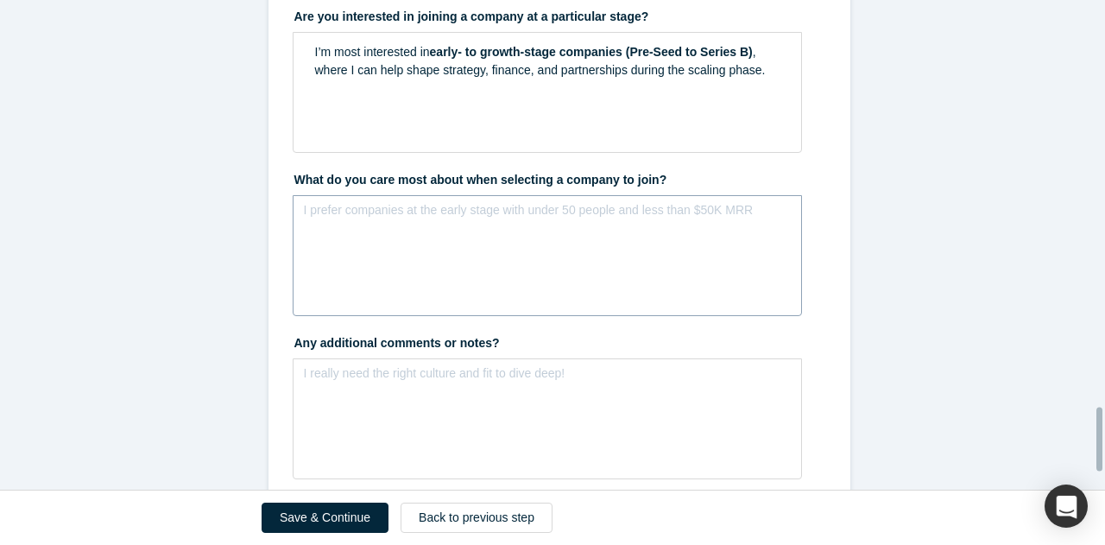
click at [375, 256] on div "I prefer companies at the early stage with under 50 people and less than $50K M…" at bounding box center [548, 255] width 510 height 121
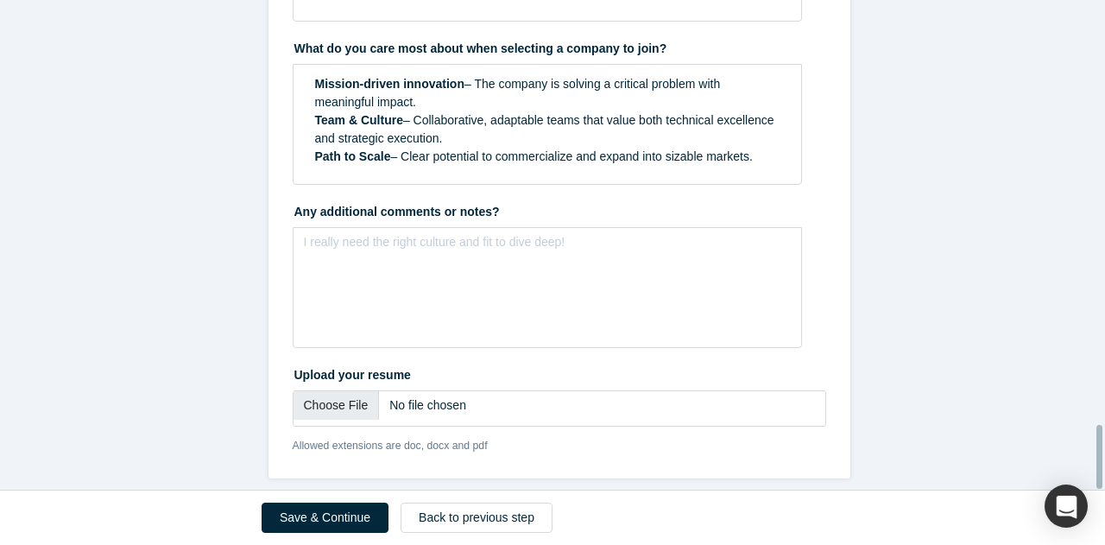
scroll to position [3288, 0]
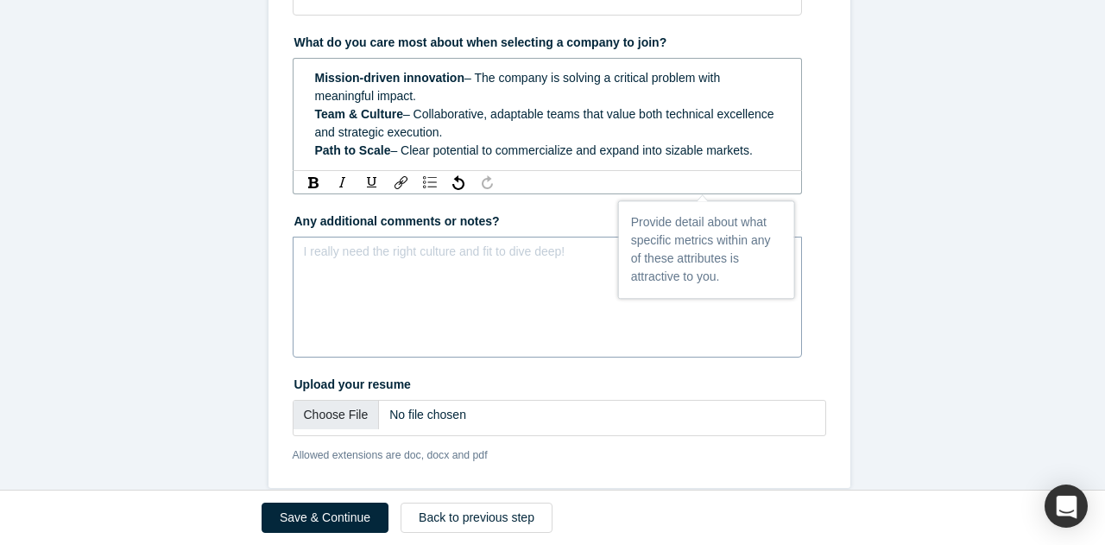
click at [371, 281] on div "I really need the right culture and fit to dive deep!" at bounding box center [548, 297] width 510 height 121
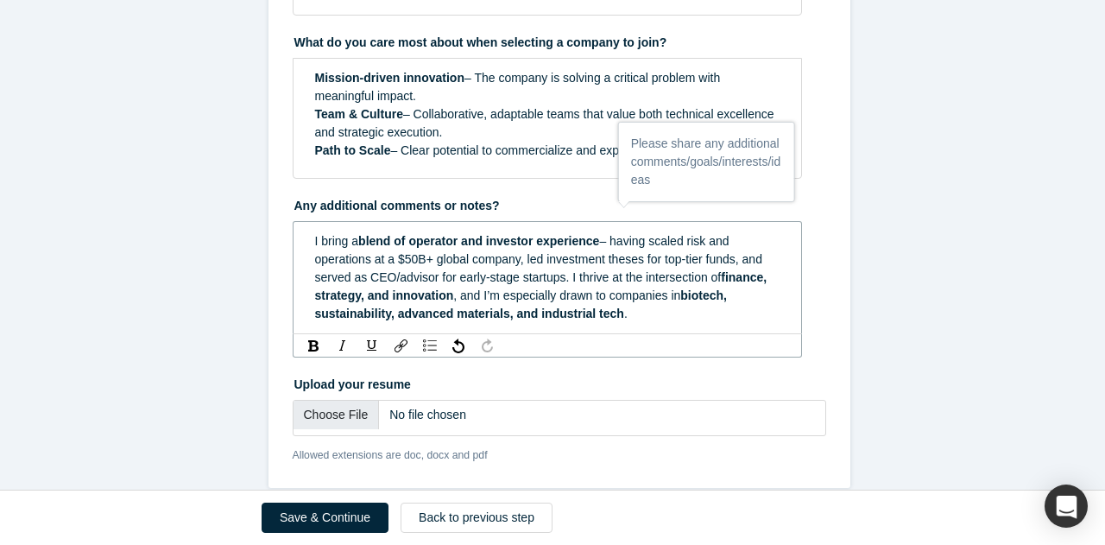
scroll to position [3302, 0]
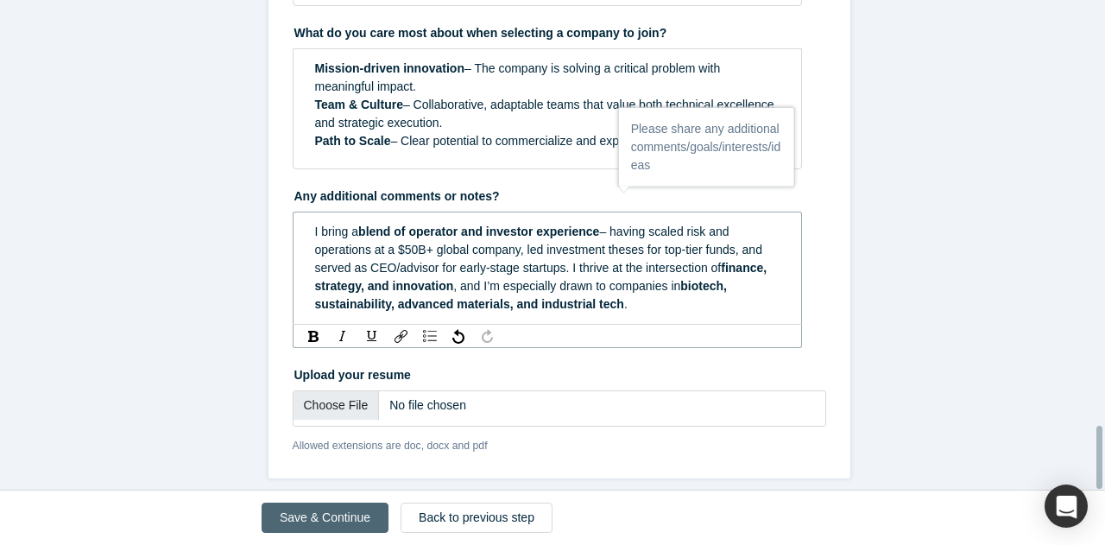
click at [346, 519] on button "Save & Continue" at bounding box center [325, 518] width 127 height 30
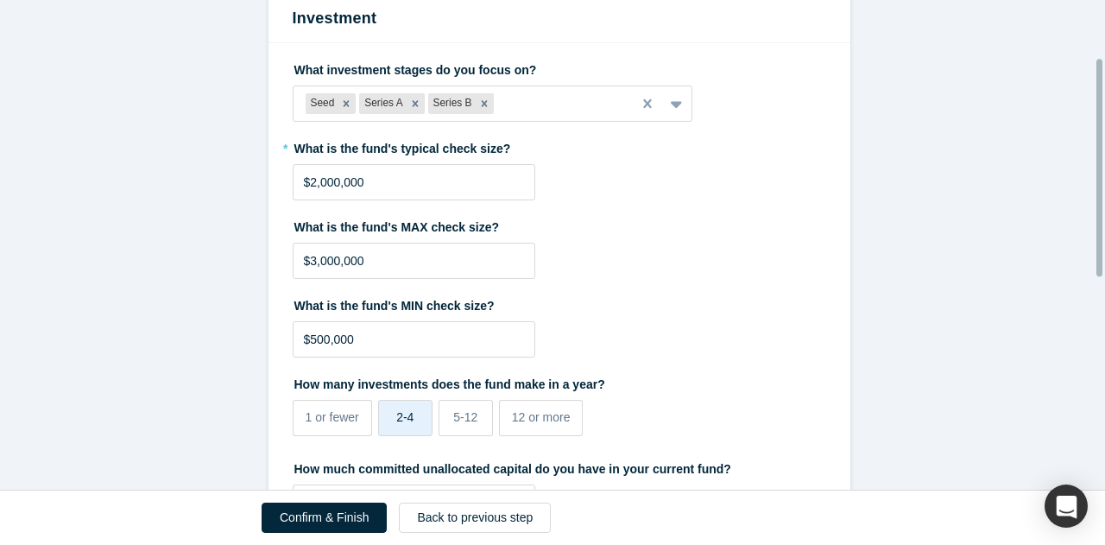
scroll to position [120, 0]
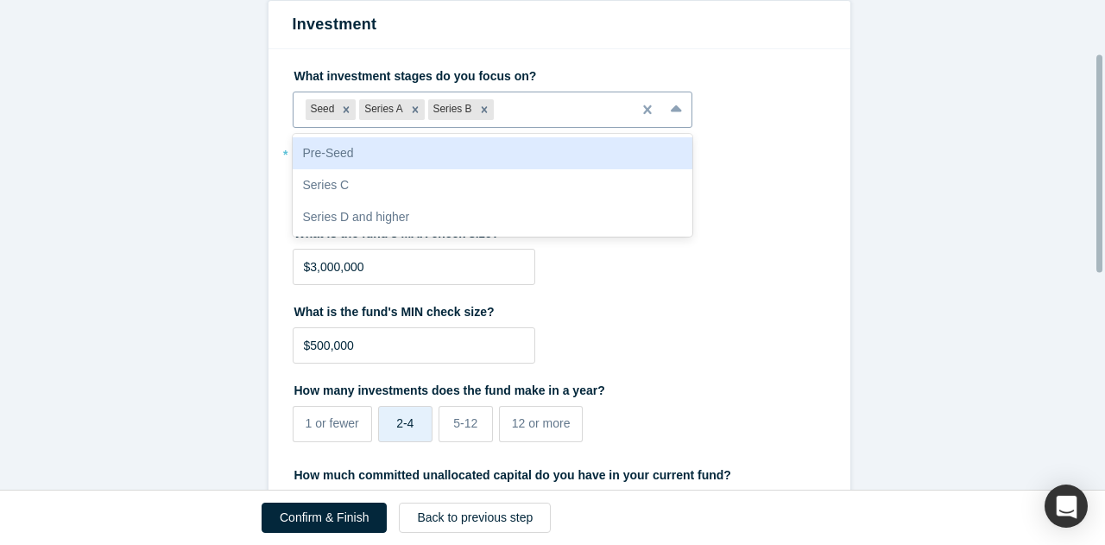
click at [604, 112] on div at bounding box center [558, 110] width 123 height 22
click at [523, 143] on div "Pre-Seed" at bounding box center [493, 153] width 401 height 32
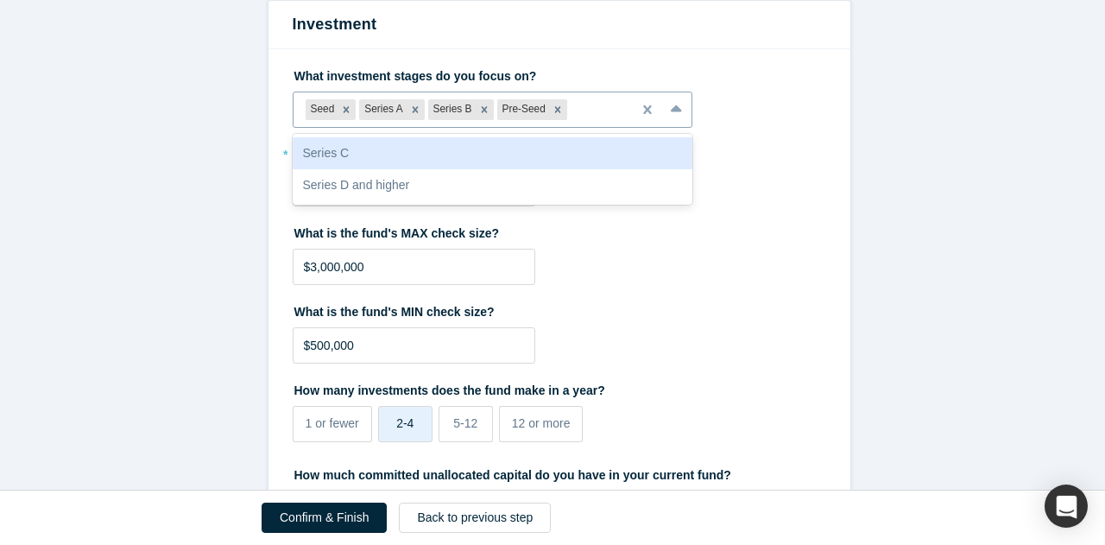
click at [601, 109] on div at bounding box center [595, 110] width 49 height 22
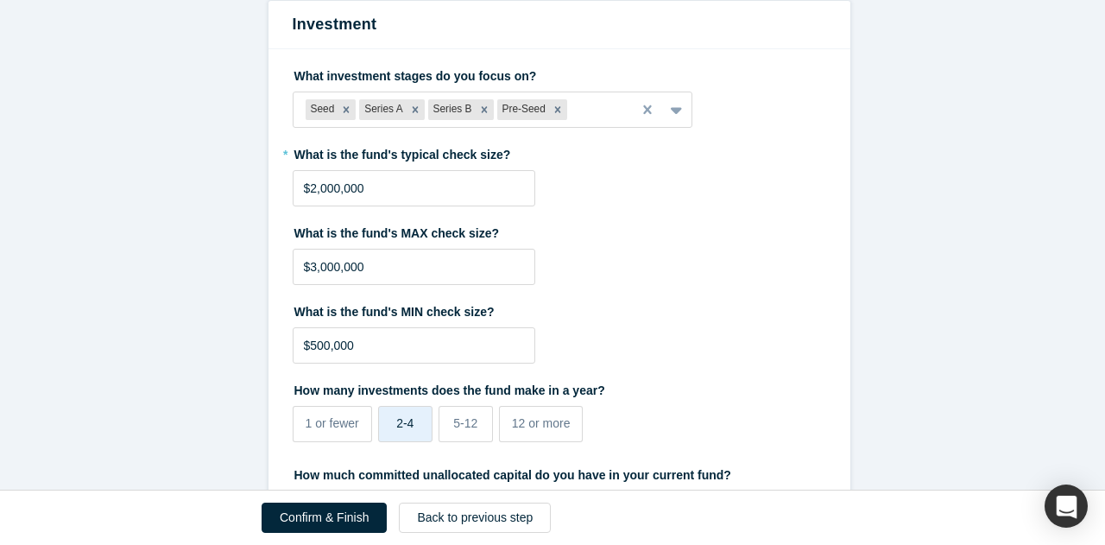
click at [674, 254] on div "What is the fund's MAX check size? $3,000,000" at bounding box center [560, 251] width 534 height 66
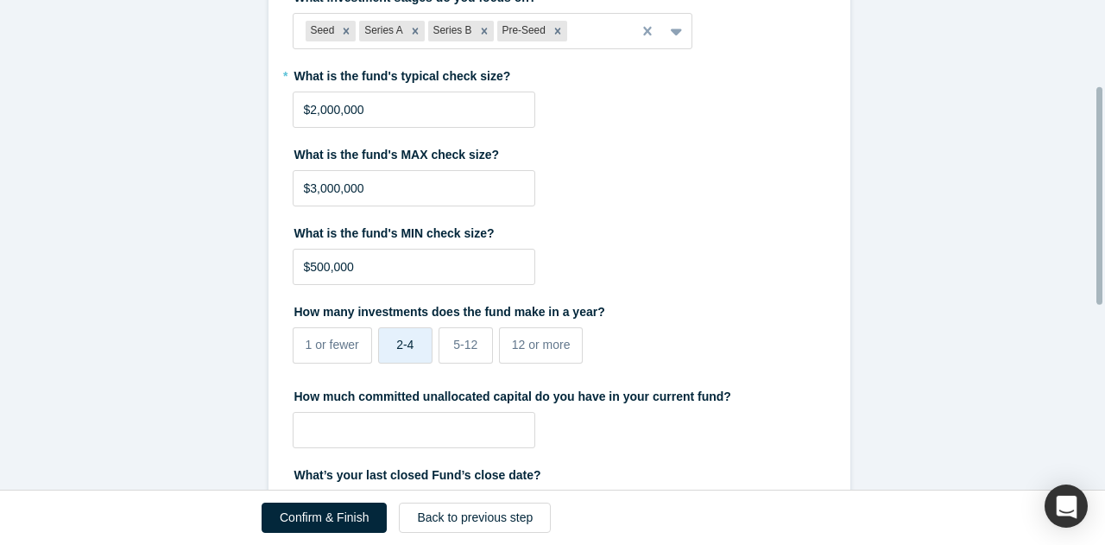
scroll to position [199, 0]
drag, startPoint x: 421, startPoint y: 114, endPoint x: 217, endPoint y: 108, distance: 203.9
click at [217, 108] on form "Investment What investment stages do you focus on? Seed Series A Series B Pre-S…" at bounding box center [559, 398] width 1118 height 955
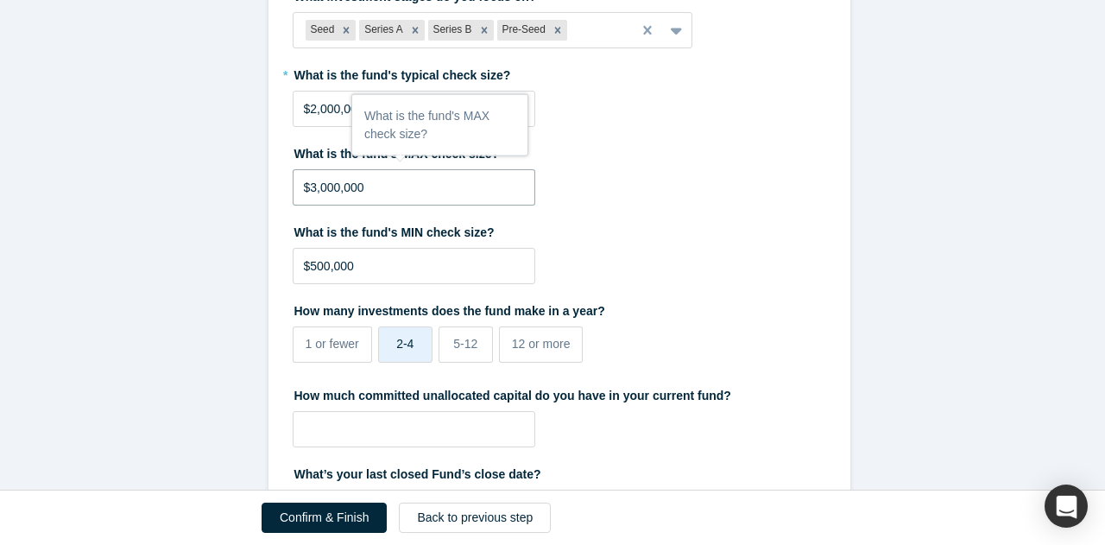
drag, startPoint x: 381, startPoint y: 187, endPoint x: 226, endPoint y: 179, distance: 154.8
click at [226, 179] on form "Investment What investment stages do you focus on? Seed Series A Series B Pre-S…" at bounding box center [559, 398] width 1118 height 955
type input "$3,500,000"
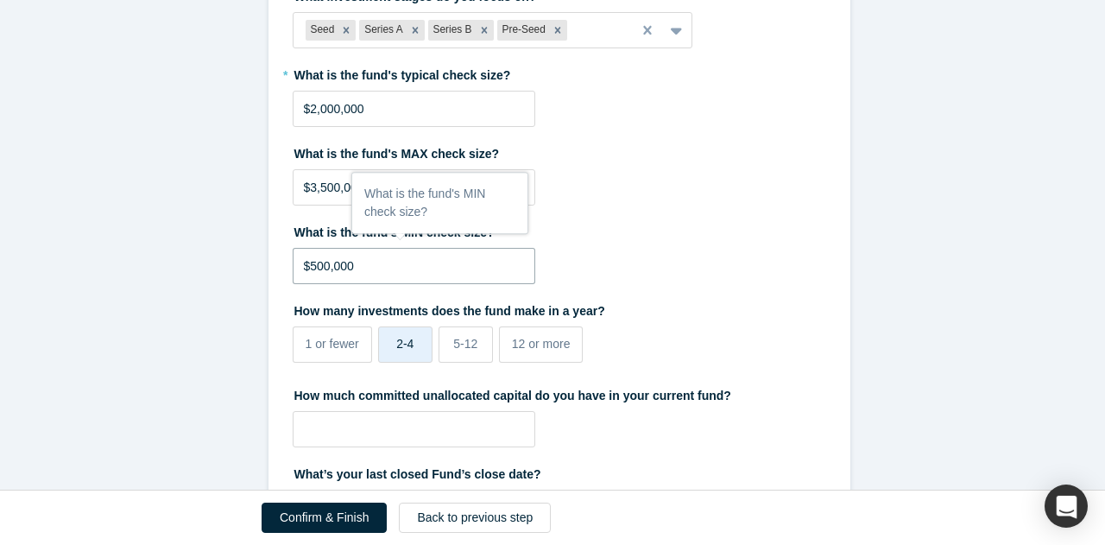
drag, startPoint x: 382, startPoint y: 259, endPoint x: 231, endPoint y: 263, distance: 151.2
click at [231, 263] on form "Investment What investment stages do you focus on? Seed Series A Series B Pre-S…" at bounding box center [559, 398] width 1118 height 955
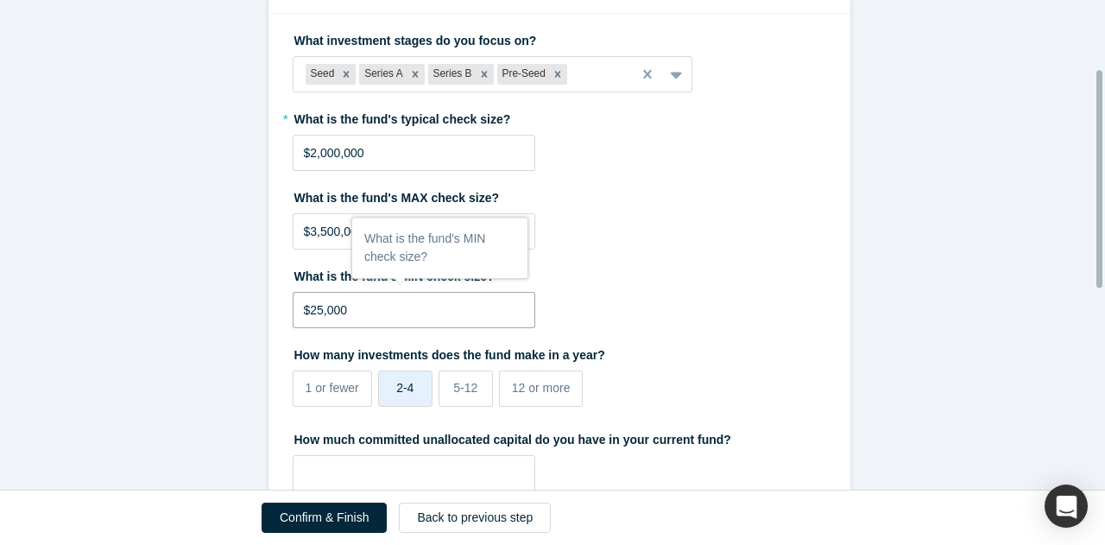
scroll to position [155, 0]
type input "$25,000"
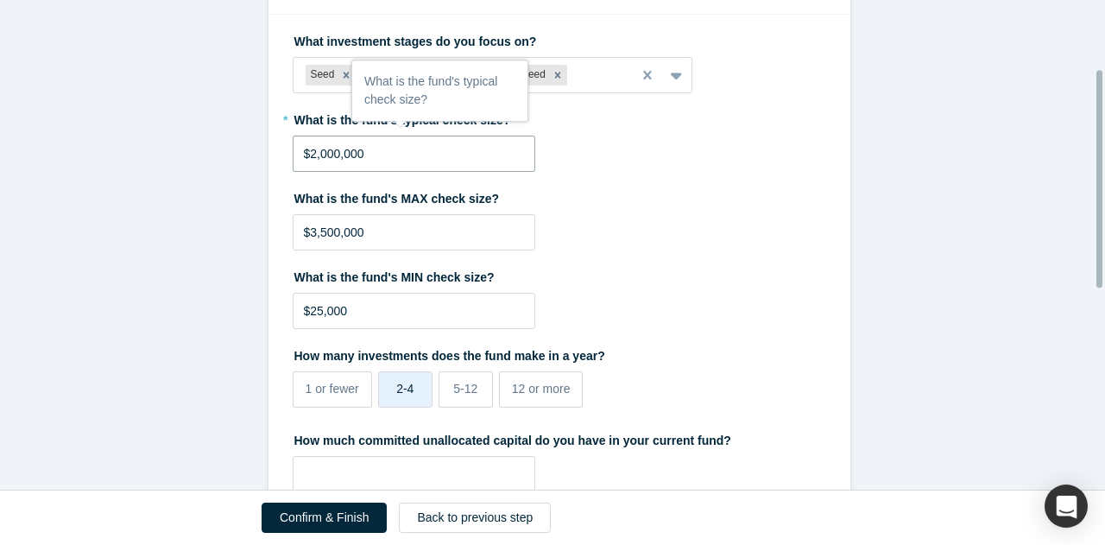
drag, startPoint x: 362, startPoint y: 152, endPoint x: 188, endPoint y: 142, distance: 173.9
click at [188, 142] on form "Investment What investment stages do you focus on? Seed Series A Series B Pre-S…" at bounding box center [559, 443] width 1118 height 955
type input "$500,000"
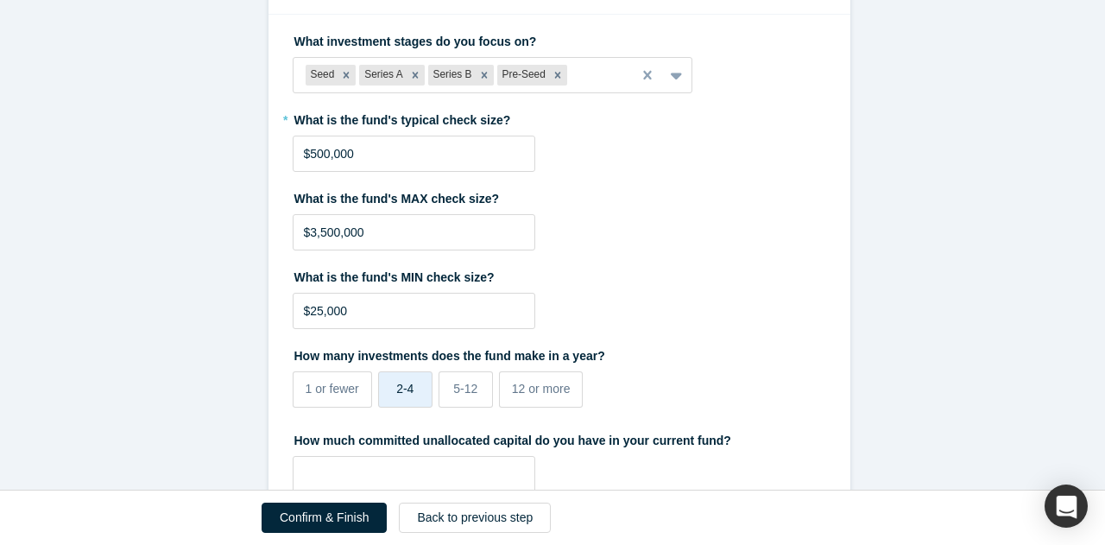
click at [187, 164] on form "Investment What investment stages do you focus on? Seed Series A Series B Pre-S…" at bounding box center [559, 443] width 1118 height 955
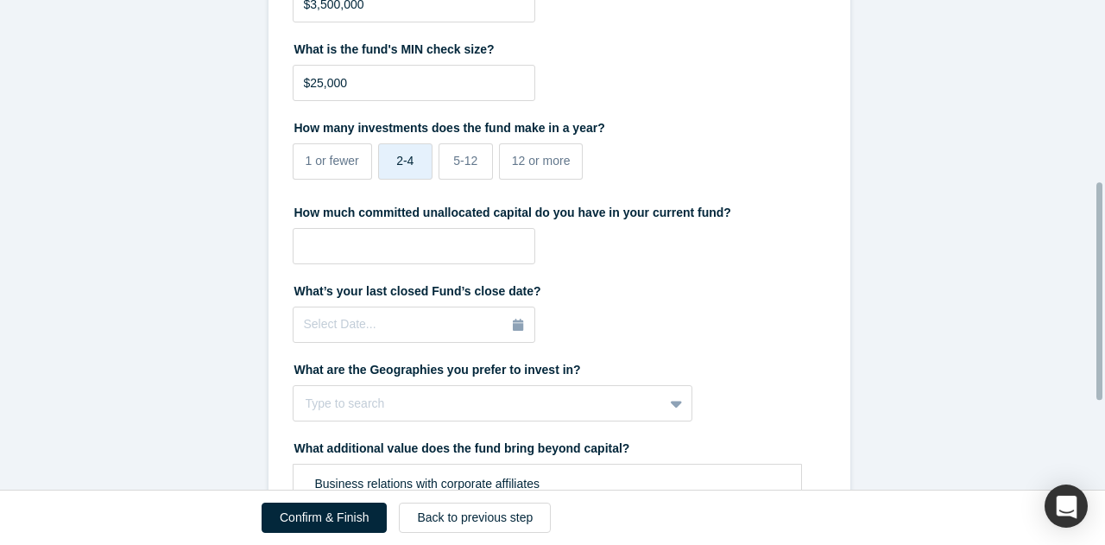
scroll to position [429, 0]
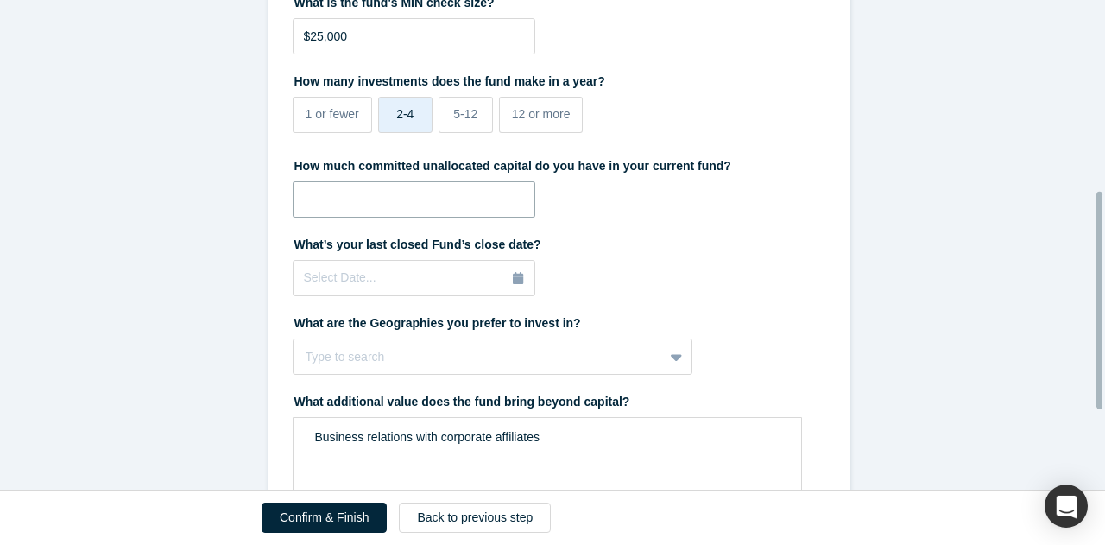
click at [315, 215] on input "tel" at bounding box center [414, 199] width 243 height 36
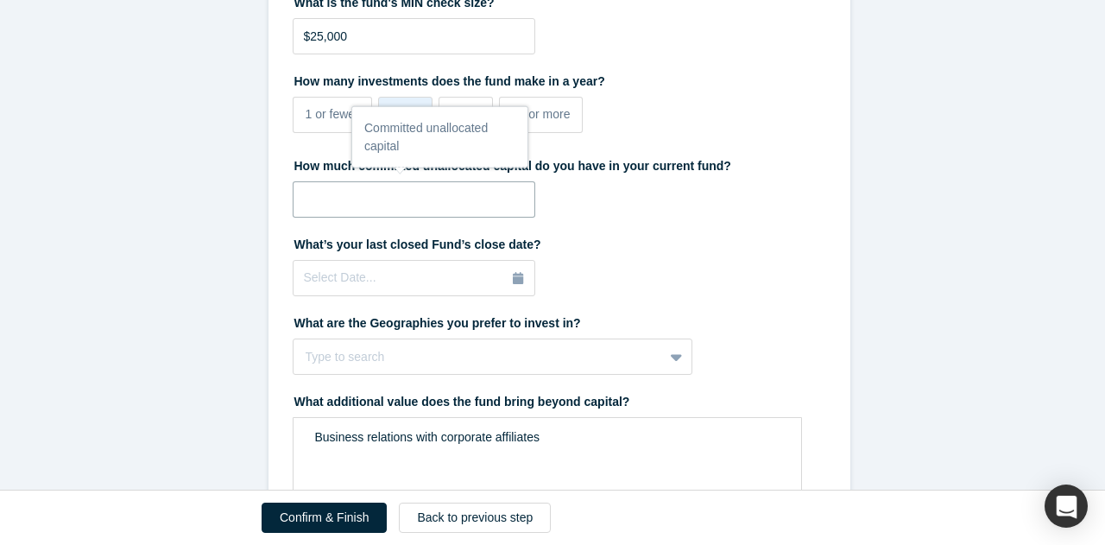
click at [345, 182] on input "tel" at bounding box center [414, 199] width 243 height 36
click at [305, 203] on input "tel" at bounding box center [414, 199] width 243 height 36
click at [207, 187] on form "Investment What investment stages do you focus on? Seed Series A Series B Pre-S…" at bounding box center [559, 169] width 1118 height 955
click at [356, 204] on input "tel" at bounding box center [414, 199] width 243 height 36
type input "$2"
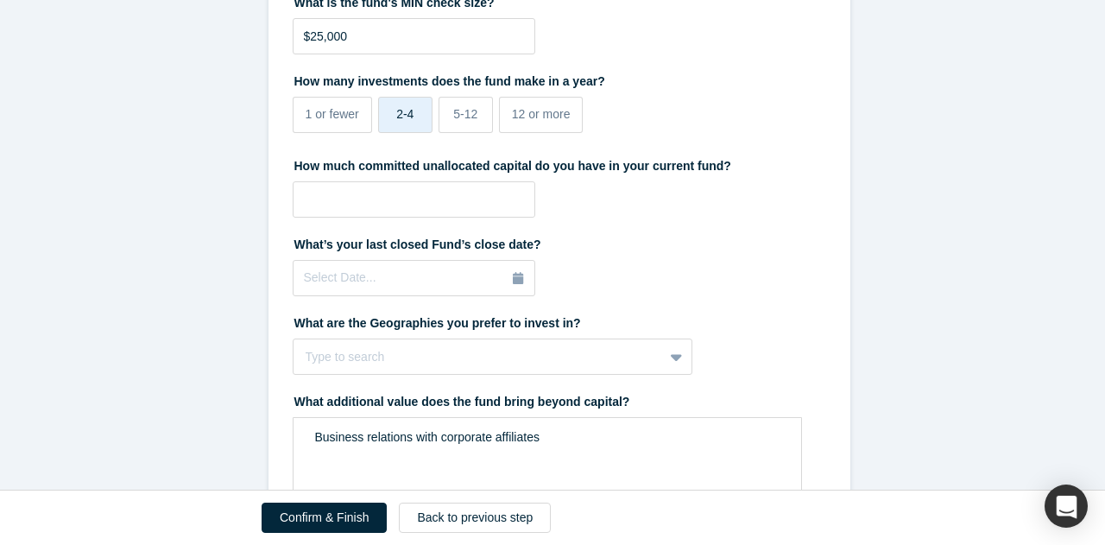
click at [259, 204] on form "Investment What investment stages do you focus on? Seed Series A Series B Pre-S…" at bounding box center [559, 169] width 1118 height 955
click at [519, 275] on button "Select Date..." at bounding box center [414, 278] width 243 height 36
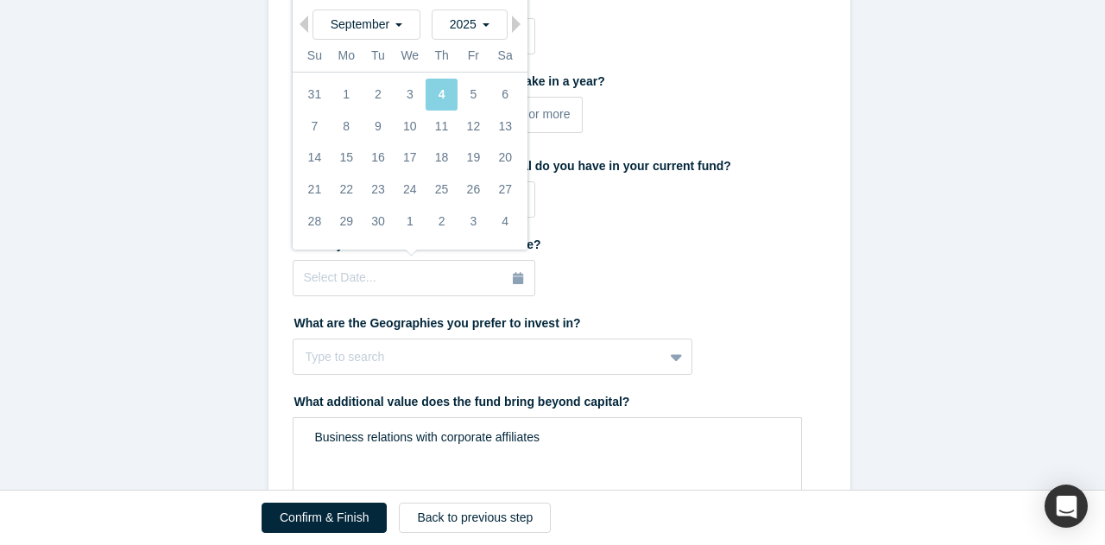
click at [629, 248] on label "What’s your last closed Fund’s close date?" at bounding box center [560, 242] width 534 height 24
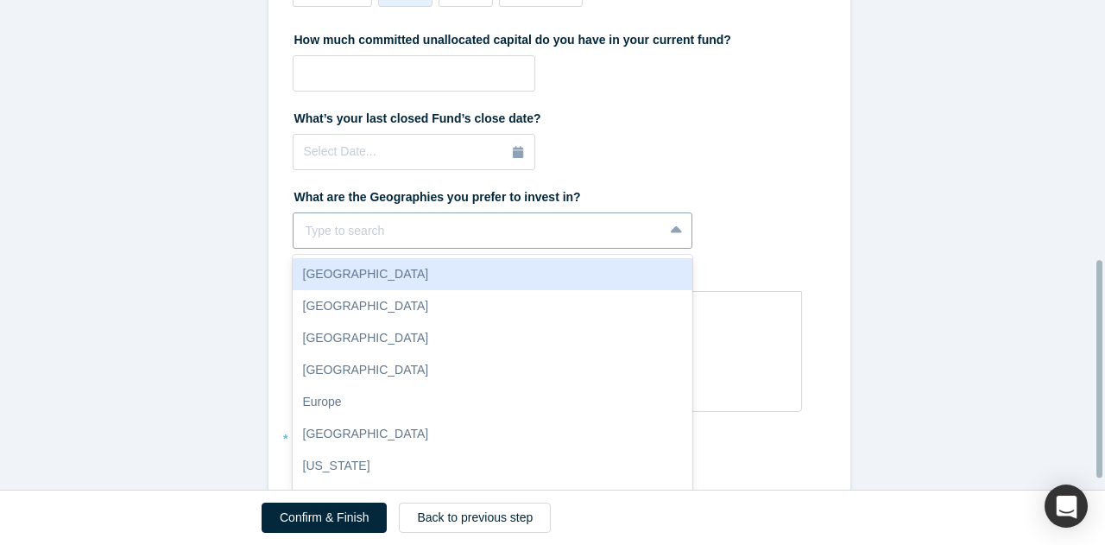
click at [630, 236] on div "10 results available. Use Up and Down to choose options, press Enter to select …" at bounding box center [493, 230] width 401 height 36
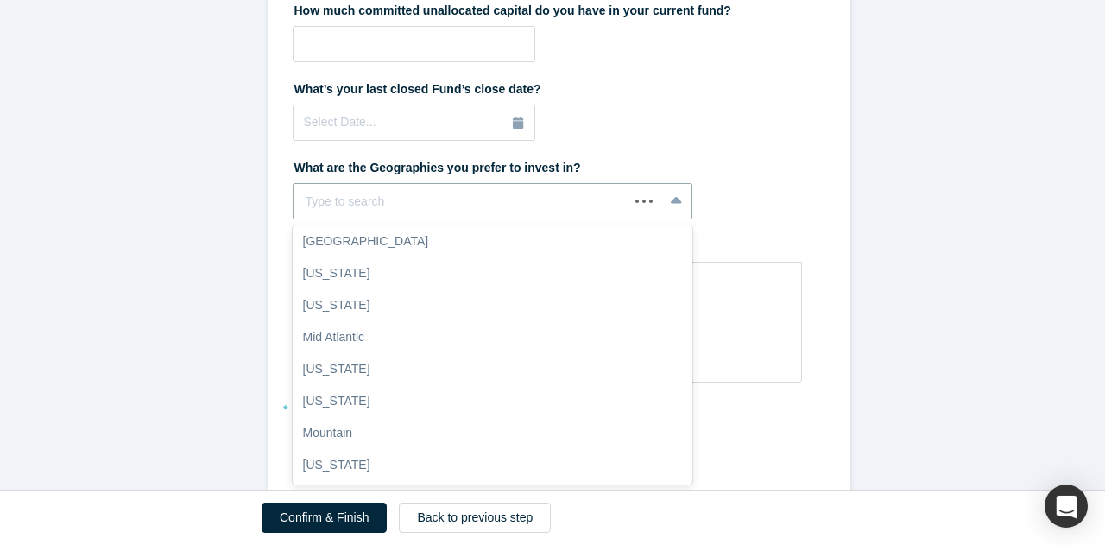
scroll to position [0, 0]
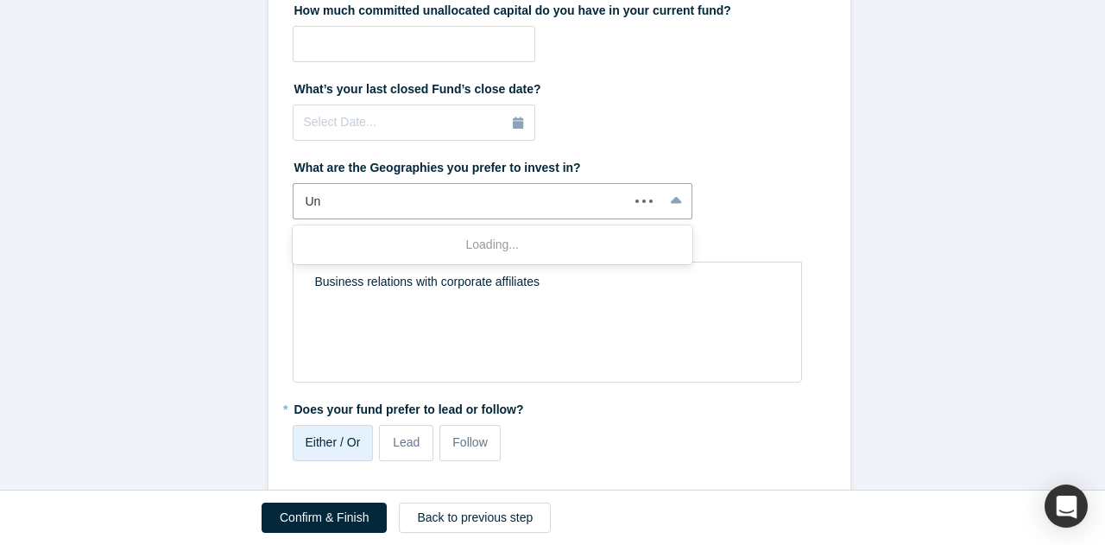
type input "U"
type input "G"
type input "World"
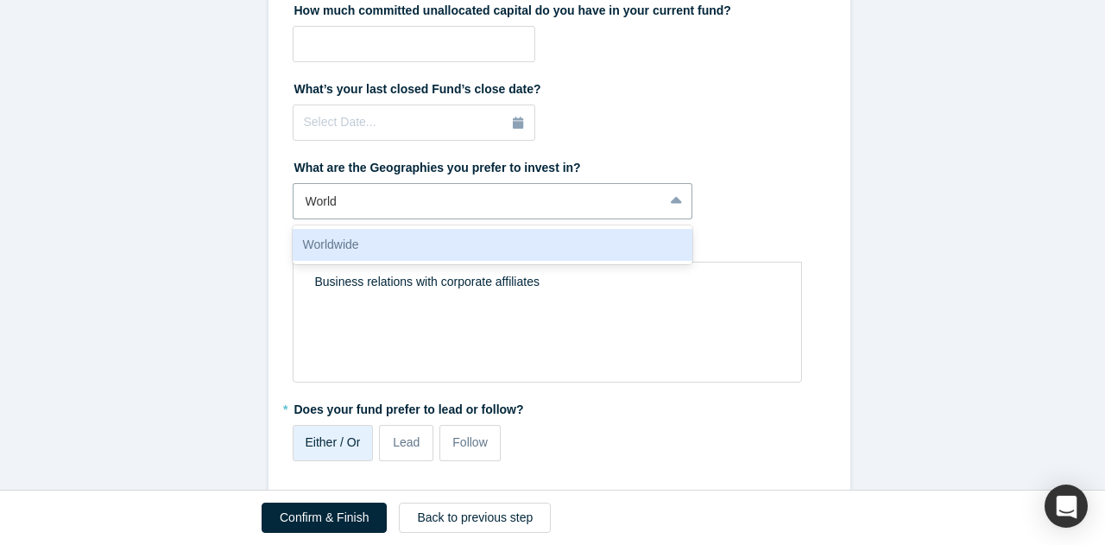
click at [386, 244] on div "Worldwide" at bounding box center [493, 245] width 401 height 32
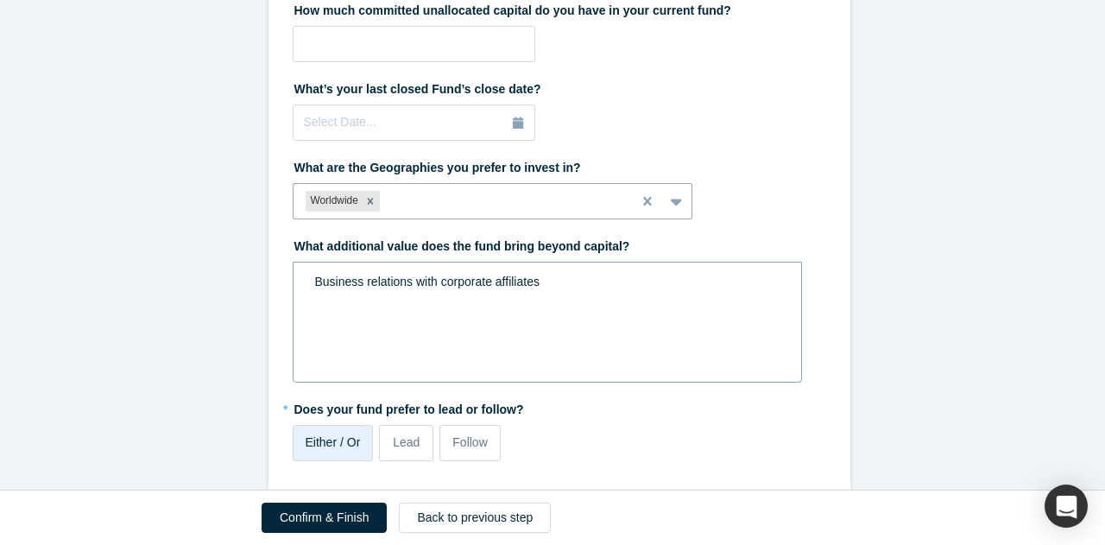
click at [497, 313] on div "Business relations with corporate affiliates" at bounding box center [548, 322] width 510 height 121
click at [510, 291] on div "Business relations with corporate affiliates" at bounding box center [548, 282] width 486 height 28
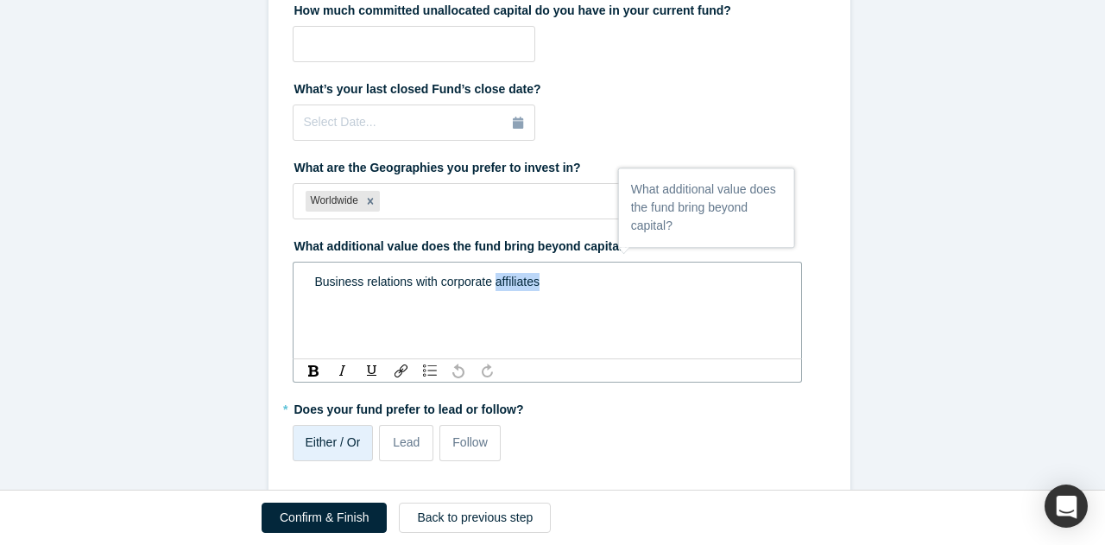
click at [510, 291] on div "Business relations with corporate affiliates" at bounding box center [548, 282] width 486 height 28
click at [575, 293] on div "Business relations with corporate affiliates" at bounding box center [548, 282] width 486 height 28
click at [570, 282] on div "Business relations with corporate affiliates" at bounding box center [547, 282] width 465 height 18
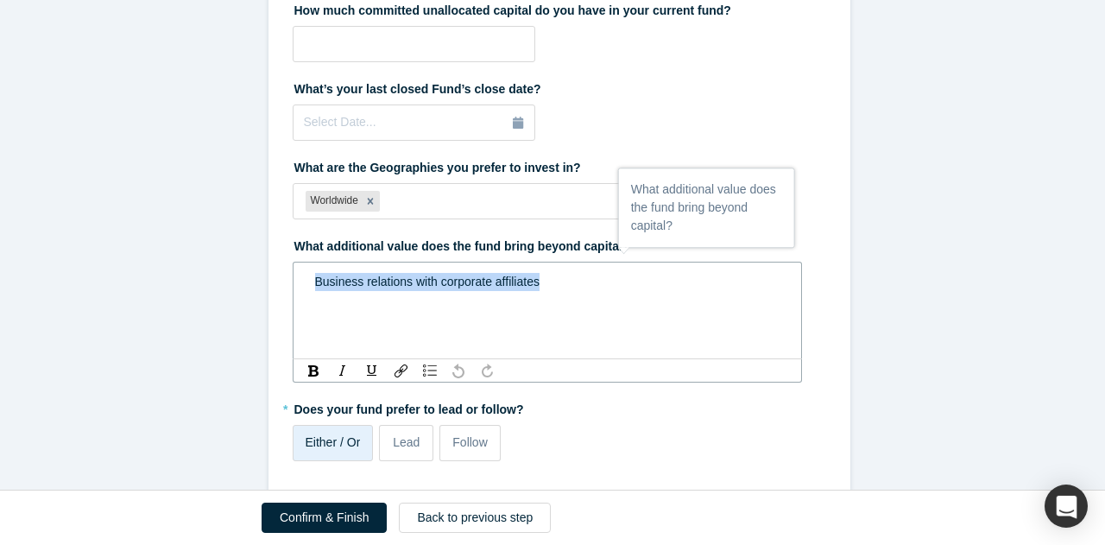
click at [570, 282] on div "Business relations with corporate affiliates" at bounding box center [547, 282] width 465 height 18
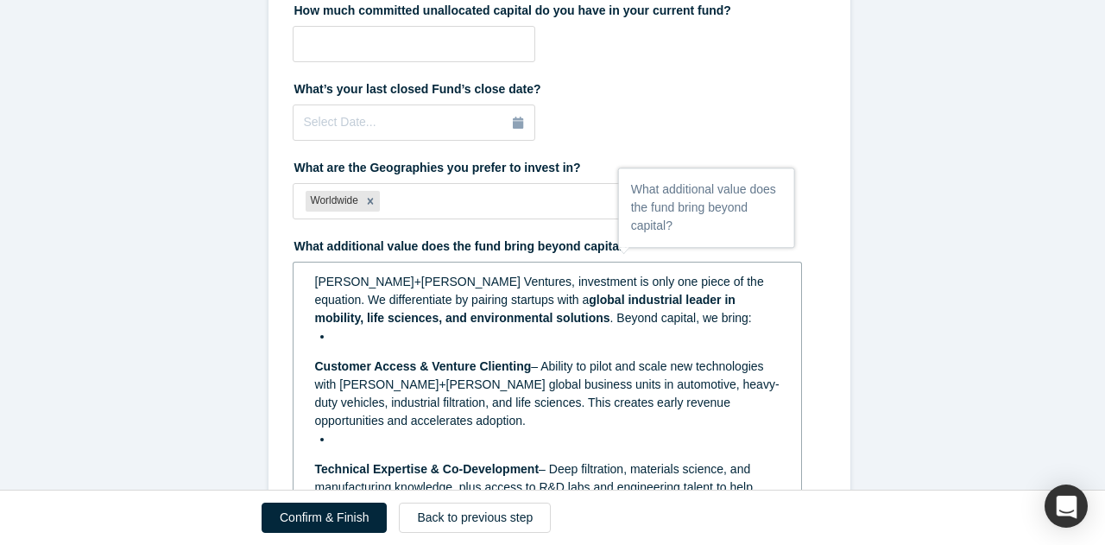
click at [333, 339] on div "rdw-editor" at bounding box center [556, 336] width 447 height 18
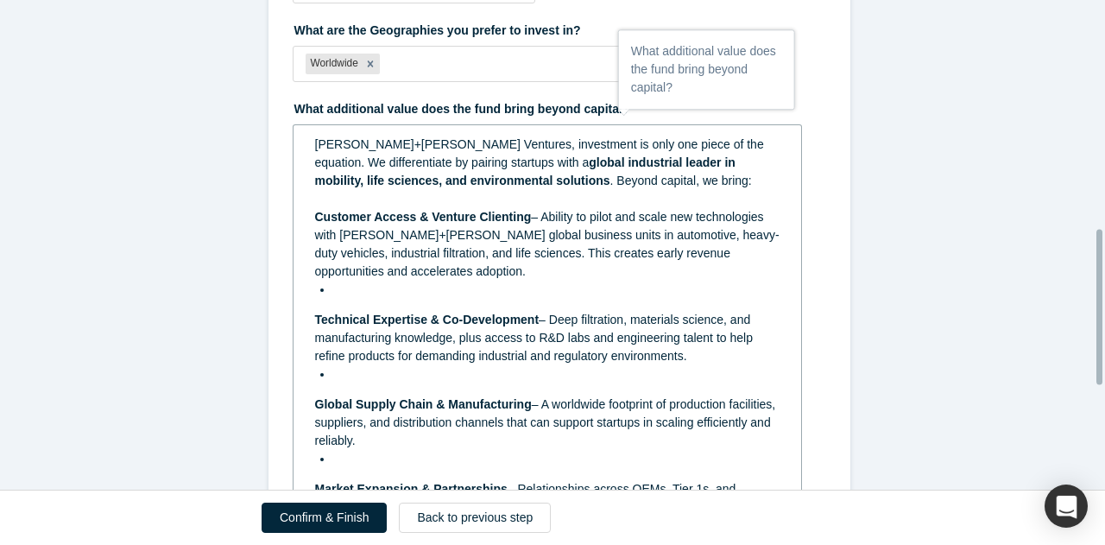
scroll to position [726, 0]
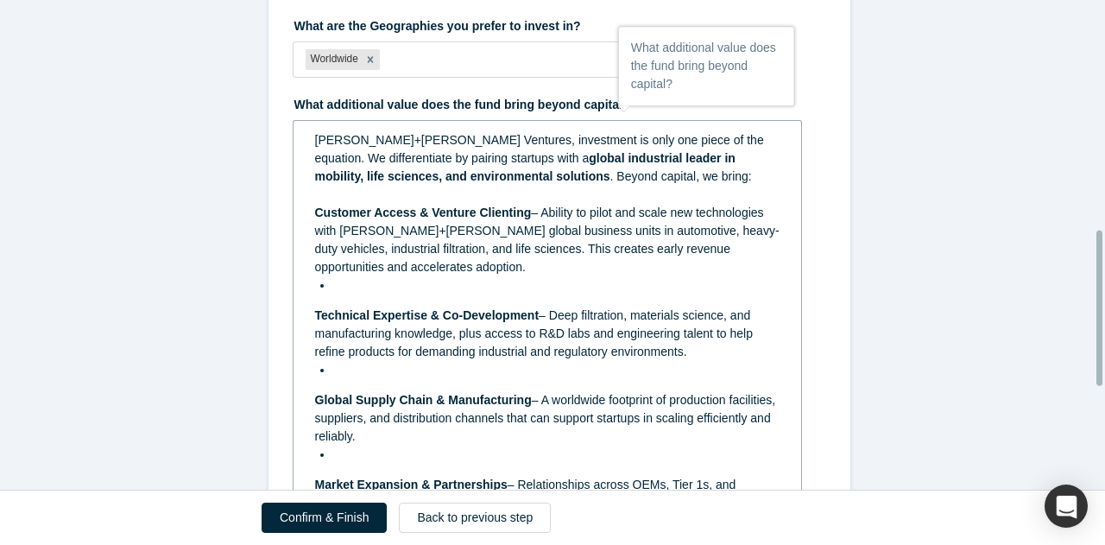
click at [356, 291] on div "rdw-editor" at bounding box center [556, 285] width 447 height 18
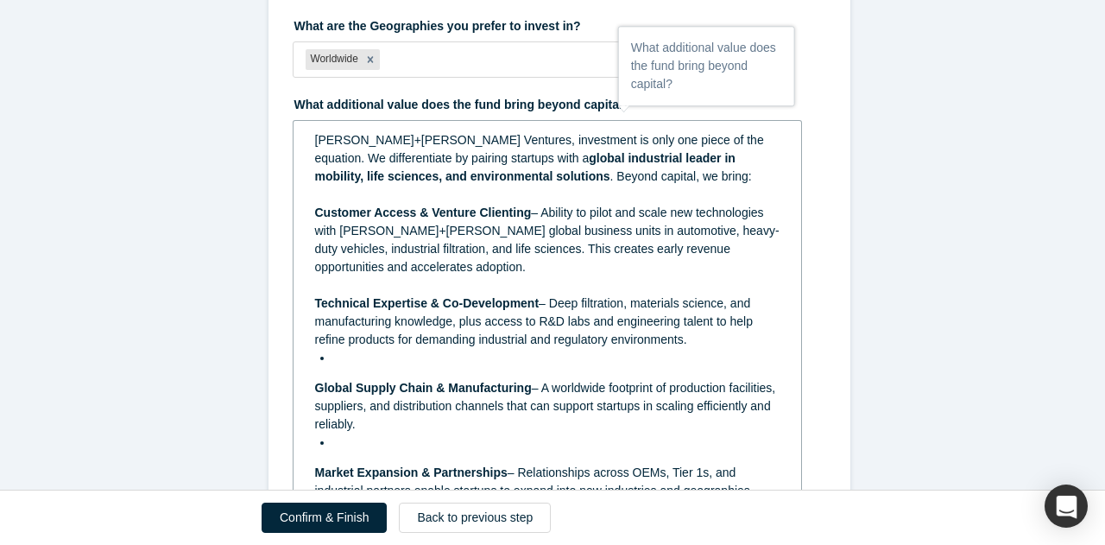
click at [347, 365] on div "rdw-editor" at bounding box center [556, 358] width 447 height 18
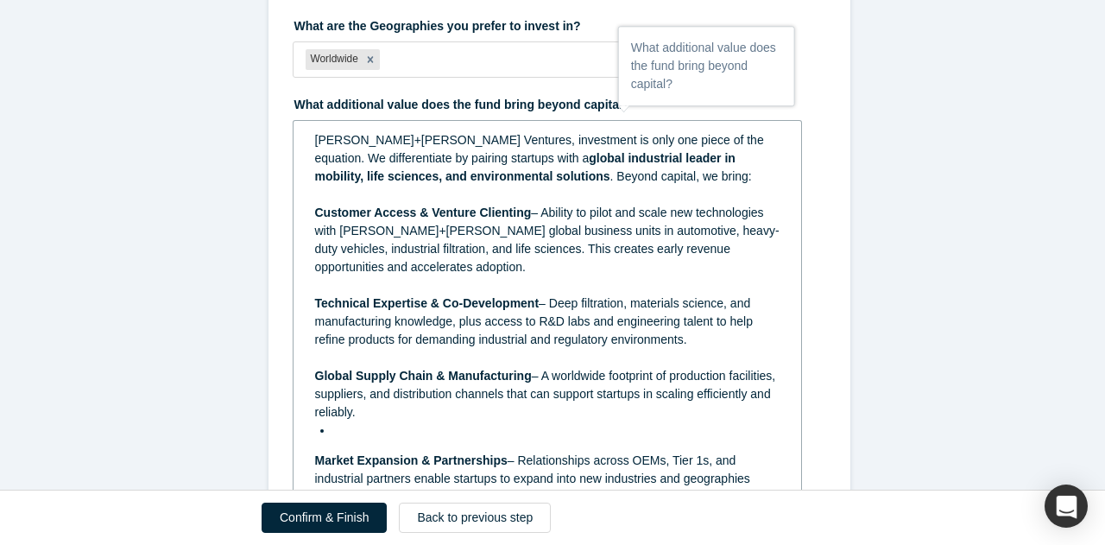
click at [345, 425] on div "rdw-editor" at bounding box center [556, 430] width 447 height 18
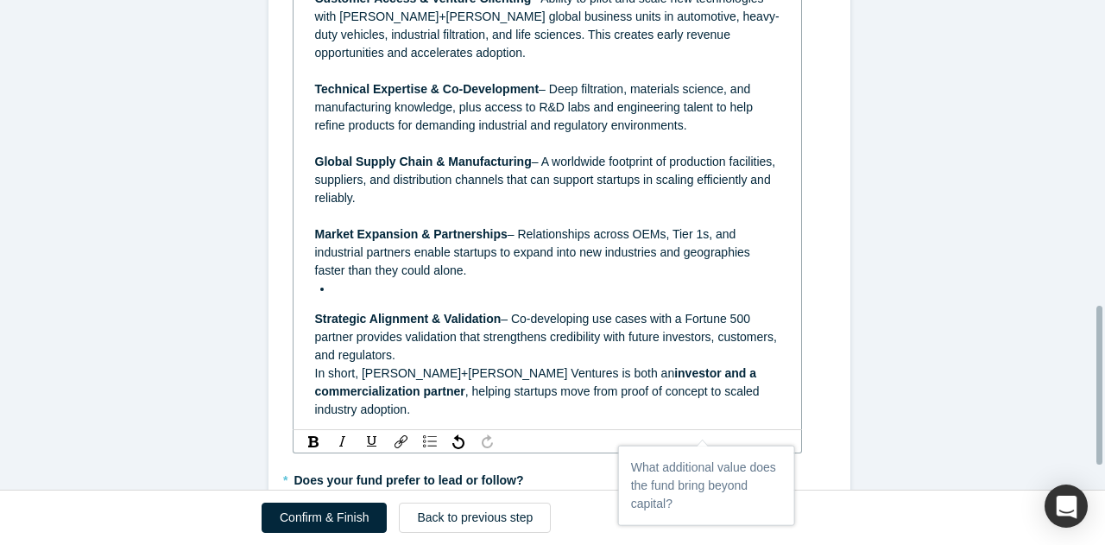
scroll to position [949, 0]
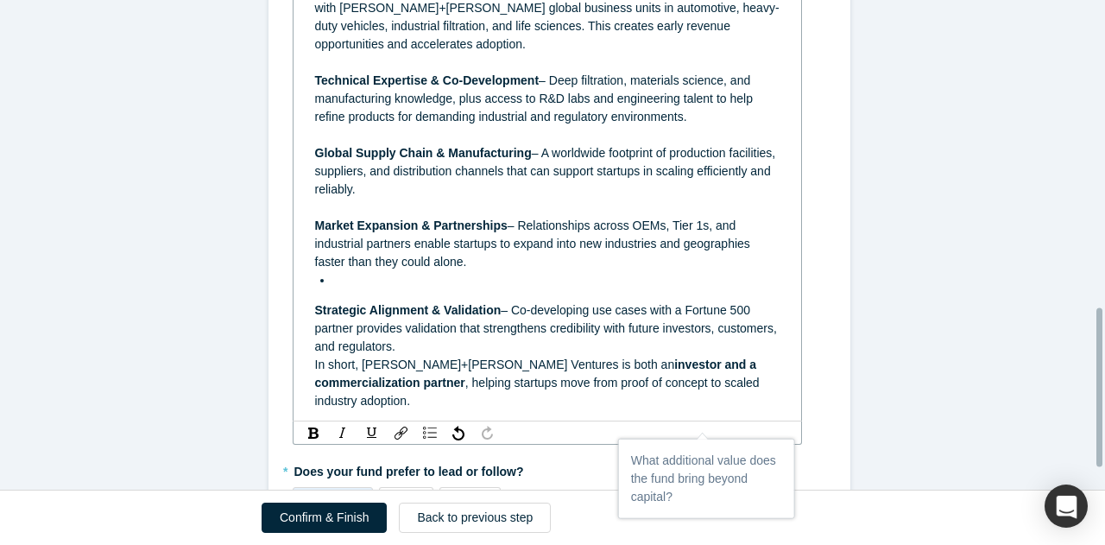
click at [345, 283] on div "rdw-editor" at bounding box center [556, 280] width 447 height 18
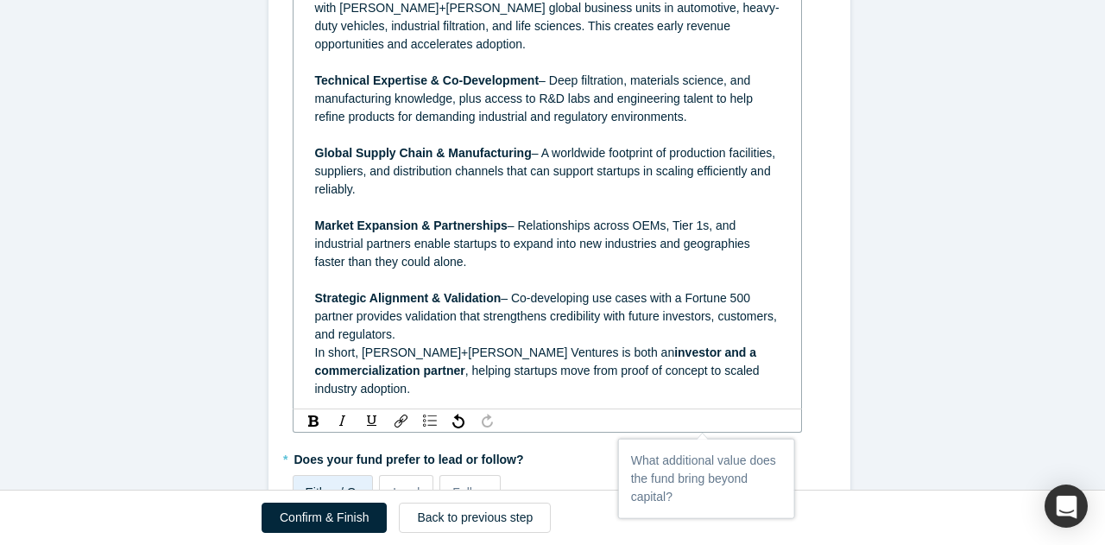
click at [402, 331] on div "Strategic Alignment & Validation – Co-developing use cases with a Fortune 500 p…" at bounding box center [547, 316] width 465 height 54
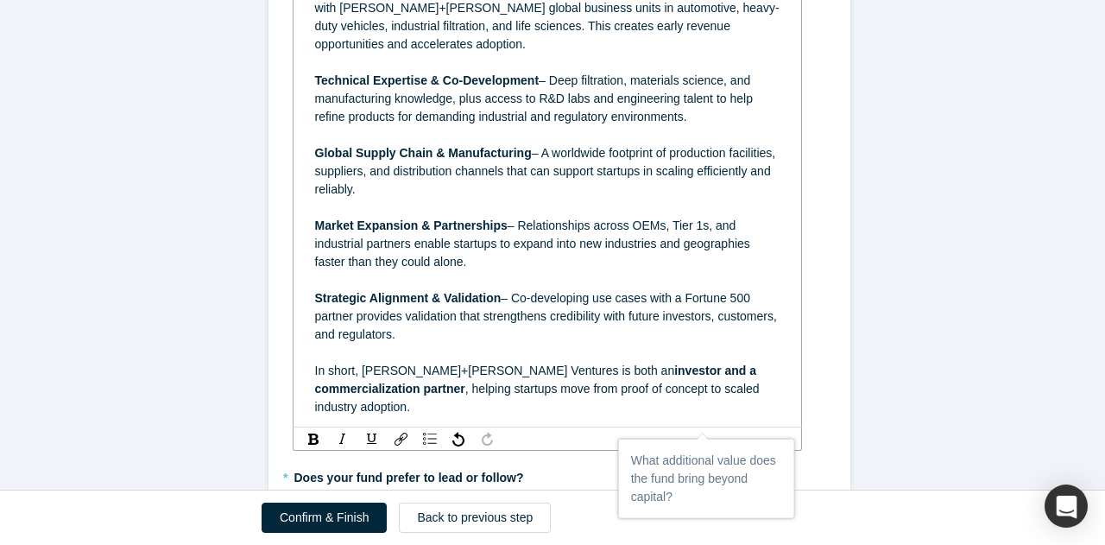
scroll to position [1023, 0]
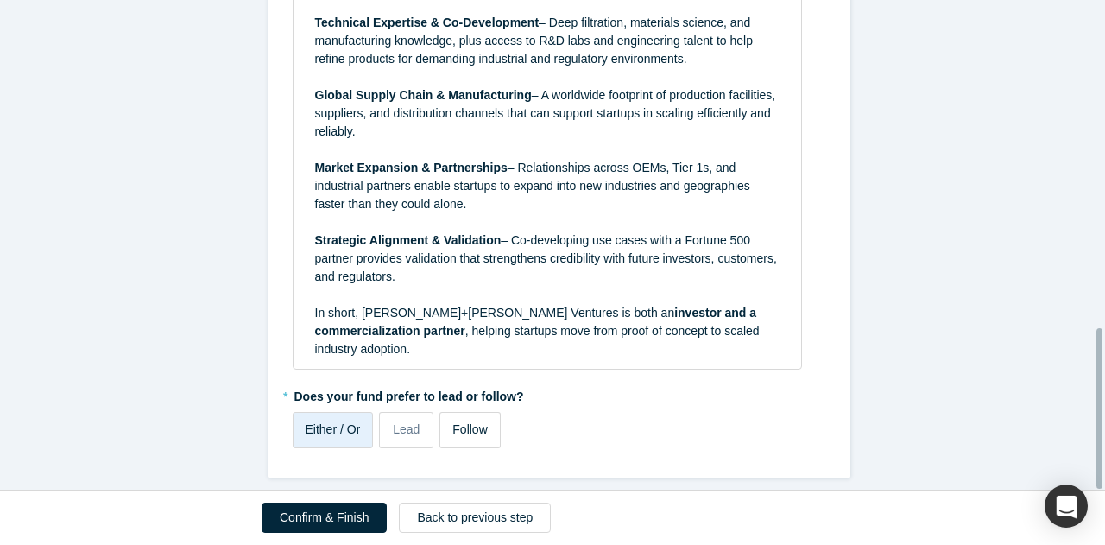
click at [451, 412] on label "Follow" at bounding box center [470, 430] width 60 height 36
click at [0, 0] on input "Follow" at bounding box center [0, 0] width 0 height 0
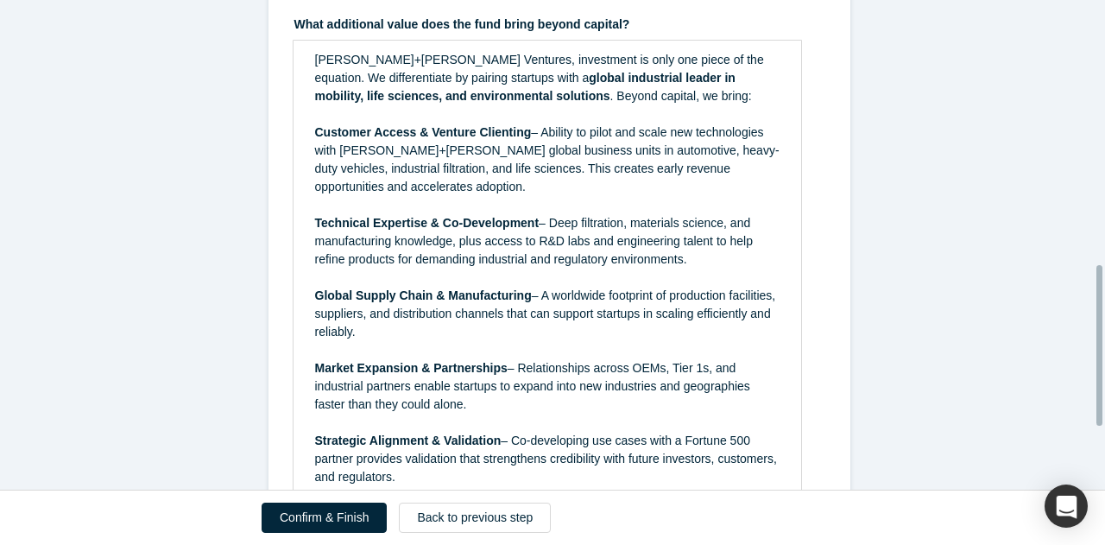
scroll to position [707, 0]
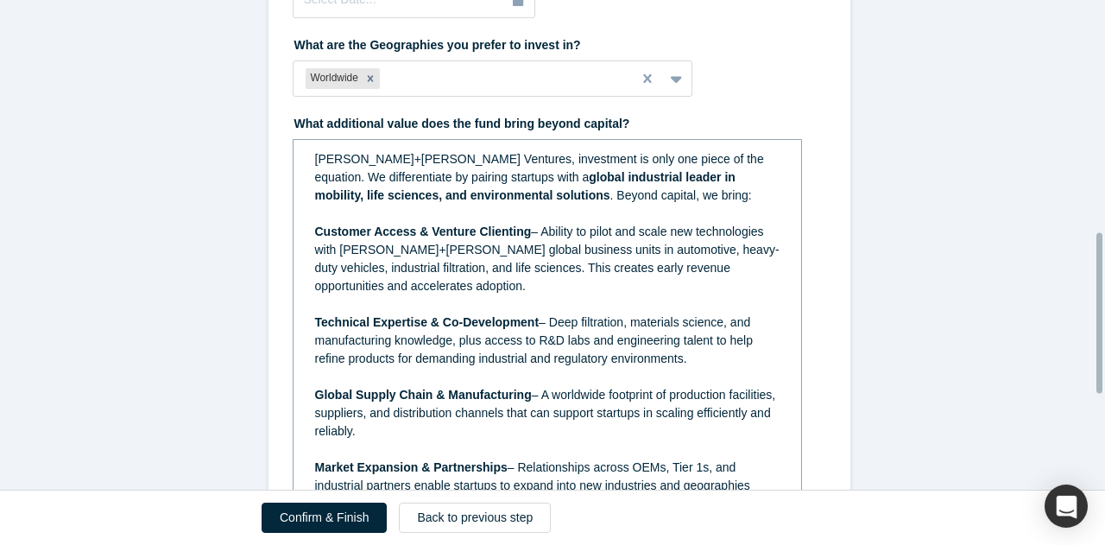
click at [305, 156] on div "[PERSON_NAME]+[PERSON_NAME] Ventures, investment is only one piece of the equat…" at bounding box center [548, 404] width 486 height 518
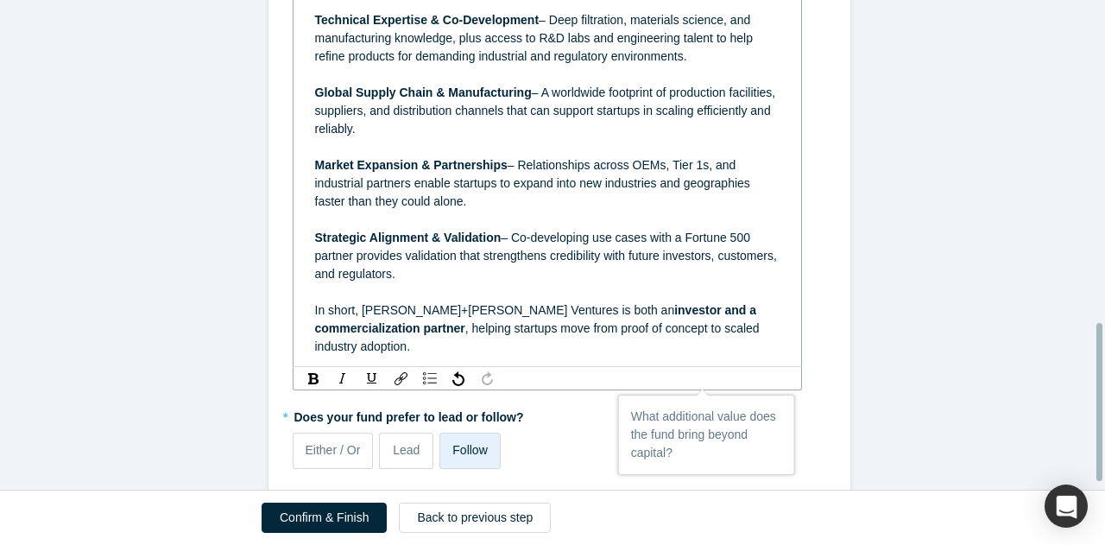
scroll to position [1023, 0]
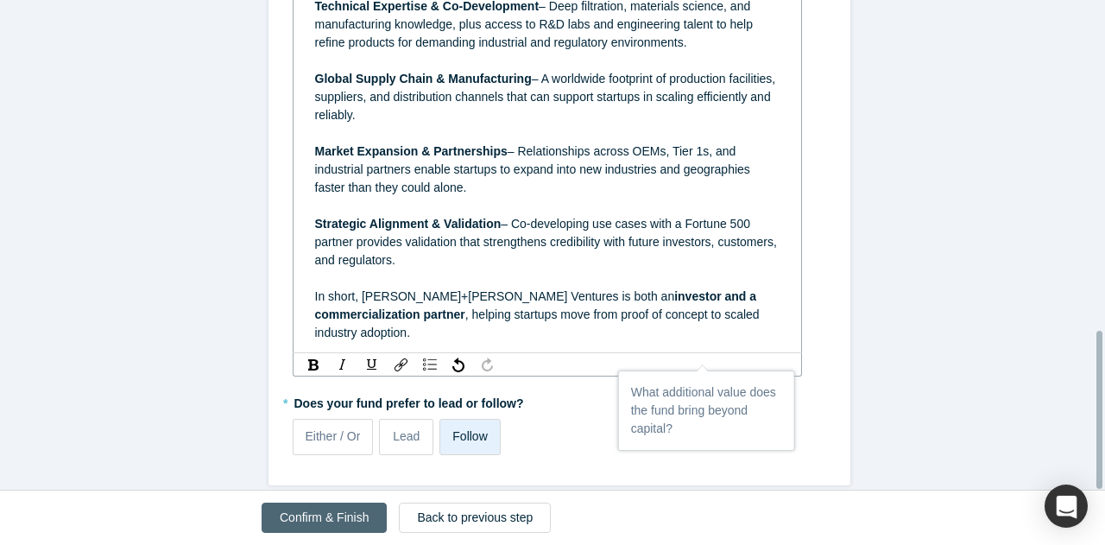
click at [354, 521] on button "Confirm & Finish" at bounding box center [324, 518] width 125 height 30
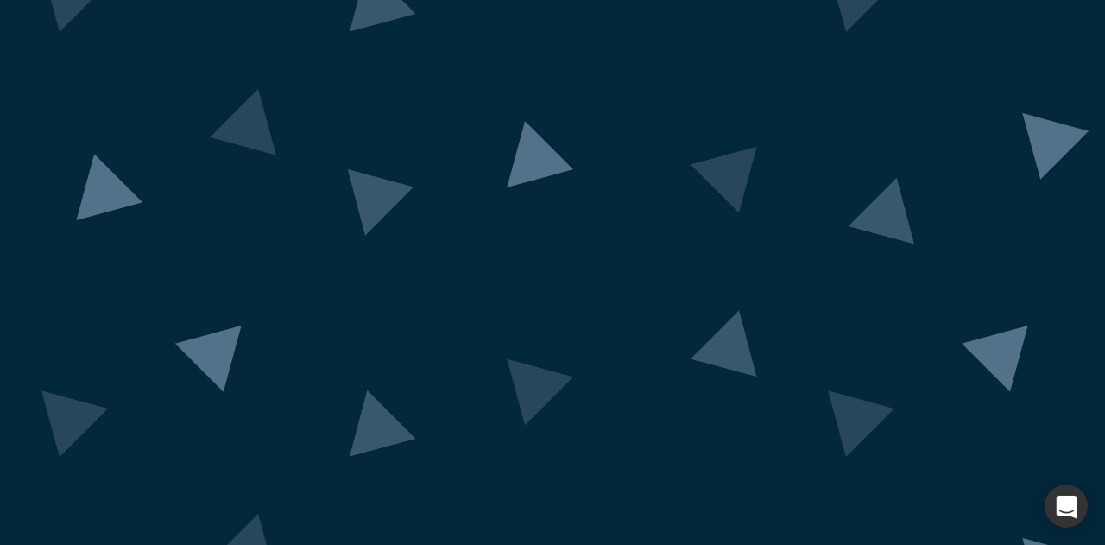
scroll to position [214, 0]
